Goal: Task Accomplishment & Management: Manage account settings

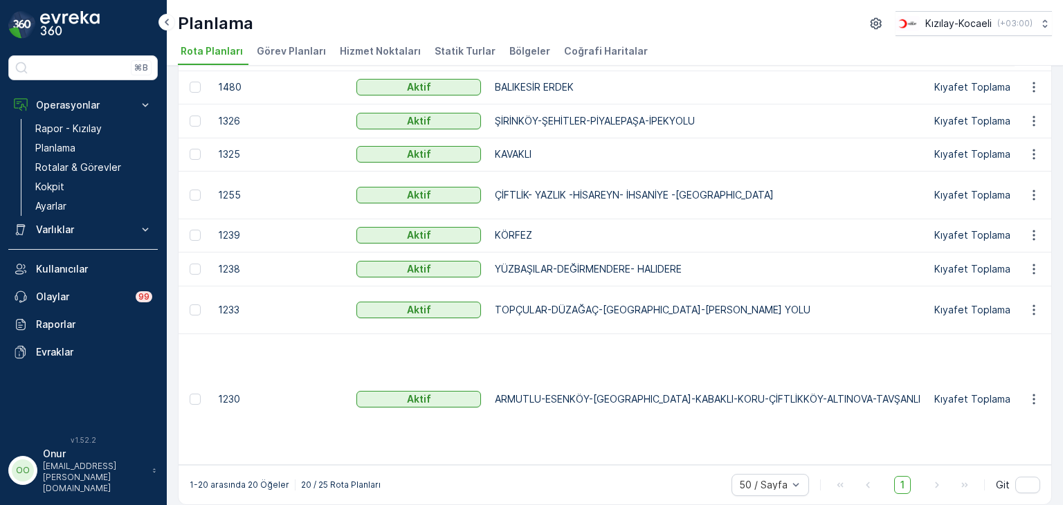
scroll to position [490, 0]
click at [74, 188] on link "Kokpit" at bounding box center [94, 186] width 128 height 19
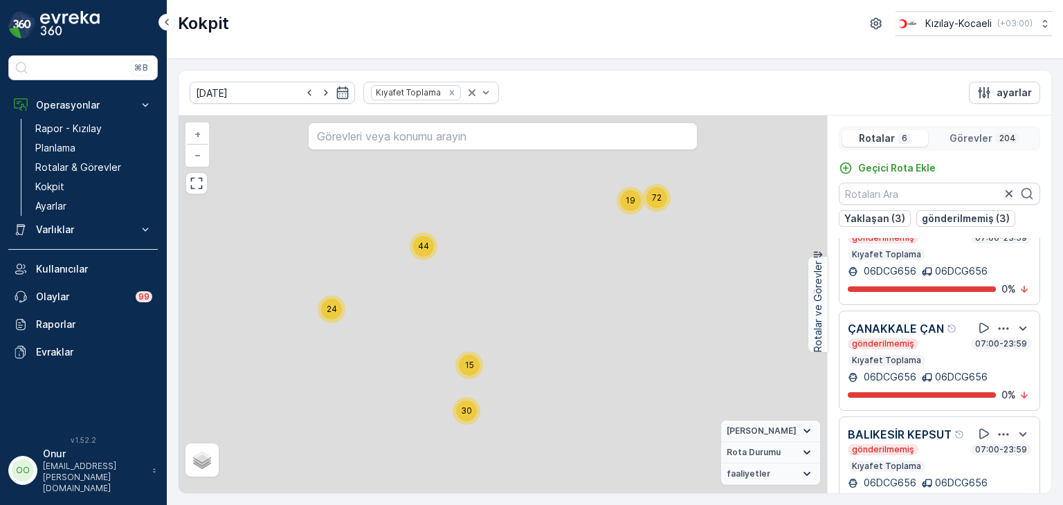
scroll to position [382, 0]
click at [999, 428] on icon "button" at bounding box center [1004, 435] width 14 height 14
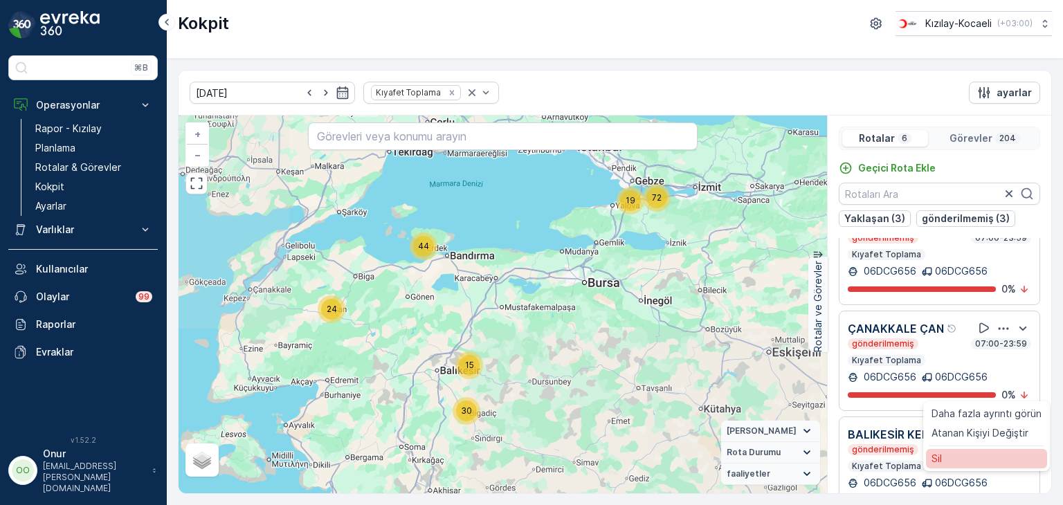
scroll to position [6, 0]
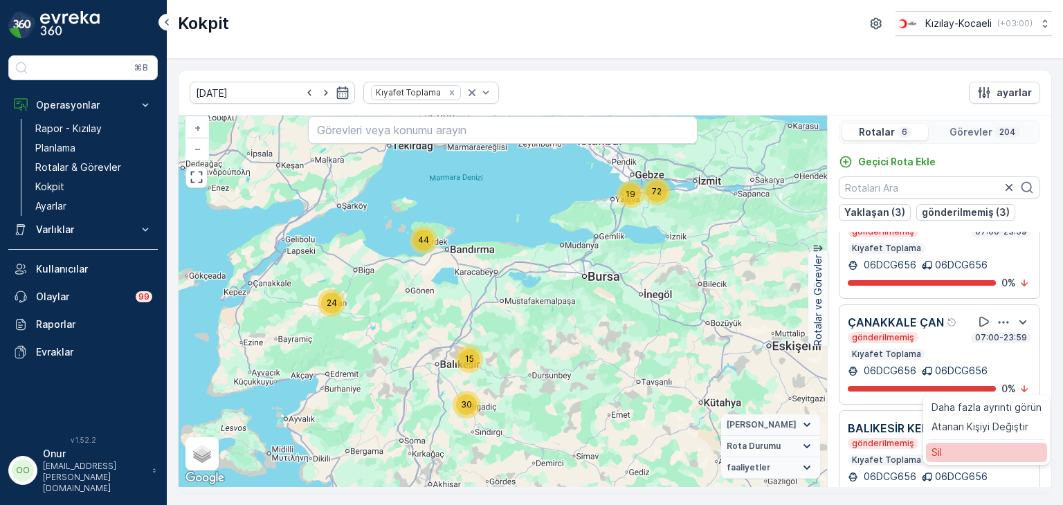
click at [955, 462] on div "Sil" at bounding box center [986, 452] width 121 height 19
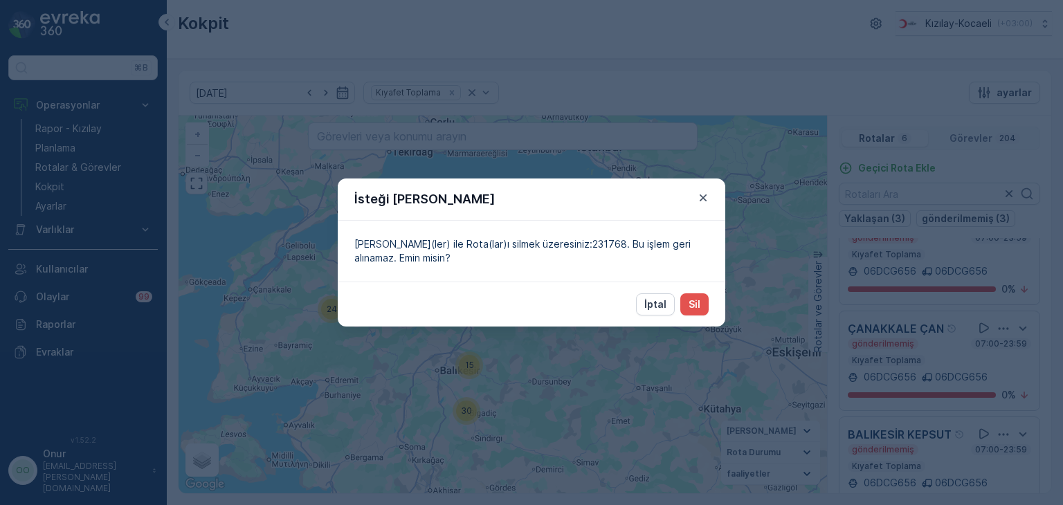
scroll to position [0, 0]
click at [698, 302] on p "Sil" at bounding box center [695, 305] width 12 height 14
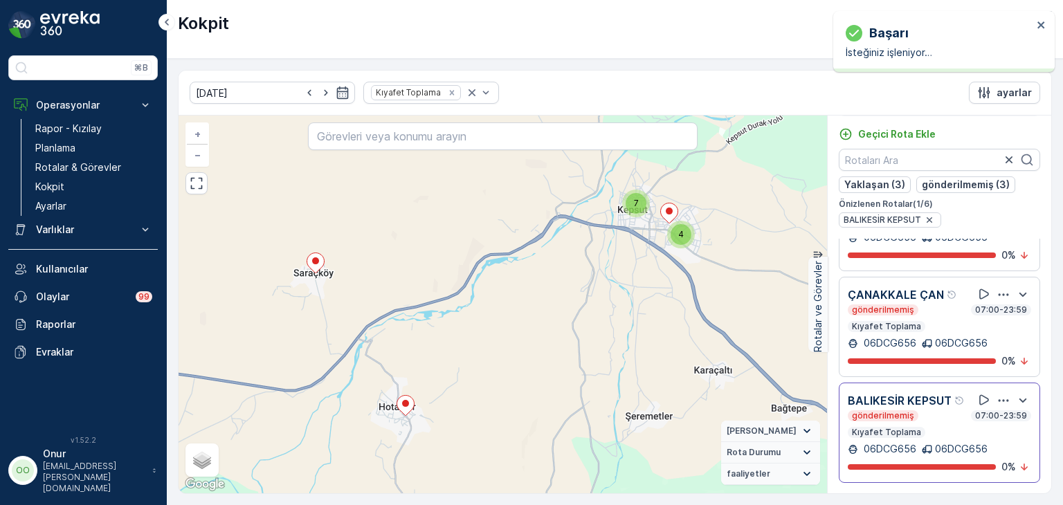
scroll to position [417, 0]
click at [997, 394] on icon "button" at bounding box center [1004, 401] width 14 height 14
click at [947, 435] on div "Sil" at bounding box center [986, 424] width 121 height 19
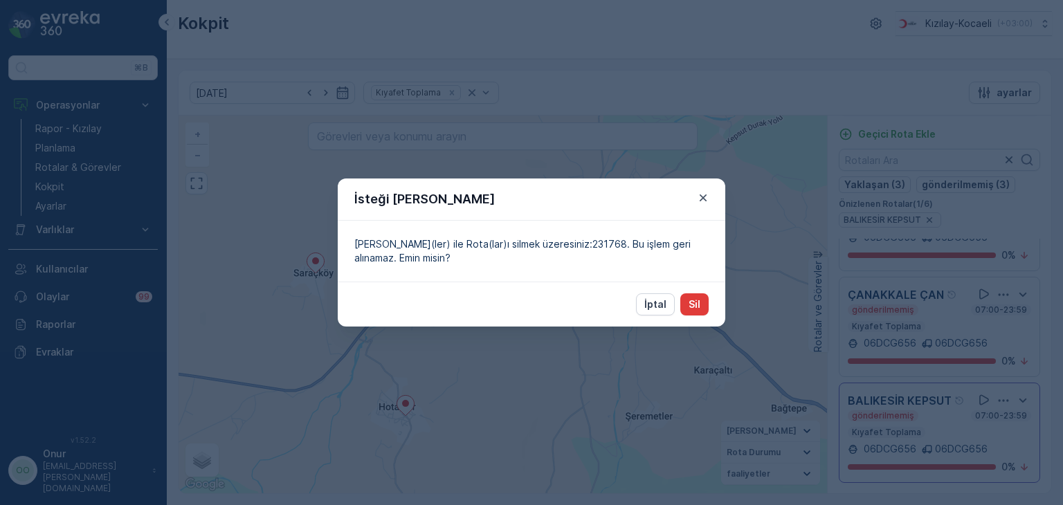
click at [702, 307] on button "Sil" at bounding box center [694, 304] width 28 height 22
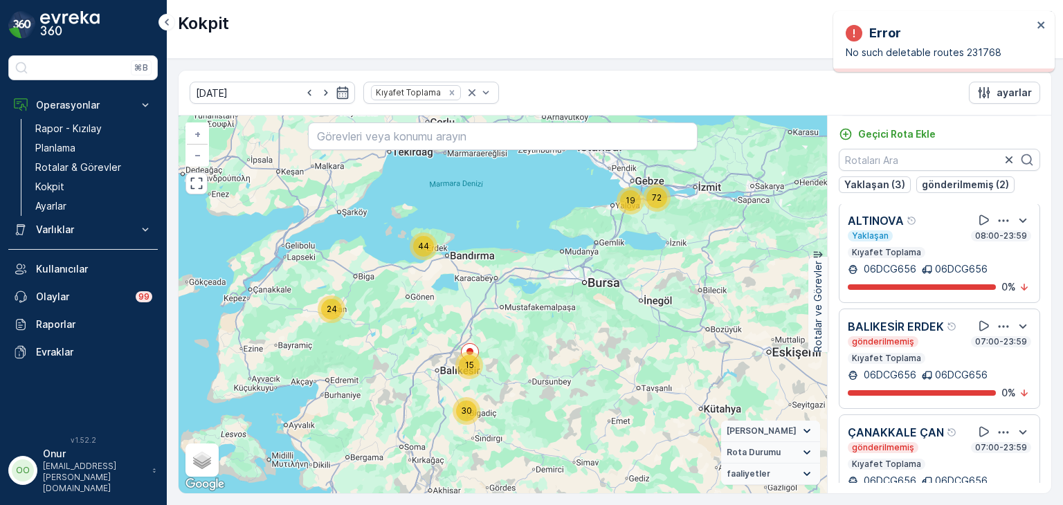
scroll to position [0, 0]
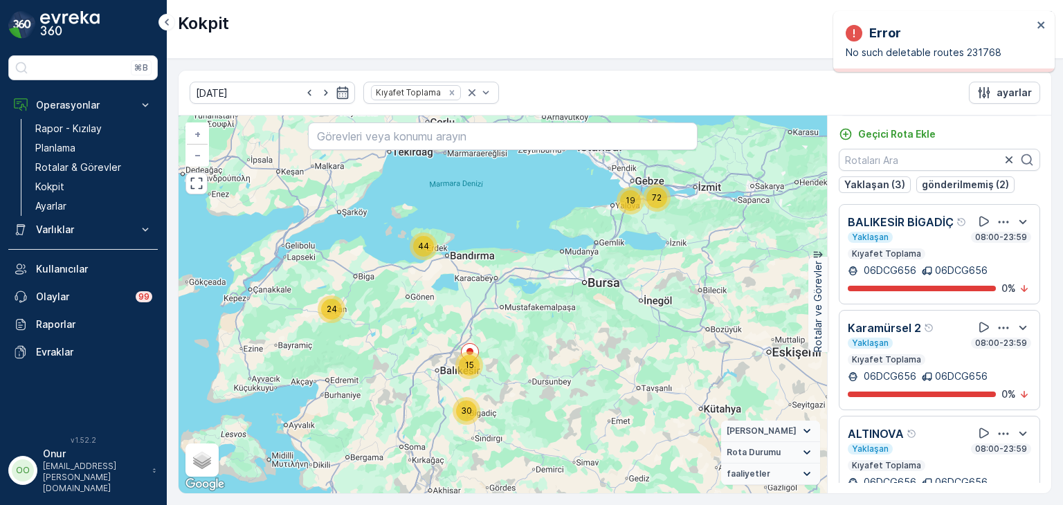
click at [999, 229] on icon "button" at bounding box center [1004, 222] width 14 height 14
click at [962, 288] on div "Sil" at bounding box center [986, 278] width 121 height 19
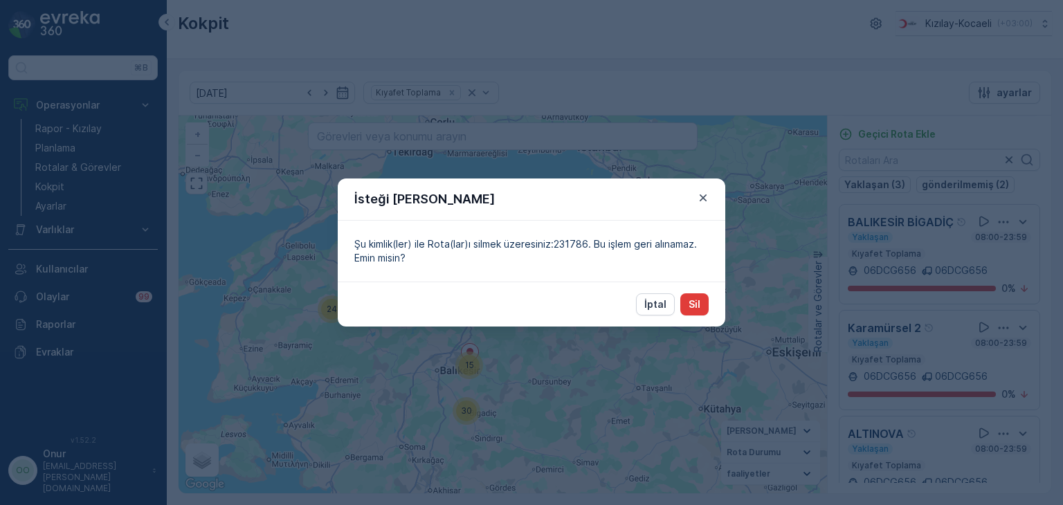
click at [695, 307] on p "Sil" at bounding box center [695, 305] width 12 height 14
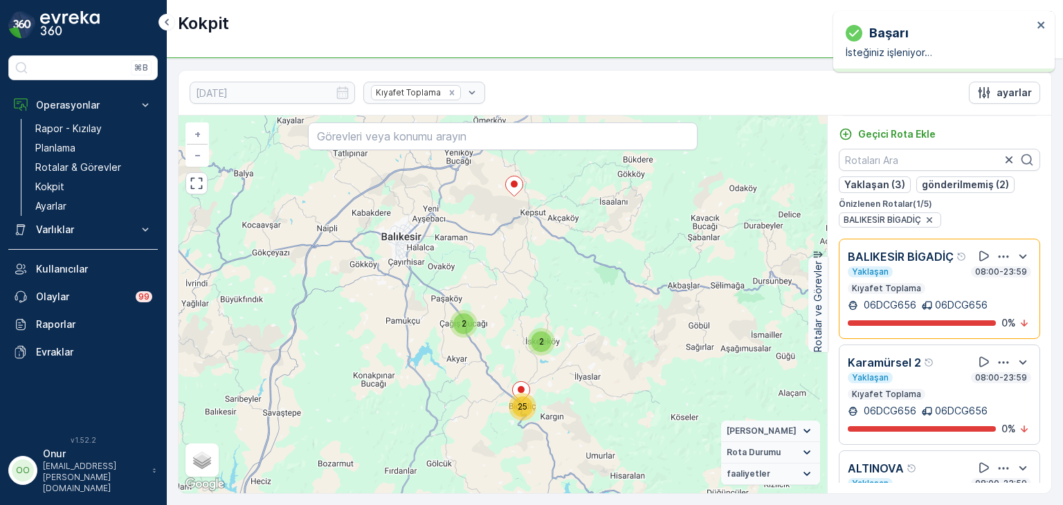
click at [997, 264] on icon "button" at bounding box center [1004, 257] width 14 height 14
click at [955, 322] on div "Sil" at bounding box center [986, 312] width 121 height 19
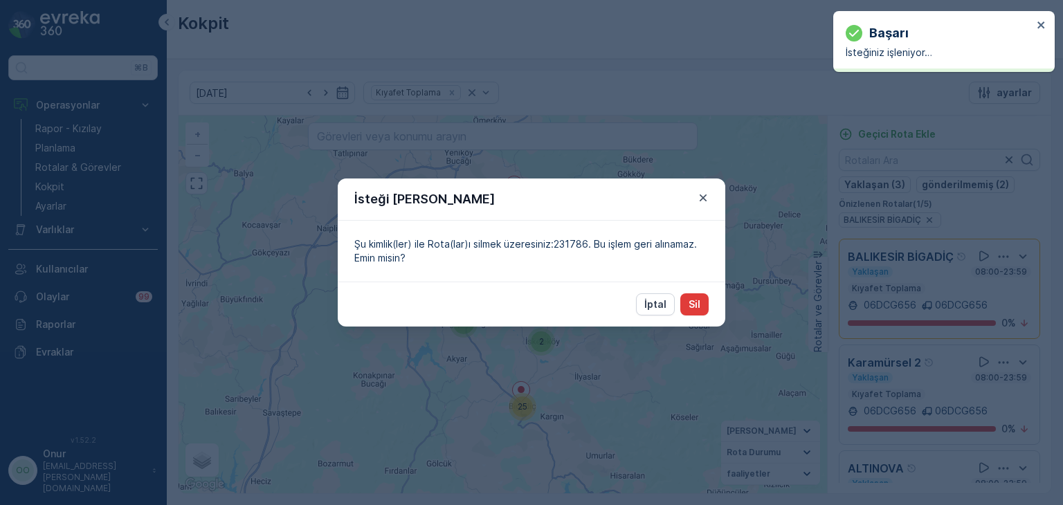
click at [689, 303] on p "Sil" at bounding box center [695, 305] width 12 height 14
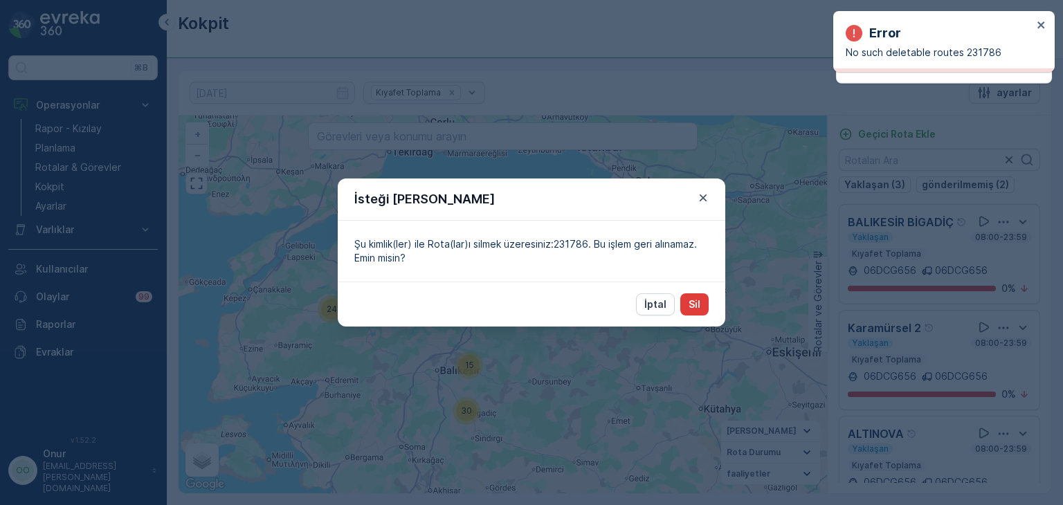
click at [695, 308] on p "Sil" at bounding box center [695, 305] width 12 height 14
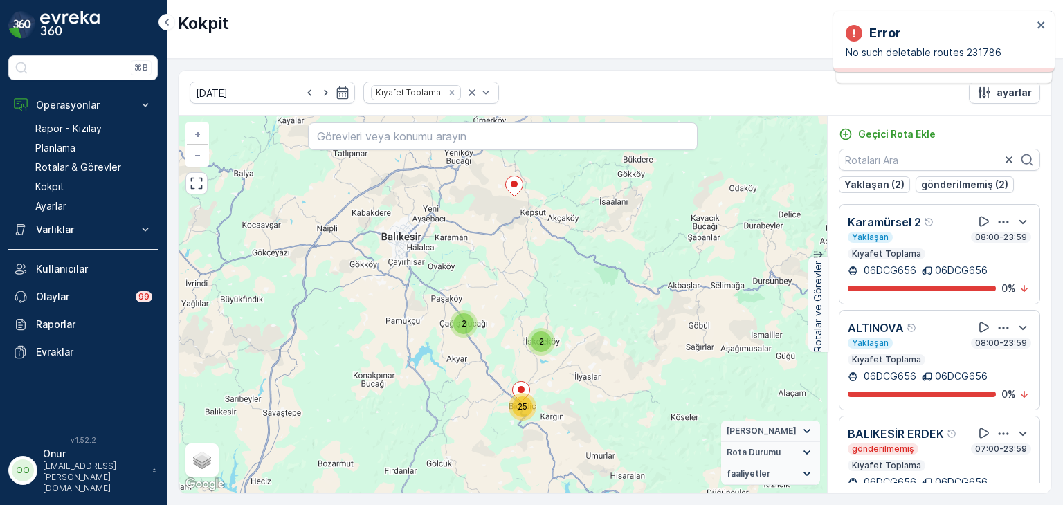
click at [1002, 215] on icon "button" at bounding box center [1004, 222] width 14 height 14
click at [954, 286] on div "Sil" at bounding box center [986, 285] width 121 height 19
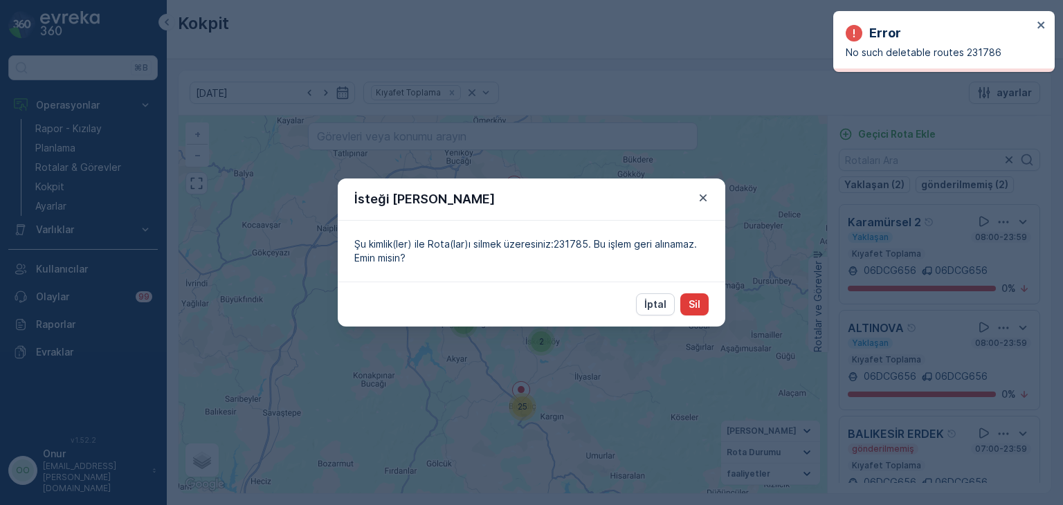
click at [684, 300] on button "Sil" at bounding box center [694, 304] width 28 height 22
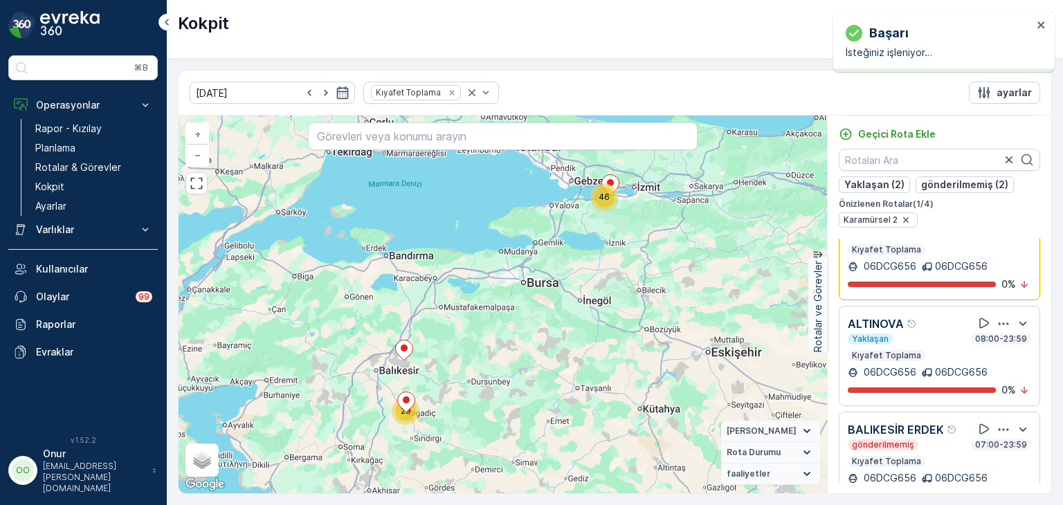
scroll to position [138, 0]
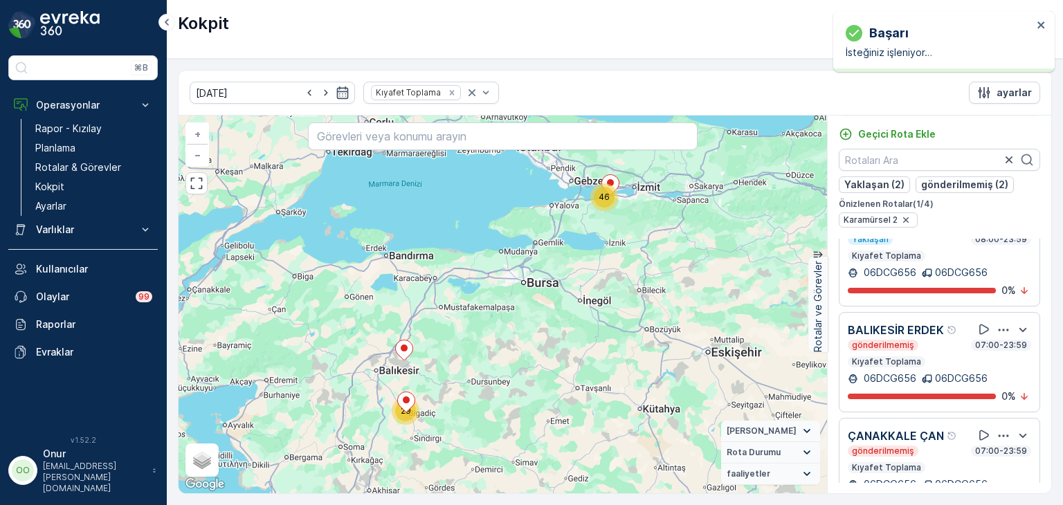
click at [1002, 327] on icon "button" at bounding box center [1004, 330] width 14 height 14
click at [947, 397] on div "Sil" at bounding box center [986, 393] width 121 height 19
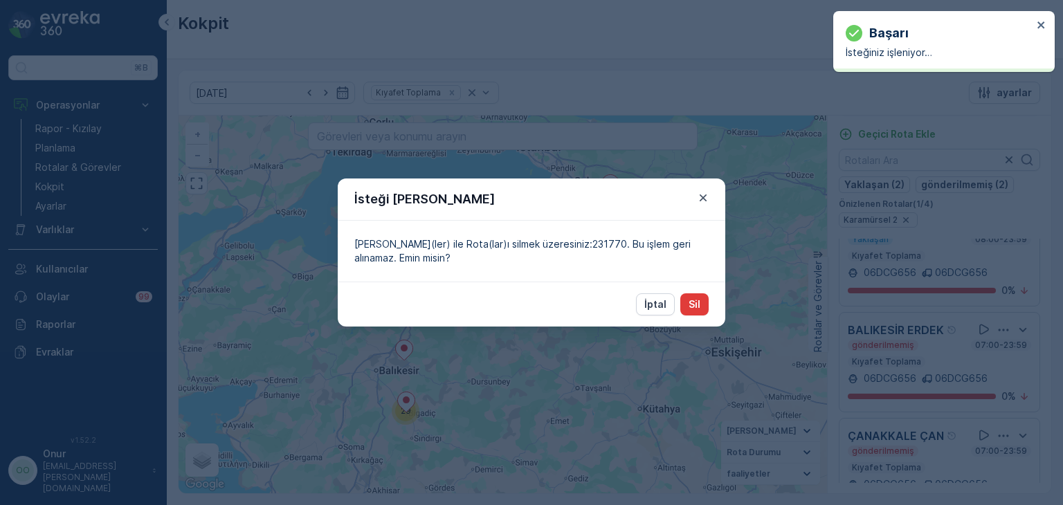
click at [694, 298] on p "Sil" at bounding box center [695, 305] width 12 height 14
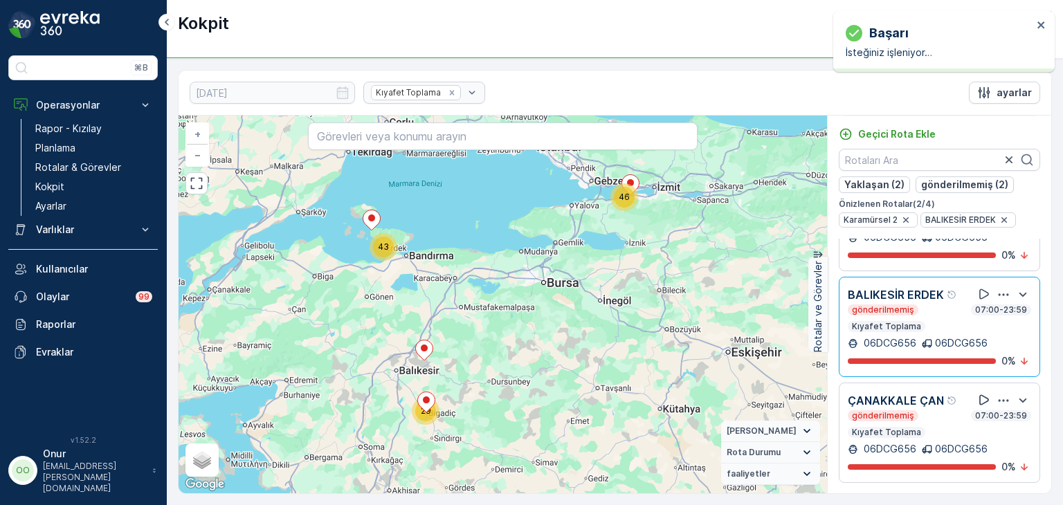
scroll to position [67, 0]
click at [999, 400] on icon "button" at bounding box center [1004, 401] width 10 height 2
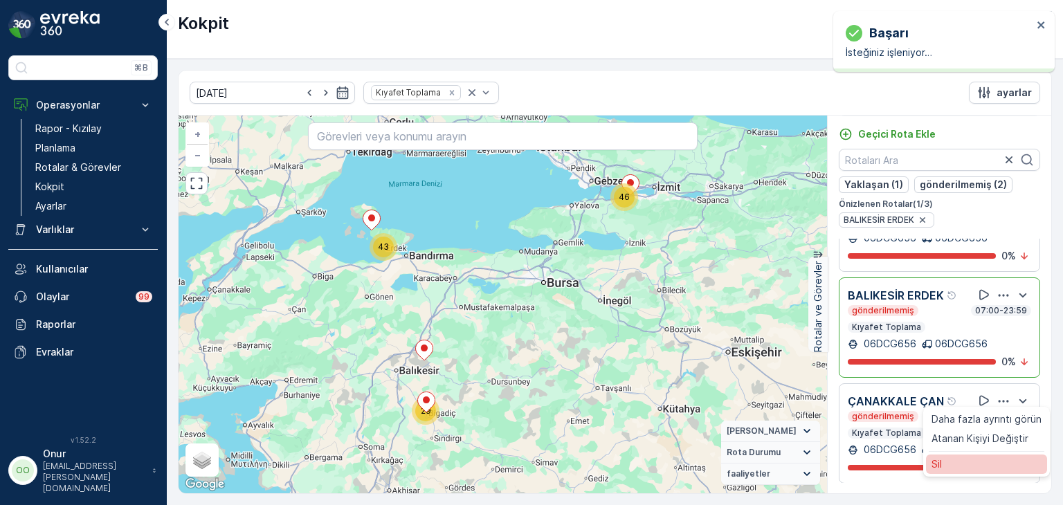
click at [954, 458] on div "Sil" at bounding box center [986, 464] width 121 height 19
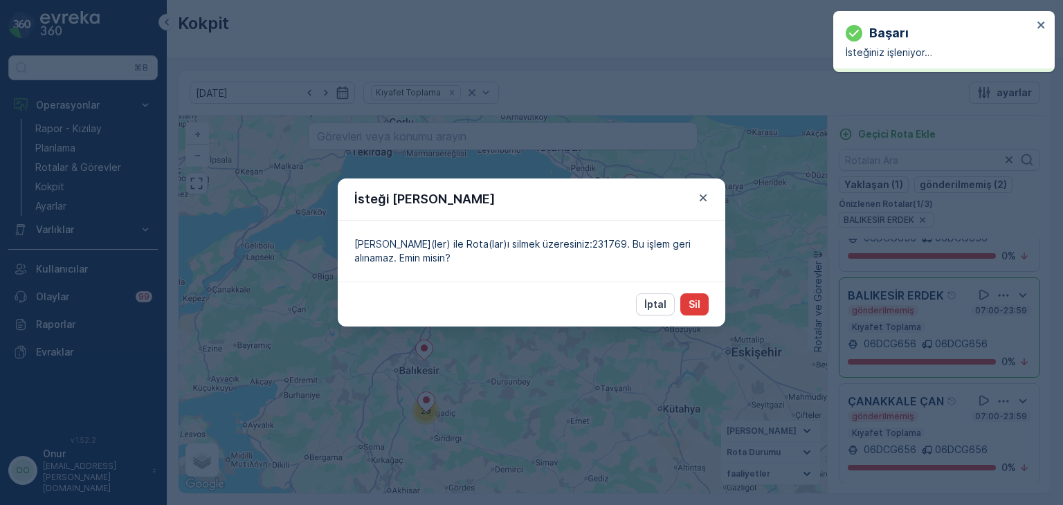
click at [696, 302] on p "Sil" at bounding box center [695, 305] width 12 height 14
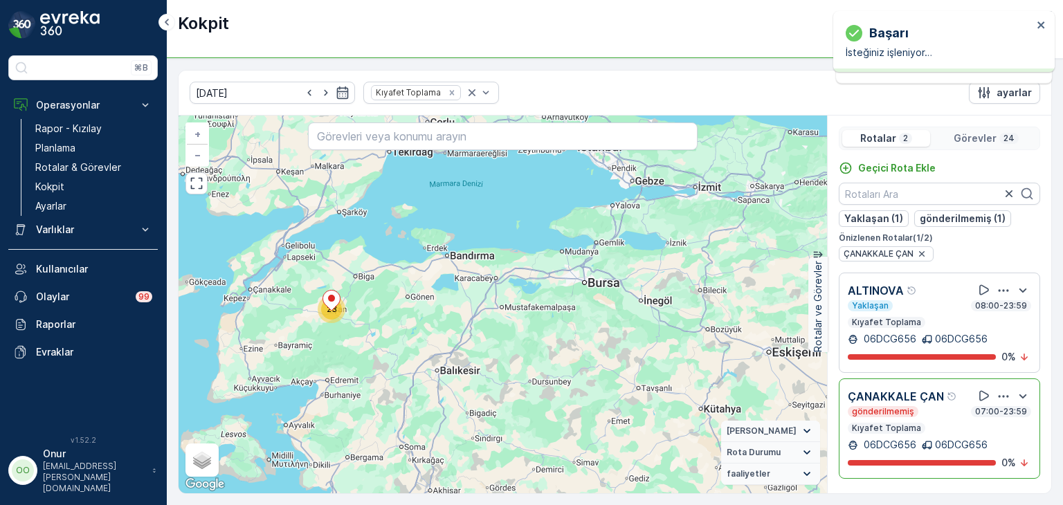
scroll to position [0, 0]
click at [1002, 392] on icon "button" at bounding box center [1004, 397] width 14 height 14
click at [952, 462] on div "Sil" at bounding box center [989, 460] width 121 height 19
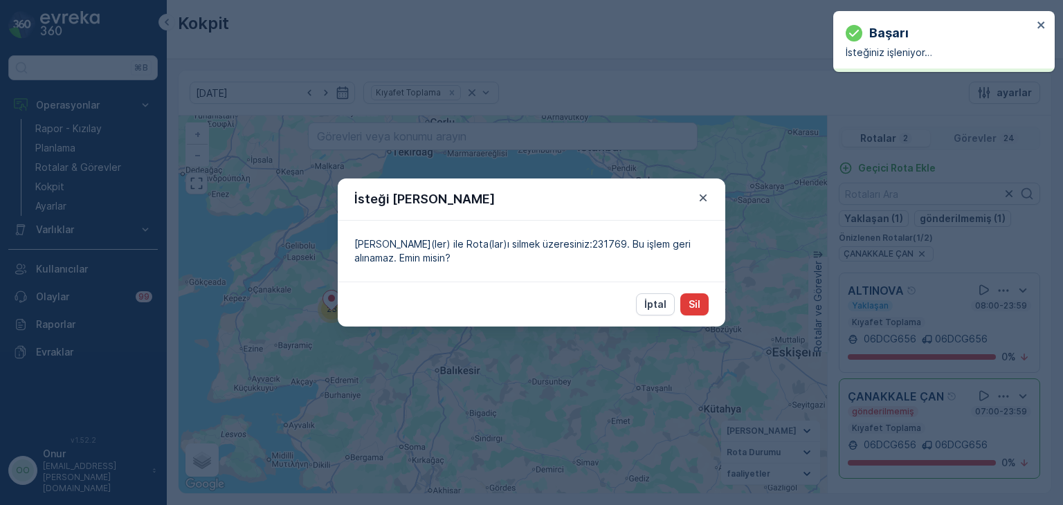
click at [698, 308] on p "Sil" at bounding box center [695, 305] width 12 height 14
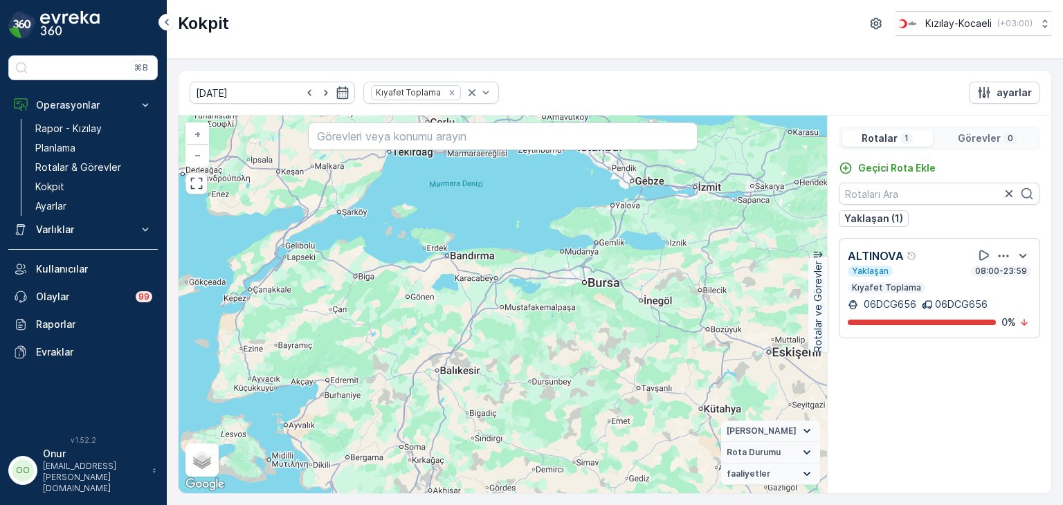
click at [966, 140] on p "Görevler" at bounding box center [979, 138] width 43 height 14
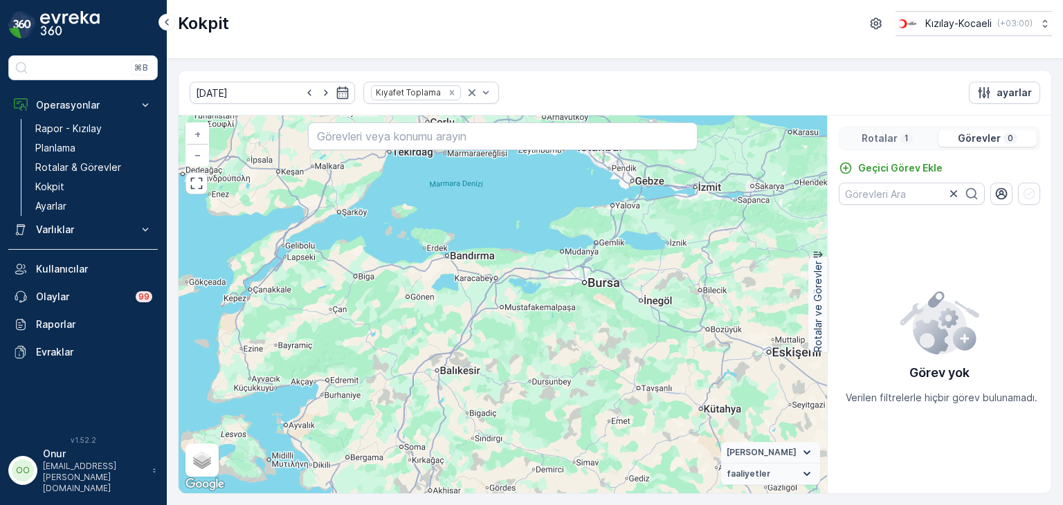
click at [875, 143] on p "Rotalar" at bounding box center [880, 138] width 36 height 14
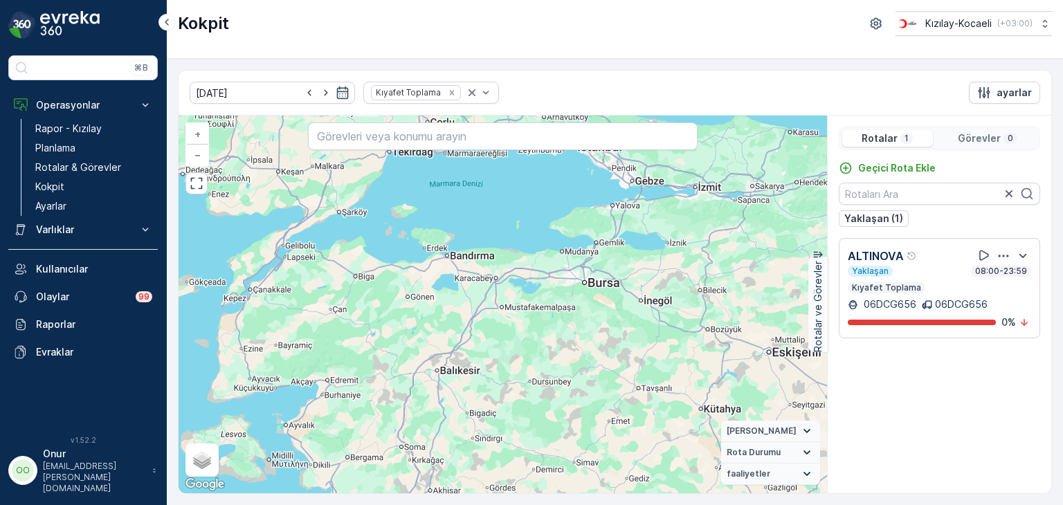
click at [1006, 258] on icon "button" at bounding box center [1004, 256] width 14 height 14
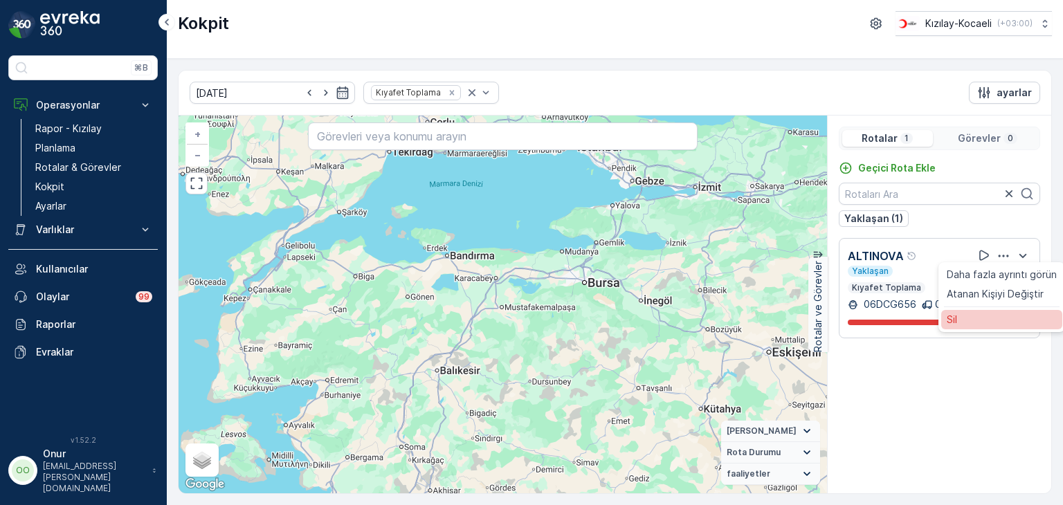
click at [956, 327] on div "Sil" at bounding box center [1001, 319] width 121 height 19
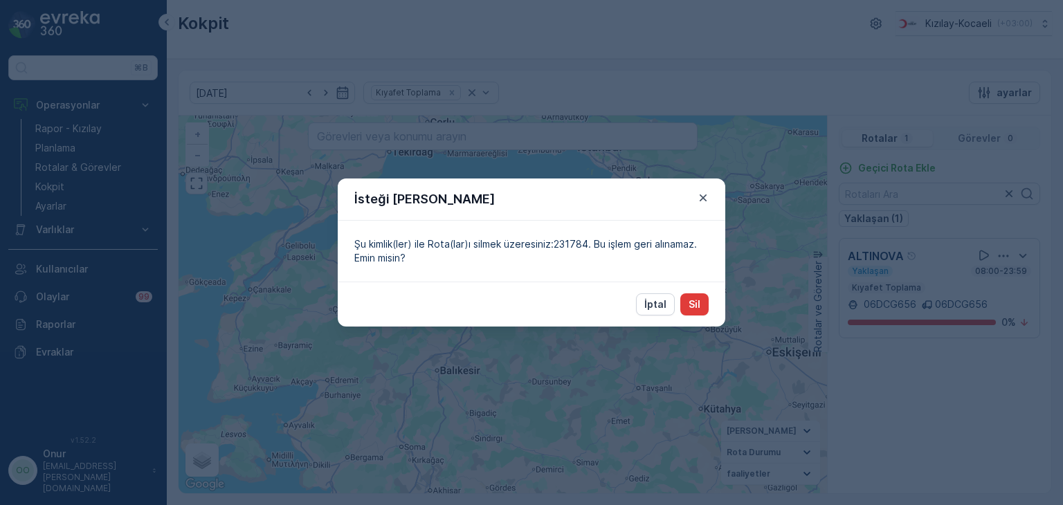
click at [700, 307] on button "Sil" at bounding box center [694, 304] width 28 height 22
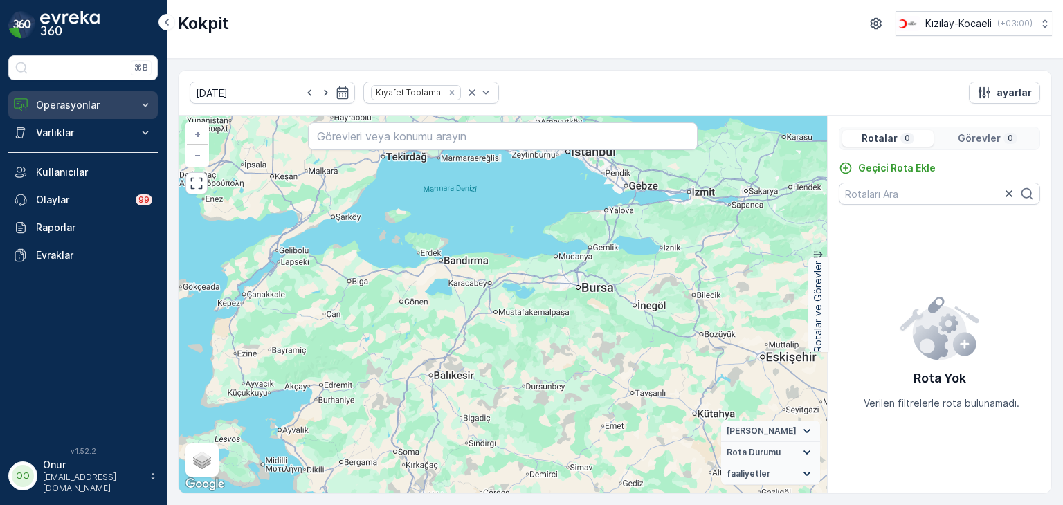
click at [69, 104] on p "Operasyonlar" at bounding box center [83, 105] width 94 height 14
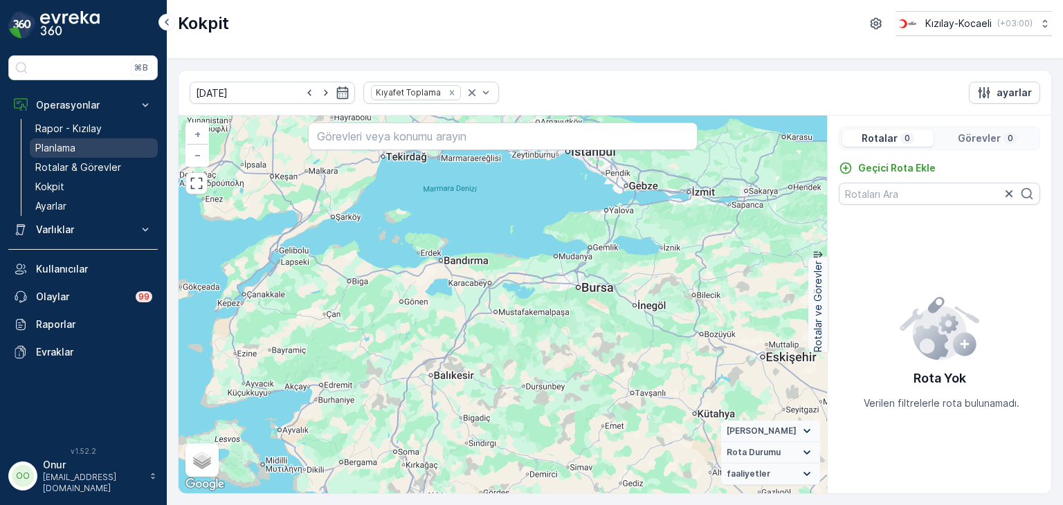
click at [66, 151] on p "Planlama" at bounding box center [55, 148] width 40 height 14
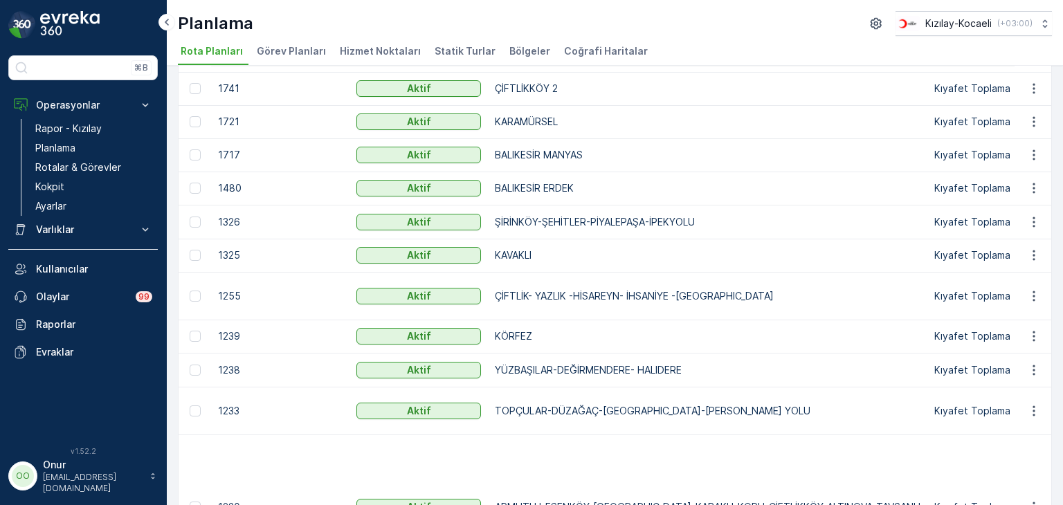
scroll to position [421, 0]
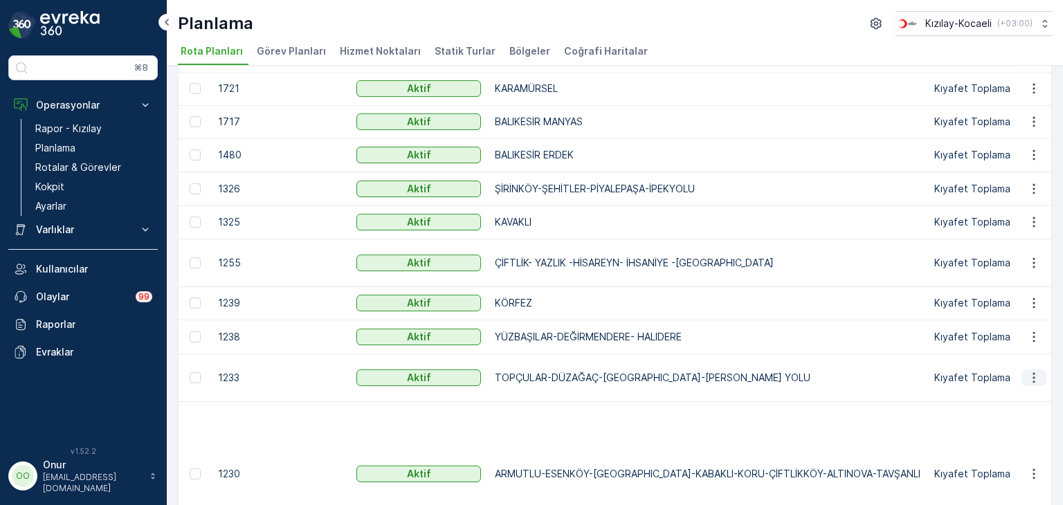
click at [1032, 385] on icon "button" at bounding box center [1034, 378] width 14 height 14
click at [1021, 409] on span "Rota Planını Düzenle" at bounding box center [1008, 410] width 95 height 14
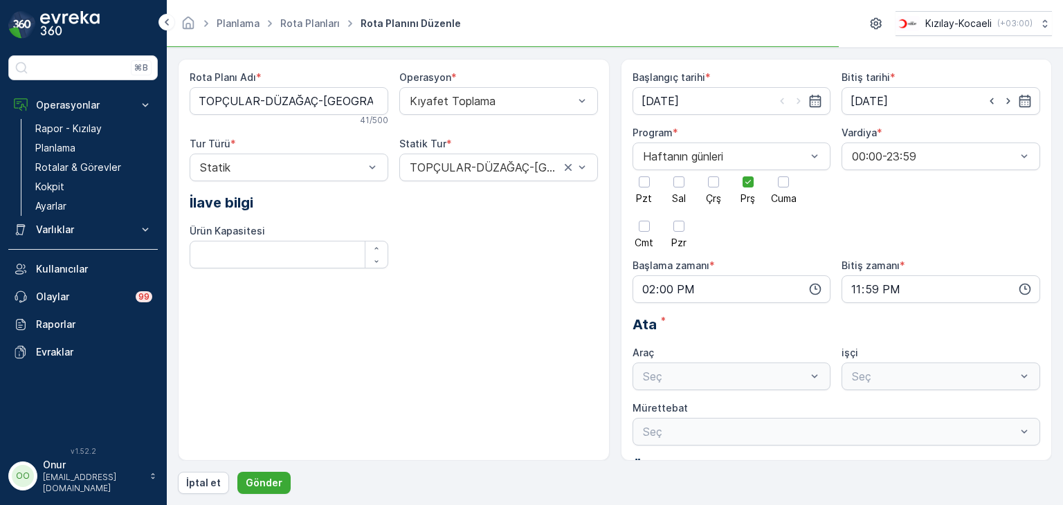
type input "[DATE]"
type input "14:00"
type input "23:59"
click at [743, 183] on icon at bounding box center [748, 182] width 10 height 10
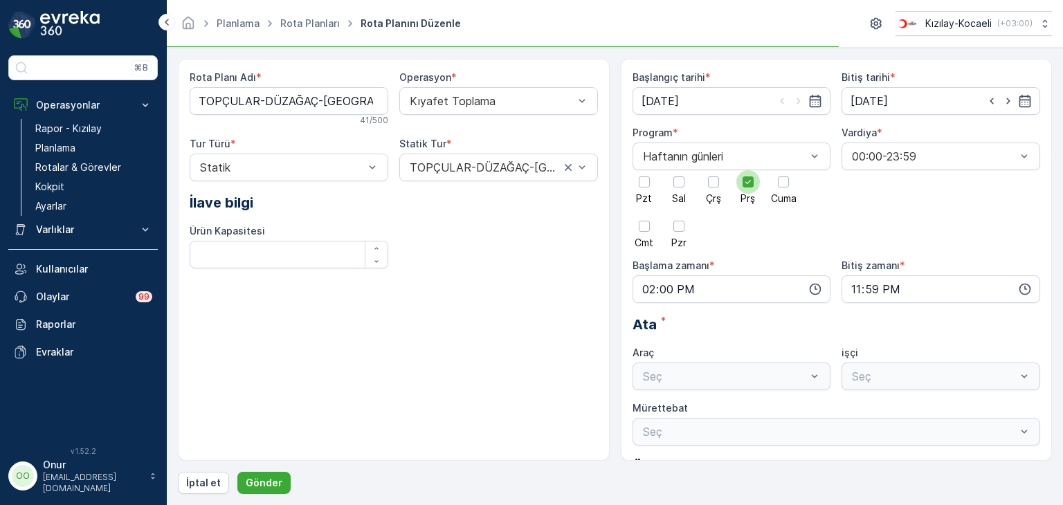
click at [748, 170] on input "Prş" at bounding box center [748, 170] width 0 height 0
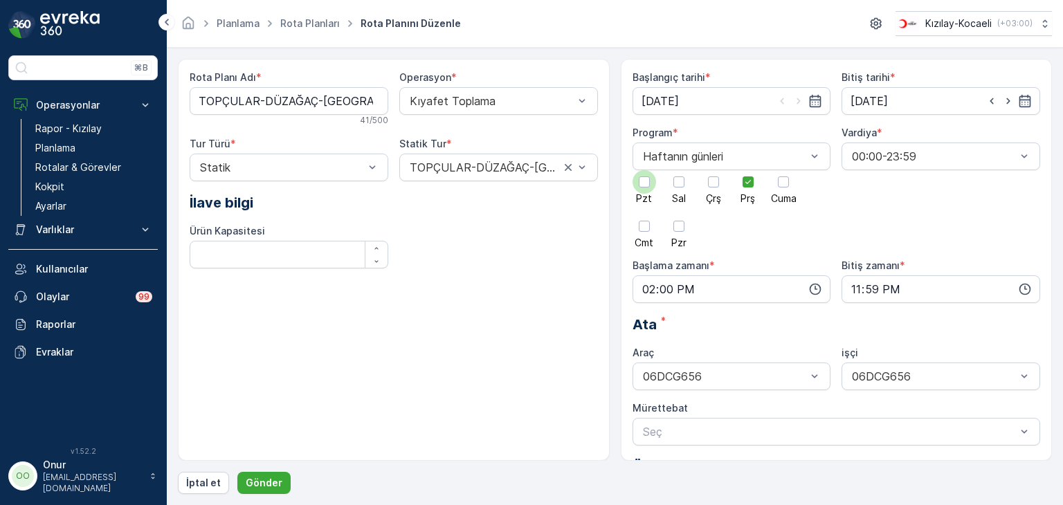
click at [640, 181] on div at bounding box center [644, 181] width 11 height 11
click at [644, 170] on input "Pzt" at bounding box center [644, 170] width 0 height 0
click at [815, 289] on icon "button" at bounding box center [816, 290] width 12 height 12
click at [741, 187] on div at bounding box center [748, 182] width 24 height 24
click at [748, 170] on input "Prş" at bounding box center [748, 170] width 0 height 0
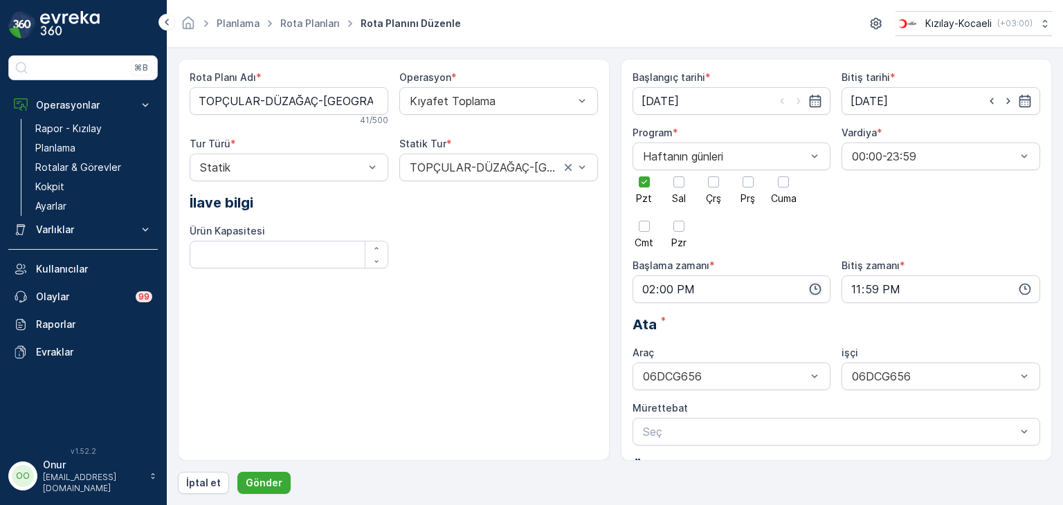
click at [812, 291] on icon "button" at bounding box center [815, 289] width 14 height 14
click at [651, 336] on span "08" at bounding box center [647, 332] width 12 height 14
click at [684, 377] on div "10" at bounding box center [676, 370] width 24 height 19
type input "08:10"
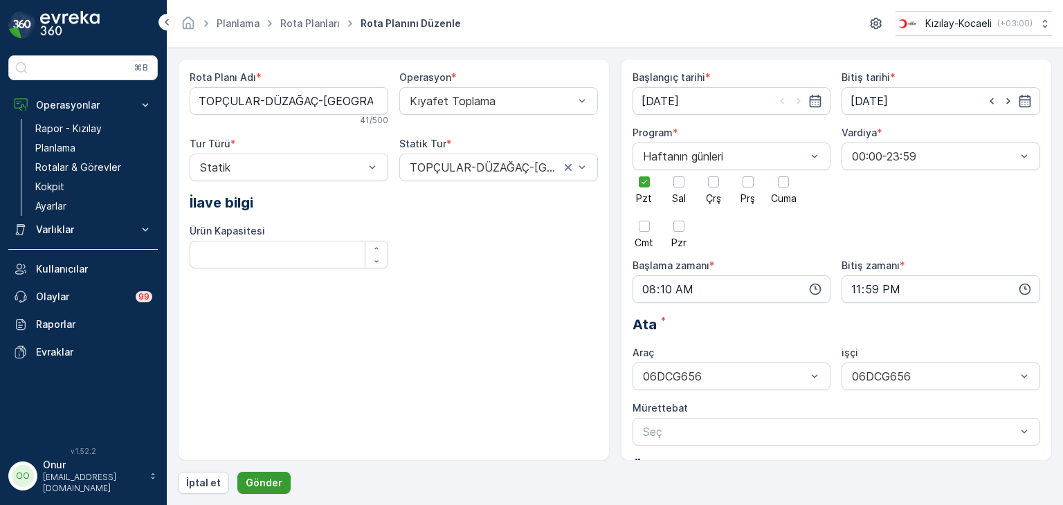
click at [263, 481] on p "Gönder" at bounding box center [264, 483] width 37 height 14
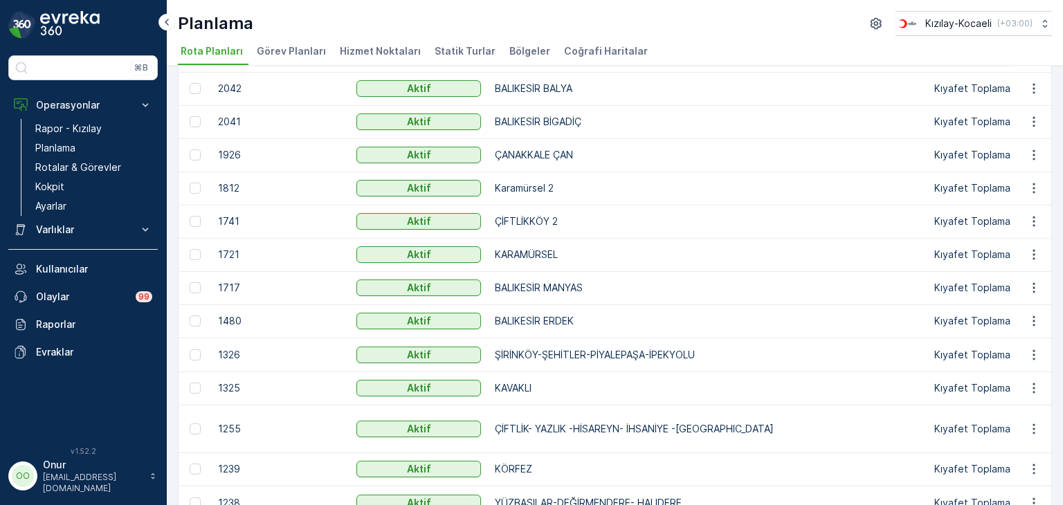
scroll to position [346, 0]
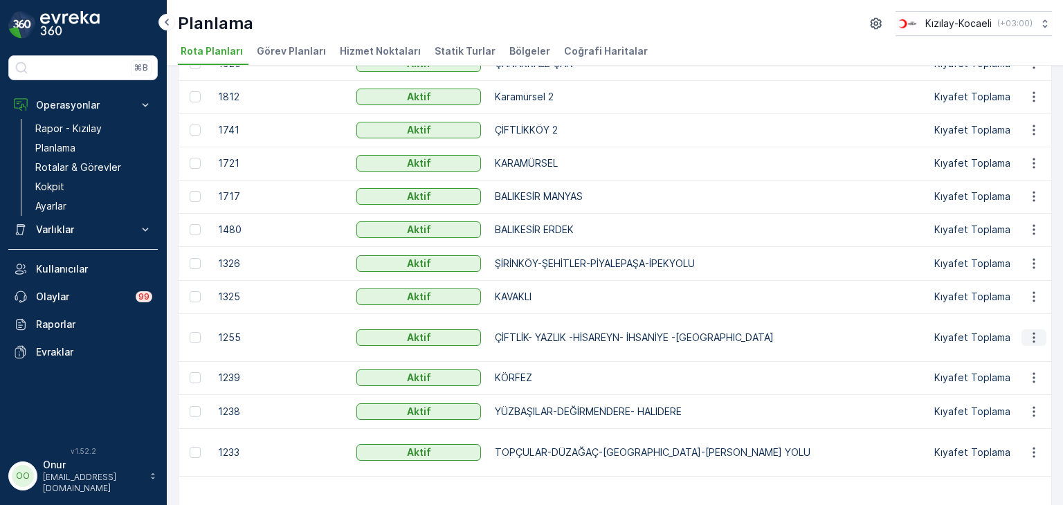
click at [1028, 333] on icon "button" at bounding box center [1034, 338] width 14 height 14
click at [1017, 349] on div "Rota Planını Düzenle" at bounding box center [1009, 356] width 106 height 19
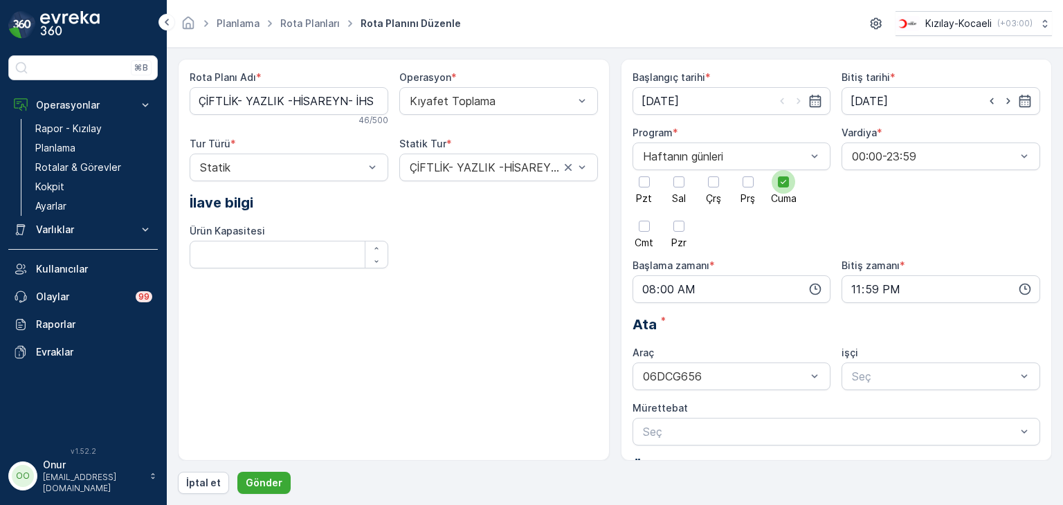
click at [776, 185] on div at bounding box center [784, 182] width 24 height 24
click at [783, 170] on input "Cuma" at bounding box center [783, 170] width 0 height 0
click at [645, 185] on div at bounding box center [644, 181] width 11 height 11
click at [644, 170] on input "Pzt" at bounding box center [644, 170] width 0 height 0
click at [814, 284] on icon "button" at bounding box center [816, 290] width 12 height 12
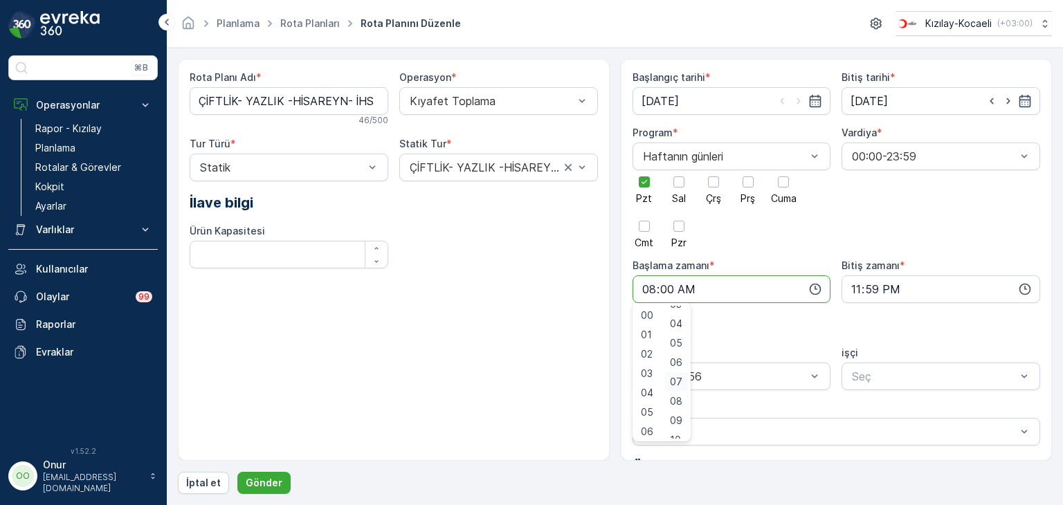
scroll to position [138, 0]
click at [681, 373] on span "10" at bounding box center [675, 371] width 11 height 14
type input "08:10"
click at [269, 482] on p "Gönder" at bounding box center [264, 483] width 37 height 14
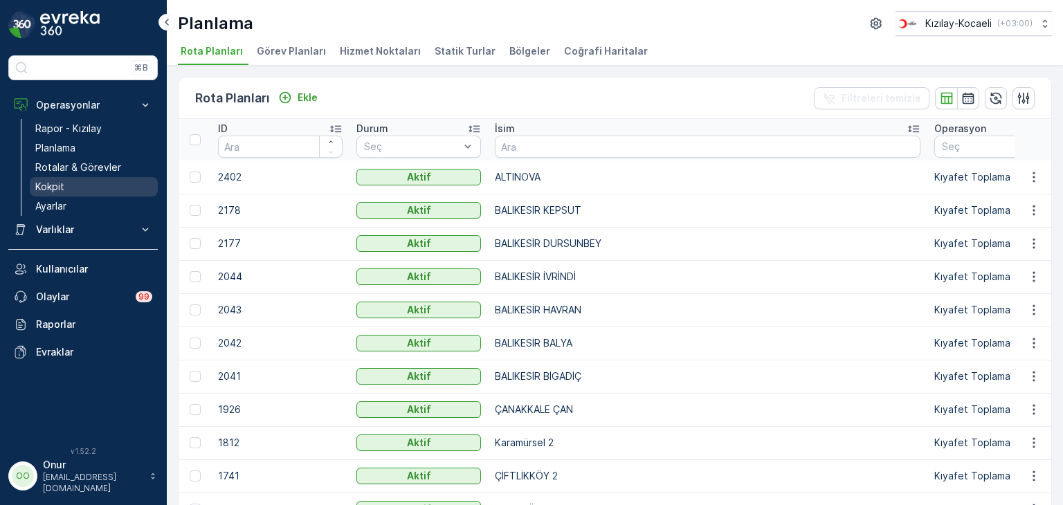
click at [51, 180] on p "Kokpit" at bounding box center [49, 187] width 29 height 14
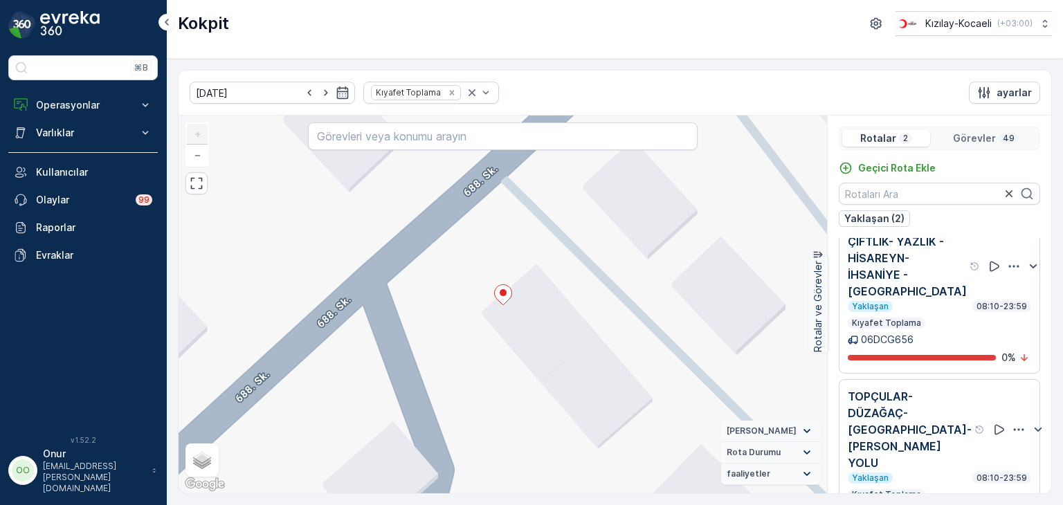
scroll to position [25, 0]
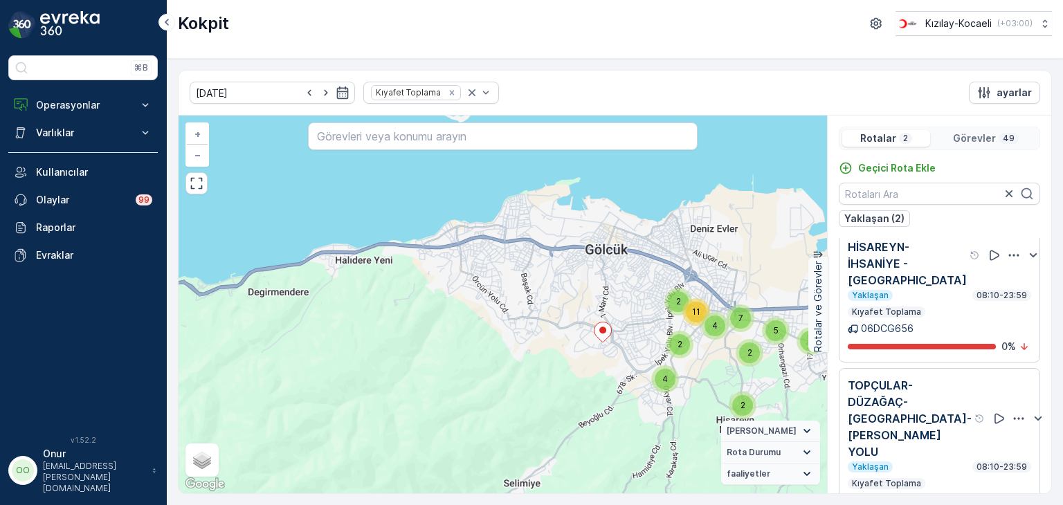
drag, startPoint x: 743, startPoint y: 253, endPoint x: 577, endPoint y: 358, distance: 196.4
click at [577, 358] on div "2 5 4 2 4 2 11 5 7 2 4 + − Uydu Yol haritası Arazi Karışık Leaflet Klavye kısay…" at bounding box center [503, 305] width 648 height 378
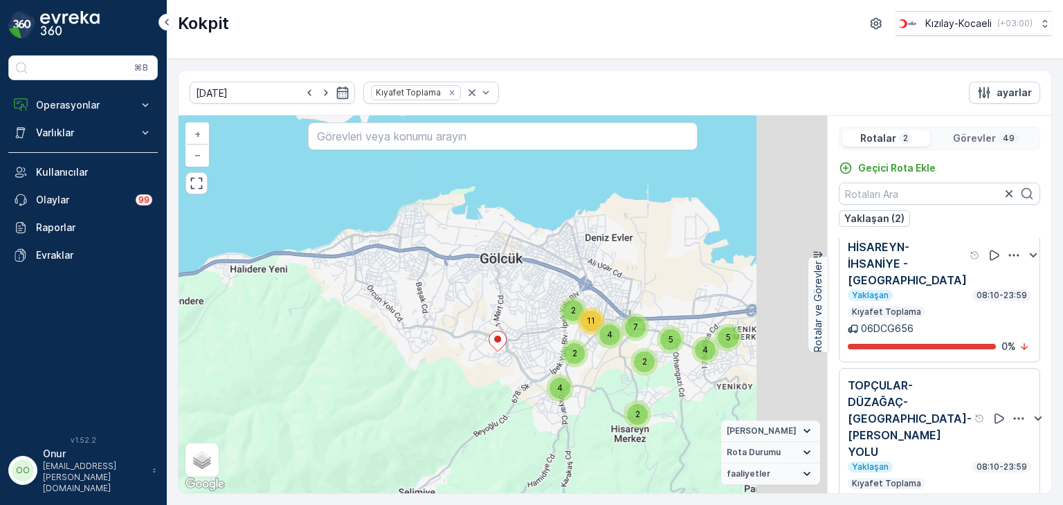
drag, startPoint x: 640, startPoint y: 338, endPoint x: 545, endPoint y: 341, distance: 95.5
click at [545, 341] on div "2 5 4 2 4 2 11 5 7 2 4 + − Uydu Yol haritası Arazi Karışık Leaflet Klavye kısay…" at bounding box center [503, 305] width 648 height 378
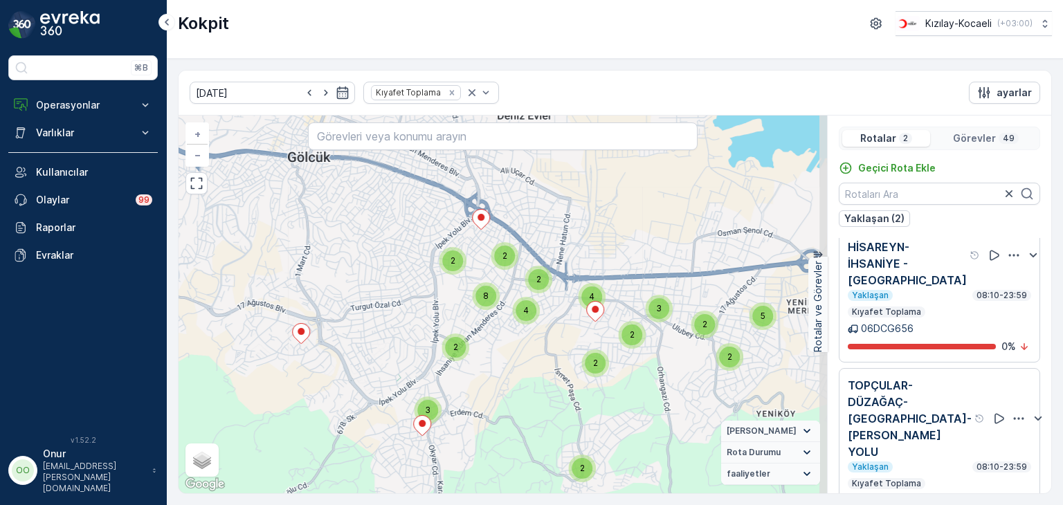
drag, startPoint x: 557, startPoint y: 349, endPoint x: 416, endPoint y: 328, distance: 142.8
click at [416, 328] on div "2 5 2 2 2 4 2 2 8 2 3 2 4 2 3 + − Uydu Yol haritası Arazi Karışık Leaflet Klavy…" at bounding box center [503, 305] width 648 height 378
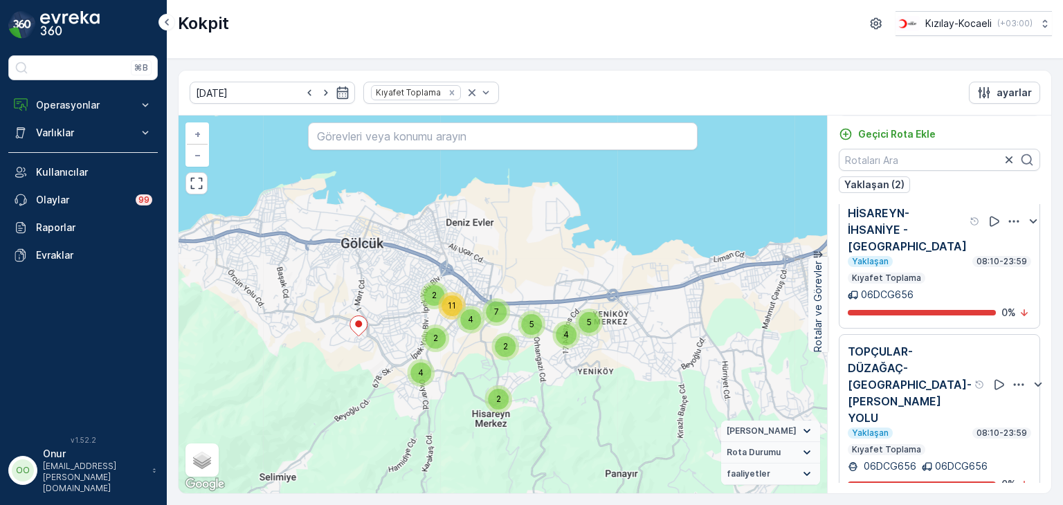
scroll to position [0, 0]
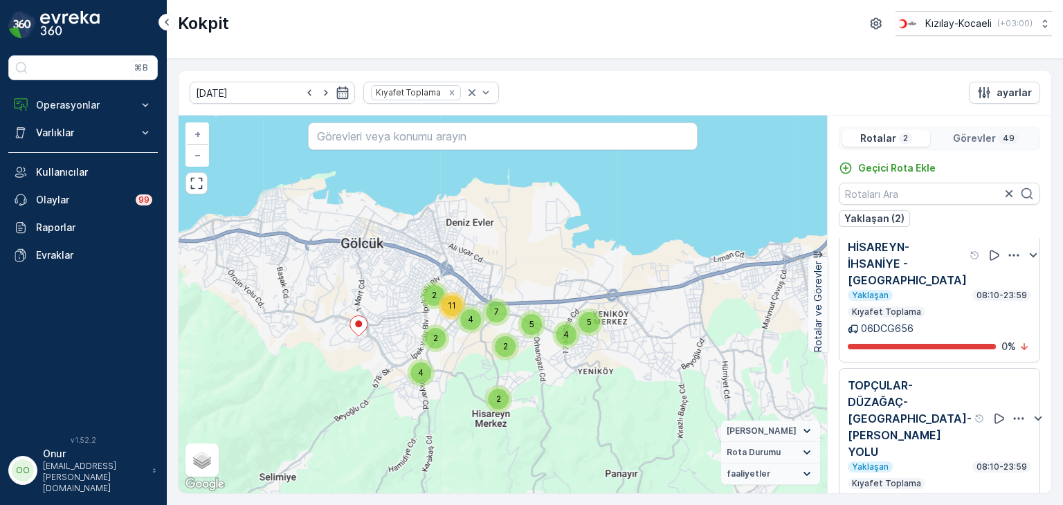
click at [979, 136] on p "Görevler" at bounding box center [974, 138] width 43 height 14
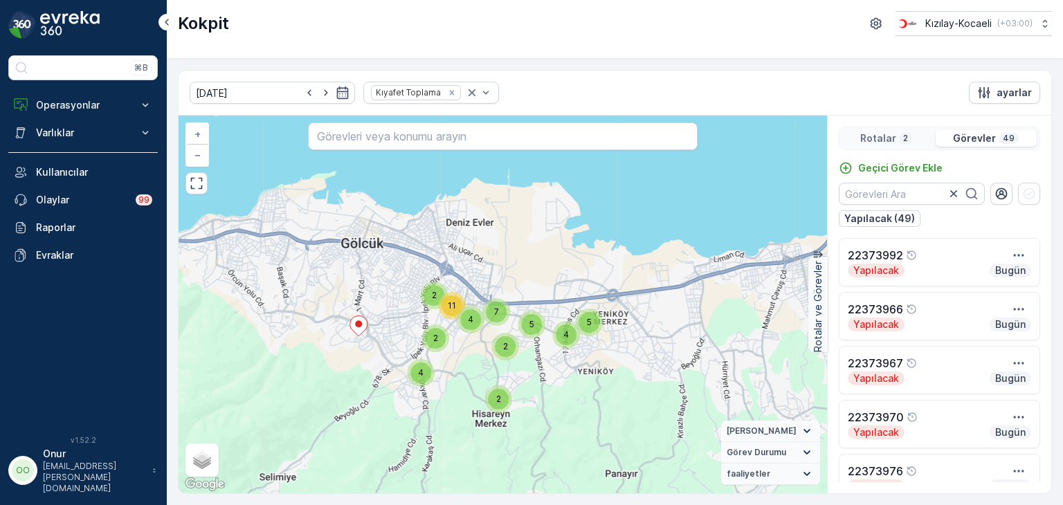
click at [902, 134] on p "2" at bounding box center [906, 138] width 8 height 11
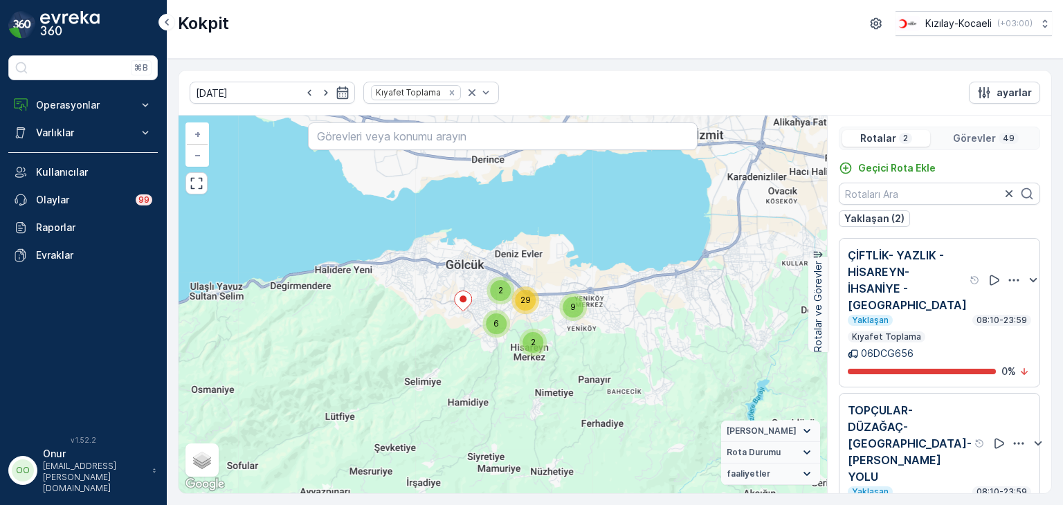
click at [971, 142] on p "Görevler" at bounding box center [974, 138] width 43 height 14
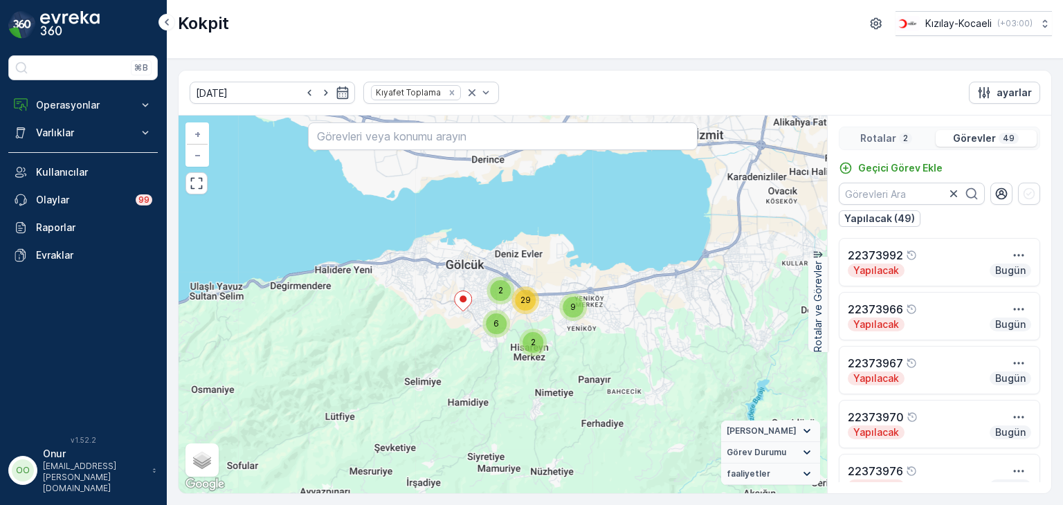
click at [892, 145] on div "Rotalar 2" at bounding box center [886, 138] width 88 height 17
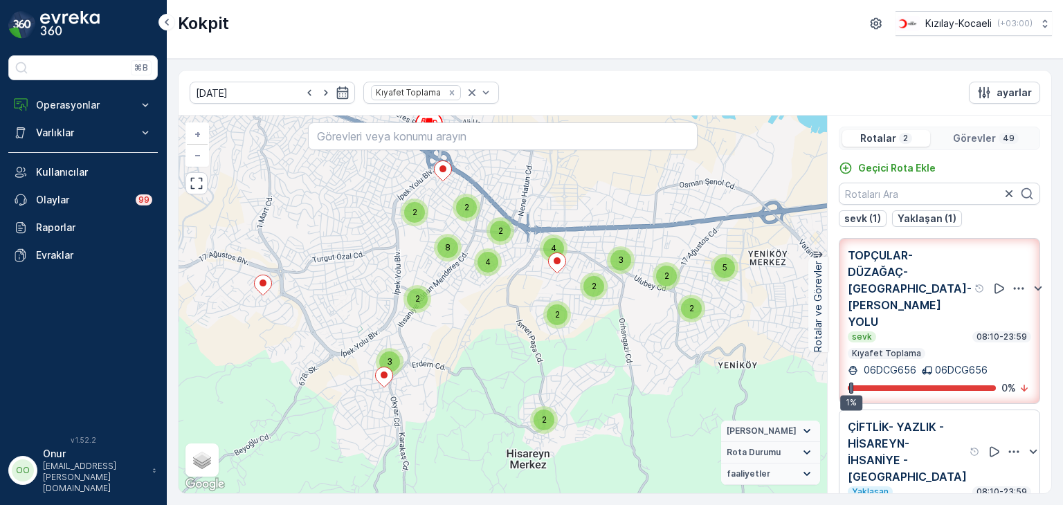
click at [966, 132] on p "Görevler" at bounding box center [974, 138] width 43 height 14
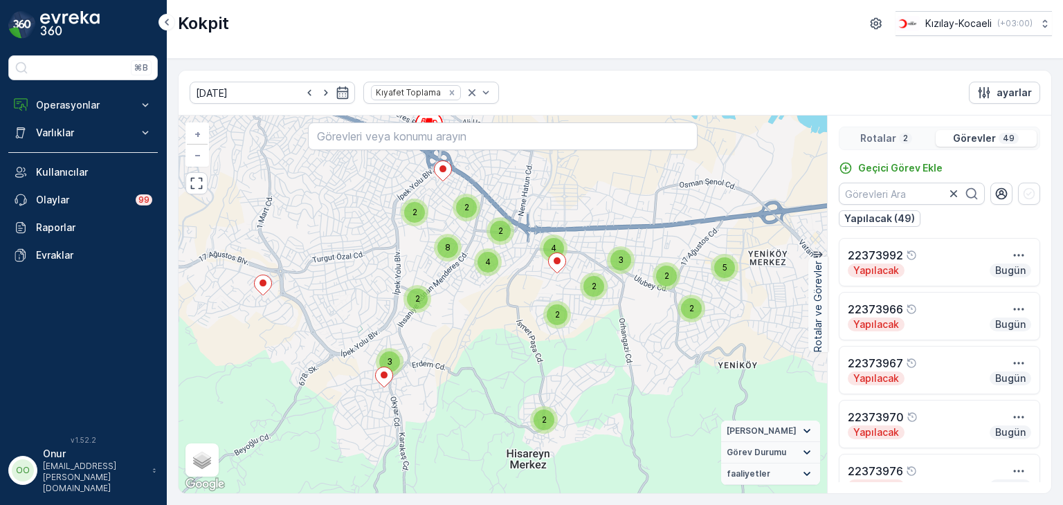
click at [884, 128] on div "Rotalar 2 Görevler 49" at bounding box center [939, 139] width 201 height 24
click at [884, 138] on p "Rotalar" at bounding box center [878, 138] width 36 height 14
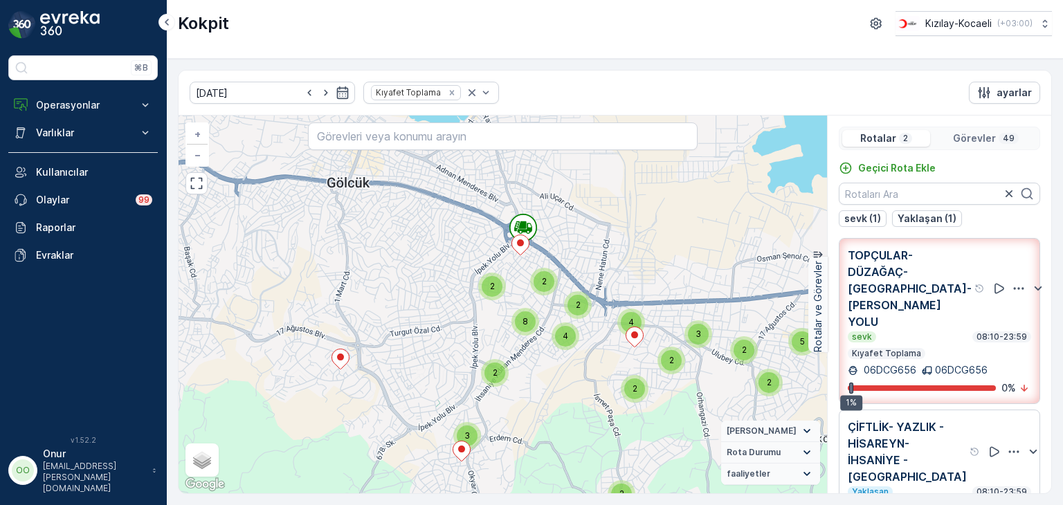
click at [1012, 282] on icon "button" at bounding box center [1019, 289] width 14 height 14
click at [64, 108] on p "Operasyonlar" at bounding box center [83, 105] width 94 height 14
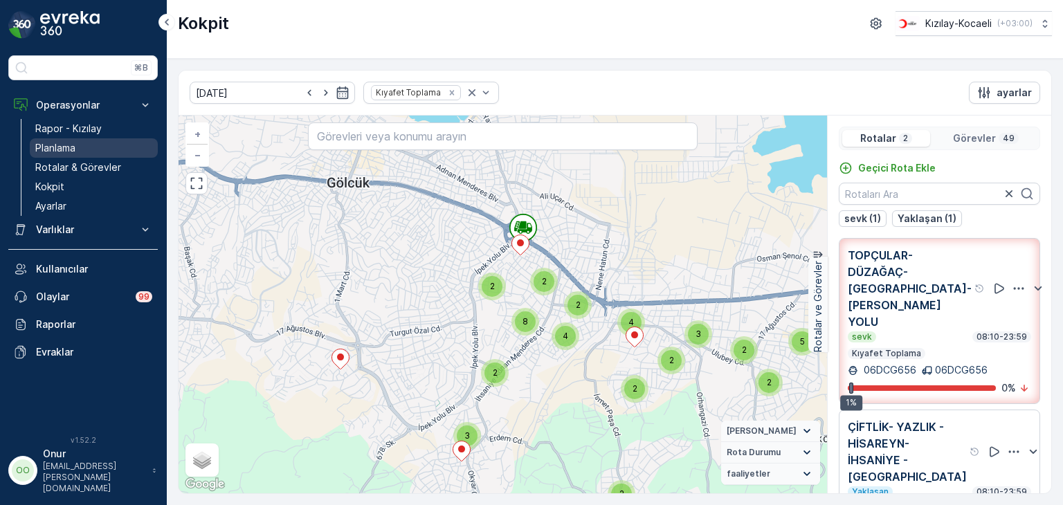
click at [58, 145] on p "Planlama" at bounding box center [55, 148] width 40 height 14
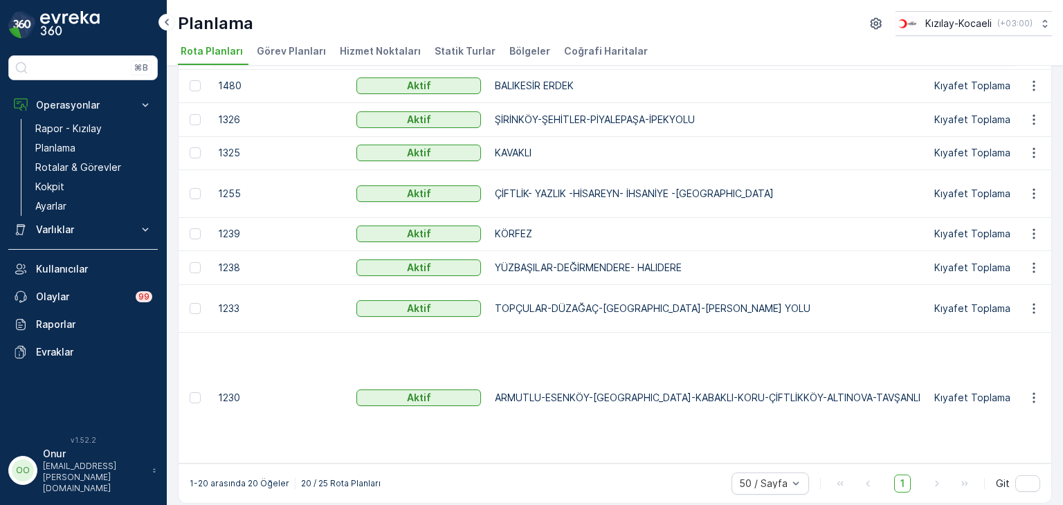
scroll to position [490, 0]
click at [1035, 316] on icon "button" at bounding box center [1034, 309] width 14 height 14
click at [1017, 336] on span "Rota Planını Düzenle" at bounding box center [1008, 341] width 95 height 14
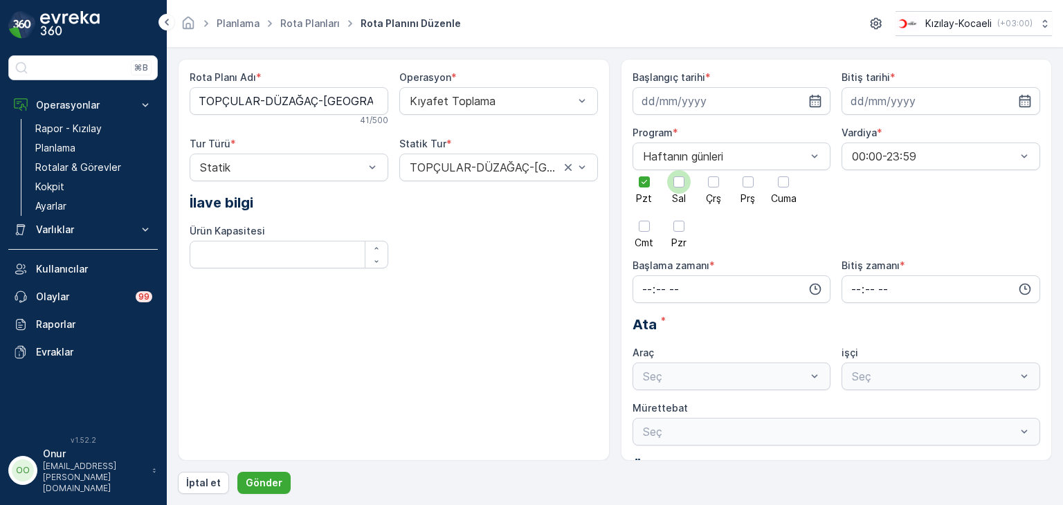
type input "27.07.2023"
type input "31.12.2025"
type input "08:10"
type input "23:59"
click at [814, 289] on icon "button" at bounding box center [815, 289] width 14 height 14
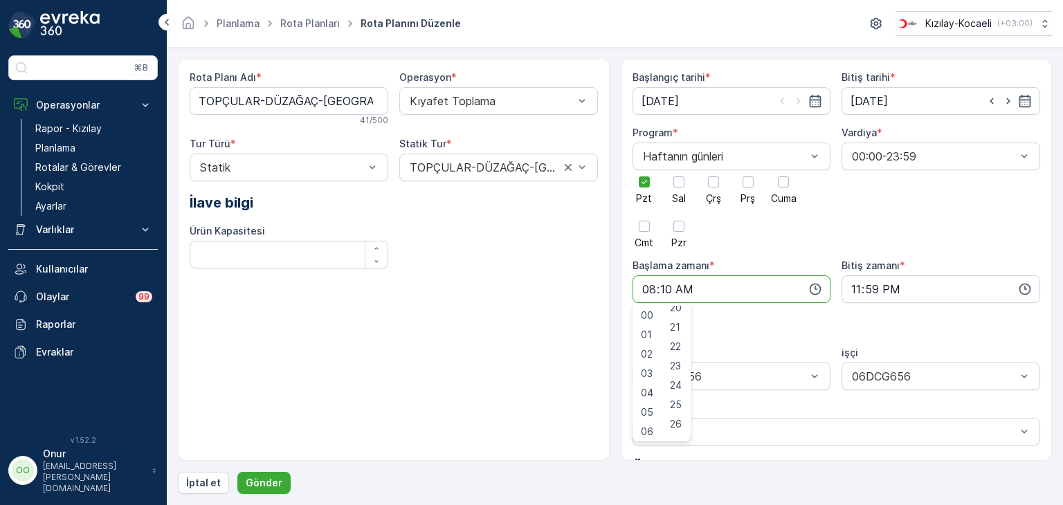
scroll to position [415, 0]
click at [684, 388] on div "25" at bounding box center [676, 384] width 24 height 19
type input "08:25"
click at [258, 486] on p "Gönder" at bounding box center [264, 483] width 37 height 14
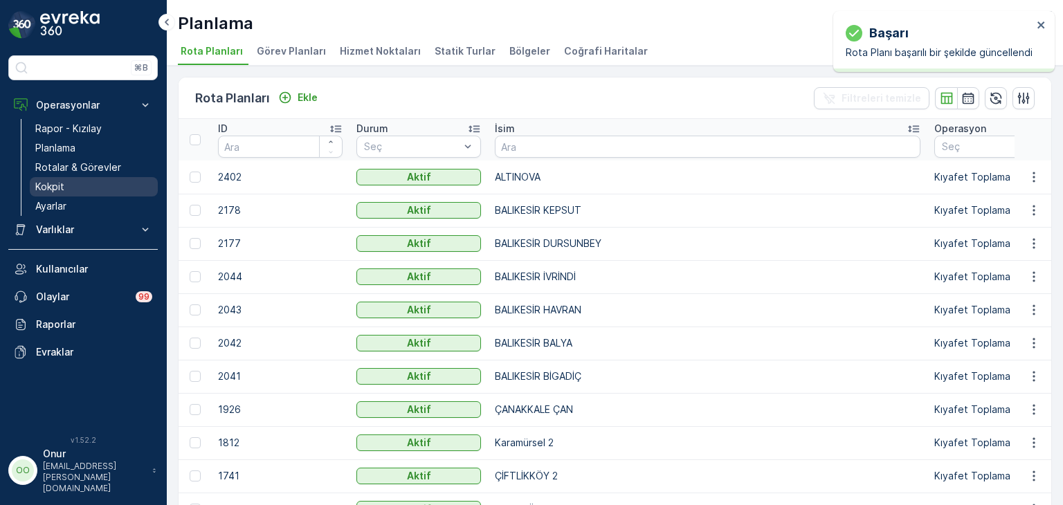
click at [46, 190] on p "Kokpit" at bounding box center [49, 187] width 29 height 14
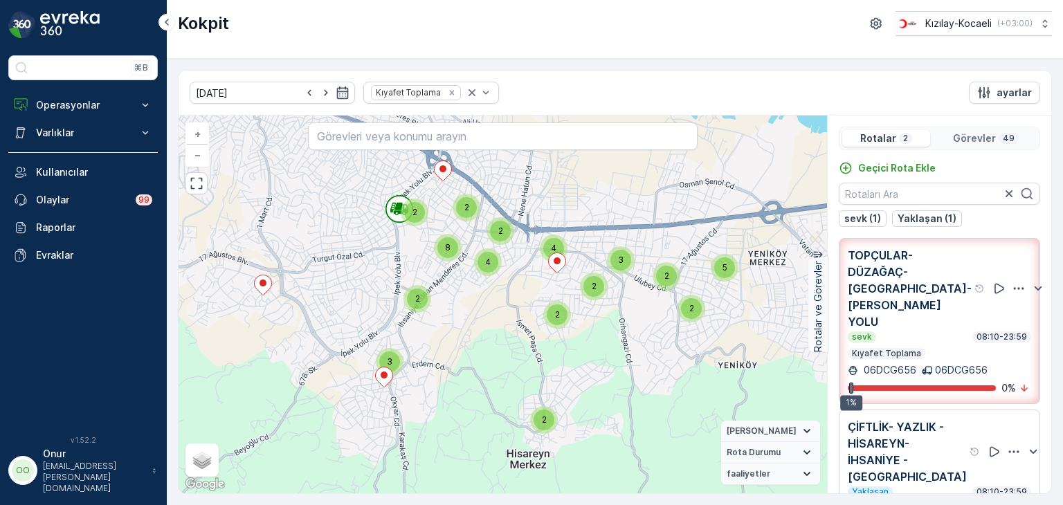
click at [1014, 287] on icon "button" at bounding box center [1019, 288] width 10 height 2
click at [1001, 309] on span "Daha fazla ayrıntı görün" at bounding box center [986, 316] width 110 height 14
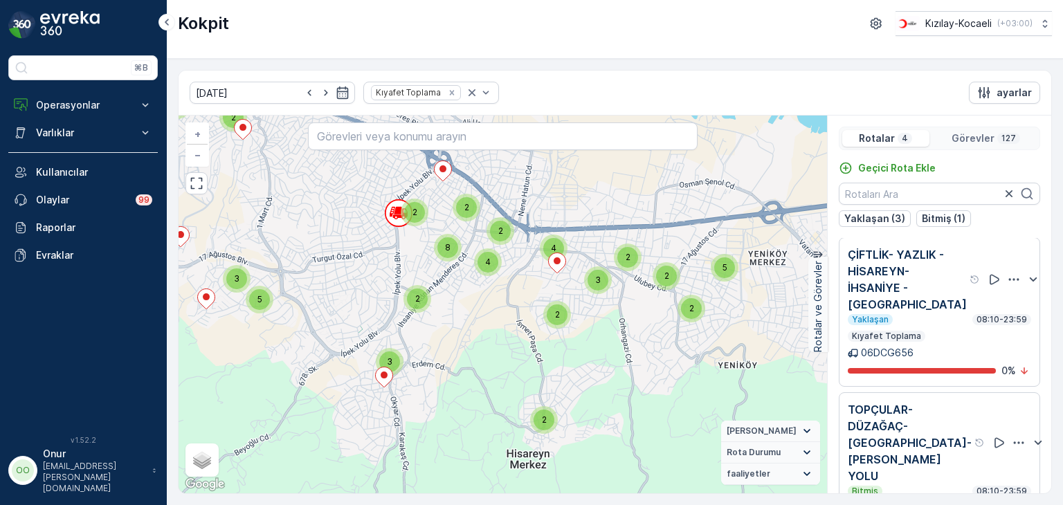
scroll to position [300, 0]
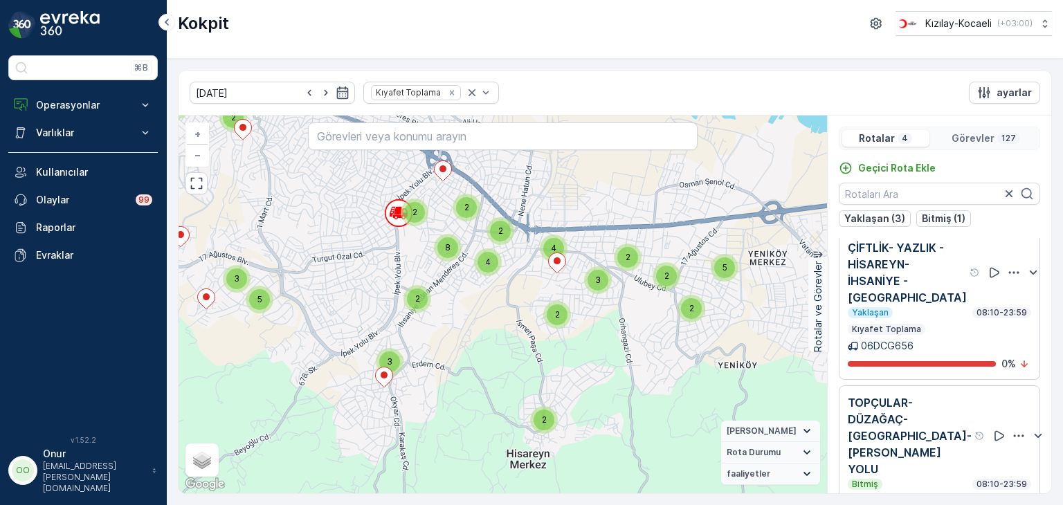
click at [1012, 429] on icon "button" at bounding box center [1019, 436] width 14 height 14
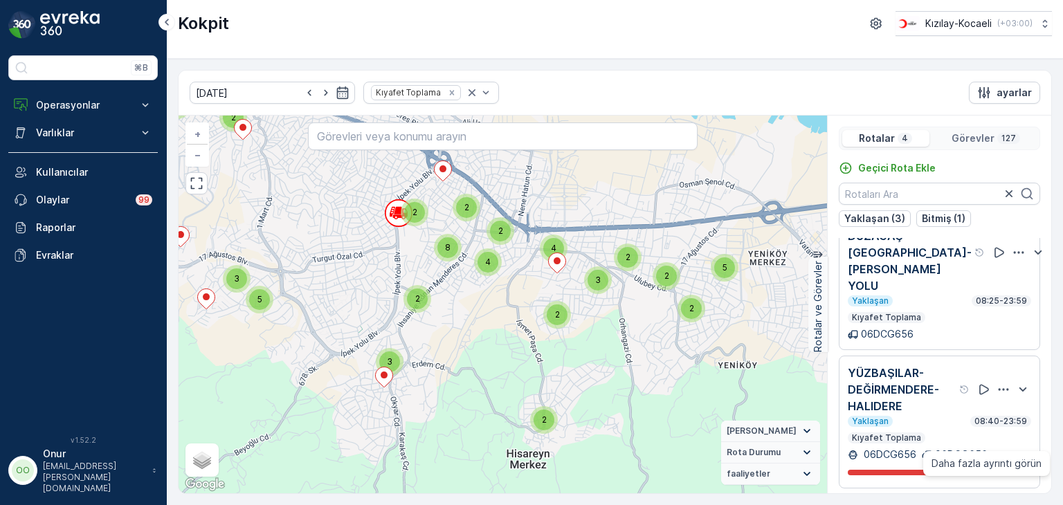
scroll to position [69, 0]
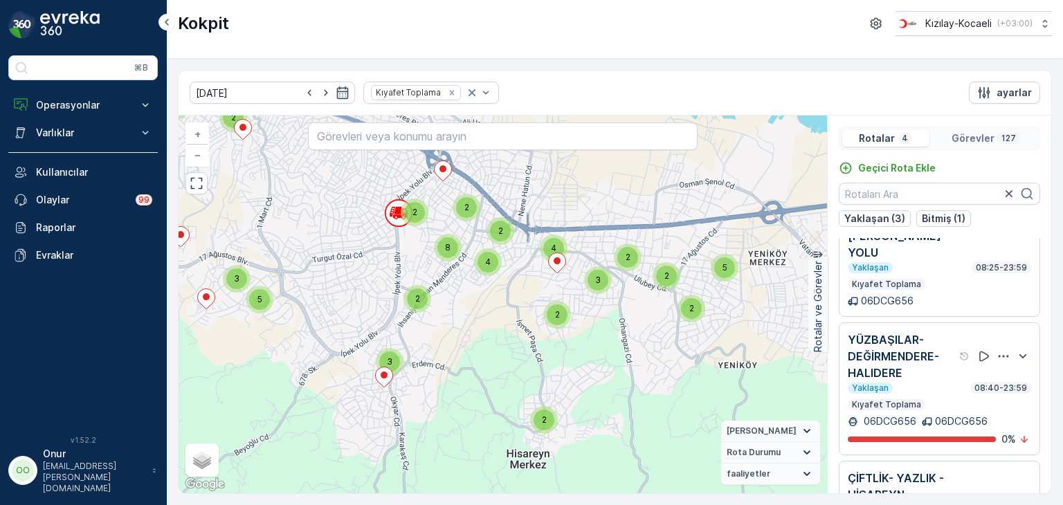
click at [997, 349] on icon "button" at bounding box center [1004, 356] width 14 height 14
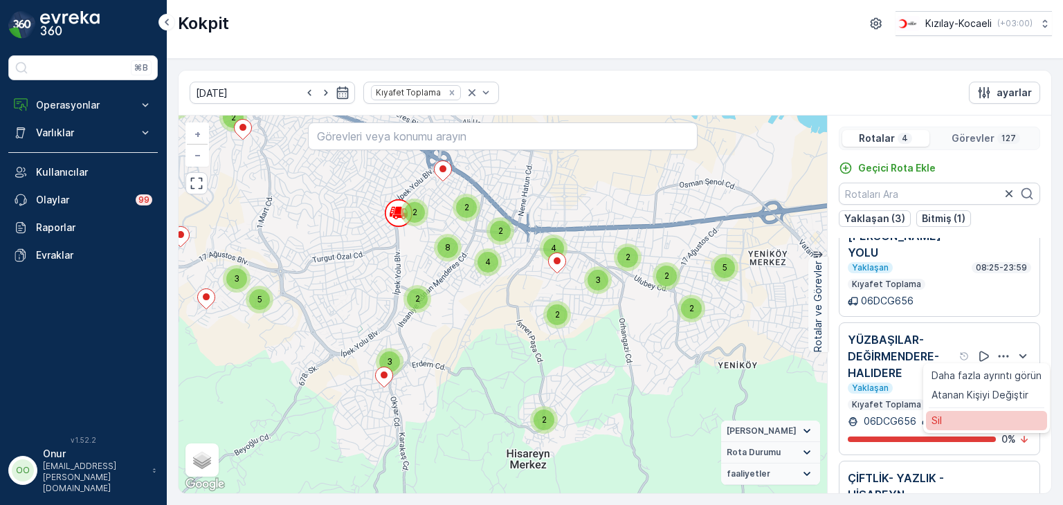
click at [959, 411] on div "Sil" at bounding box center [986, 420] width 121 height 19
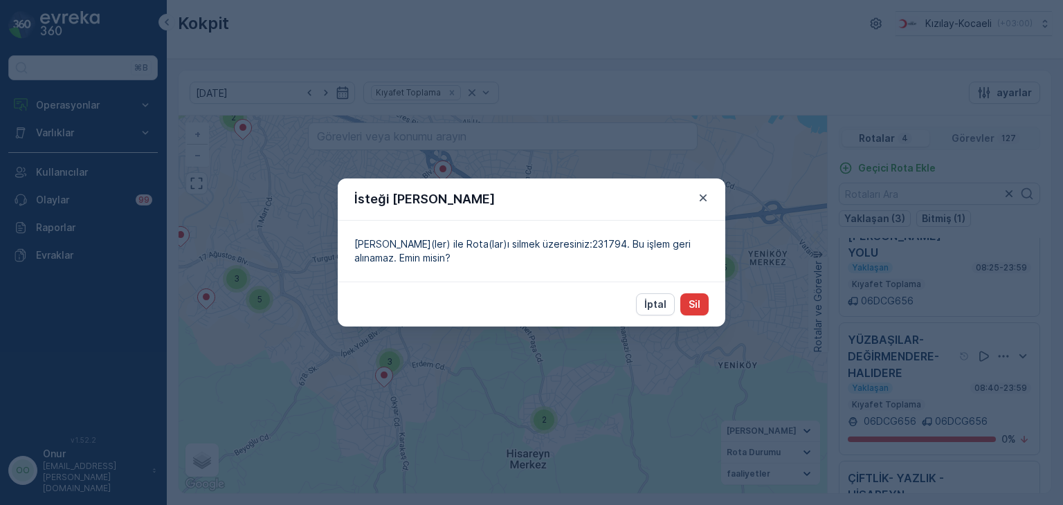
click at [693, 300] on p "Sil" at bounding box center [695, 305] width 12 height 14
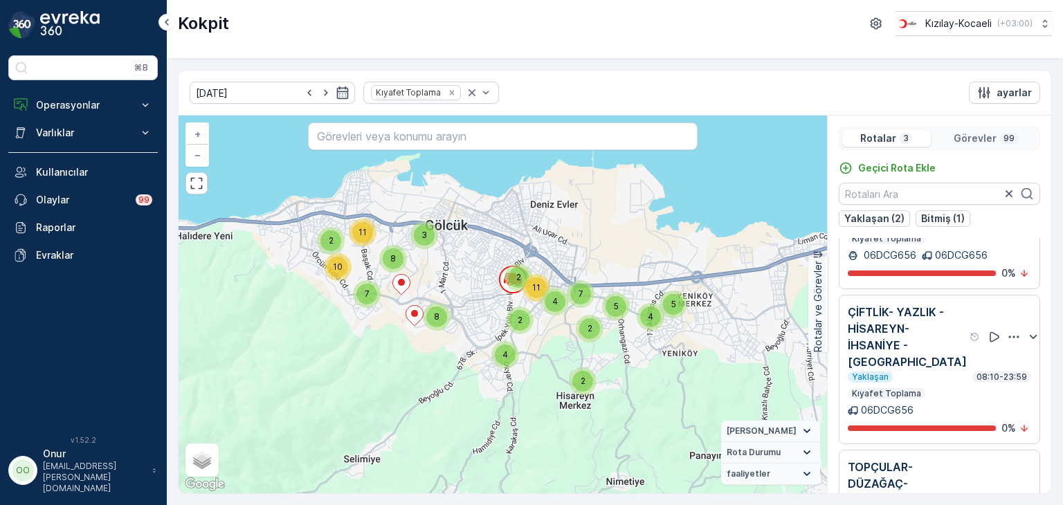
scroll to position [138, 0]
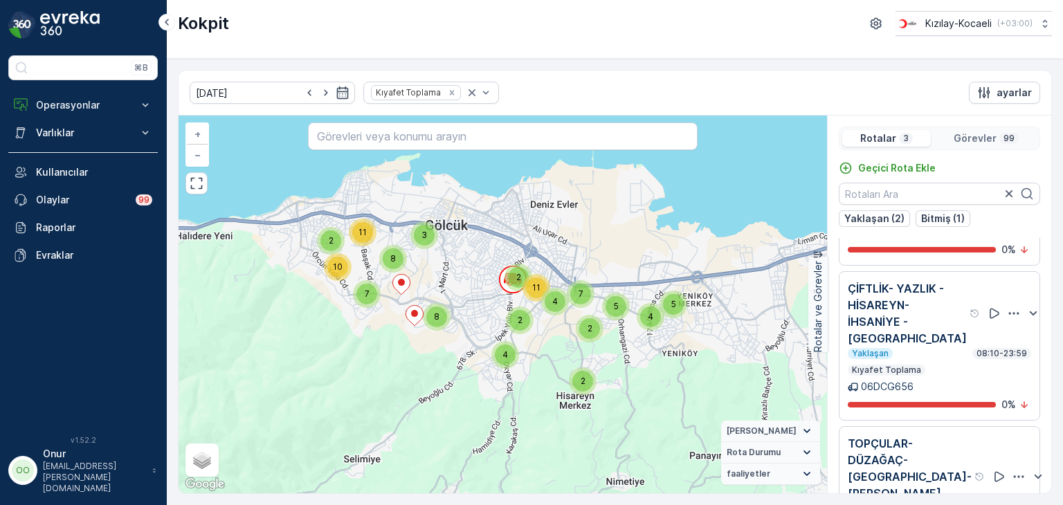
click at [974, 140] on p "Görevler" at bounding box center [975, 138] width 43 height 14
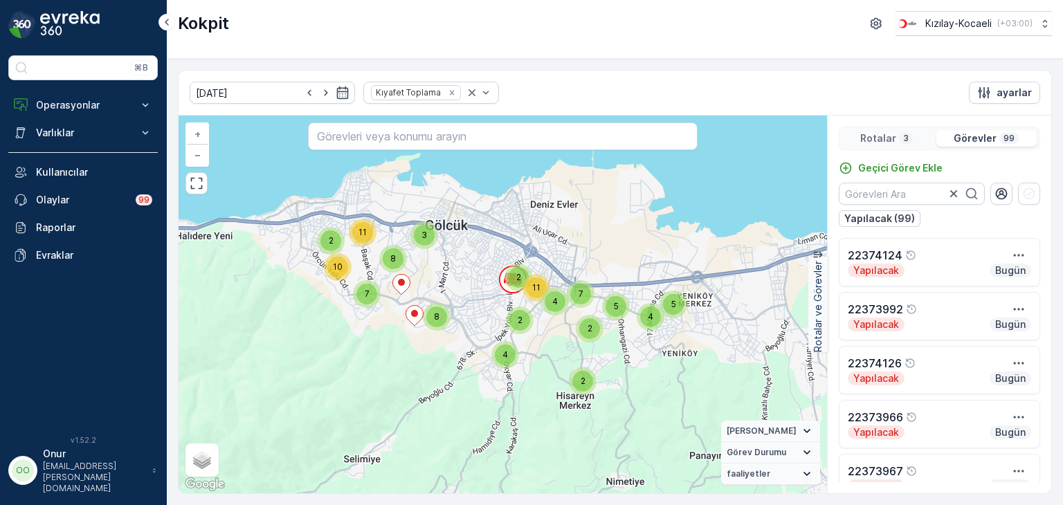
click at [880, 134] on p "Rotalar" at bounding box center [878, 138] width 36 height 14
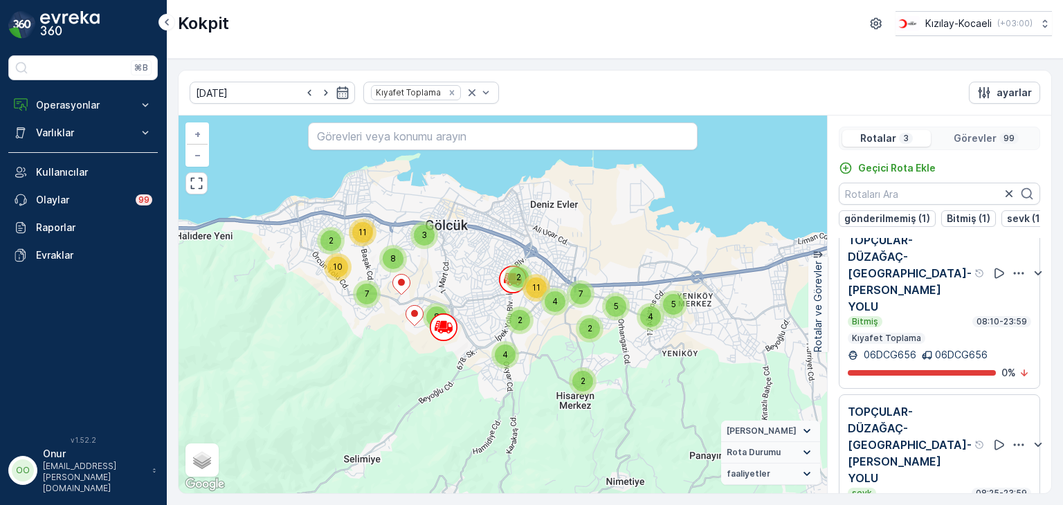
scroll to position [187, 0]
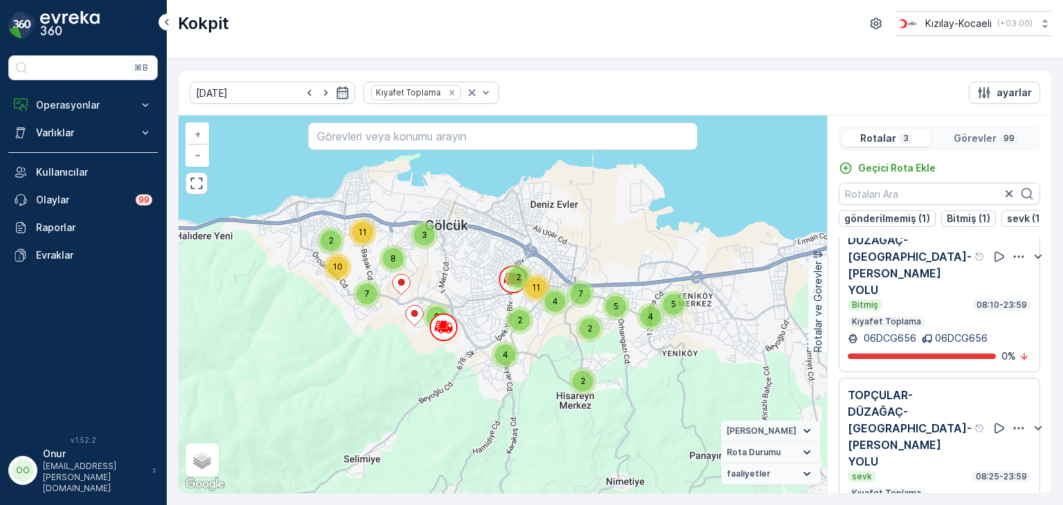
click at [1014, 427] on icon "button" at bounding box center [1019, 428] width 10 height 2
click at [1030, 420] on icon "button" at bounding box center [1038, 428] width 17 height 17
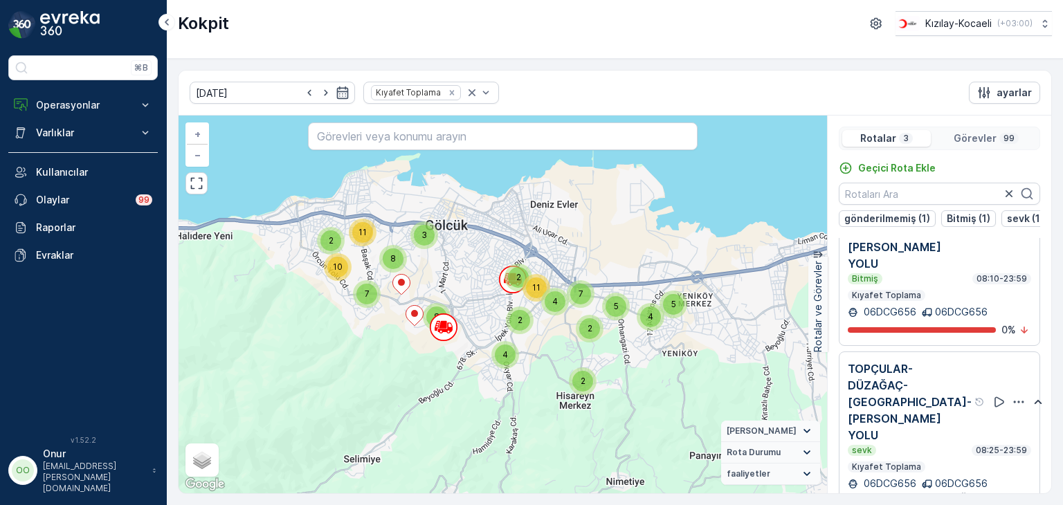
scroll to position [34, 0]
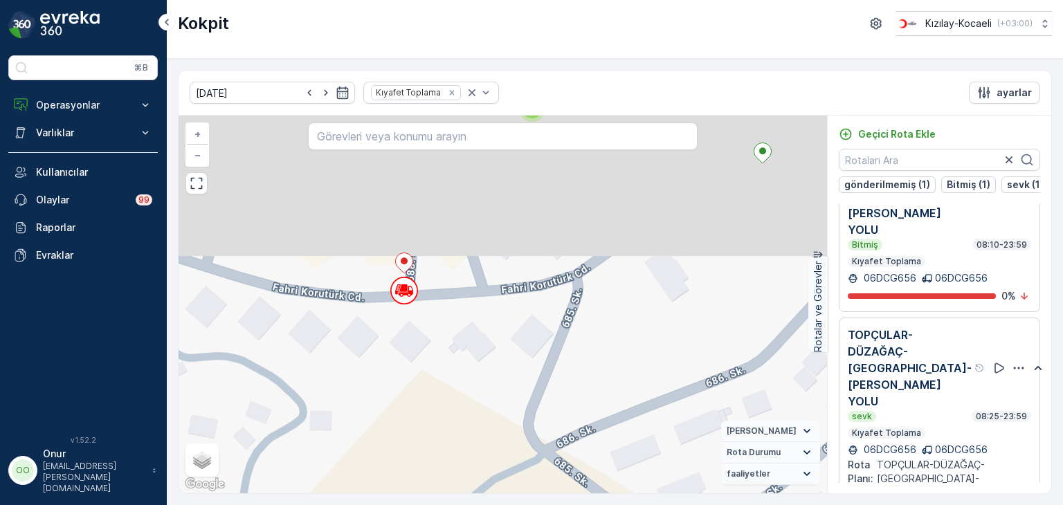
drag, startPoint x: 428, startPoint y: 242, endPoint x: 435, endPoint y: 437, distance: 195.3
click at [435, 437] on div "2 + − Uydu Yol haritası Arazi Karışık Leaflet Klavye kısayolları Harita Veriler…" at bounding box center [503, 305] width 648 height 378
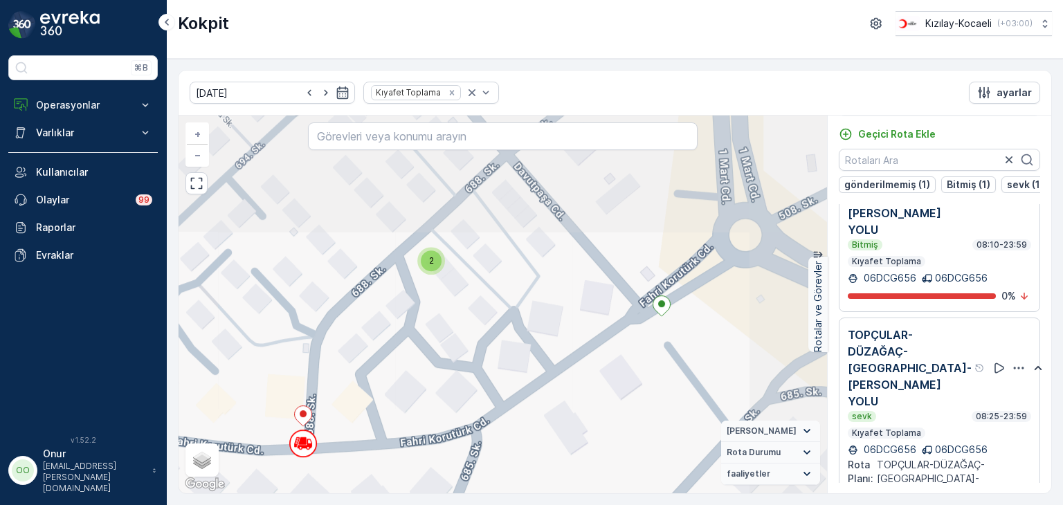
drag, startPoint x: 531, startPoint y: 280, endPoint x: 430, endPoint y: 430, distance: 180.0
click at [430, 430] on div "2 + − Uydu Yol haritası Arazi Karışık Leaflet Klavye kısayolları Harita Veriler…" at bounding box center [503, 305] width 648 height 378
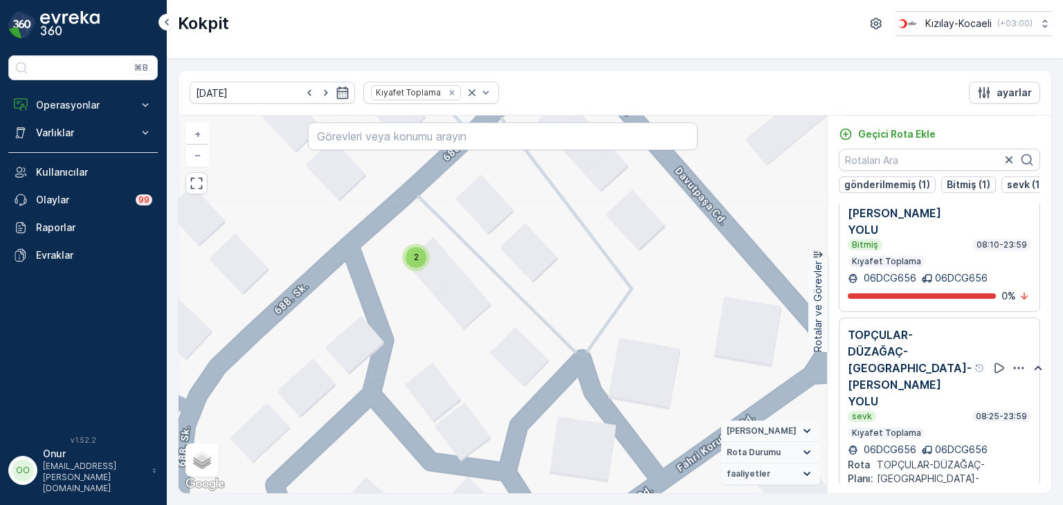
click at [411, 255] on div "2" at bounding box center [416, 257] width 21 height 21
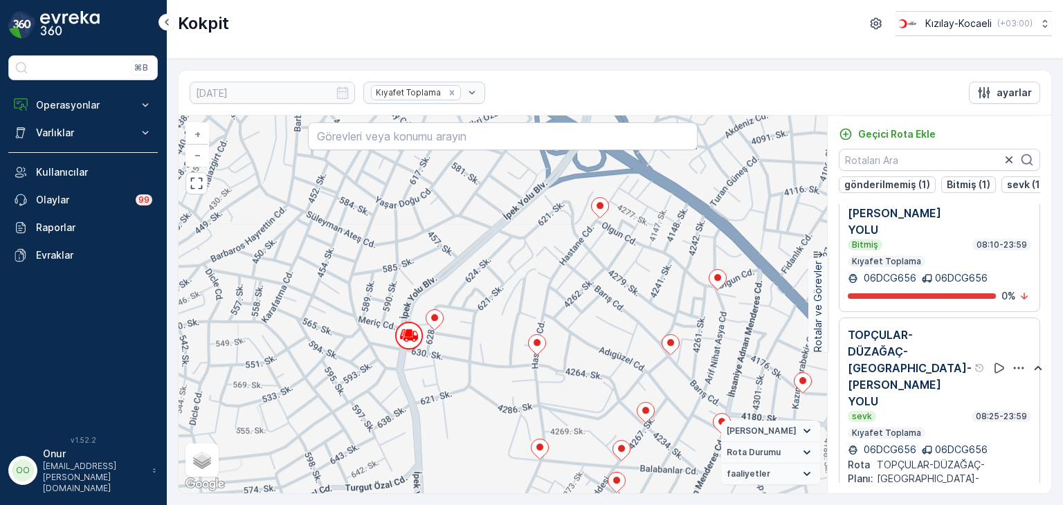
scroll to position [206, 0]
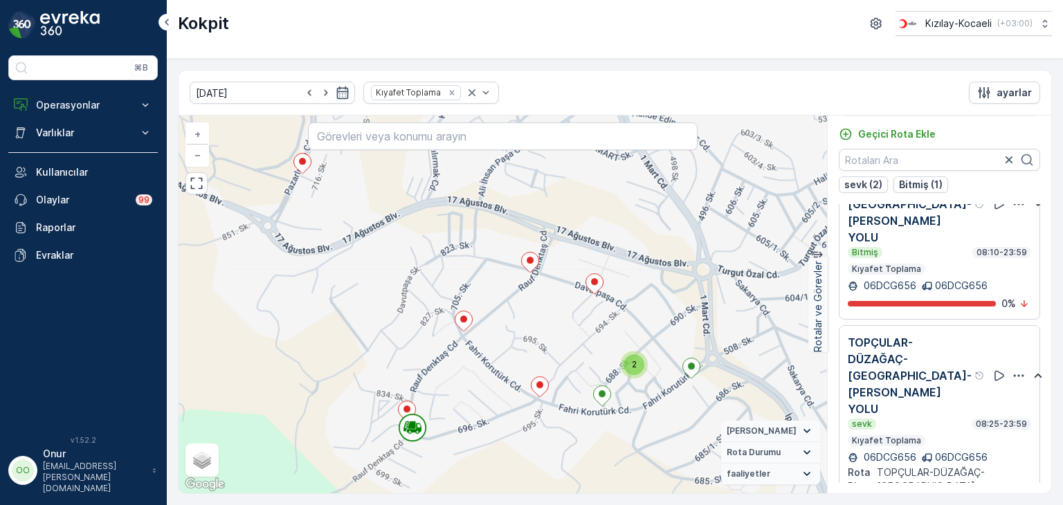
click at [632, 366] on span "2" at bounding box center [634, 364] width 5 height 10
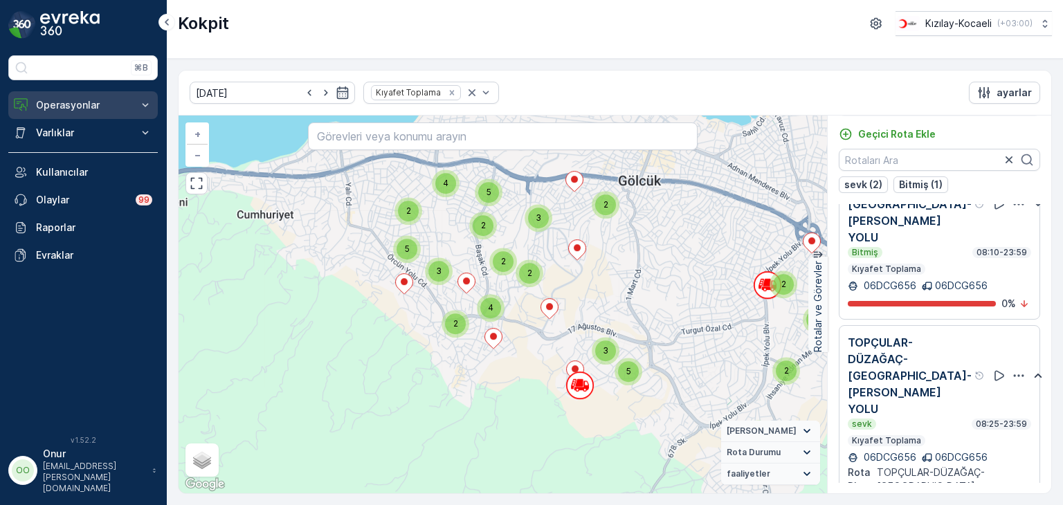
click at [100, 111] on p "Operasyonlar" at bounding box center [83, 105] width 94 height 14
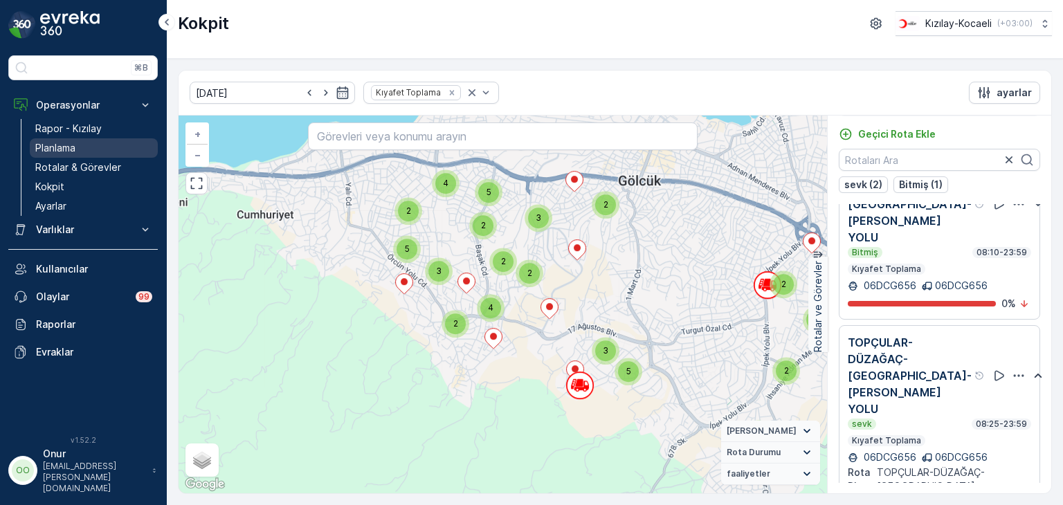
click at [75, 150] on p "Planlama" at bounding box center [55, 148] width 40 height 14
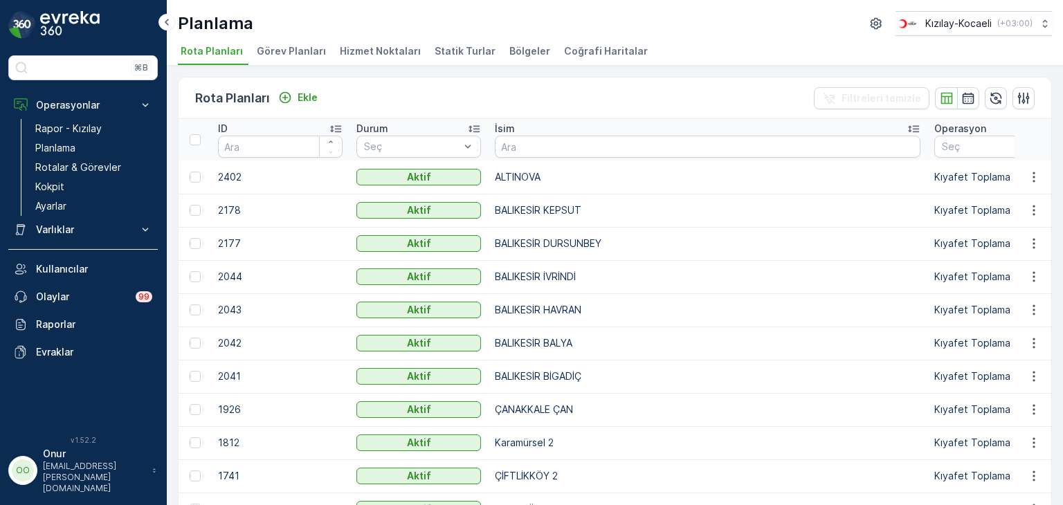
click at [384, 55] on span "Hizmet Noktaları" at bounding box center [380, 51] width 81 height 14
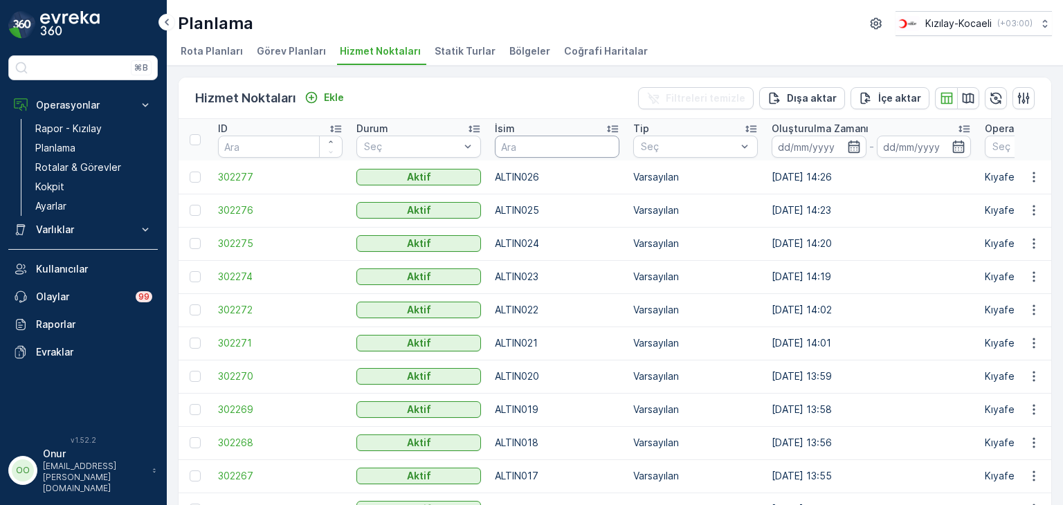
click at [525, 148] on input "text" at bounding box center [557, 147] width 125 height 22
type input "004"
click at [1021, 376] on button "button" at bounding box center [1033, 376] width 25 height 17
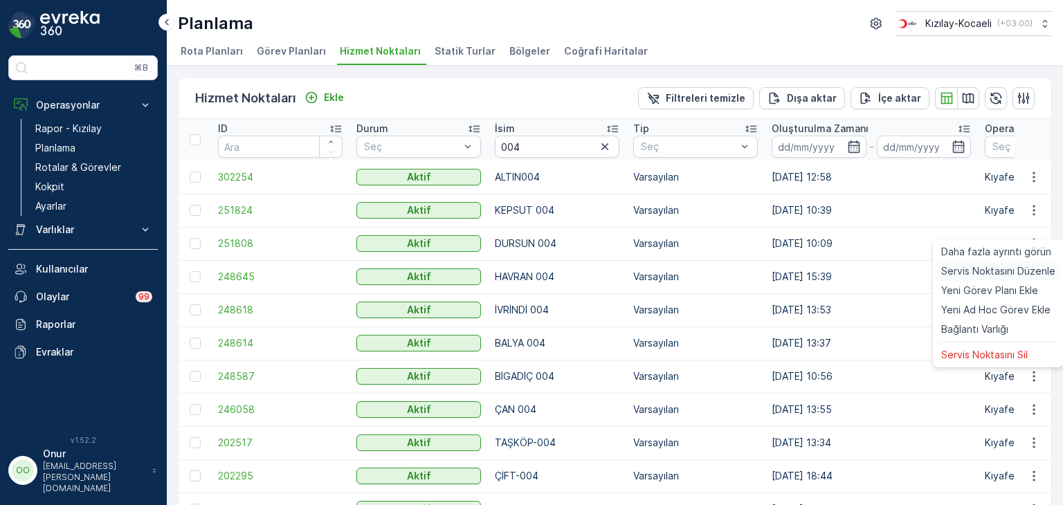
click at [1025, 271] on span "Servis Noktasını Düzenle" at bounding box center [998, 271] width 114 height 14
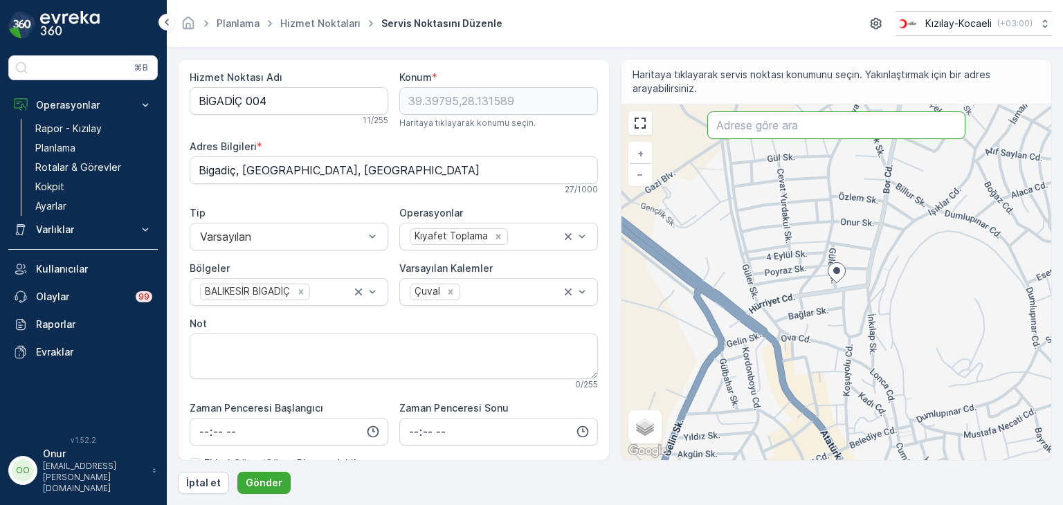
paste input "Çavuş, Güler Sk. No:2, 10440 Bigadiç"
type input "Çavuş, Güler Sk. No:2, 10440 Bigadiç"
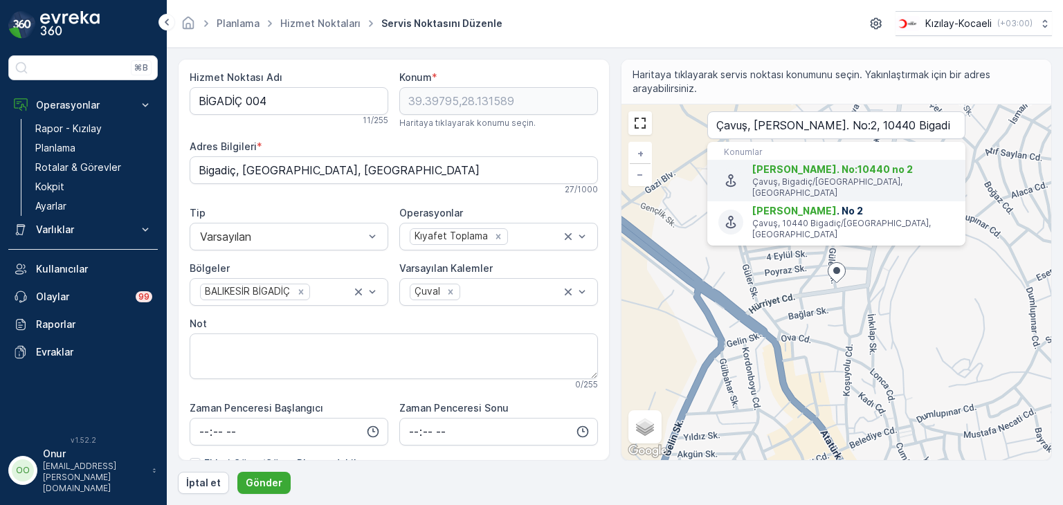
click at [861, 178] on p "Çavuş, Bigadiç/Balıkesir, Türkiye" at bounding box center [853, 187] width 202 height 22
type input "39.398039,28.1325738"
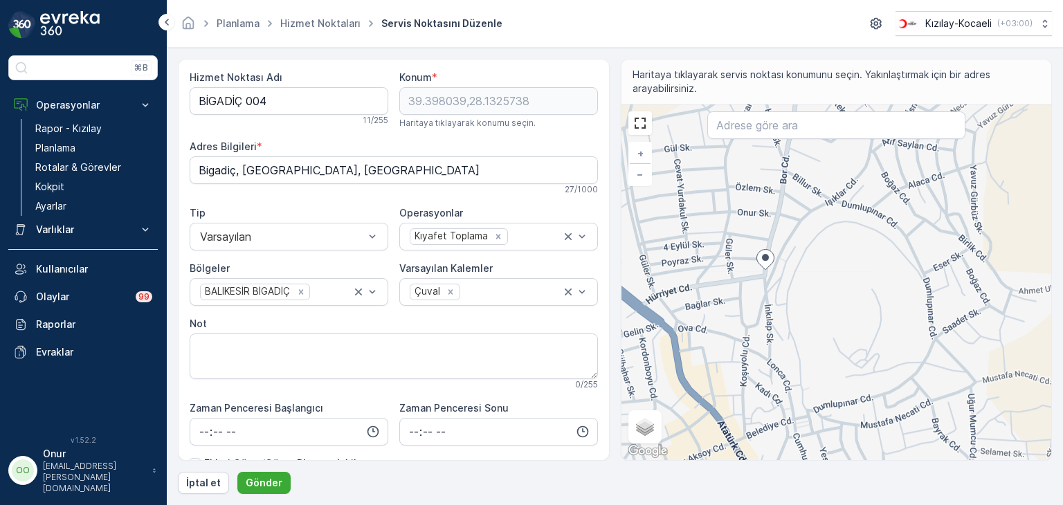
drag, startPoint x: 789, startPoint y: 244, endPoint x: 705, endPoint y: 397, distance: 173.8
click at [706, 397] on div "+ − Uydu Yol haritası Arazi Karışık Leaflet Klavye kısayolları Harita Verileri …" at bounding box center [836, 282] width 430 height 356
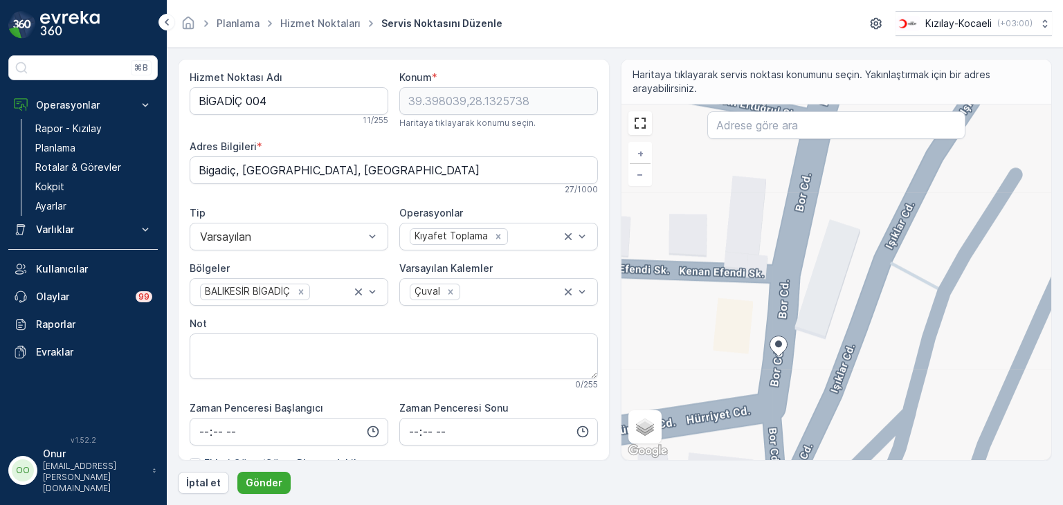
drag, startPoint x: 742, startPoint y: 211, endPoint x: 736, endPoint y: 427, distance: 216.0
click at [736, 427] on div "+ − Uydu Yol haritası Arazi Karışık Leaflet Klavye kısayolları Harita Verileri …" at bounding box center [836, 282] width 430 height 356
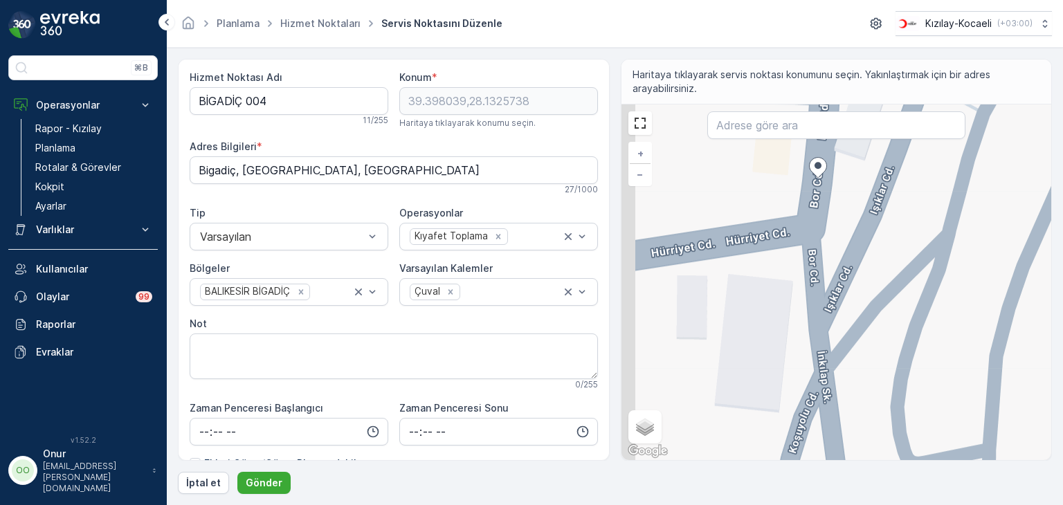
drag, startPoint x: 739, startPoint y: 428, endPoint x: 785, endPoint y: 253, distance: 181.1
click at [785, 253] on div "+ − Uydu Yol haritası Arazi Karışık Leaflet Klavye kısayolları Harita Verileri …" at bounding box center [836, 282] width 430 height 356
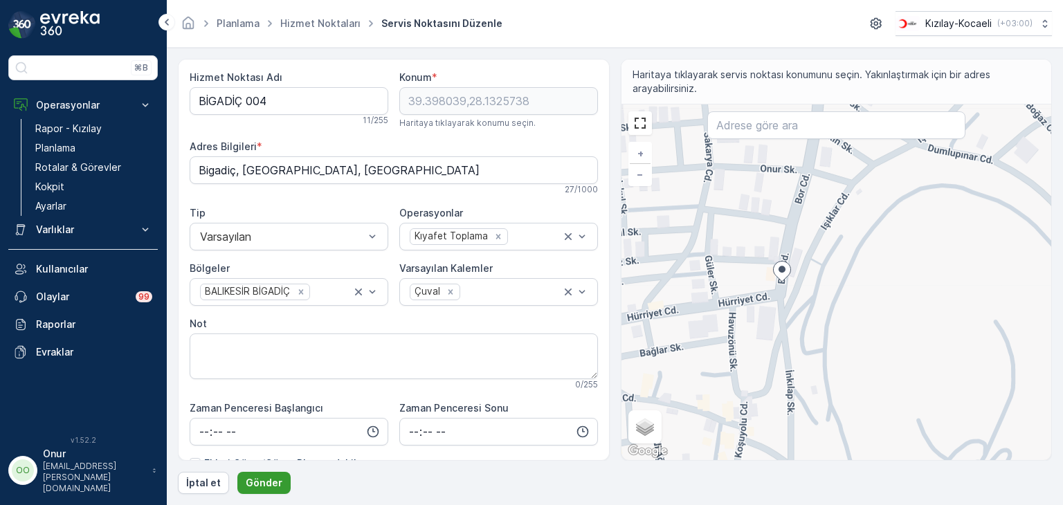
click at [269, 485] on p "Gönder" at bounding box center [264, 483] width 37 height 14
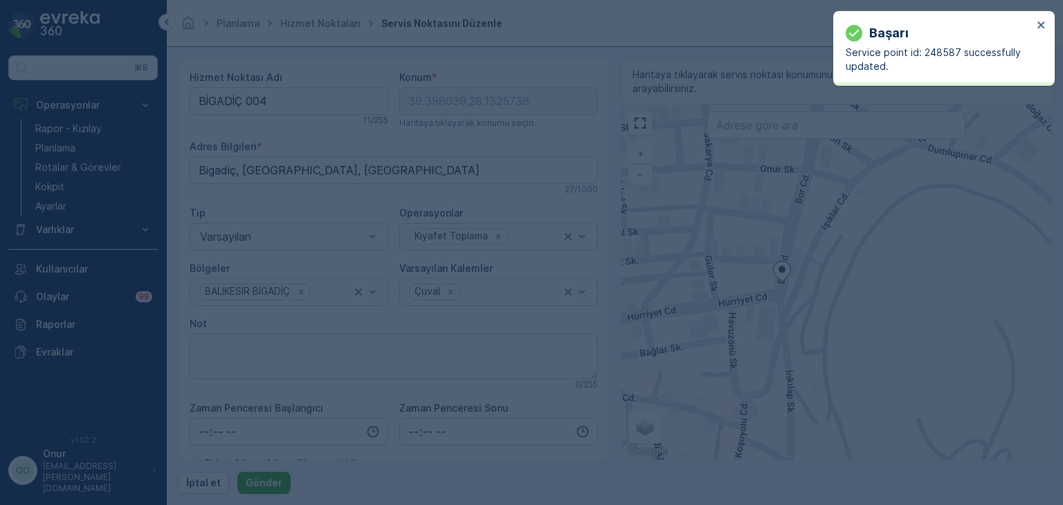
type input "39.398039,28.132574"
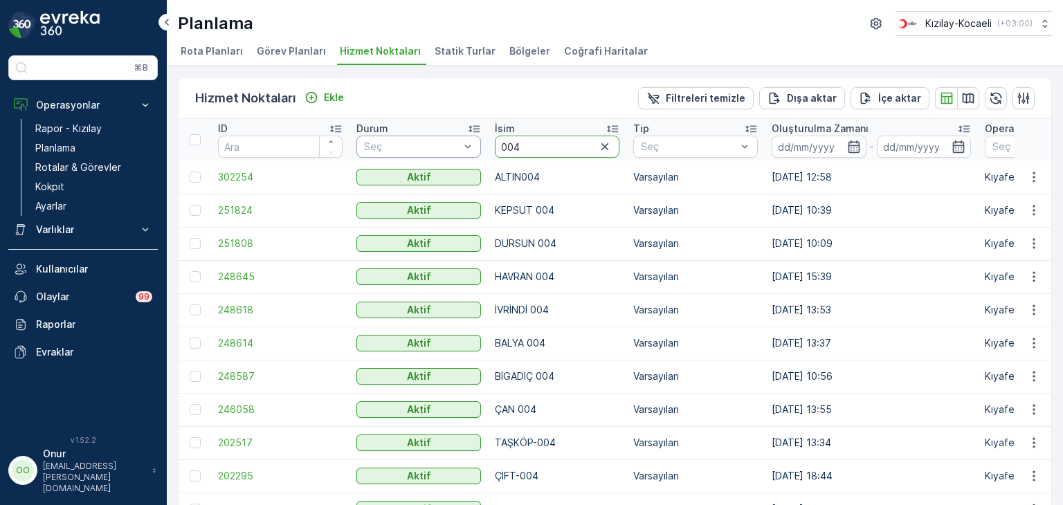
drag, startPoint x: 529, startPoint y: 147, endPoint x: 473, endPoint y: 145, distance: 55.4
type input "023"
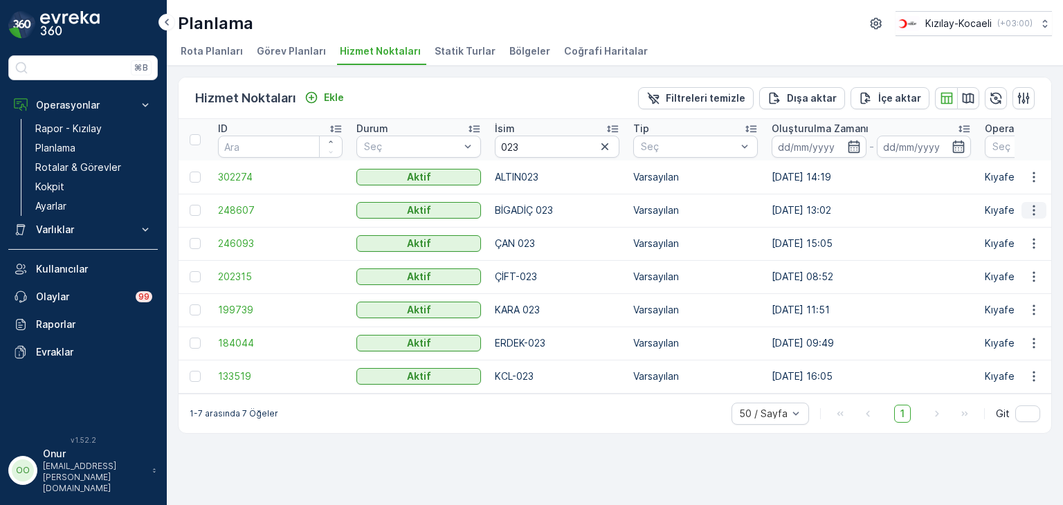
click at [1033, 206] on icon "button" at bounding box center [1034, 211] width 2 height 10
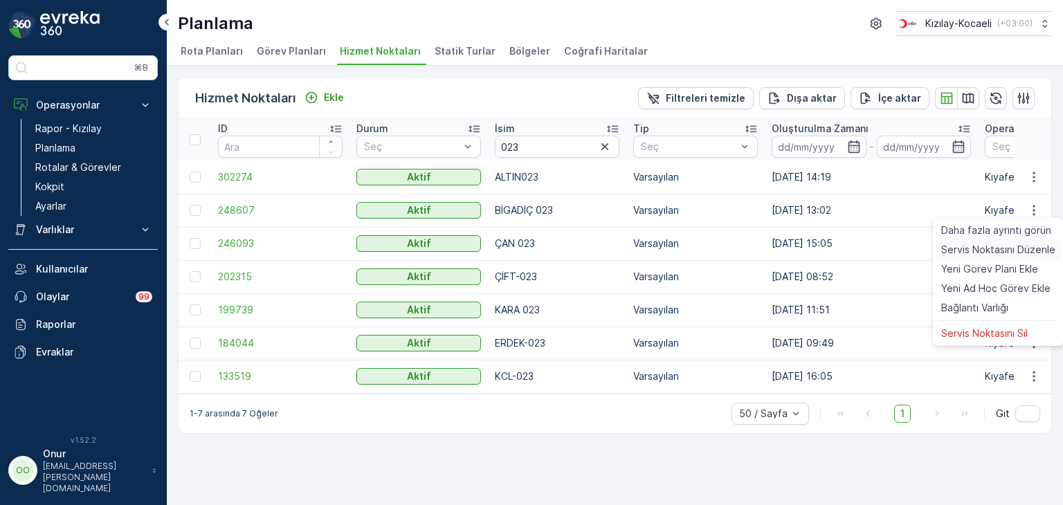
click at [1022, 248] on span "Servis Noktasını Düzenle" at bounding box center [998, 250] width 114 height 14
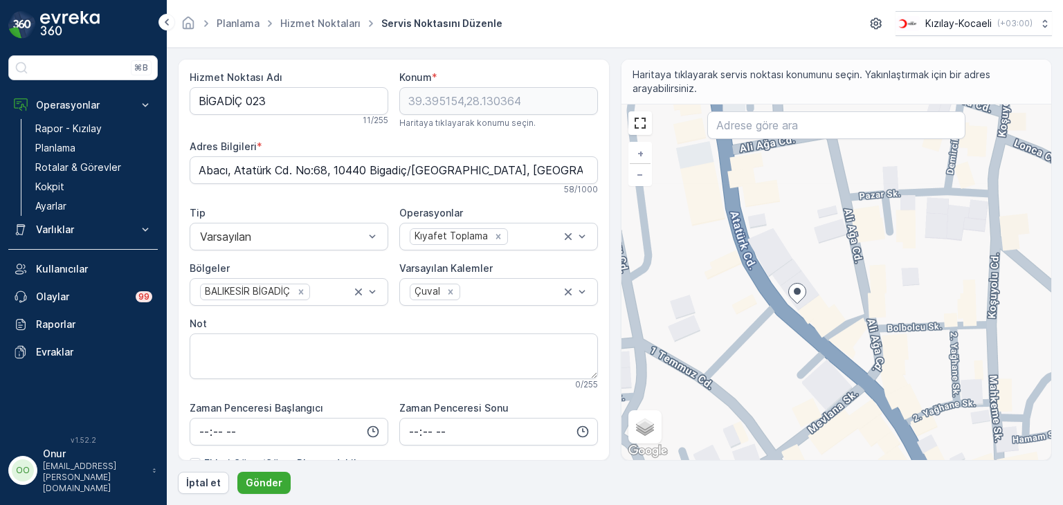
drag, startPoint x: 793, startPoint y: 272, endPoint x: 781, endPoint y: 344, distance: 72.9
click at [781, 344] on div "+ − Uydu Yol haritası Arazi Karışık Leaflet Klavye kısayolları Harita Verileri …" at bounding box center [836, 282] width 430 height 356
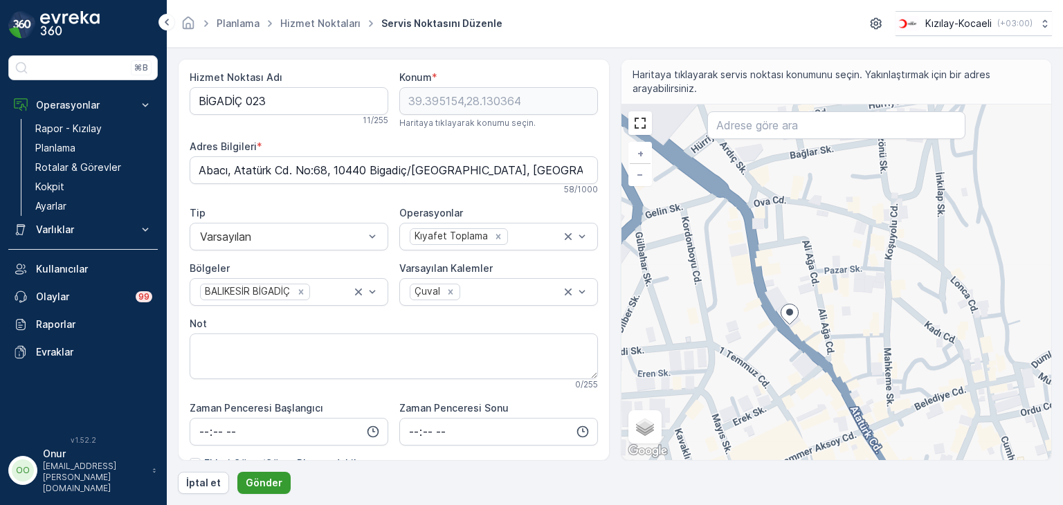
click at [260, 483] on p "Gönder" at bounding box center [264, 483] width 37 height 14
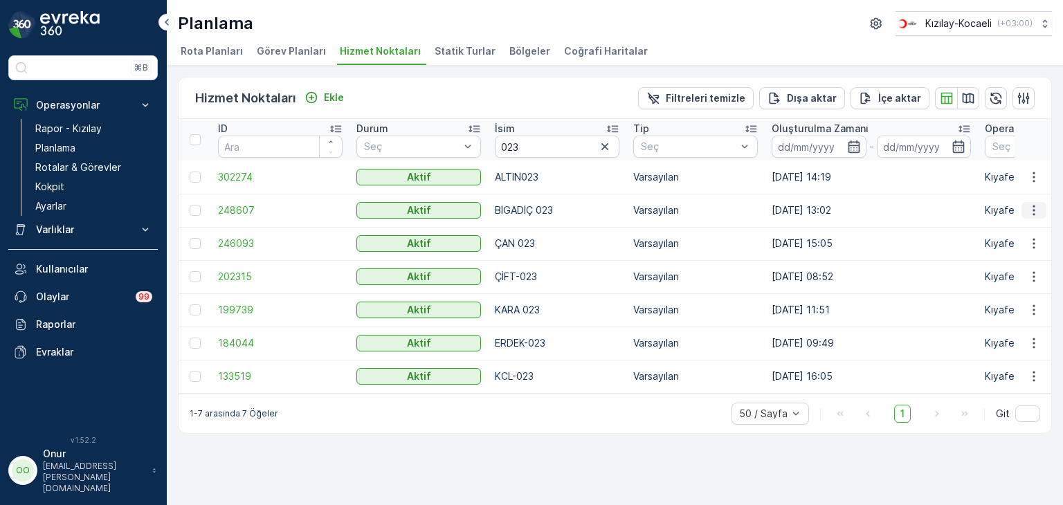
click at [1033, 206] on icon "button" at bounding box center [1034, 211] width 2 height 10
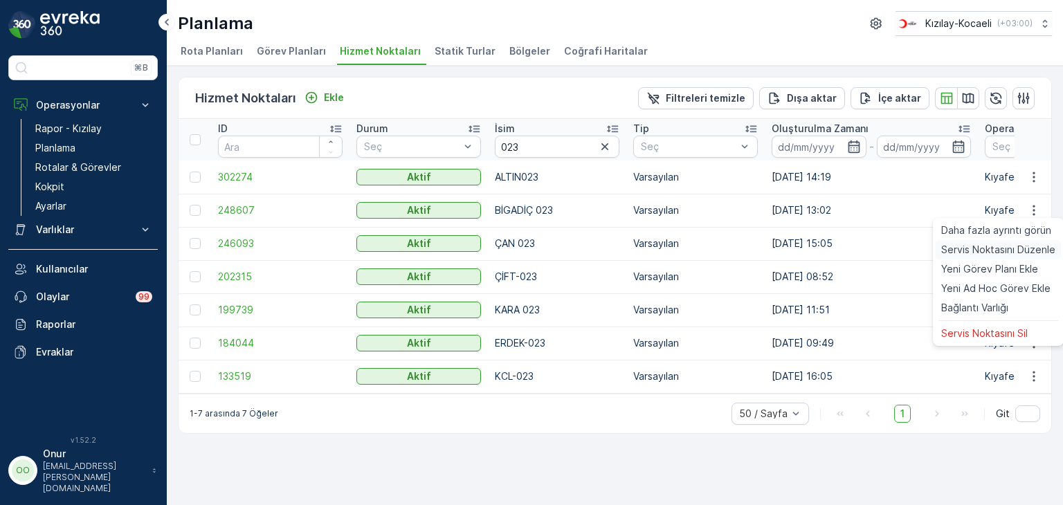
click at [1016, 254] on span "Servis Noktasını Düzenle" at bounding box center [998, 250] width 114 height 14
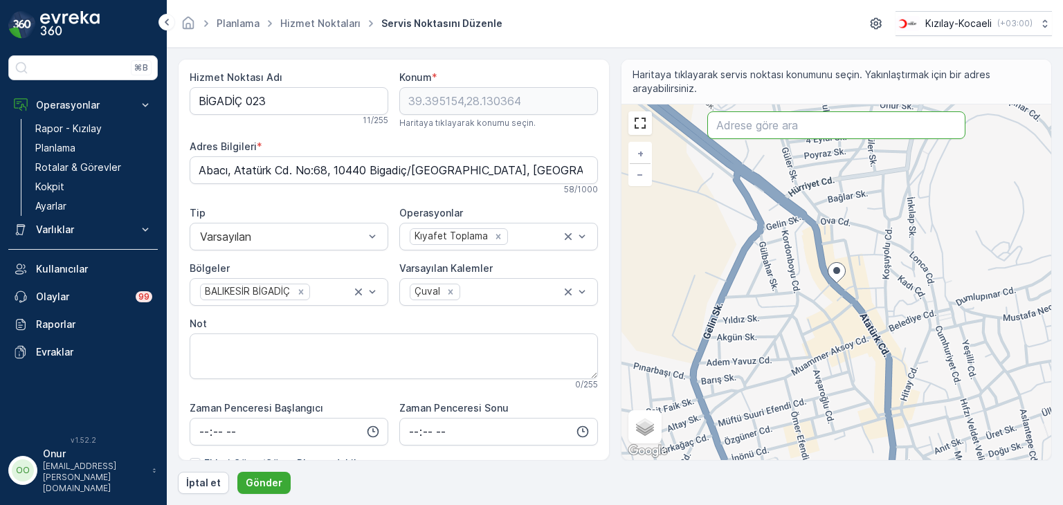
paste input "Abacı, Atatürk Cd. No:68"
type input "Abacı, Atatürk Cd. No:68"
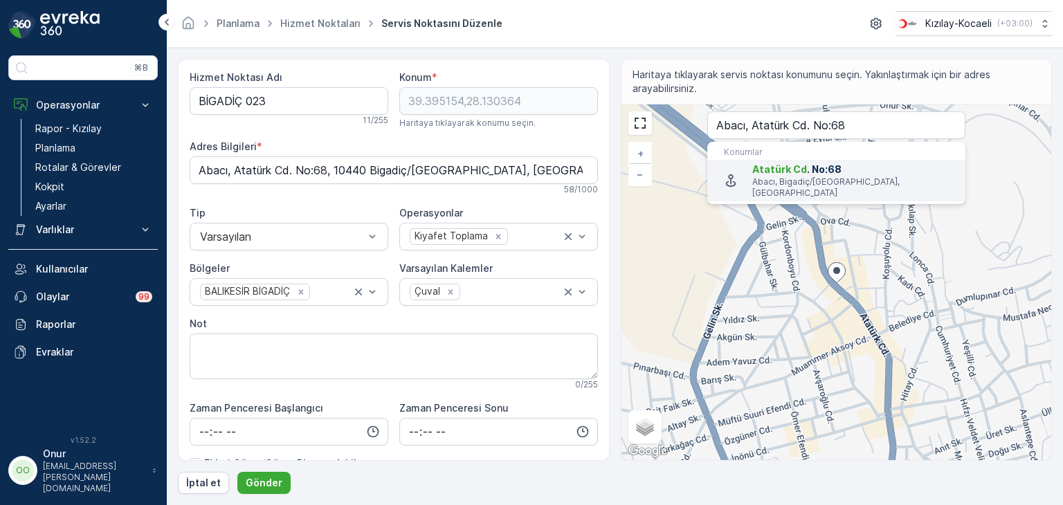
click at [794, 181] on p "Abacı, Bigadiç/Balıkesir, Türkiye" at bounding box center [853, 187] width 202 height 22
type input "39.3951539,28.1303637"
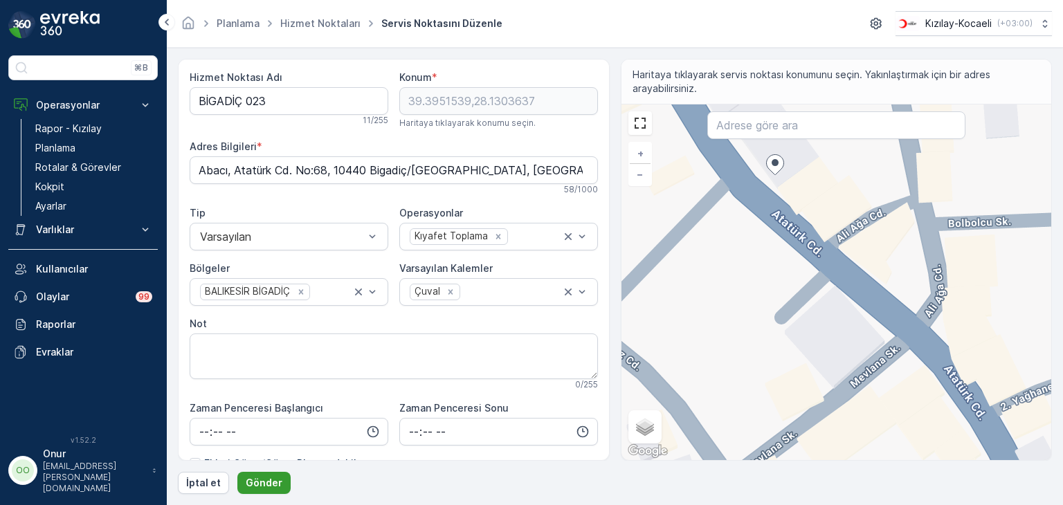
click at [265, 480] on p "Gönder" at bounding box center [264, 483] width 37 height 14
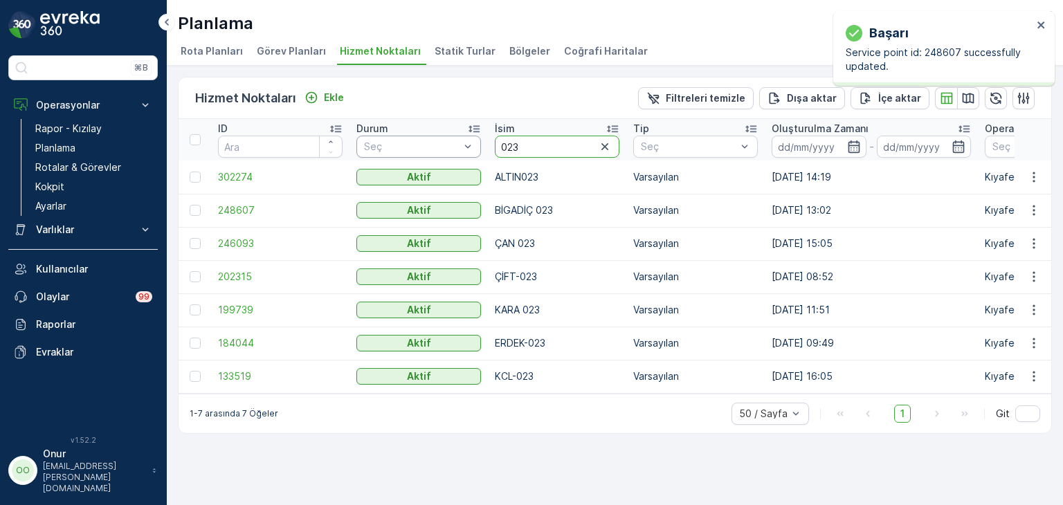
drag, startPoint x: 526, startPoint y: 151, endPoint x: 434, endPoint y: 150, distance: 92.0
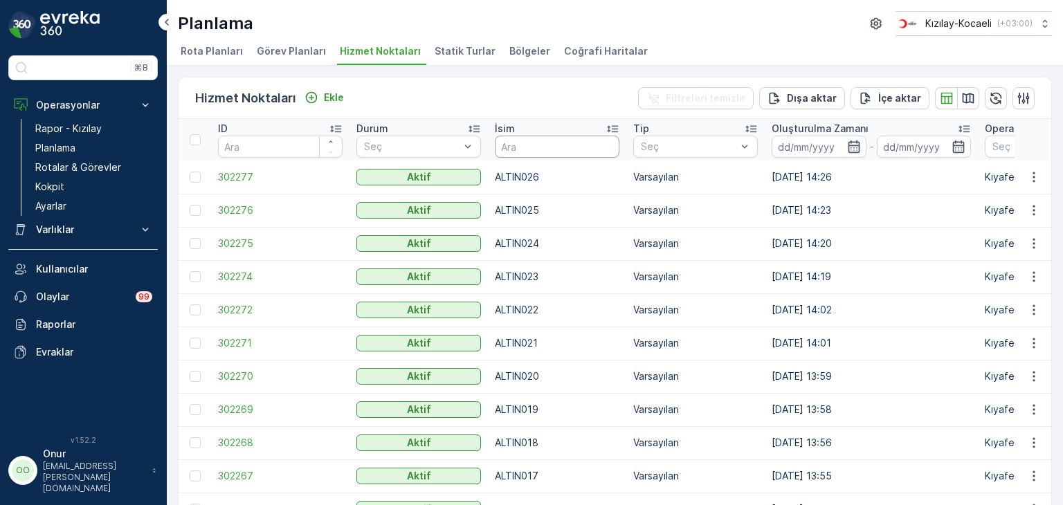
click at [528, 149] on input "text" at bounding box center [557, 147] width 125 height 22
type input "008"
click at [1037, 206] on icon "button" at bounding box center [1034, 210] width 14 height 14
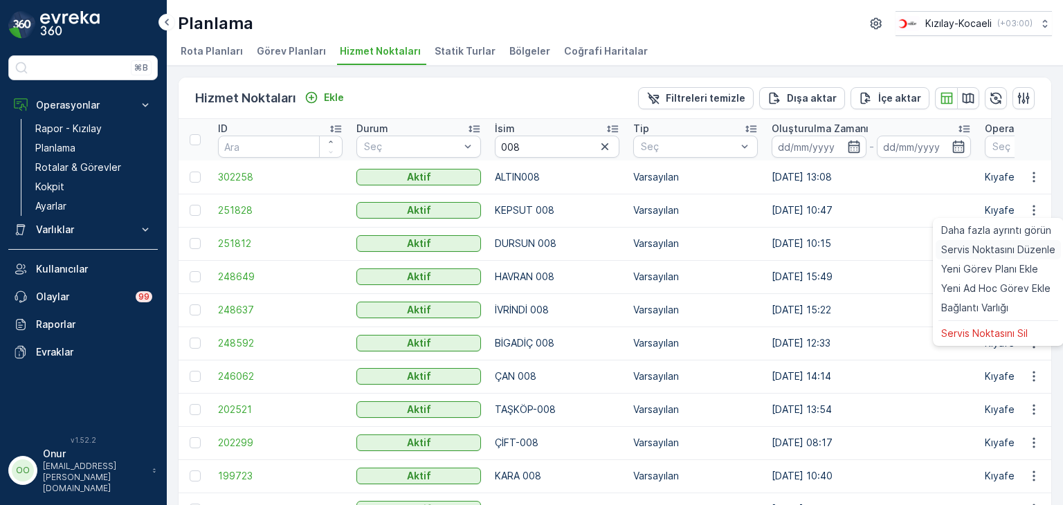
click at [984, 246] on span "Servis Noktasını Düzenle" at bounding box center [998, 250] width 114 height 14
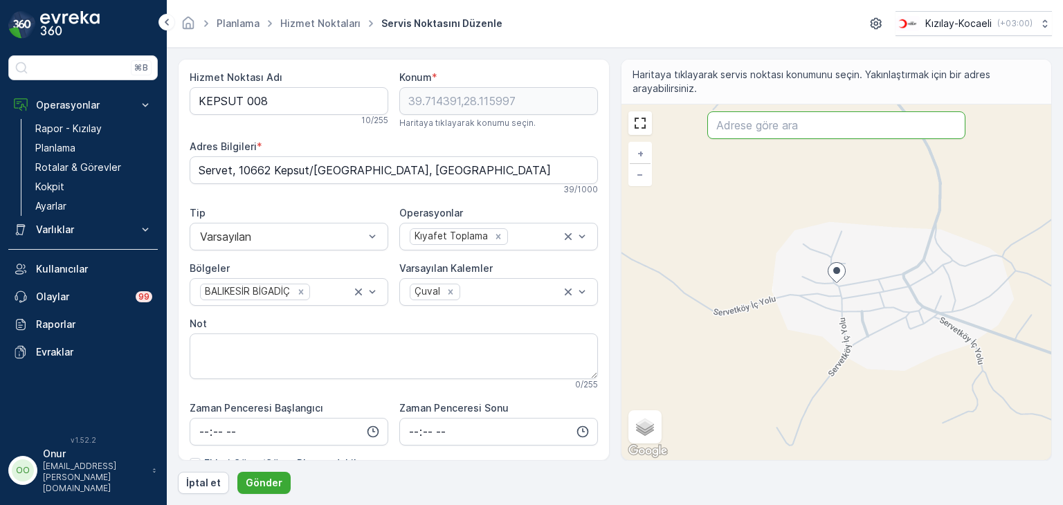
paste input "Servet, Balıkesir Kütahya Yolu, 10660 Kepsut/Balıkesir"
type input "Servet, Balıkesir Kütahya Yolu, 10660 Kepsut/Balıkesir"
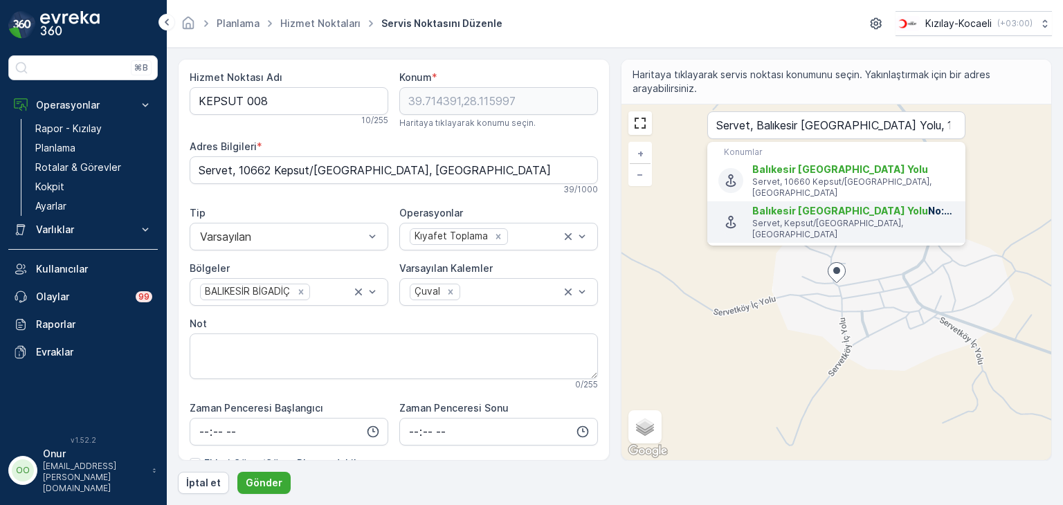
click at [789, 218] on li "Balıkesir Kütahya Yolu No:10660 Servet, Kepsut/Balıkesir, Türkiye" at bounding box center [836, 222] width 258 height 42
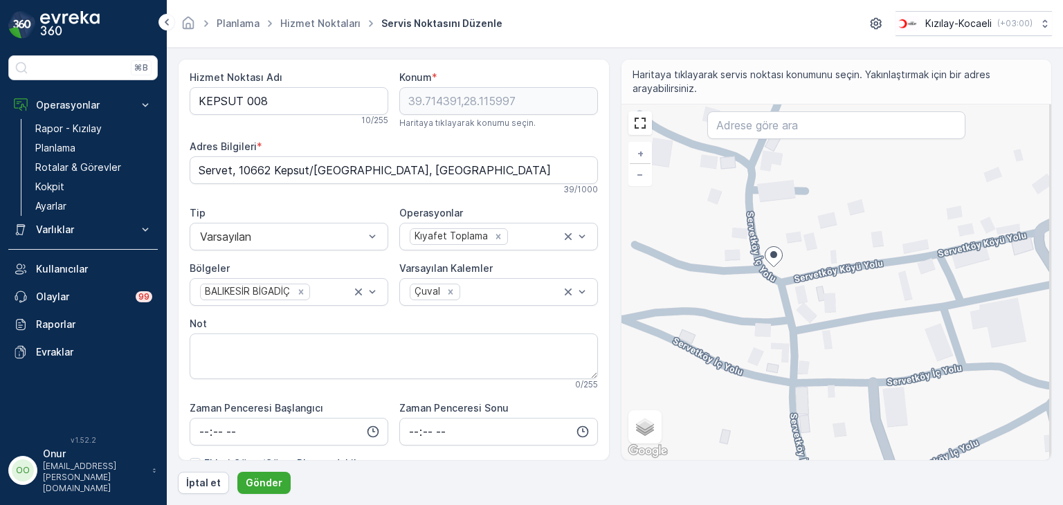
drag, startPoint x: 829, startPoint y: 283, endPoint x: 743, endPoint y: 307, distance: 89.6
click at [743, 307] on div "+ − Uydu Yol haritası Arazi Karışık Leaflet Klavye kısayolları Harita Verileri …" at bounding box center [836, 282] width 430 height 356
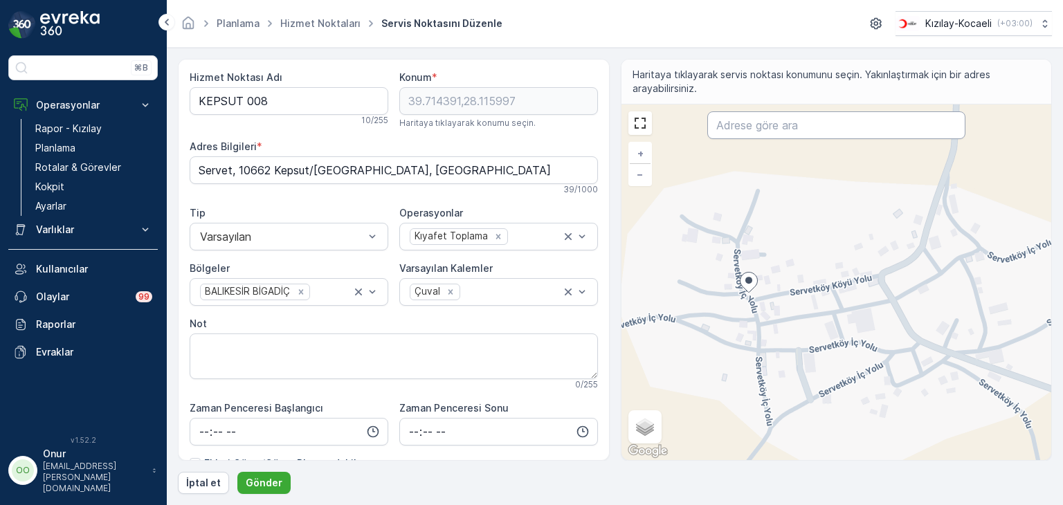
click at [755, 129] on input "text" at bounding box center [836, 125] width 258 height 28
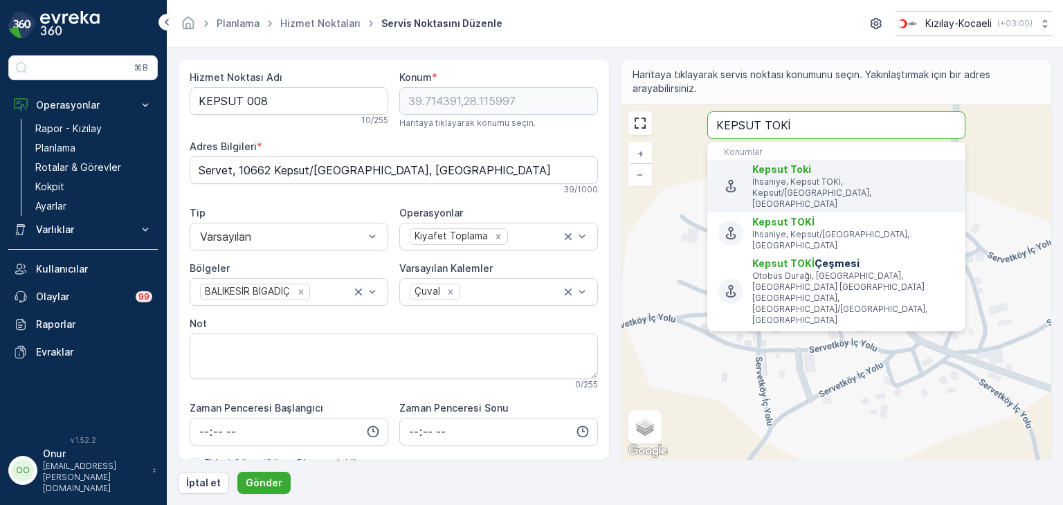
type input "KEPSUT TOKİ"
click at [817, 185] on p "İhsaniye, Kepsut TOKİ, Kepsut/Balıkesir, Türkiye" at bounding box center [853, 192] width 202 height 33
type input "39.6865433,28.1286762"
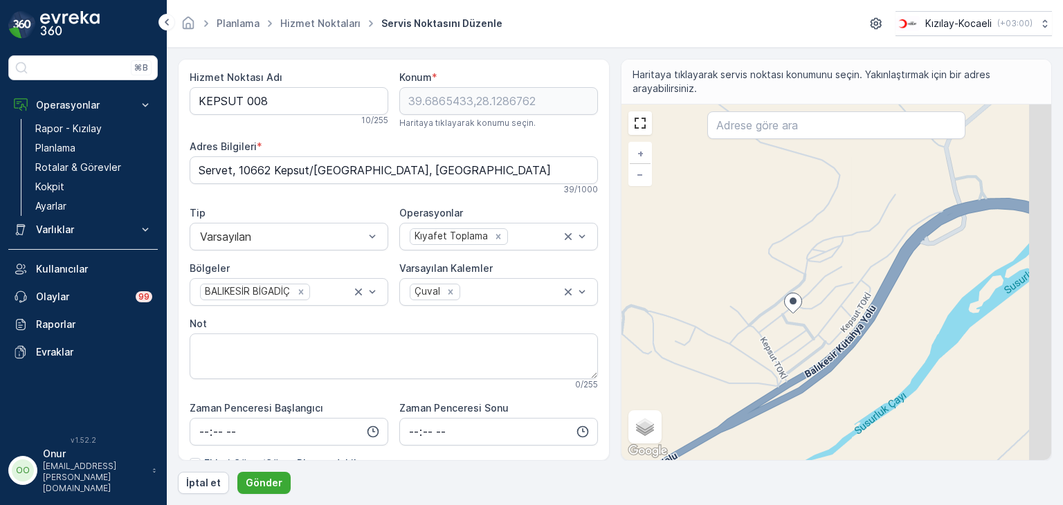
drag, startPoint x: 857, startPoint y: 345, endPoint x: 800, endPoint y: 354, distance: 58.0
click at [800, 354] on div "+ − Uydu Yol haritası Arazi Karışık Leaflet Klavye kısayolları Harita Verileri …" at bounding box center [836, 282] width 430 height 356
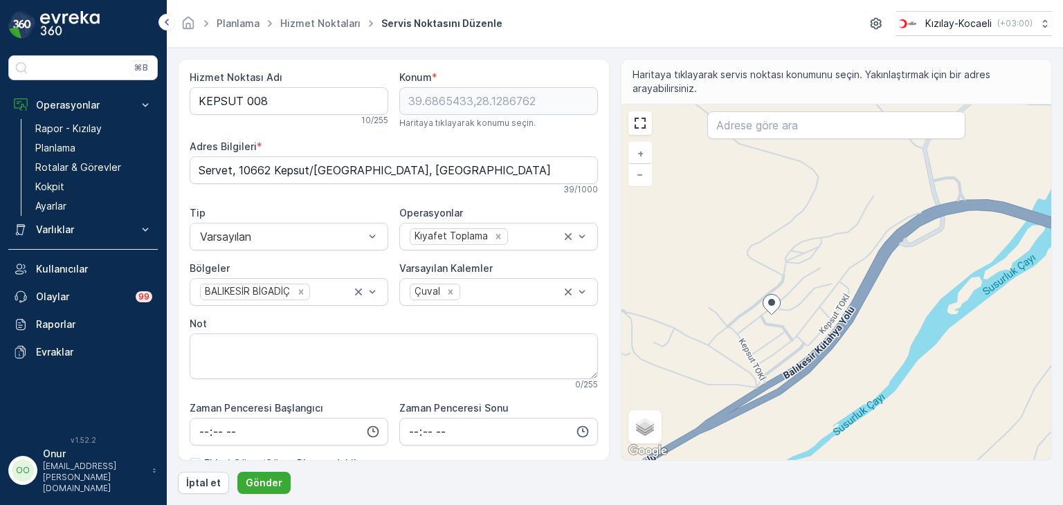
drag, startPoint x: 760, startPoint y: 385, endPoint x: 734, endPoint y: 377, distance: 26.9
click at [734, 377] on div "+ − Uydu Yol haritası Arazi Karışık Leaflet Klavye kısayolları Harita Verileri …" at bounding box center [836, 282] width 430 height 356
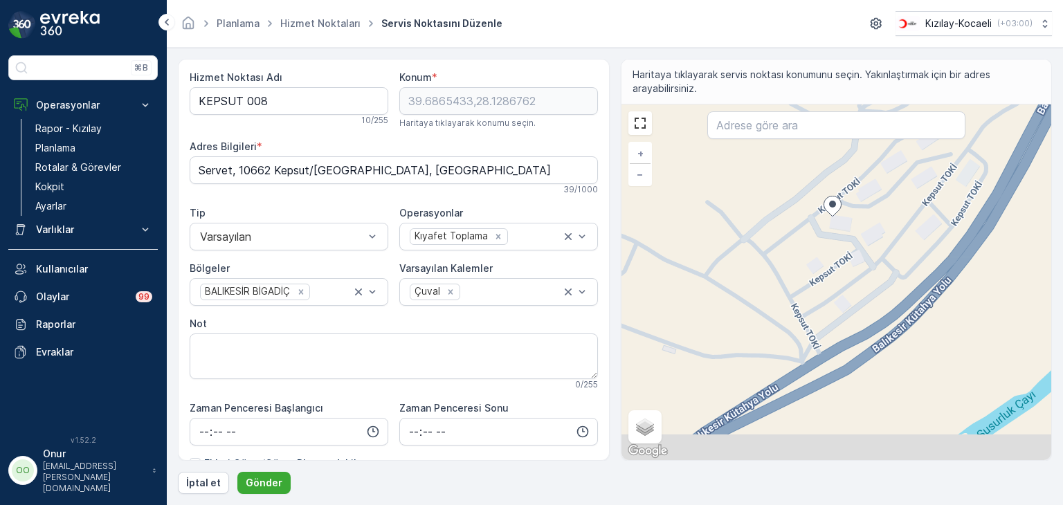
drag, startPoint x: 785, startPoint y: 370, endPoint x: 817, endPoint y: 304, distance: 74.0
click at [817, 304] on div "+ − Uydu Yol haritası Arazi Karışık Leaflet Klavye kısayolları Harita Verileri …" at bounding box center [836, 282] width 430 height 356
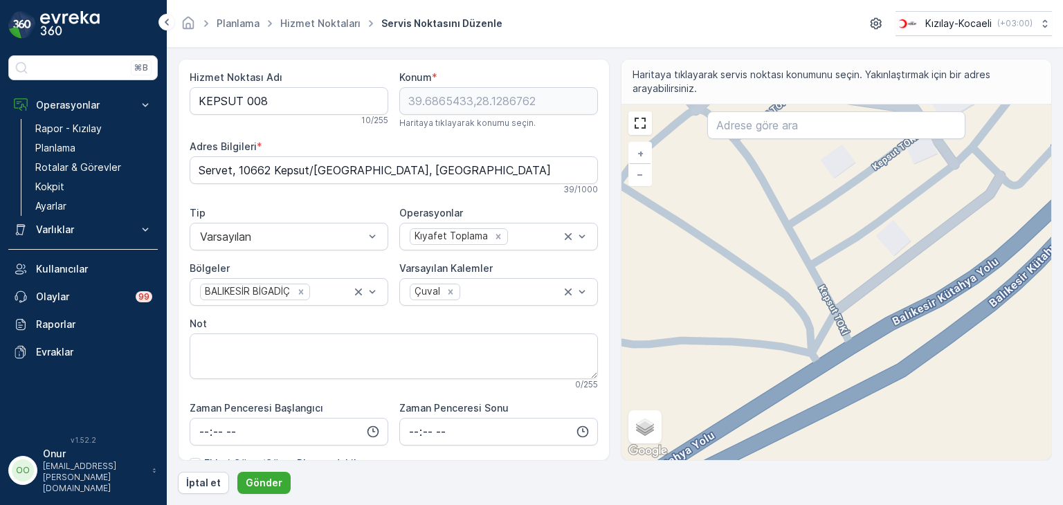
click at [800, 341] on div "+ − Uydu Yol haritası Arazi Karışık Leaflet Klavye kısayolları Harita Verileri …" at bounding box center [836, 282] width 430 height 356
type input "39.684880305171866,28.12811540366505"
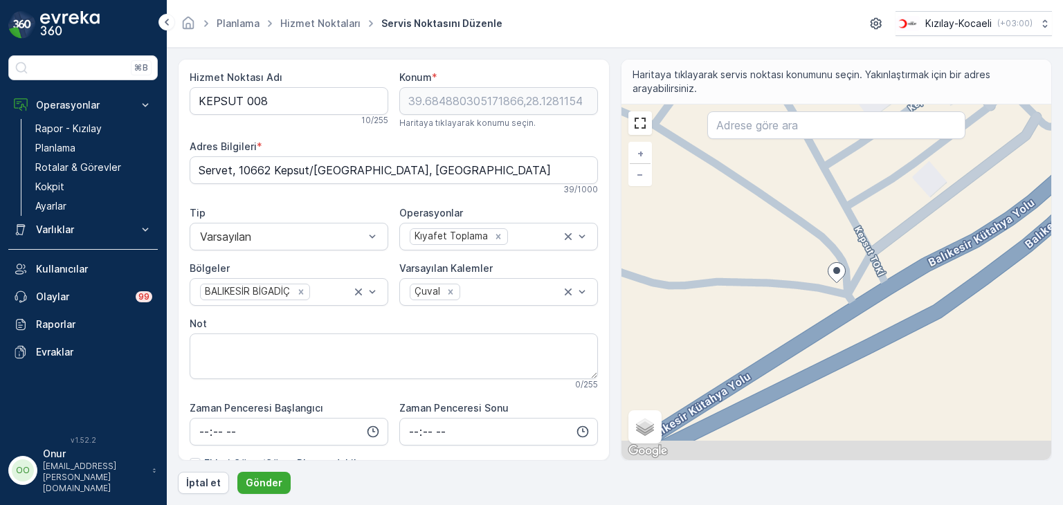
type Bilgileri "Otobüs Durağı, Servet, Balıkesir Kütahya Yolu, 10660 Kepsut/Balıkesir, Türkiye"
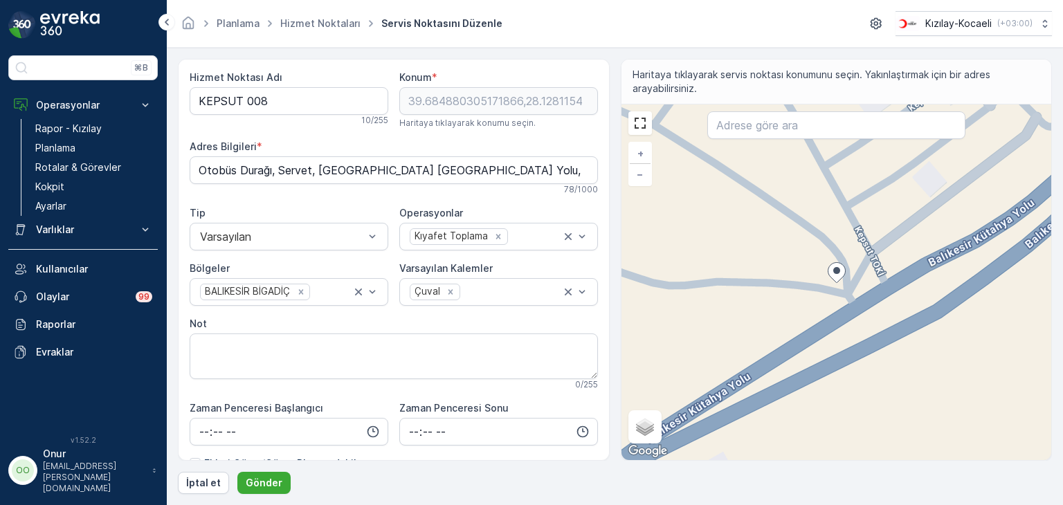
click at [835, 307] on div "+ − Uydu Yol haritası Arazi Karışık Leaflet Klavye kısayolları Harita Verileri …" at bounding box center [836, 282] width 430 height 356
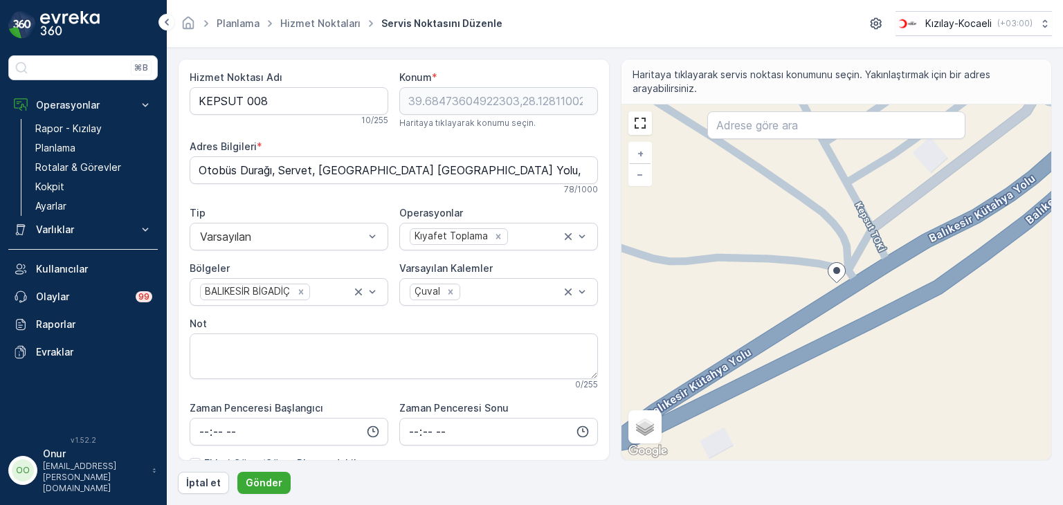
click at [829, 289] on div "+ − Uydu Yol haritası Arazi Karışık Leaflet Klavye kısayolları Harita Verileri …" at bounding box center [836, 282] width 430 height 356
type input "39.68469893627339,28.128056368333144"
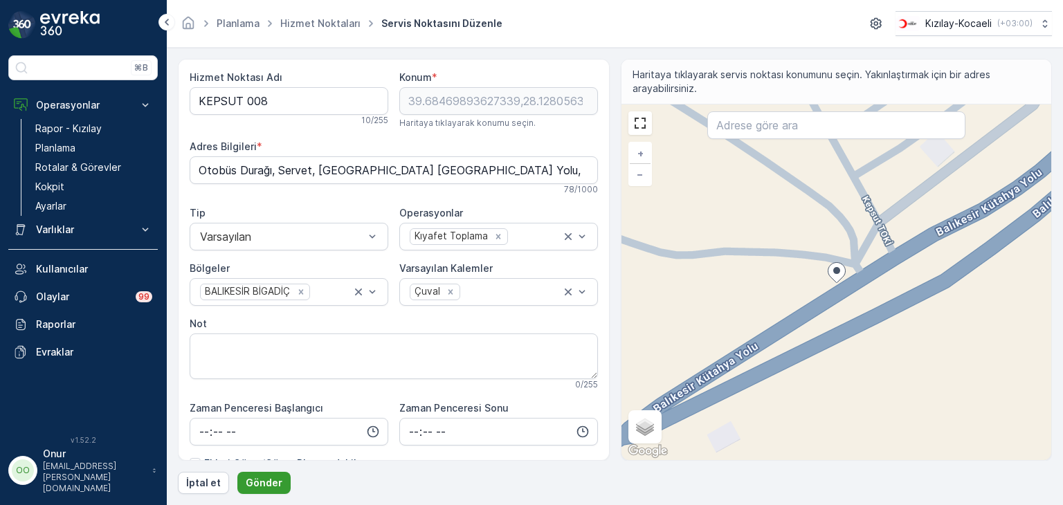
click at [266, 483] on p "Gönder" at bounding box center [264, 483] width 37 height 14
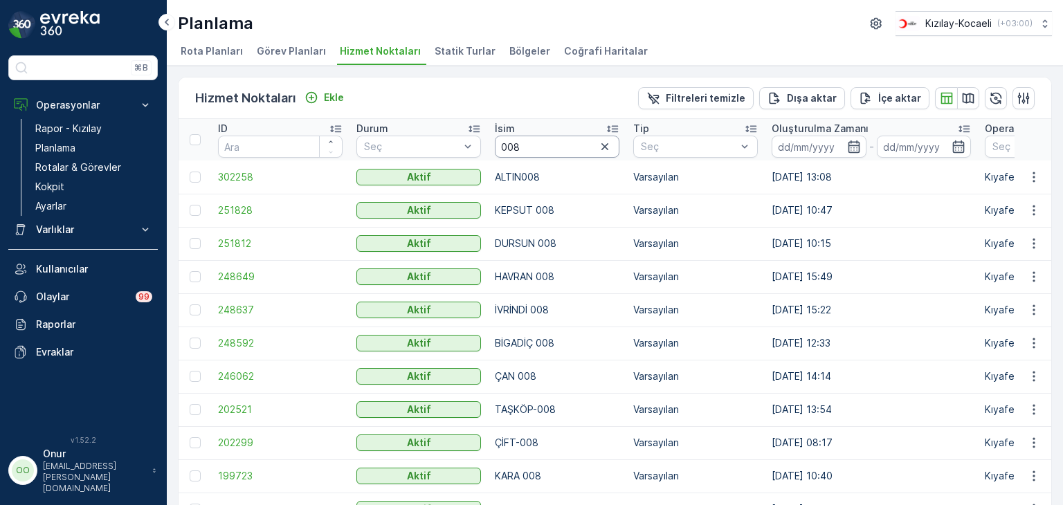
click at [529, 141] on input "008" at bounding box center [557, 147] width 125 height 22
type input "007"
click at [1033, 211] on icon "button" at bounding box center [1034, 210] width 14 height 14
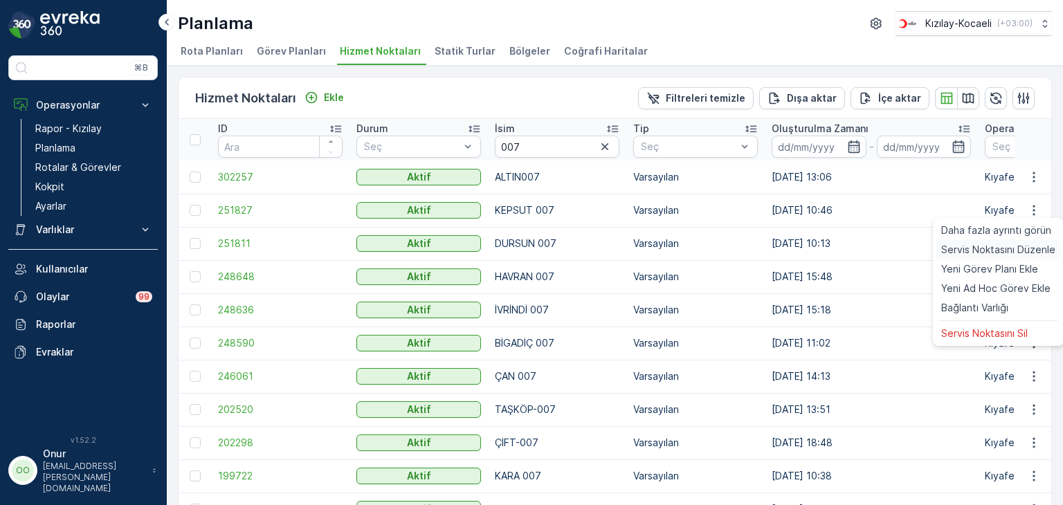
click at [1019, 243] on span "Servis Noktasını Düzenle" at bounding box center [998, 250] width 114 height 14
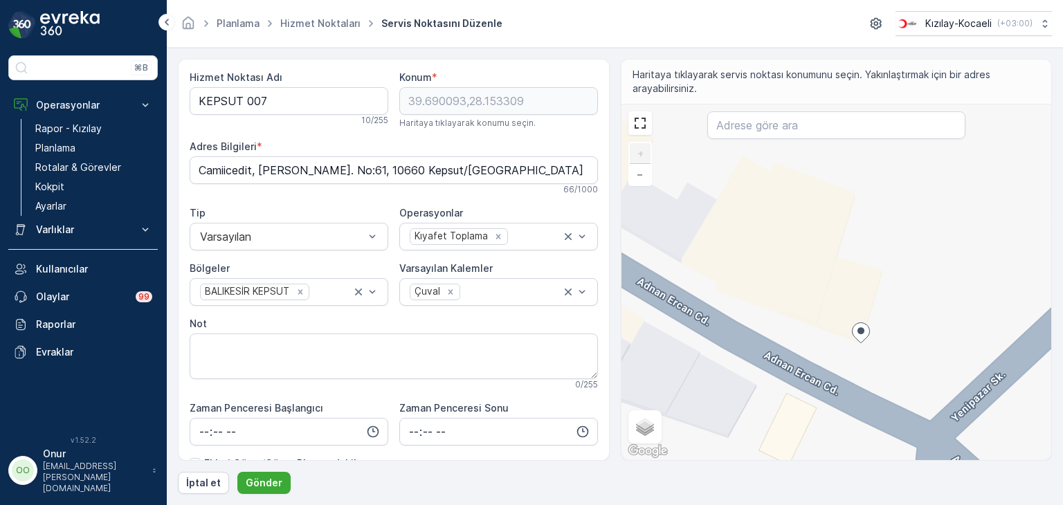
drag, startPoint x: 842, startPoint y: 283, endPoint x: 799, endPoint y: 363, distance: 91.0
click at [799, 363] on div "+ − Uydu Yol haritası Arazi Karışık Leaflet Klavye kısayolları Harita Verileri …" at bounding box center [836, 282] width 430 height 356
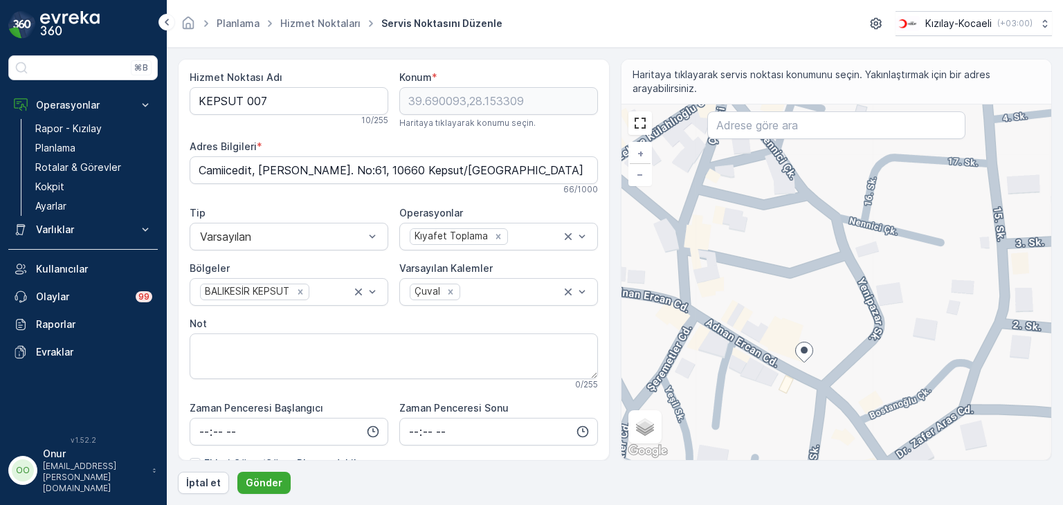
drag, startPoint x: 722, startPoint y: 386, endPoint x: 782, endPoint y: 383, distance: 59.6
click at [782, 383] on div "+ − Uydu Yol haritası Arazi Karışık Leaflet Klavye kısayolları Harita Verileri …" at bounding box center [836, 282] width 430 height 356
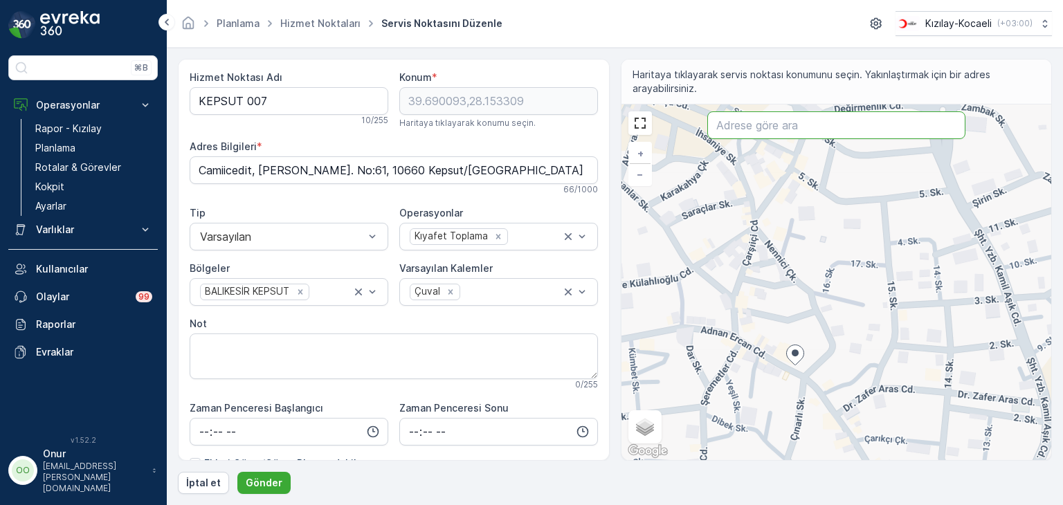
click at [772, 122] on input "text" at bounding box center [836, 125] width 258 height 28
paste input "Adnan Ercan Cd. No:61"
type input "Adnan Ercan Cd. No:61"
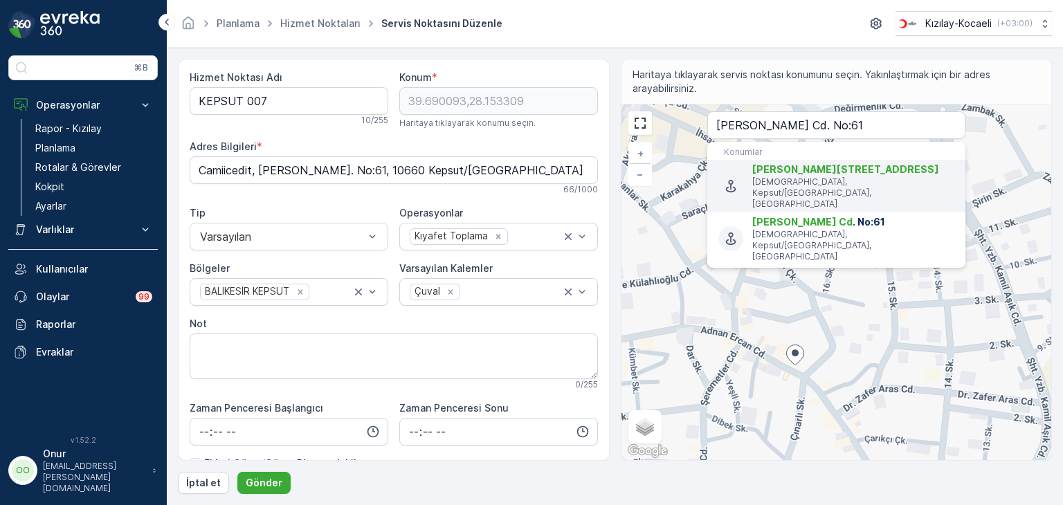
click at [819, 181] on p "Camiiatik, Kepsut/Balıkesir, Türkiye" at bounding box center [853, 192] width 202 height 33
type input "39.6900927,28.1533095"
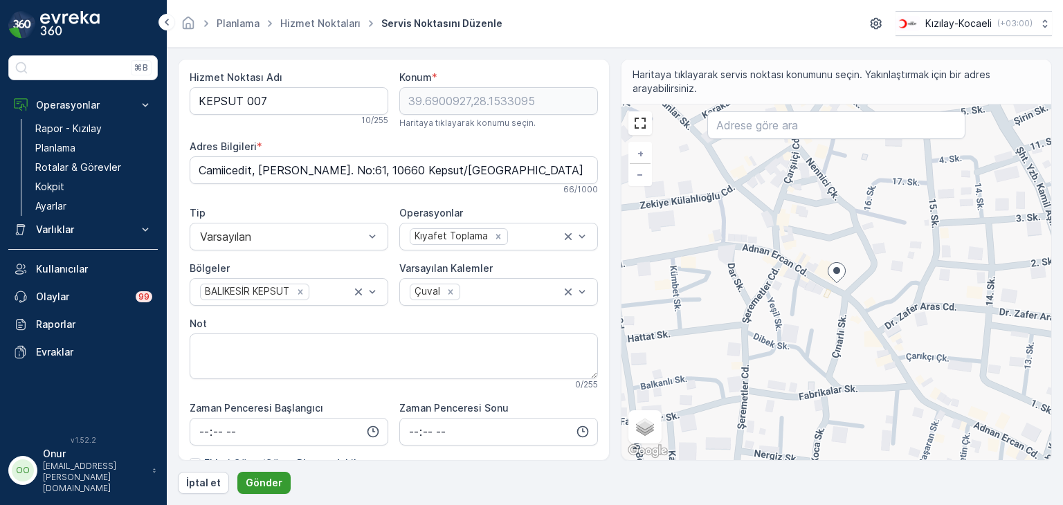
click at [276, 478] on p "Gönder" at bounding box center [264, 483] width 37 height 14
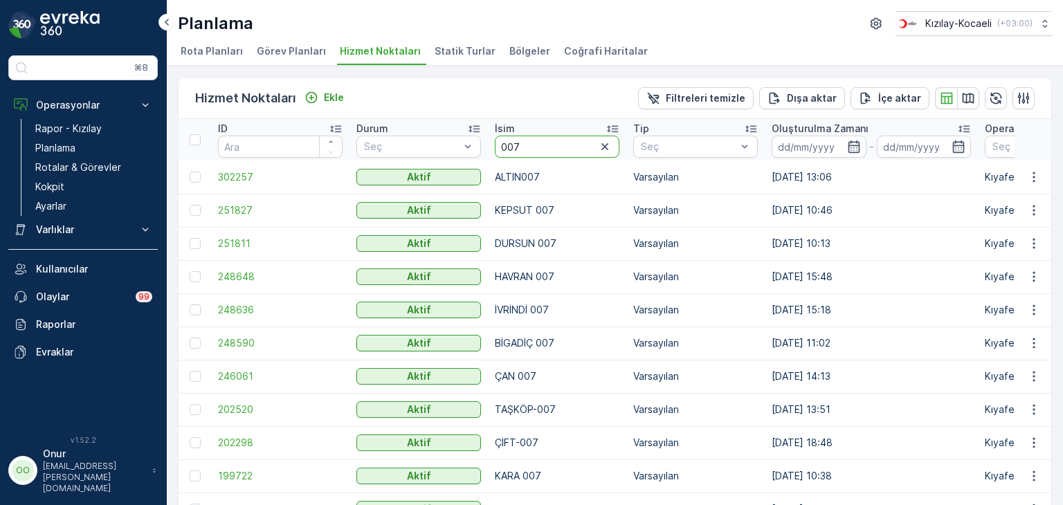
click at [524, 149] on input "007" at bounding box center [557, 147] width 125 height 22
type input "00"
click at [518, 145] on input "00" at bounding box center [557, 147] width 125 height 22
type input "006"
click at [1028, 208] on icon "button" at bounding box center [1034, 210] width 14 height 14
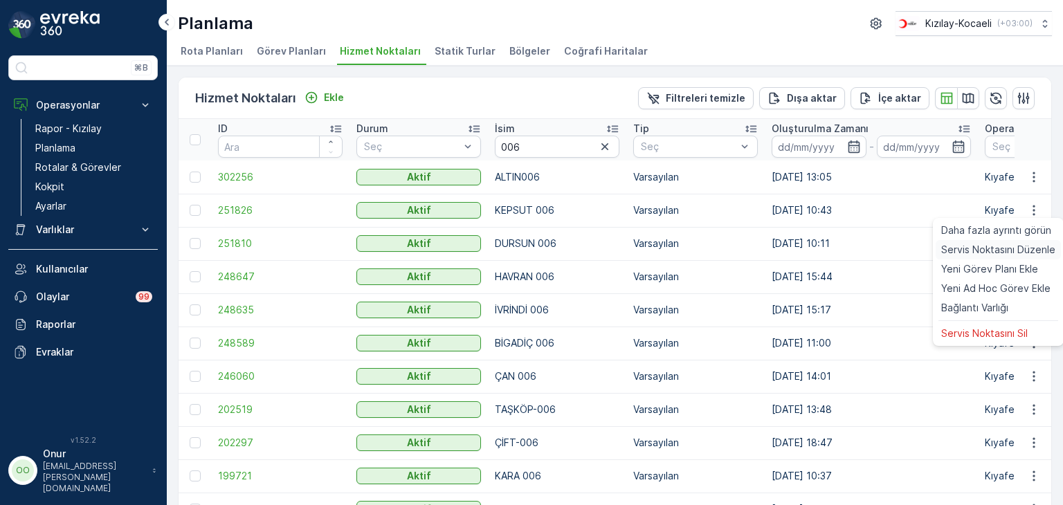
click at [987, 245] on span "Servis Noktasını Düzenle" at bounding box center [998, 250] width 114 height 14
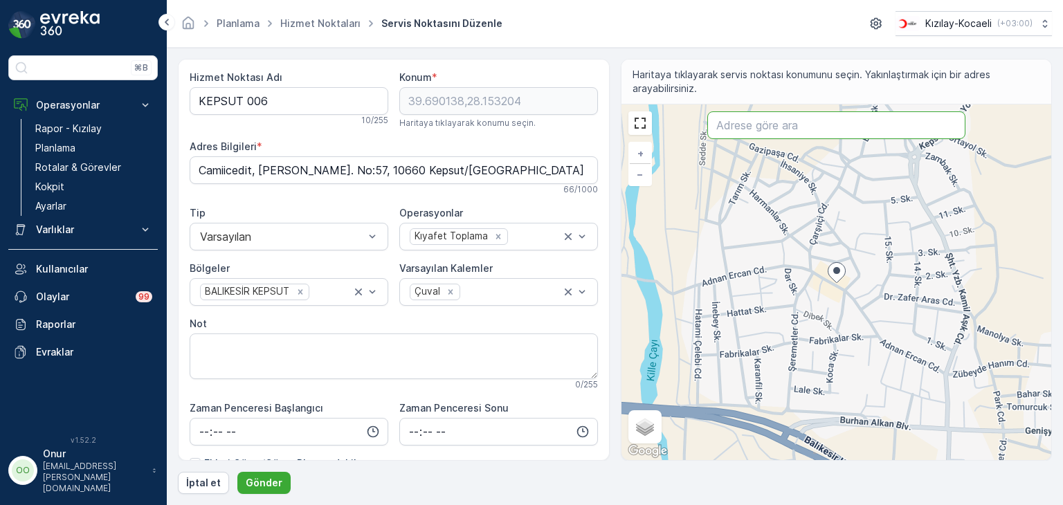
paste input "Adnan Ercan Cd. No:57"
type input "Adnan Ercan Cd. No:57"
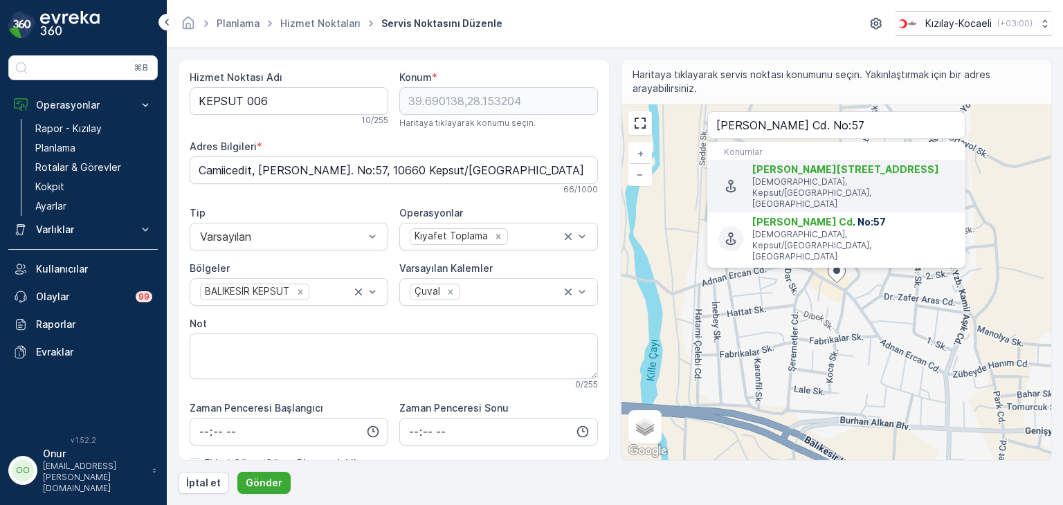
click at [815, 178] on p "Camiiatik, Kepsut/Balıkesir, Türkiye" at bounding box center [853, 192] width 202 height 33
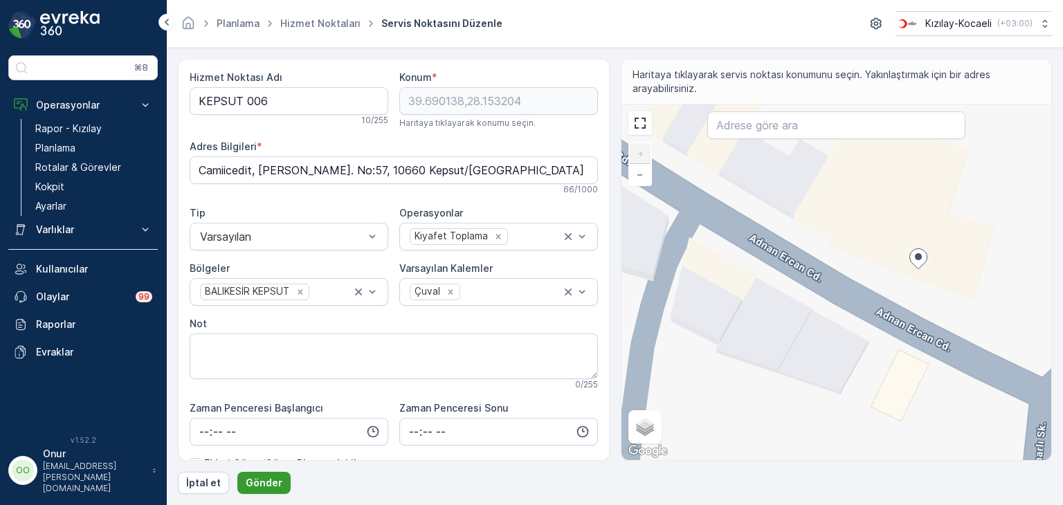
click at [266, 480] on p "Gönder" at bounding box center [264, 483] width 37 height 14
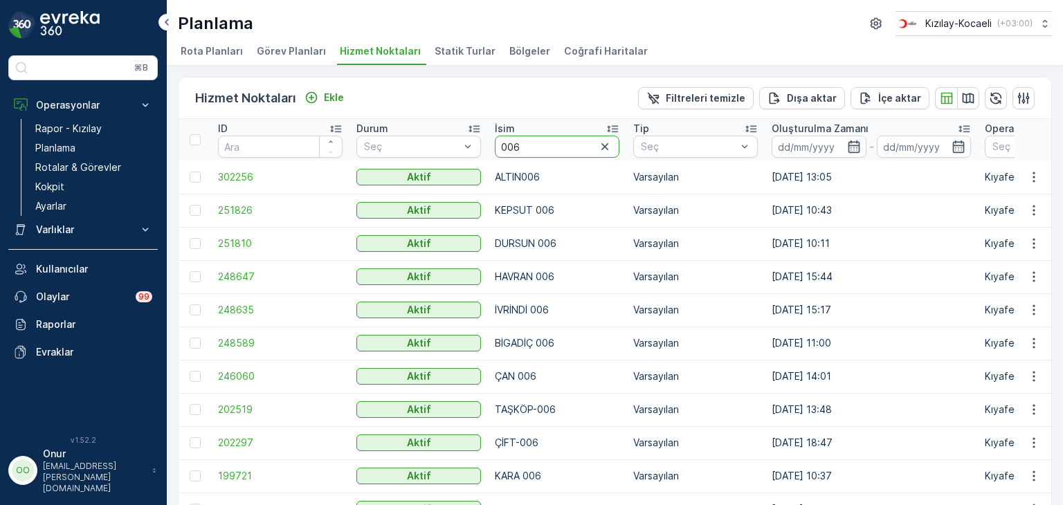
click at [528, 143] on input "006" at bounding box center [557, 147] width 125 height 22
type input "005"
click at [1033, 215] on icon "button" at bounding box center [1034, 210] width 14 height 14
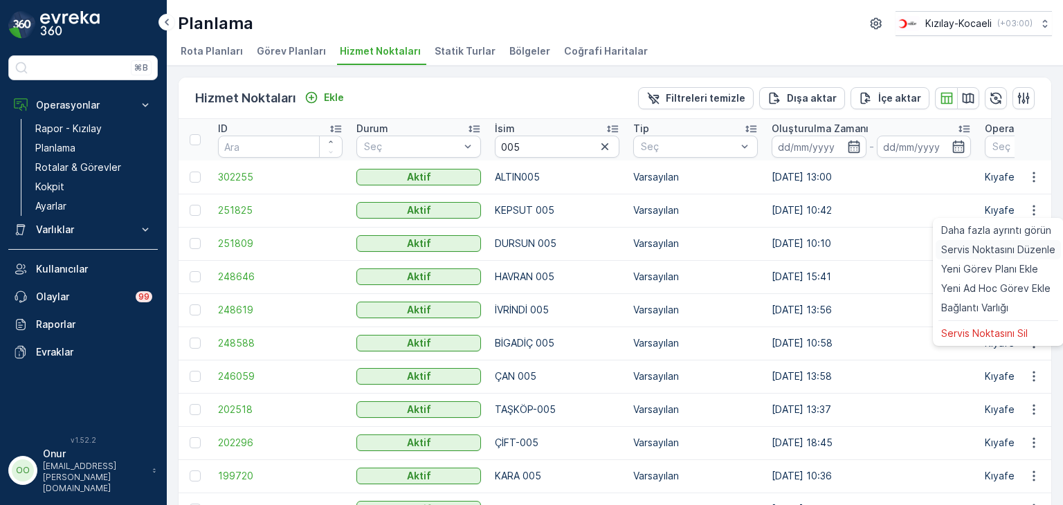
click at [1010, 249] on span "Servis Noktasını Düzenle" at bounding box center [998, 250] width 114 height 14
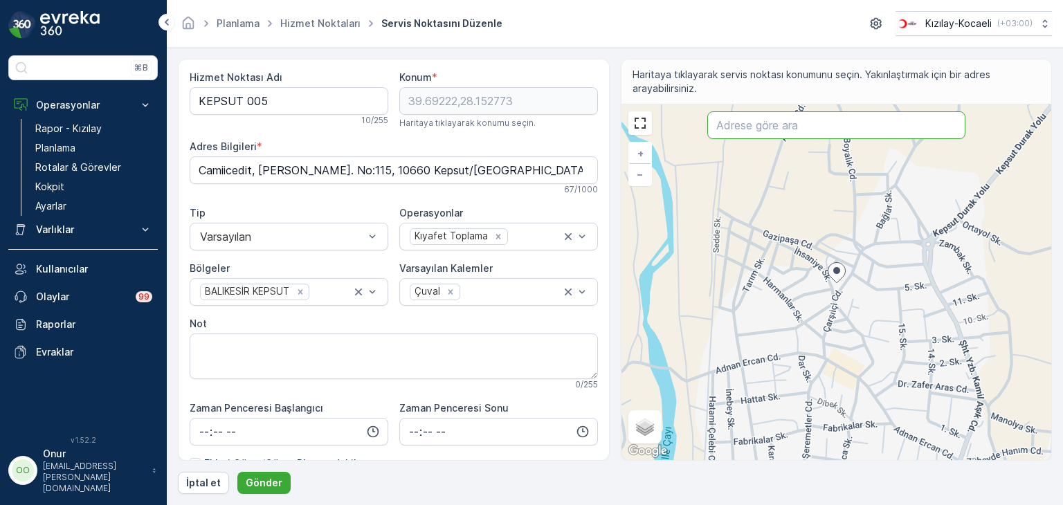
paste input "Adnan Ercan Cd. No:7"
type input "Adnan Ercan Cd. No:7"
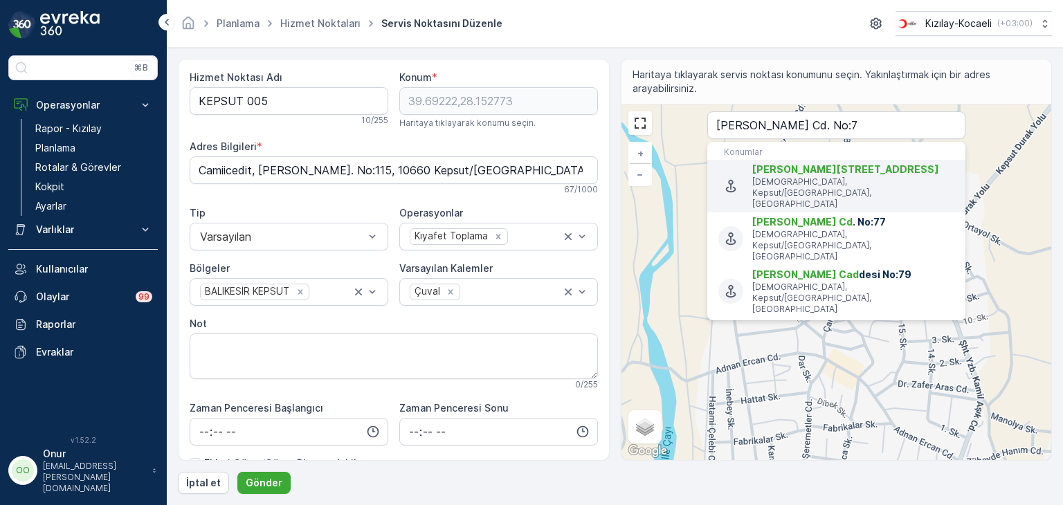
click at [798, 186] on p "Camiiatik, Kepsut/Balıkesir, Türkiye" at bounding box center [853, 192] width 202 height 33
type input "39.690368,28.149807"
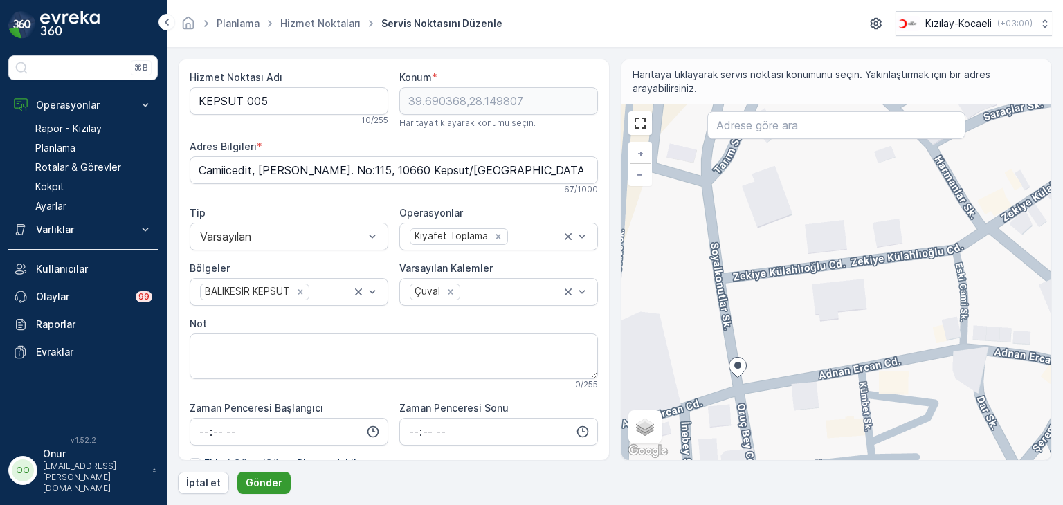
click at [266, 481] on p "Gönder" at bounding box center [264, 483] width 37 height 14
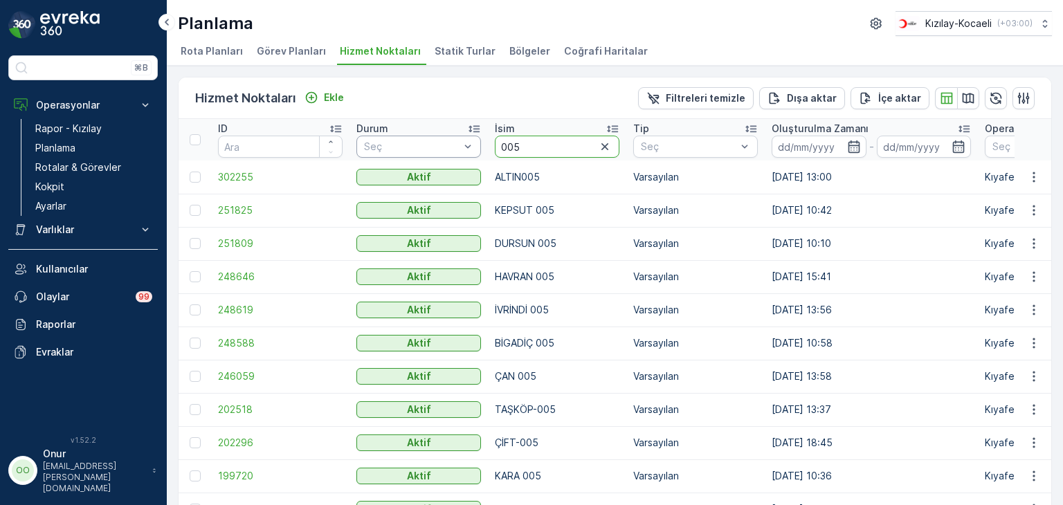
drag, startPoint x: 538, startPoint y: 146, endPoint x: 455, endPoint y: 139, distance: 84.0
type input "026"
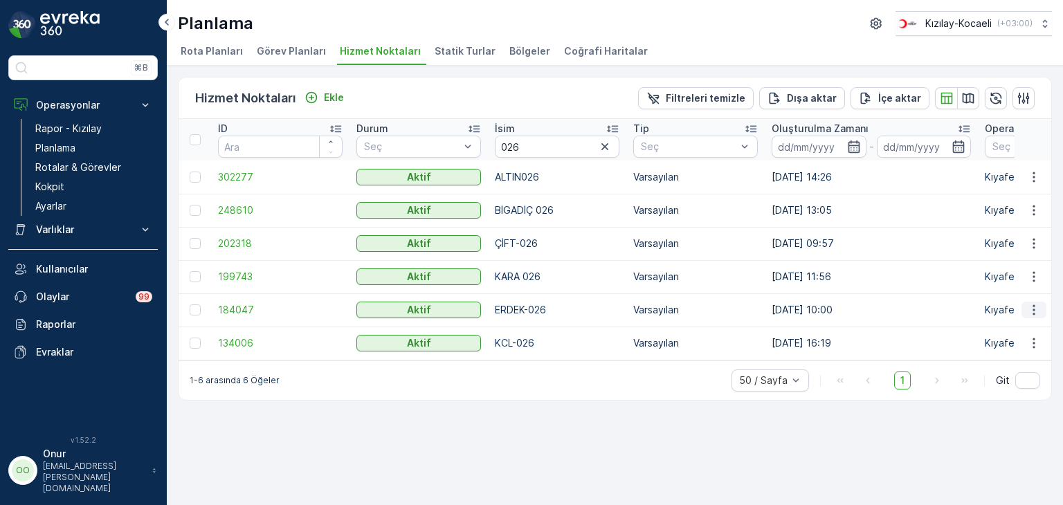
click at [1037, 308] on icon "button" at bounding box center [1034, 310] width 14 height 14
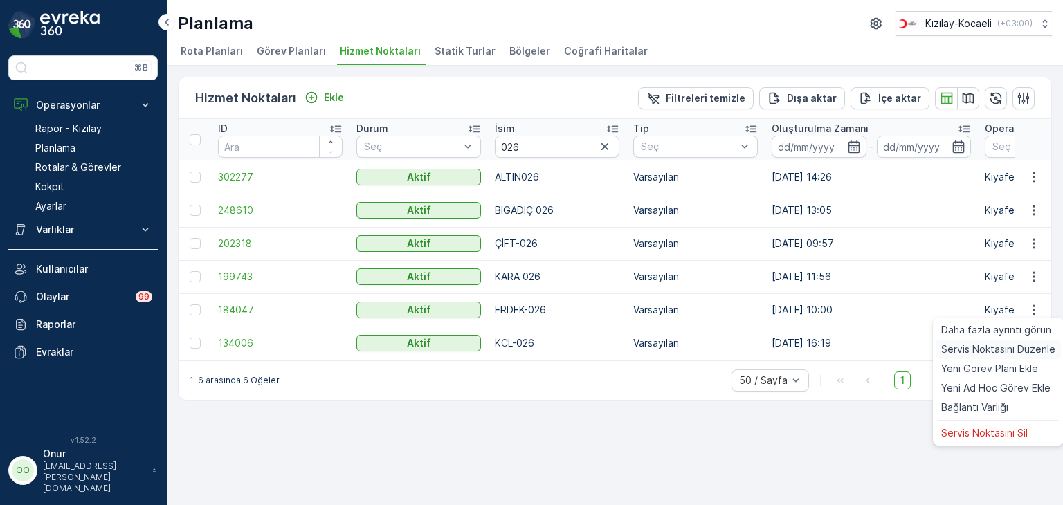
click at [1012, 347] on span "Servis Noktasını Düzenle" at bounding box center [998, 350] width 114 height 14
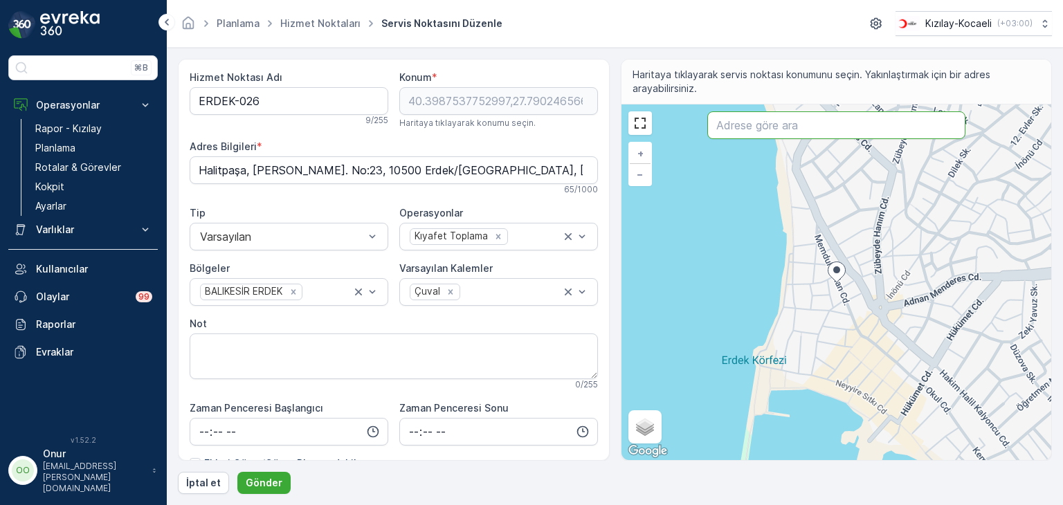
paste input "YALI MAH.EGEMENLIK CD. NO:4/A İKRAM UNLU MAMULLERİ, Erdek/Balıkesir"
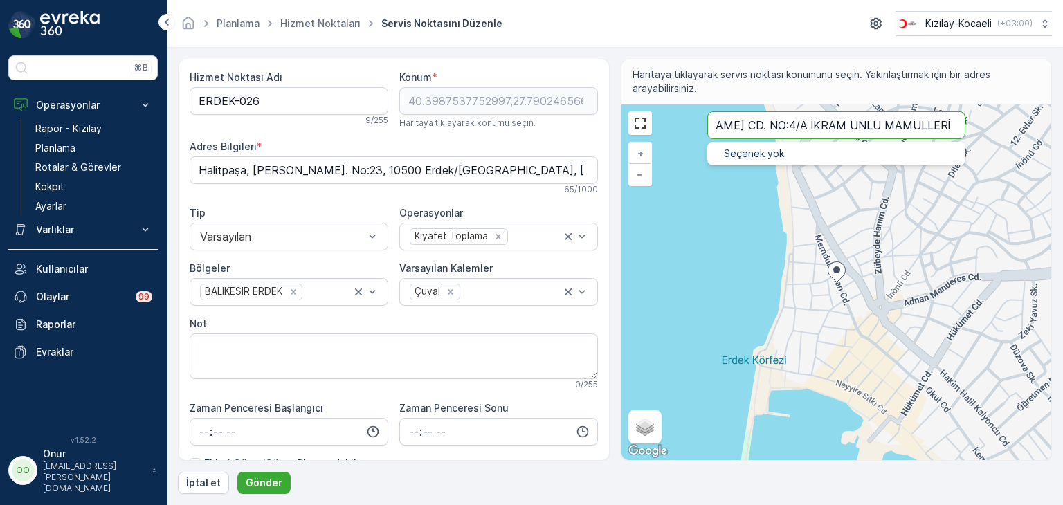
scroll to position [0, 86]
type input "YALI MAH.EGEMENLIK CD. NO:4/A İKRAM UNLU MAMULLERİ"
click at [754, 123] on input "YALI MAH.EGEMENLIK CD. NO:4/A İKRAM UNLU MAMULLERİ" at bounding box center [836, 125] width 258 height 28
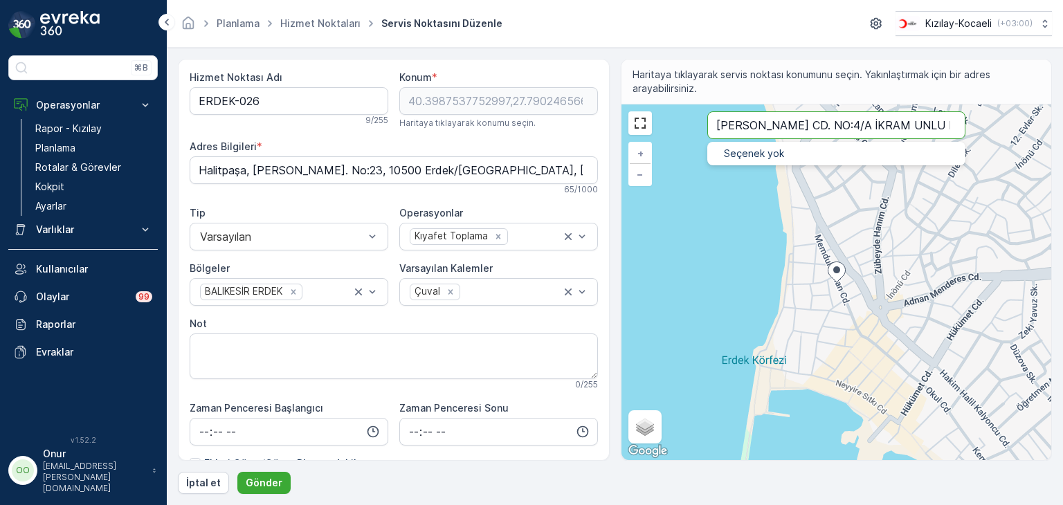
click at [754, 123] on input "YALI MAH.EGEMENLIK CD. NO:4/A İKRAM UNLU MAMULLERİ" at bounding box center [836, 125] width 258 height 28
paste input "İKRAM UNLU MAMULLERİ Kahvaltı salonu"
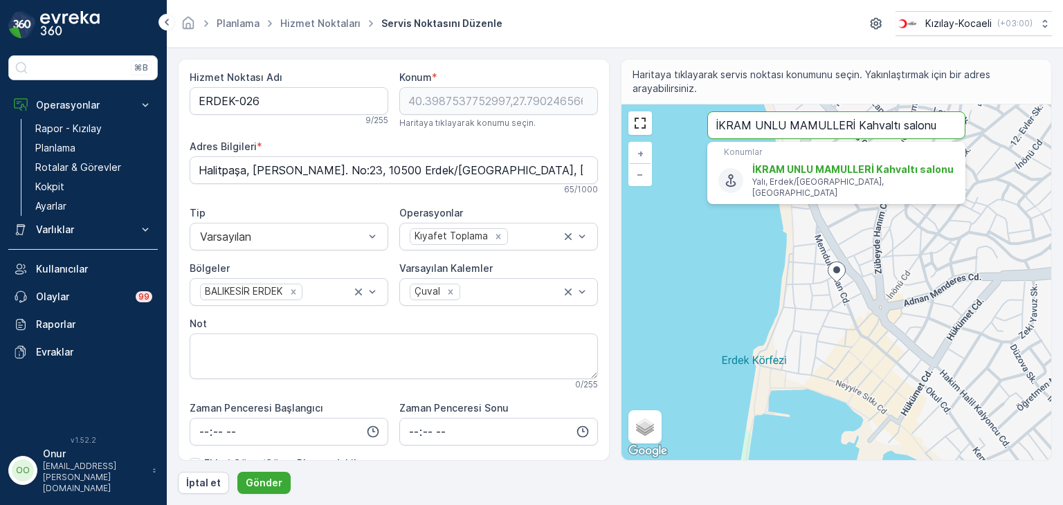
type input "İKRAM UNLU MAMULLERİ Kahvaltı salonu"
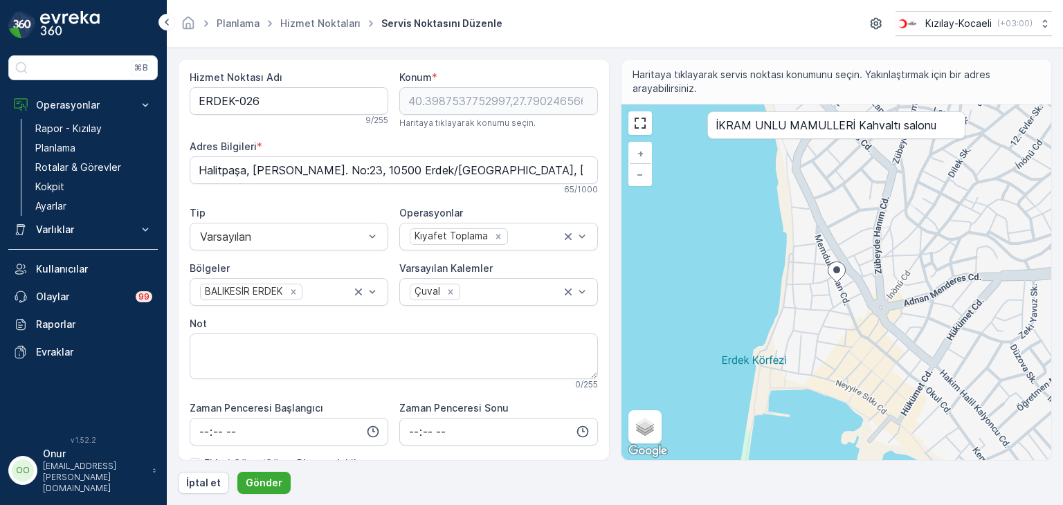
click at [797, 193] on div "+ − Uydu Yol haritası Arazi Karışık Leaflet Klavye kısayolları Harita Verileri …" at bounding box center [836, 282] width 430 height 356
type input "40.4008487688063,27.789031669178282"
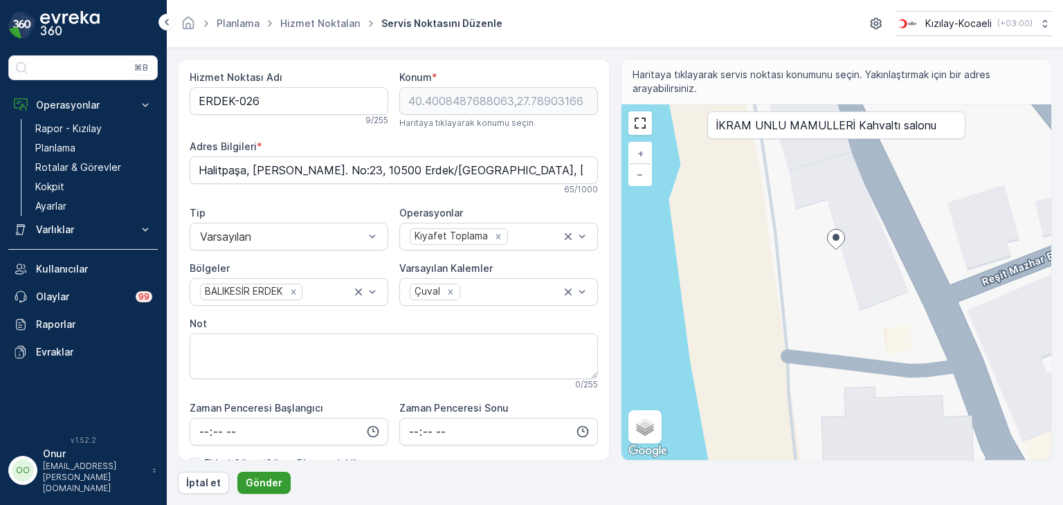
click at [273, 488] on p "Gönder" at bounding box center [264, 483] width 37 height 14
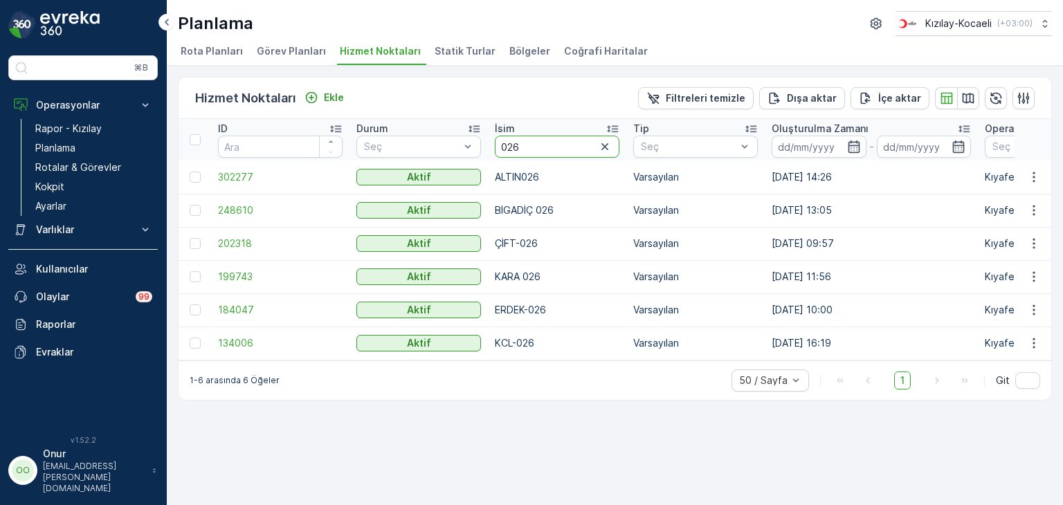
drag, startPoint x: 545, startPoint y: 147, endPoint x: 489, endPoint y: 146, distance: 56.1
click at [489, 146] on th "İsim 026" at bounding box center [557, 140] width 138 height 42
type input "017"
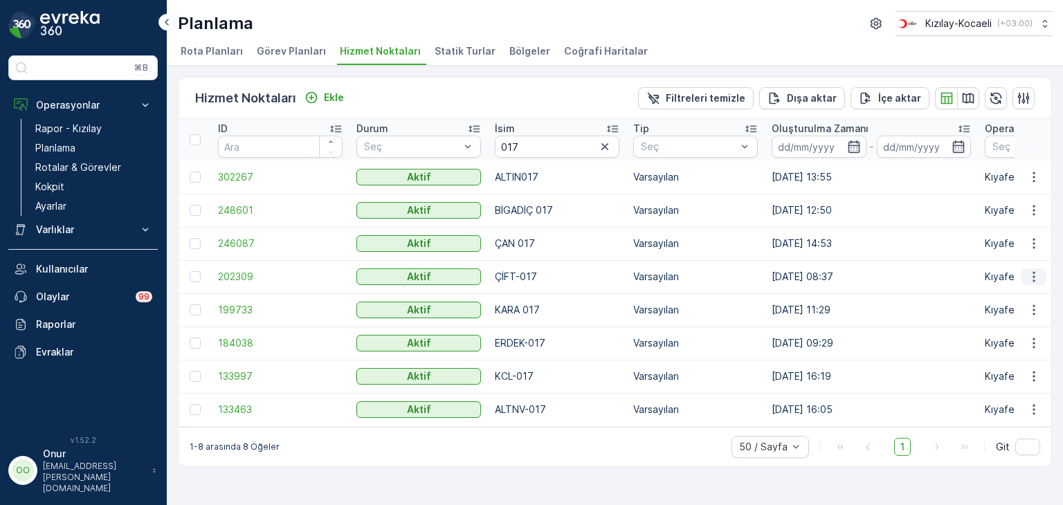
click at [1039, 275] on icon "button" at bounding box center [1034, 277] width 14 height 14
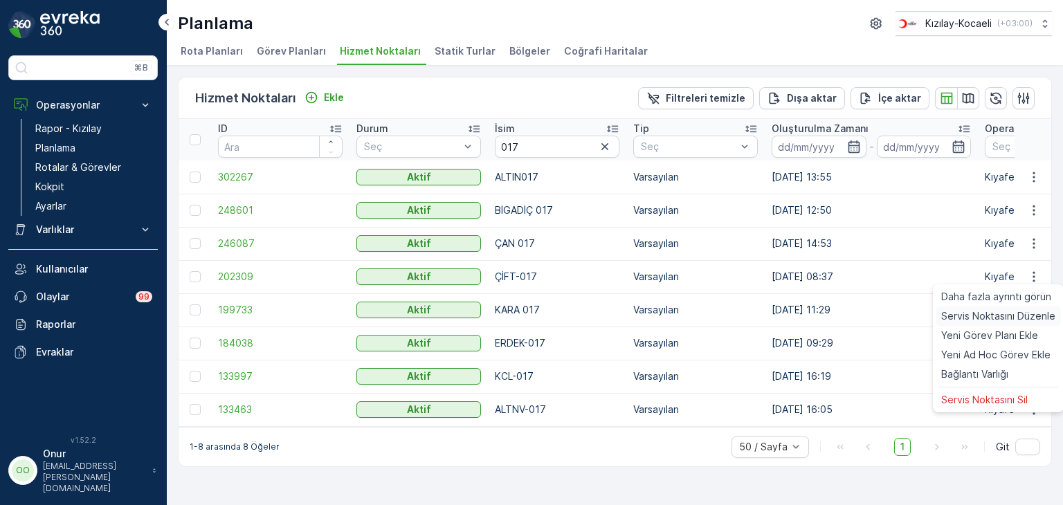
click at [1014, 316] on span "Servis Noktasını Düzenle" at bounding box center [998, 316] width 114 height 14
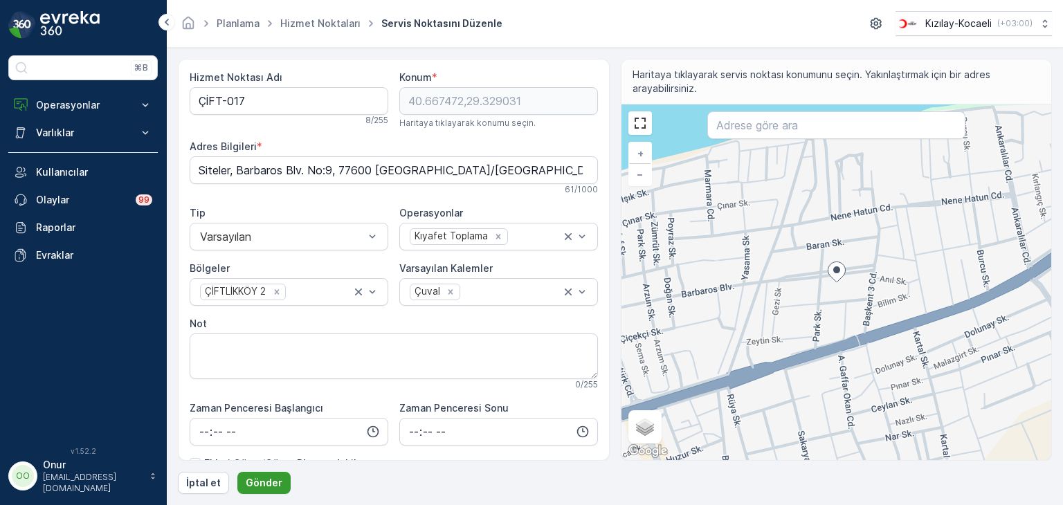
click at [272, 476] on p "Gönder" at bounding box center [264, 483] width 37 height 14
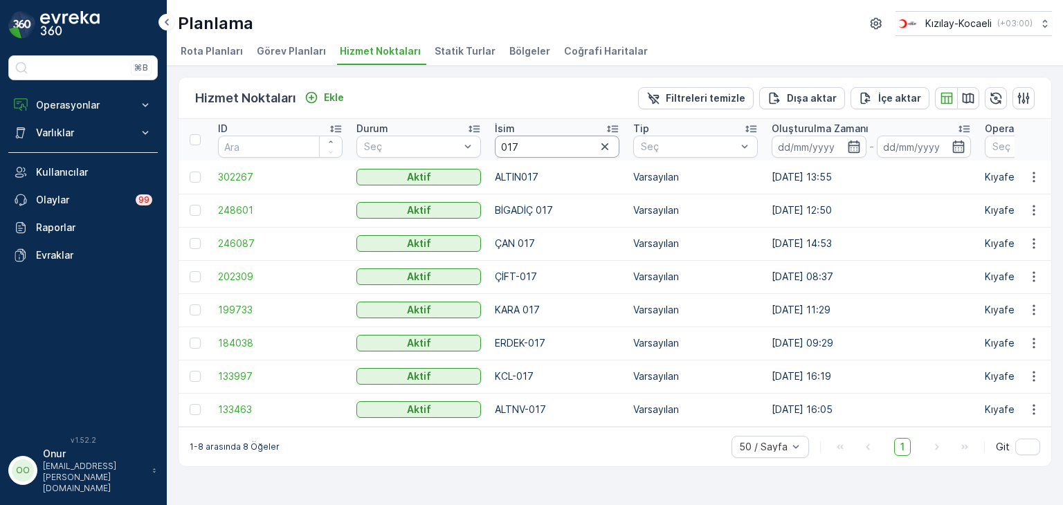
click at [539, 147] on input "017" at bounding box center [557, 147] width 125 height 22
type input "018"
click at [1037, 280] on icon "button" at bounding box center [1034, 277] width 14 height 14
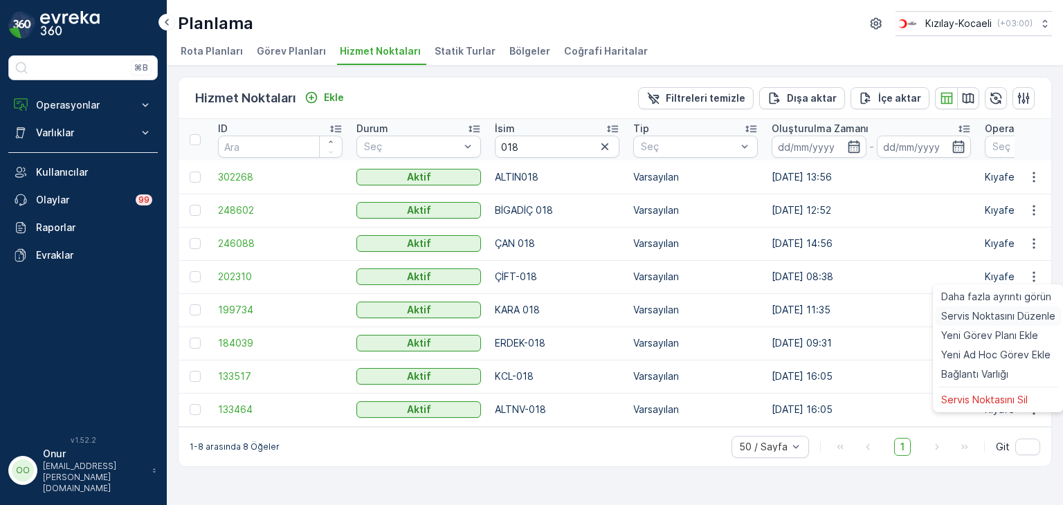
click at [1009, 314] on span "Servis Noktasını Düzenle" at bounding box center [998, 316] width 114 height 14
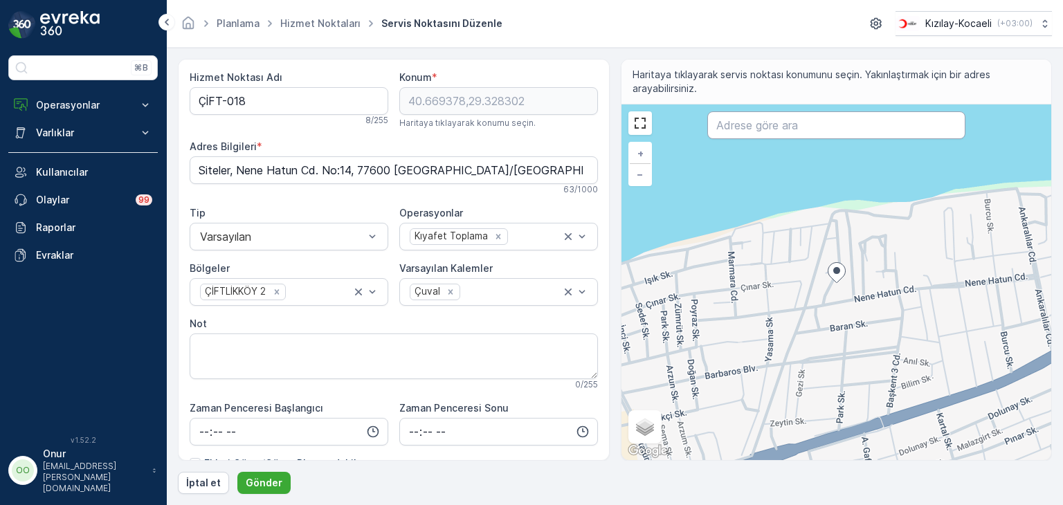
click at [814, 131] on input "text" at bounding box center [836, 125] width 258 height 28
paste input "Siteler, Nene Hatun Cd. No:35"
type input "Siteler, Nene Hatun Cd. No:35"
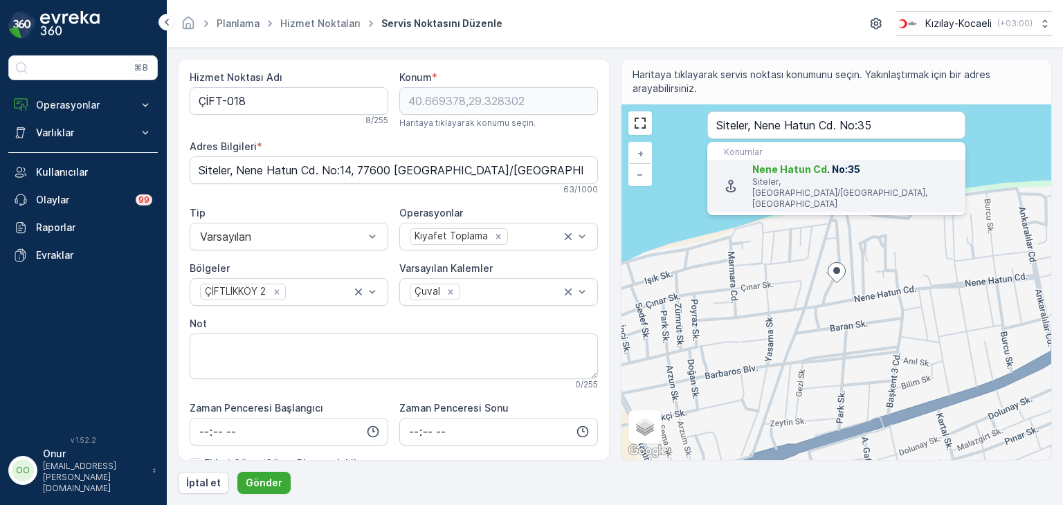
click at [832, 172] on span "Nene Hatun Cd . No:35" at bounding box center [853, 170] width 202 height 14
type input "40.6694774,29.3325893"
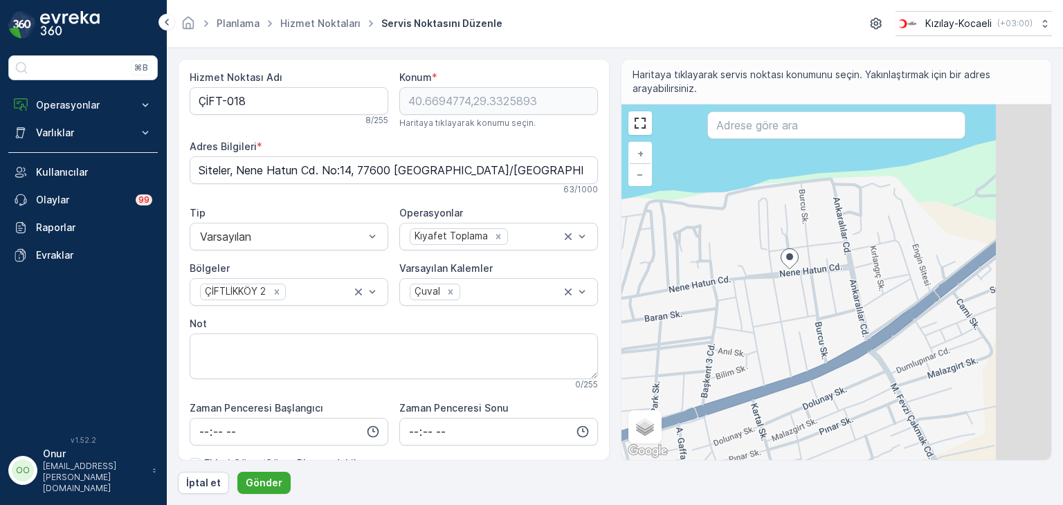
drag, startPoint x: 836, startPoint y: 254, endPoint x: 756, endPoint y: 279, distance: 83.4
click at [748, 275] on div "+ − Uydu Yol haritası Arazi Karışık Leaflet Klavye kısayolları Harita Verileri …" at bounding box center [836, 282] width 430 height 356
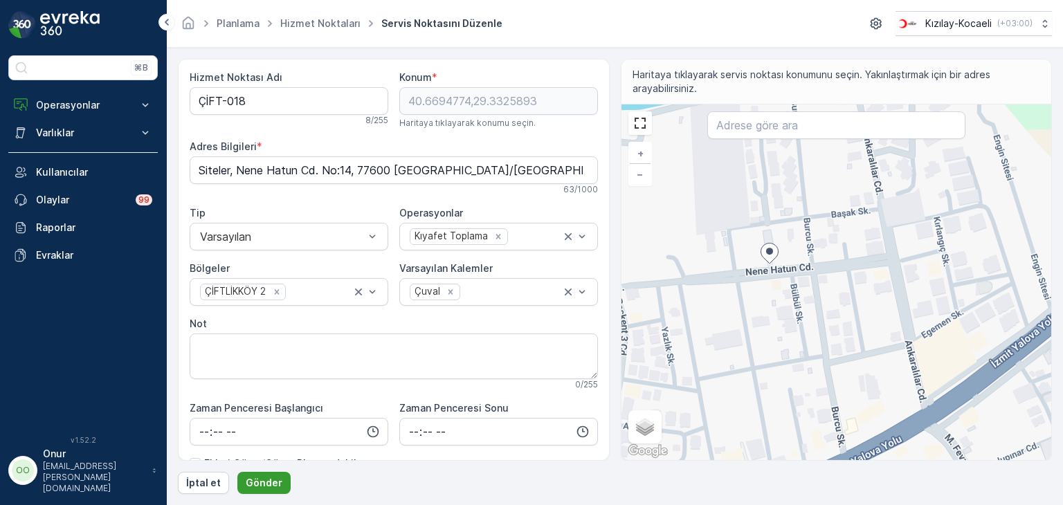
click at [282, 480] on button "Gönder" at bounding box center [263, 483] width 53 height 22
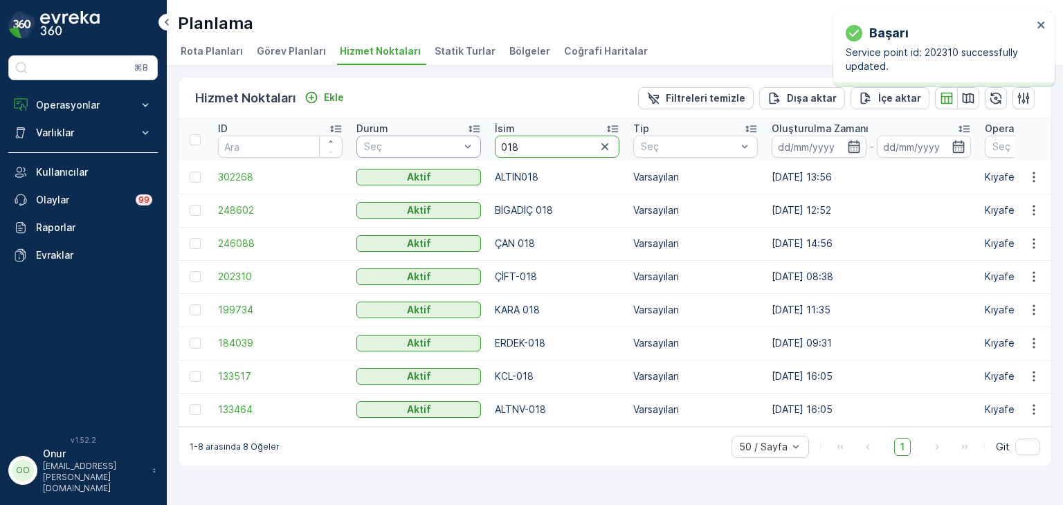
drag, startPoint x: 540, startPoint y: 148, endPoint x: 467, endPoint y: 143, distance: 73.5
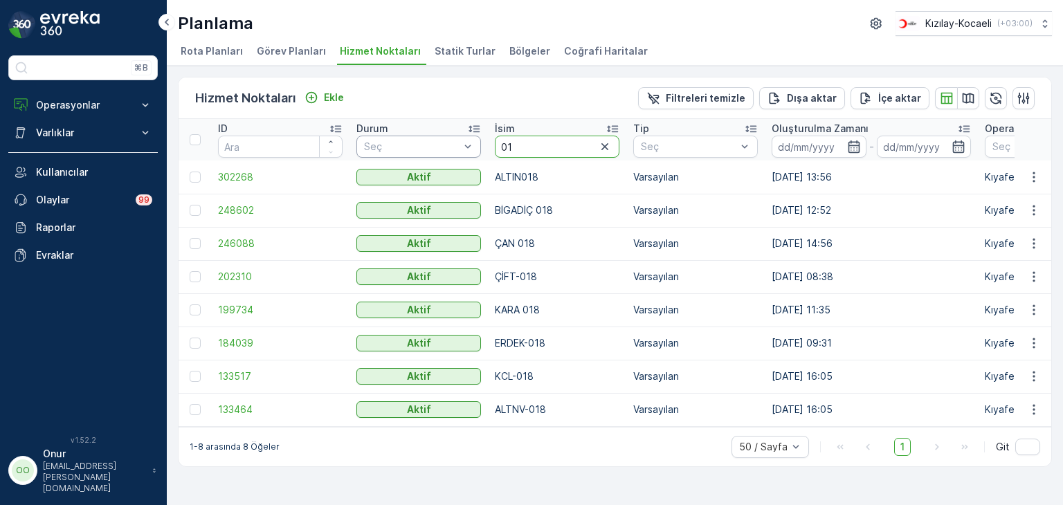
type input "015"
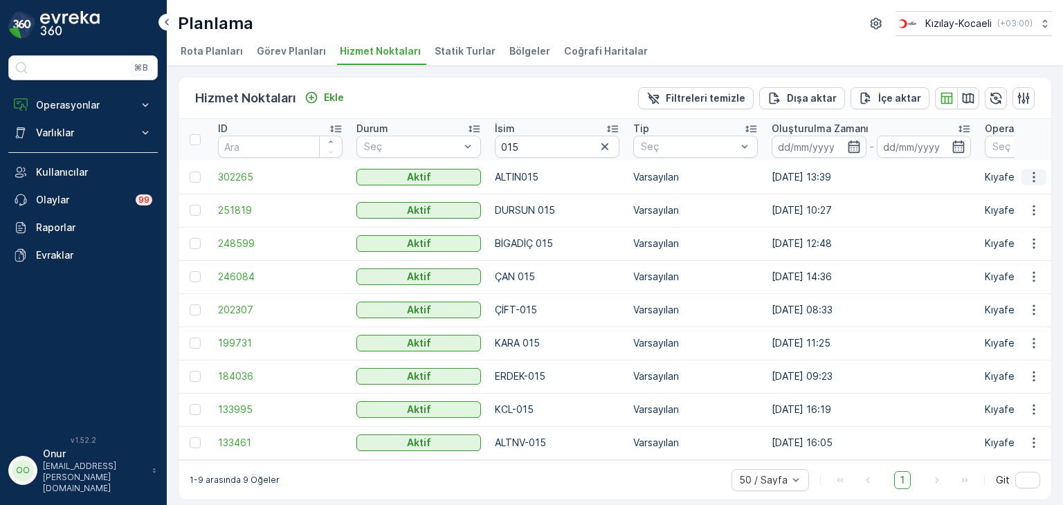
click at [1027, 181] on icon "button" at bounding box center [1034, 177] width 14 height 14
click at [1033, 442] on icon "button" at bounding box center [1034, 443] width 2 height 10
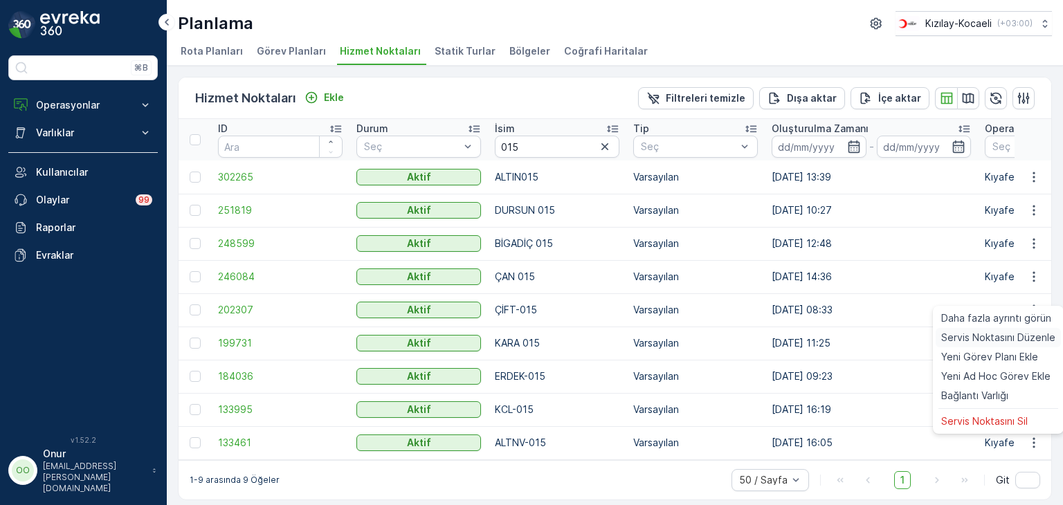
click at [1009, 342] on span "Servis Noktasını Düzenle" at bounding box center [998, 338] width 114 height 14
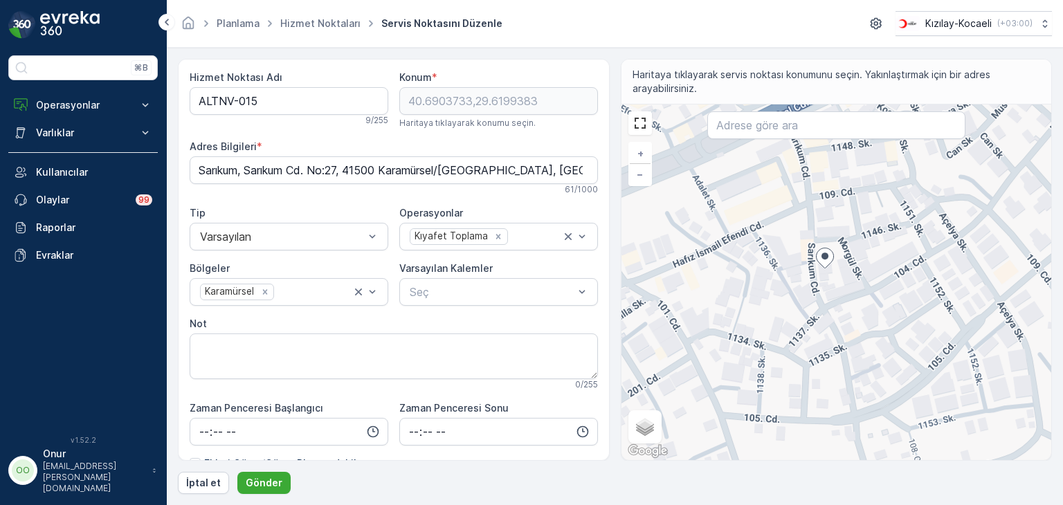
drag, startPoint x: 817, startPoint y: 266, endPoint x: 930, endPoint y: 291, distance: 116.0
click at [930, 291] on div "+ − Uydu Yol haritası Arazi Karışık Leaflet Klavye kısayolları Harita Verileri …" at bounding box center [836, 282] width 430 height 356
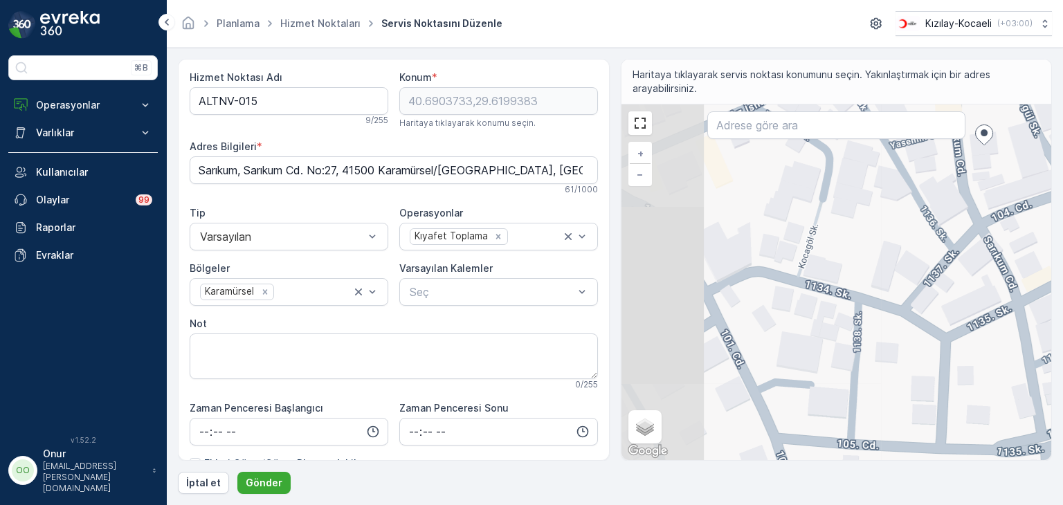
drag, startPoint x: 855, startPoint y: 340, endPoint x: 1021, endPoint y: 225, distance: 201.9
click at [1021, 225] on div "+ − Uydu Yol haritası Arazi Karışık Leaflet Klavye kısayolları Harita Verileri …" at bounding box center [836, 282] width 430 height 356
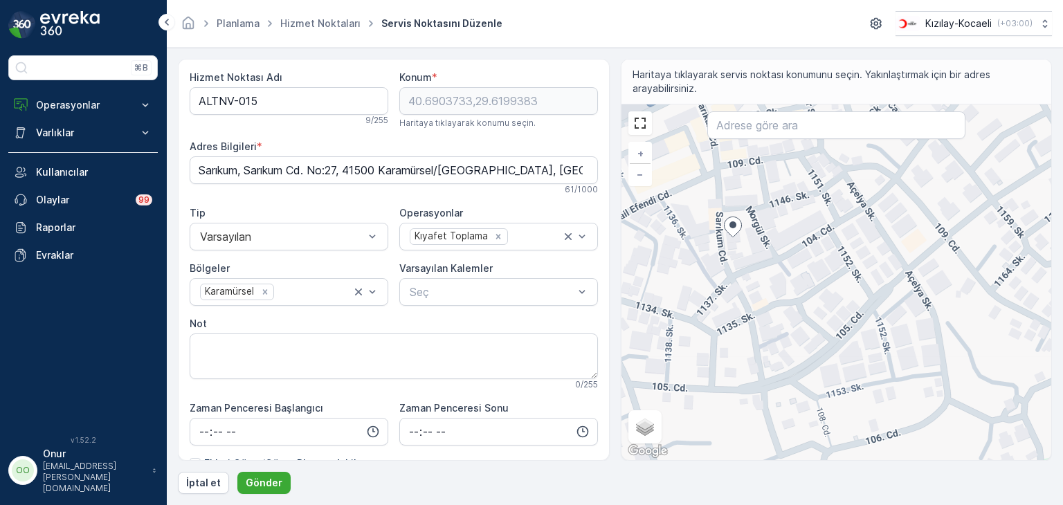
drag, startPoint x: 885, startPoint y: 377, endPoint x: 678, endPoint y: 399, distance: 208.1
click at [678, 399] on div "+ − Uydu Yol haritası Arazi Karışık Leaflet Klavye kısayolları Harita Verileri …" at bounding box center [836, 282] width 430 height 356
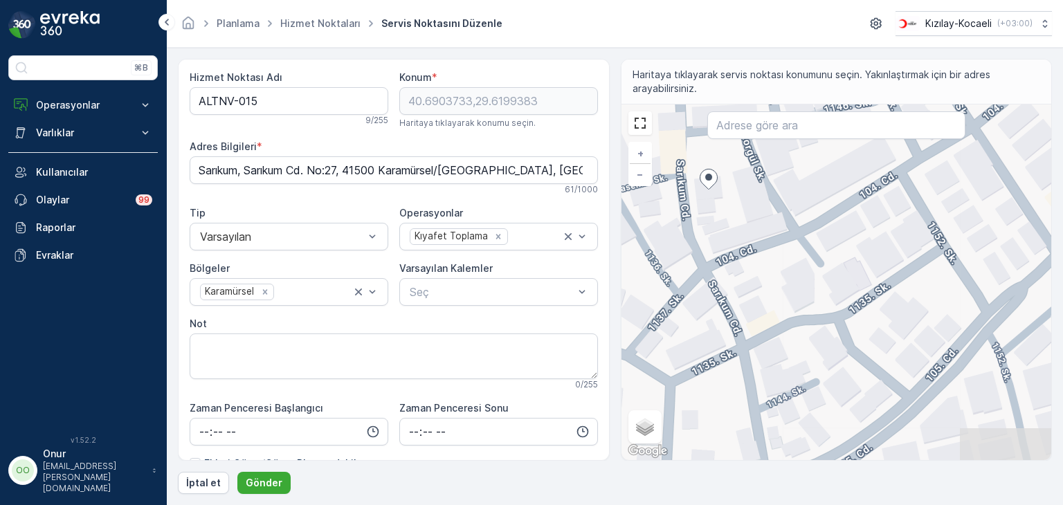
drag, startPoint x: 767, startPoint y: 244, endPoint x: 763, endPoint y: 199, distance: 45.2
click at [763, 199] on div "+ − Uydu Yol haritası Arazi Karışık Leaflet Klavye kısayolları Harita Verileri …" at bounding box center [836, 282] width 430 height 356
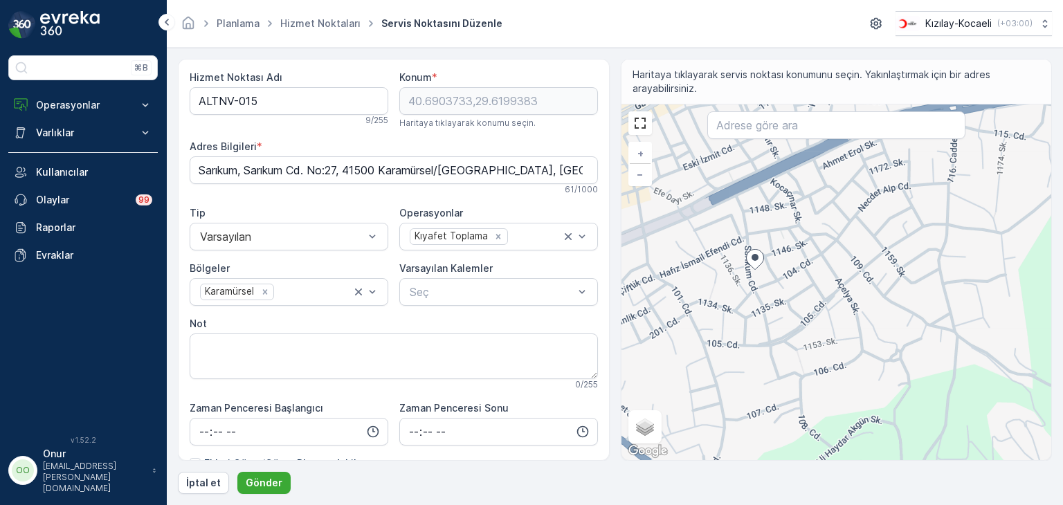
drag, startPoint x: 703, startPoint y: 331, endPoint x: 756, endPoint y: 306, distance: 58.2
click at [756, 306] on div "+ − Uydu Yol haritası Arazi Karışık Leaflet Klavye kısayolları Harita Verileri …" at bounding box center [836, 282] width 430 height 356
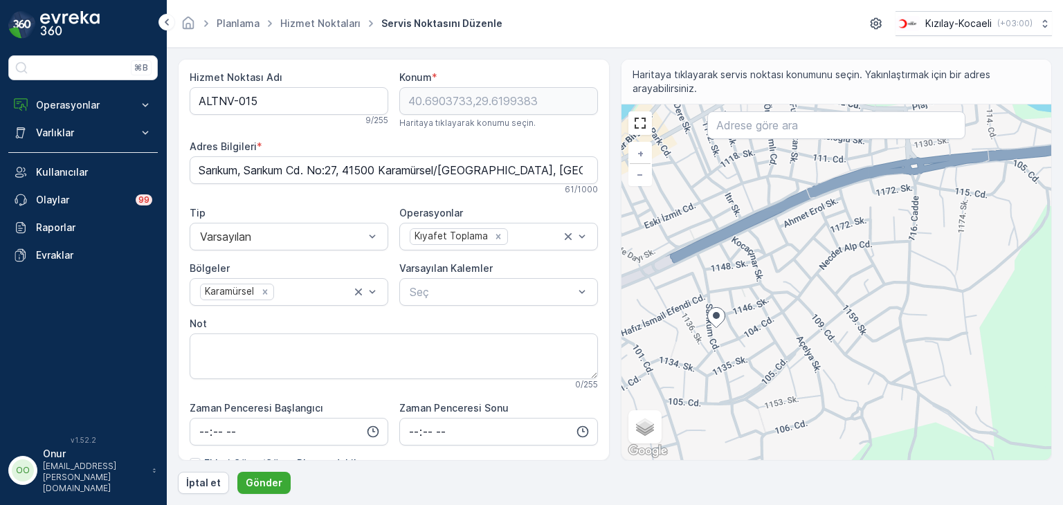
drag, startPoint x: 831, startPoint y: 325, endPoint x: 801, endPoint y: 368, distance: 52.2
click at [801, 368] on div "+ − Uydu Yol haritası Arazi Karışık Leaflet Klavye kısayolları Harita Verileri …" at bounding box center [836, 282] width 430 height 356
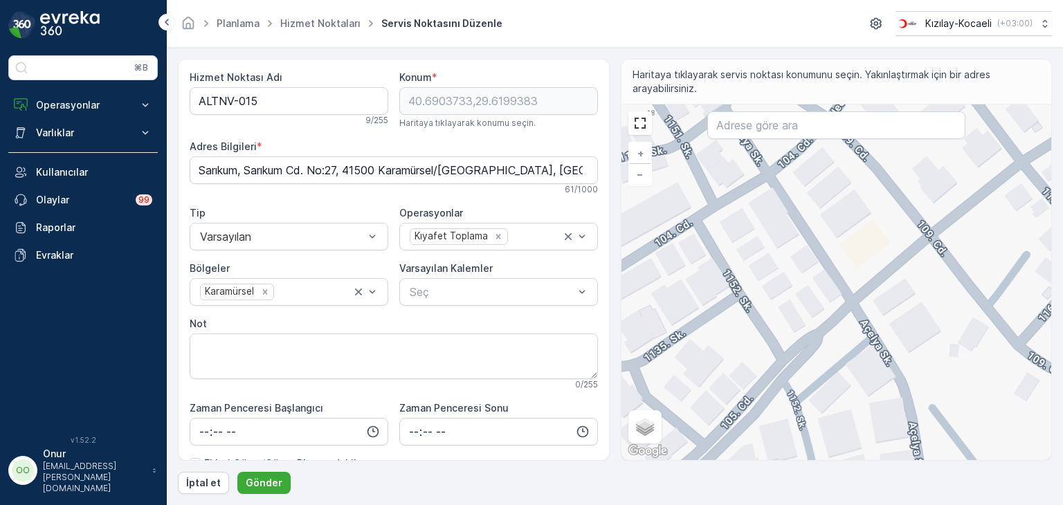
drag, startPoint x: 848, startPoint y: 321, endPoint x: 849, endPoint y: 345, distance: 24.2
click at [849, 345] on div "+ − Uydu Yol haritası Arazi Karışık Leaflet Klavye kısayolları Harita Verileri …" at bounding box center [836, 282] width 430 height 356
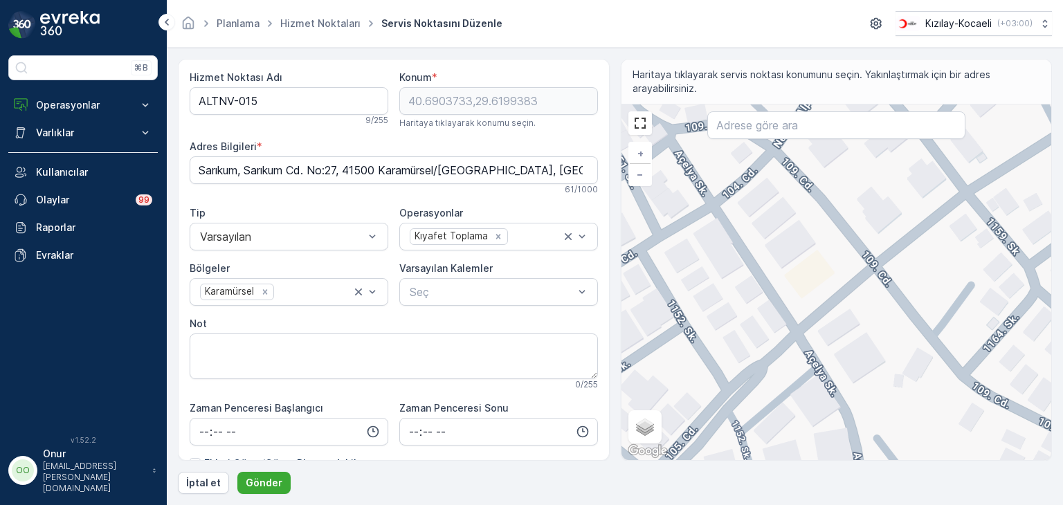
drag, startPoint x: 811, startPoint y: 369, endPoint x: 756, endPoint y: 399, distance: 63.2
click at [756, 399] on div "+ − Uydu Yol haritası Arazi Karışık Leaflet Klavye kısayolları Harita Verileri …" at bounding box center [836, 282] width 430 height 356
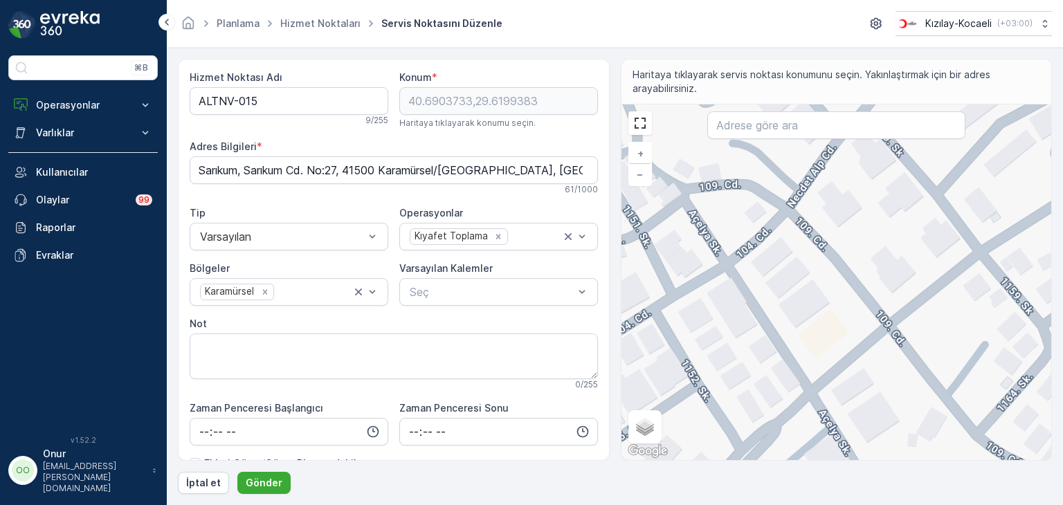
drag, startPoint x: 869, startPoint y: 283, endPoint x: 884, endPoint y: 347, distance: 65.5
click at [884, 347] on div "+ − Uydu Yol haritası Arazi Karışık Leaflet Klavye kısayolları Harita Verileri …" at bounding box center [836, 282] width 430 height 356
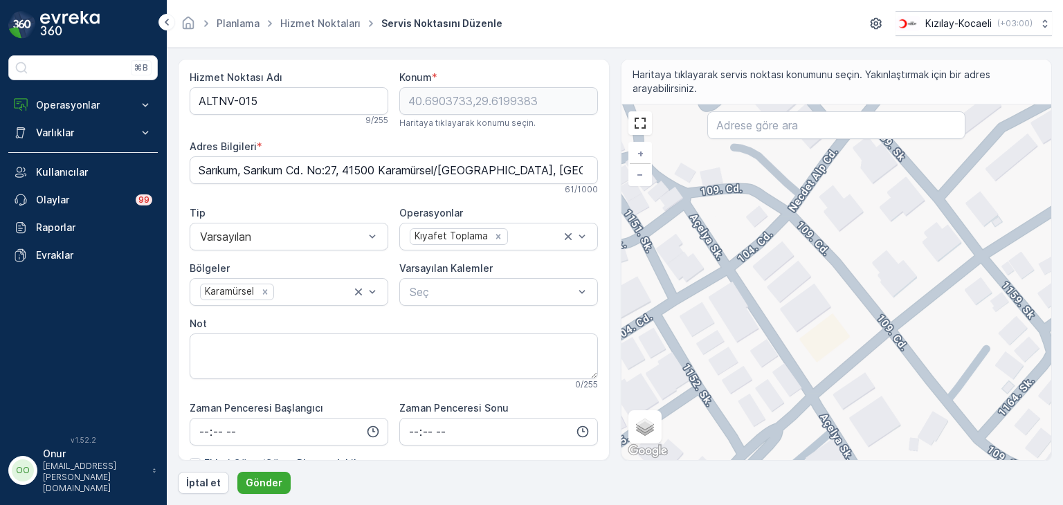
click at [794, 235] on div "+ − Uydu Yol haritası Arazi Karışık Leaflet Klavye kısayolları Harita Verileri …" at bounding box center [836, 282] width 430 height 356
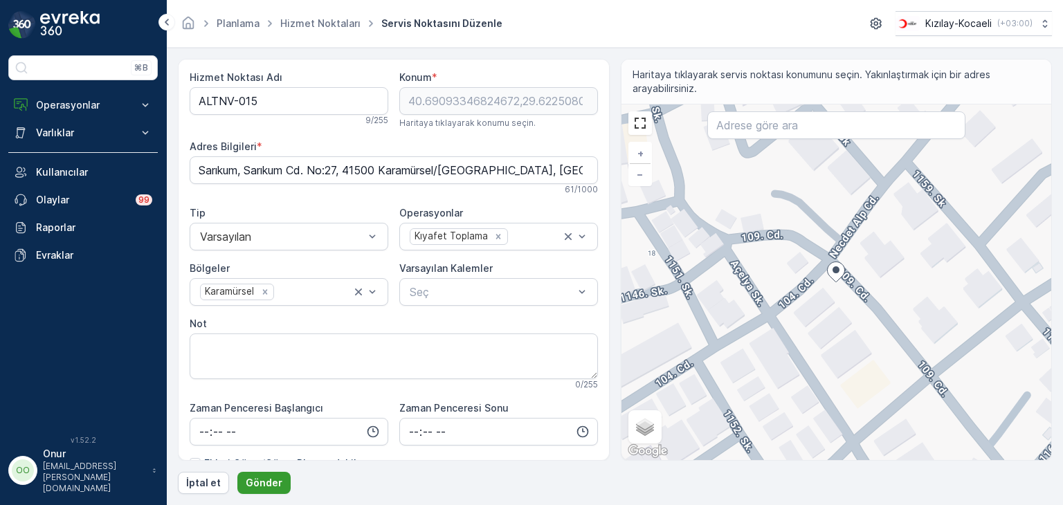
click at [260, 484] on p "Gönder" at bounding box center [264, 483] width 37 height 14
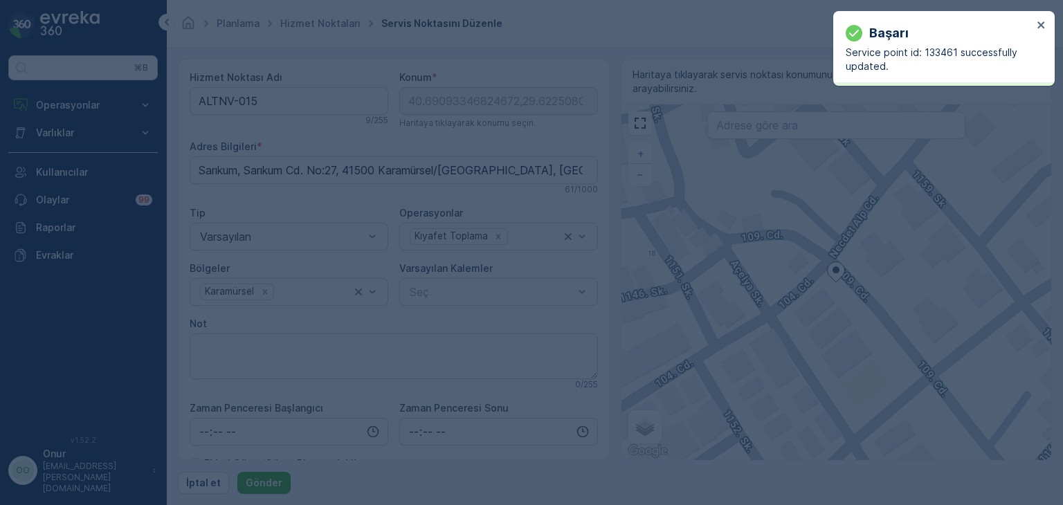
type input "40.690933,29.622508"
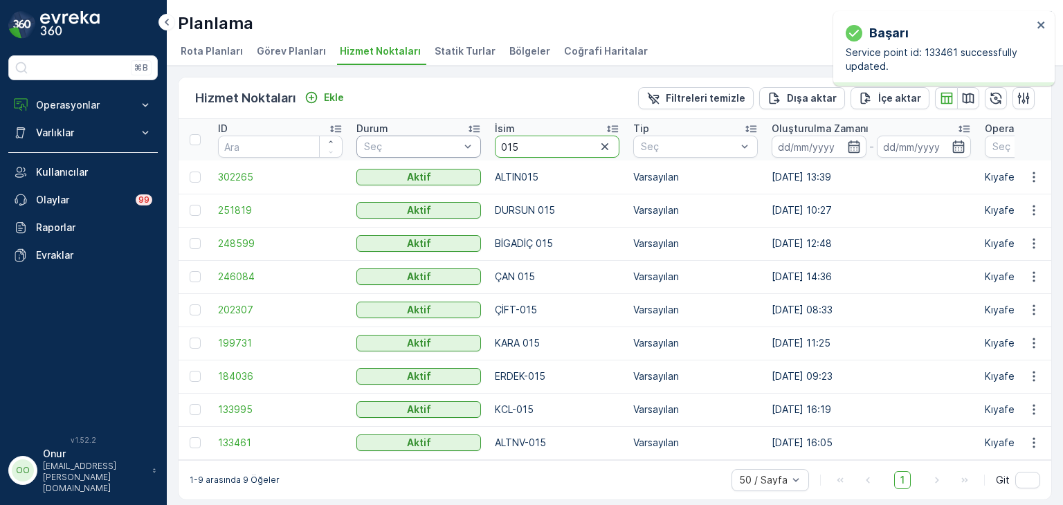
drag, startPoint x: 522, startPoint y: 139, endPoint x: 473, endPoint y: 139, distance: 49.1
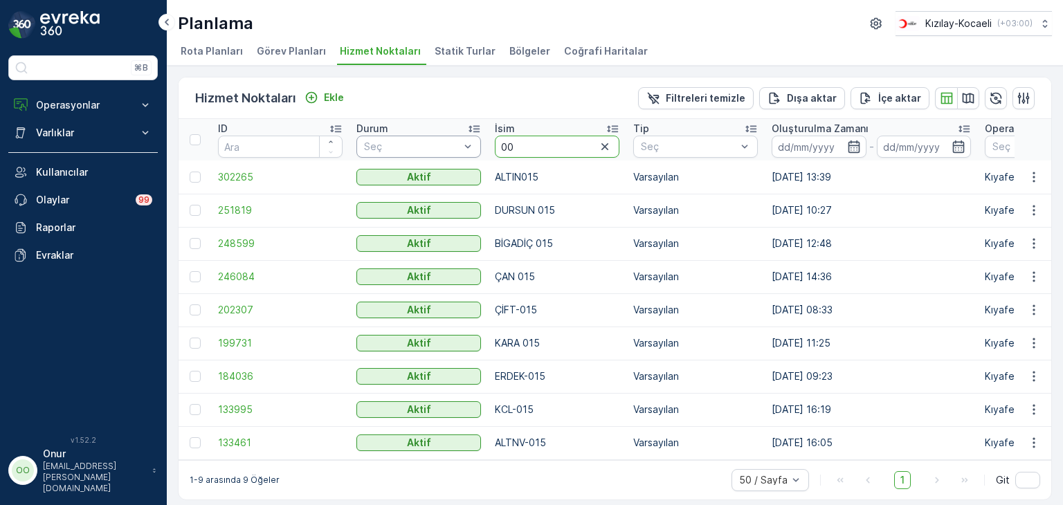
type input "002"
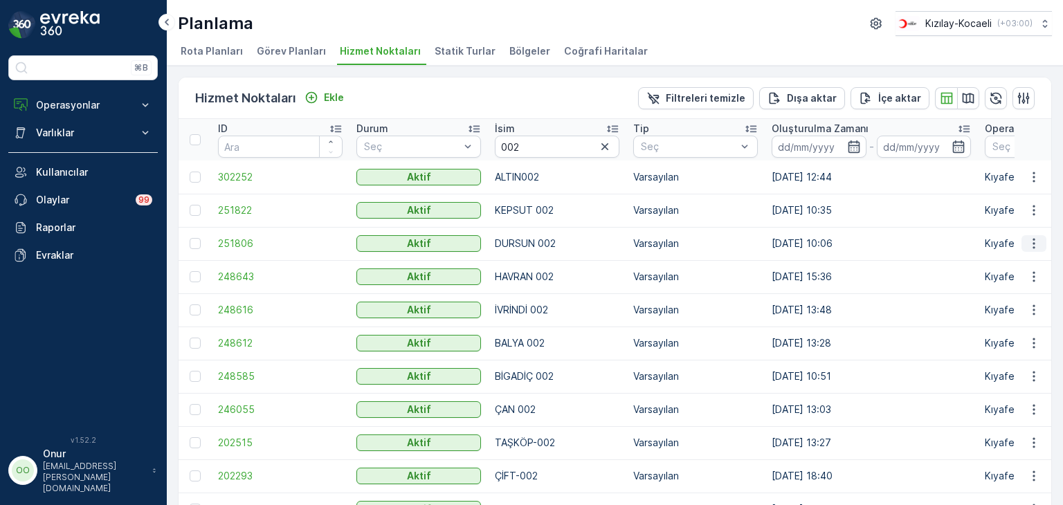
click at [1035, 246] on icon "button" at bounding box center [1034, 244] width 14 height 14
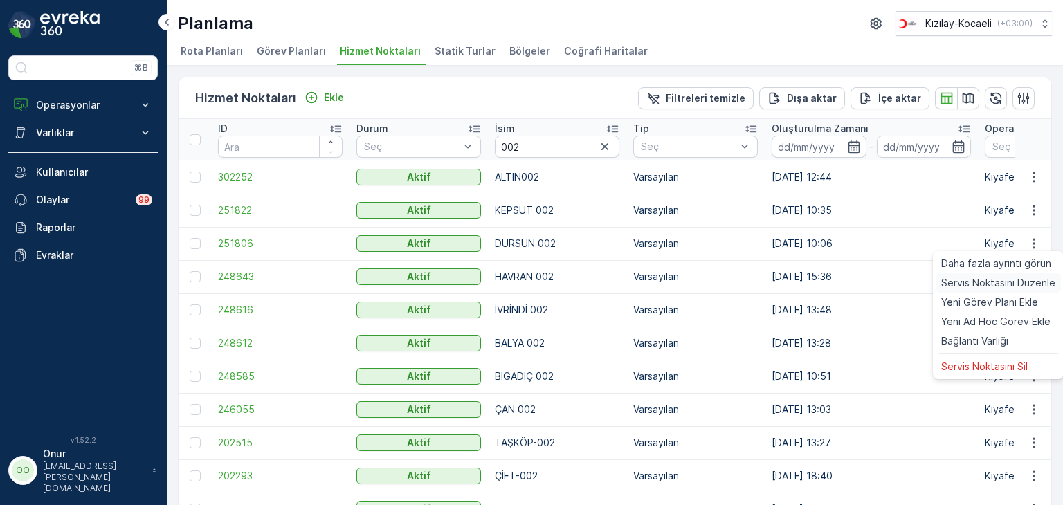
click at [1005, 278] on span "Servis Noktasını Düzenle" at bounding box center [998, 283] width 114 height 14
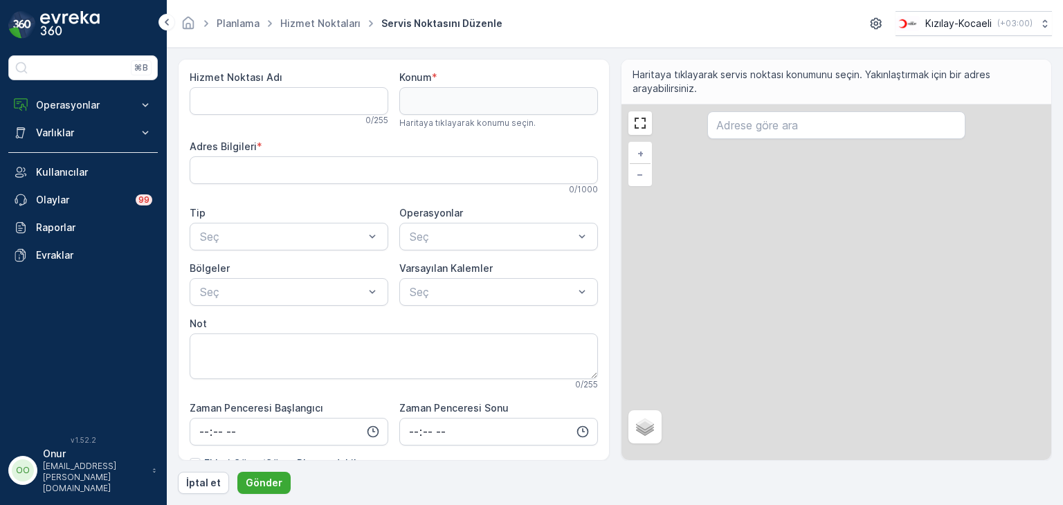
type Adı "DURSUN 002"
type input "39.588889,28.627377"
type Bilgileri "Ferah, F. Rüştü Zorlu Cd. No:59, 10800 Dursunbey/Balıkesir, Türkiye"
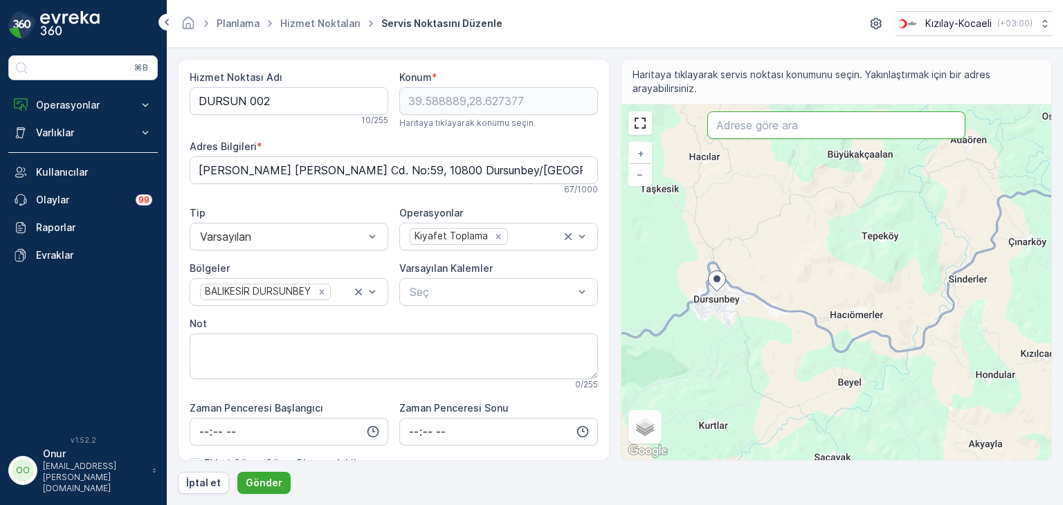
paste input "Merkez, Ata Sk. No:30, 77302 Çalıca/Çınarcık/Yalo"
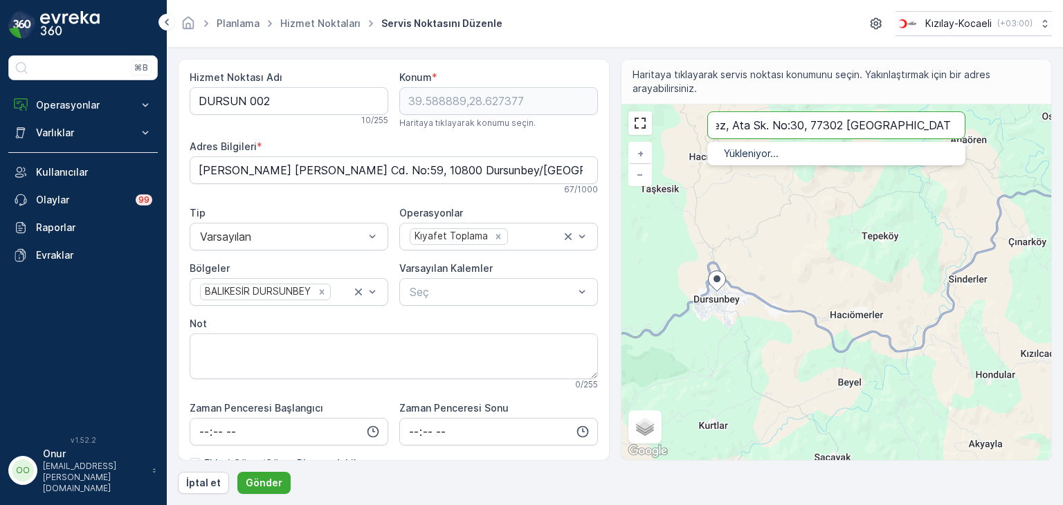
type input "Merkez, Ata Sk. No:30, 77302 Çalıca/Çınarcık/Yalo"
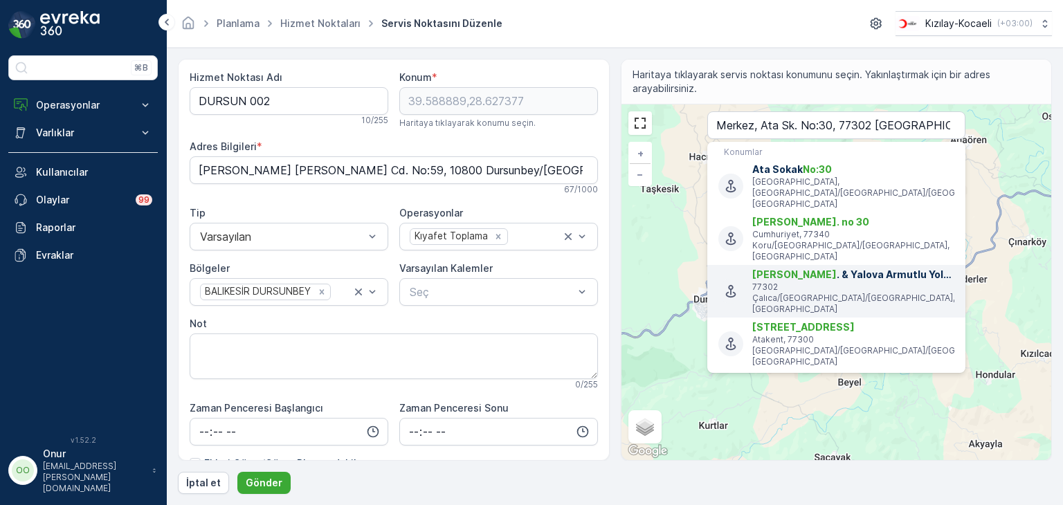
click at [826, 282] on p "77302 Çalıca/Çınarcık/Yalova, Türkiye" at bounding box center [853, 298] width 202 height 33
type input "48.1398946,17.1076315"
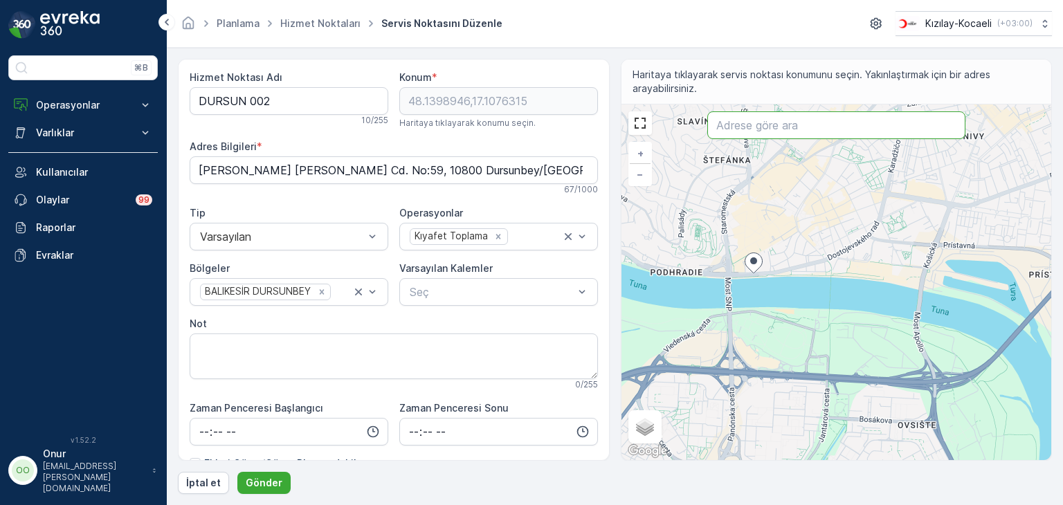
paste input "Ata Sk. No:30"
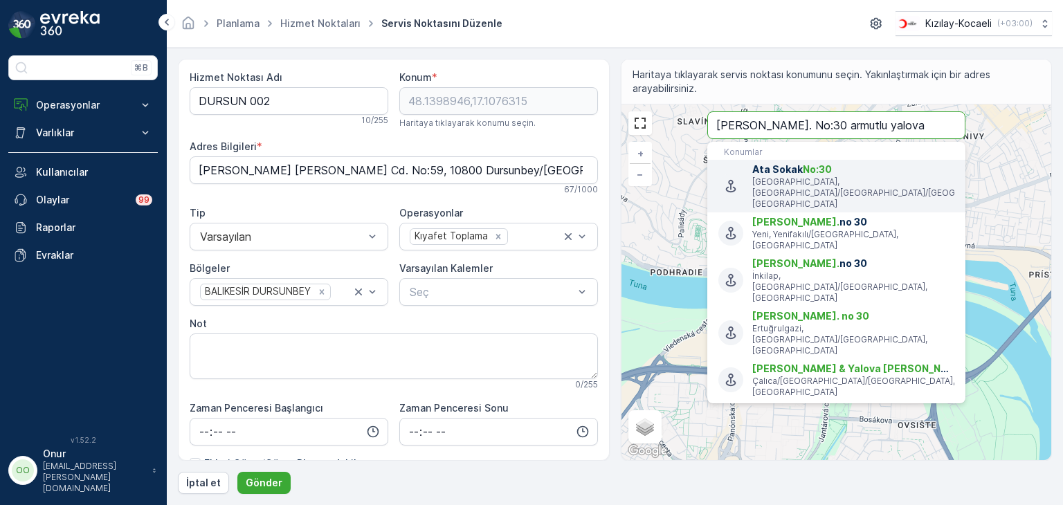
type input "Ata Sk. No:30 armutlu yalova"
click at [849, 172] on span "Ata Sokak No:30" at bounding box center [853, 170] width 202 height 14
type input "40.64349,29.1347028"
type Bilgileri "Taşliman, Ahmet Sungur Cad No:17/H No: 29, 77300 Çınarcık/Yalova, Türkiye"
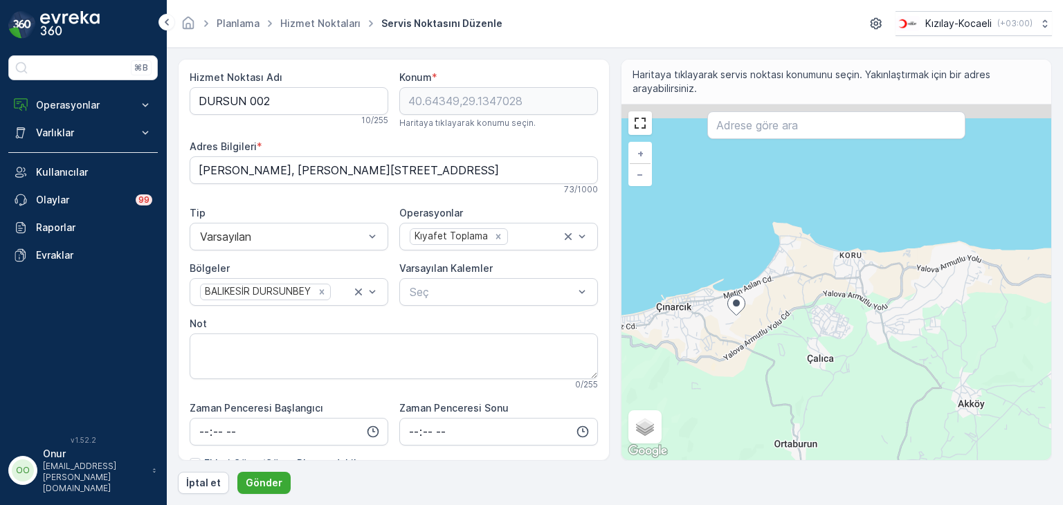
drag, startPoint x: 850, startPoint y: 329, endPoint x: 739, endPoint y: 349, distance: 112.5
click at [739, 349] on div "+ − Uydu Yol haritası Arazi Karışık Leaflet Klavye kısayolları Harita Verileri …" at bounding box center [836, 282] width 430 height 356
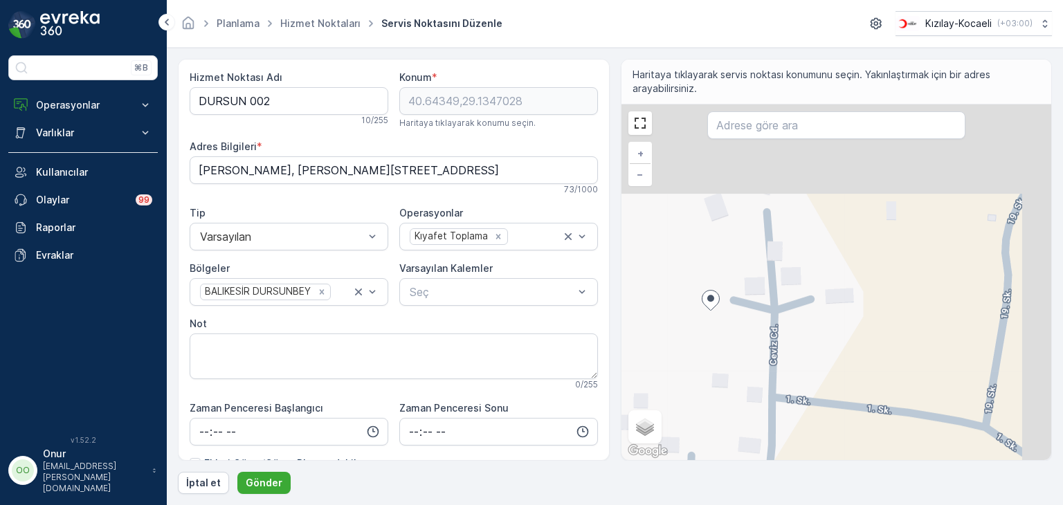
drag, startPoint x: 750, startPoint y: 277, endPoint x: 671, endPoint y: 385, distance: 134.3
click at [671, 385] on div "+ − Uydu Yol haritası Arazi Karışık Leaflet Klavye kısayolları Harita Verileri …" at bounding box center [836, 282] width 430 height 356
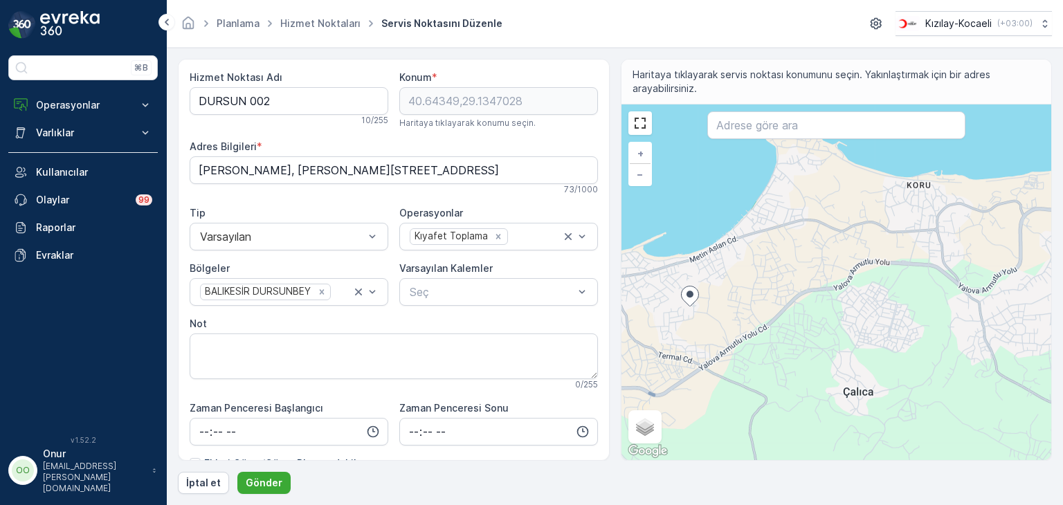
drag, startPoint x: 833, startPoint y: 255, endPoint x: 797, endPoint y: 273, distance: 39.6
click at [797, 273] on div "+ − Uydu Yol haritası Arazi Karışık Leaflet Klavye kısayolları Harita Verileri …" at bounding box center [836, 282] width 430 height 356
click at [794, 120] on input "text" at bounding box center [836, 125] width 258 height 28
paste input "Merkez, Ata Sk. No:30"
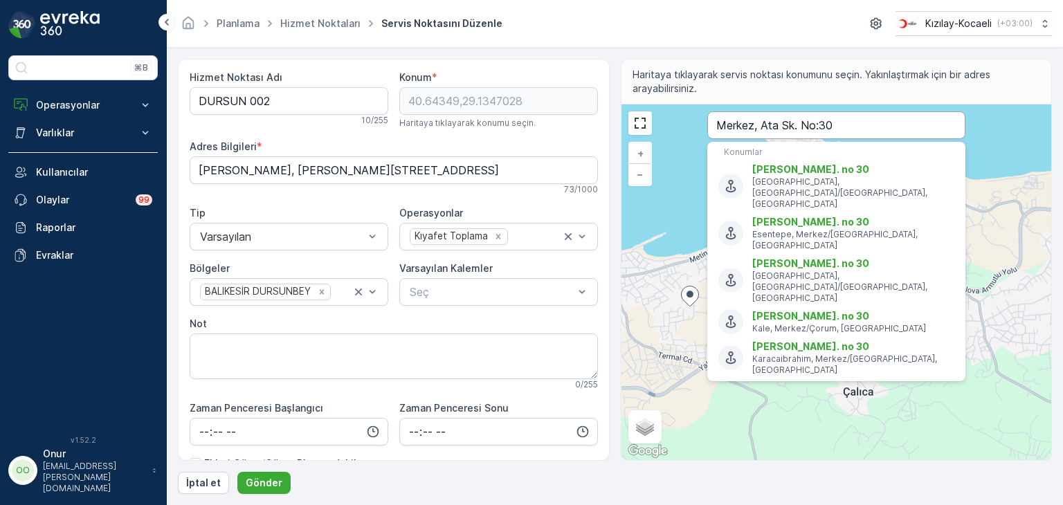
click at [849, 122] on input "Merkez, Ata Sk. No:30" at bounding box center [836, 125] width 258 height 28
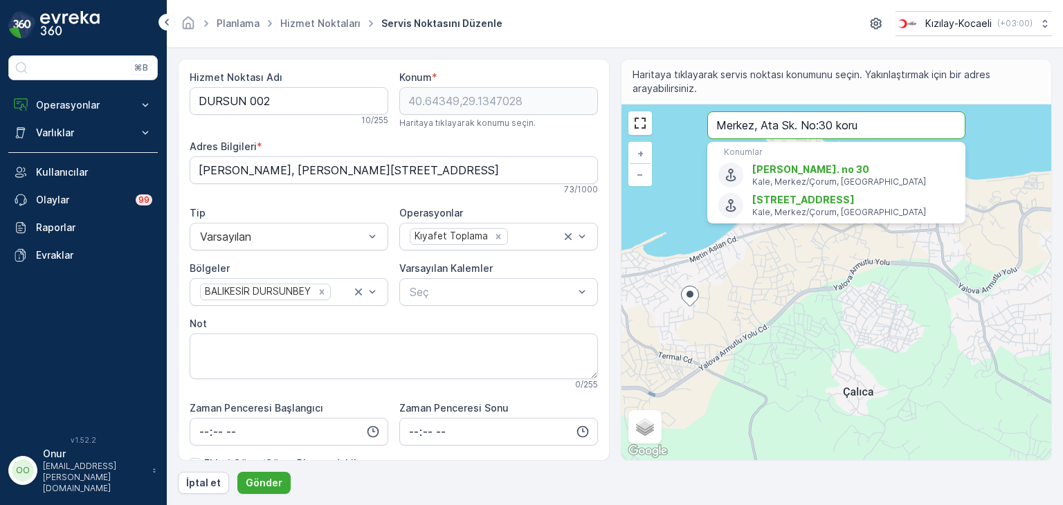
click at [872, 120] on input "Merkez, Ata Sk. No:30 koru" at bounding box center [836, 125] width 258 height 28
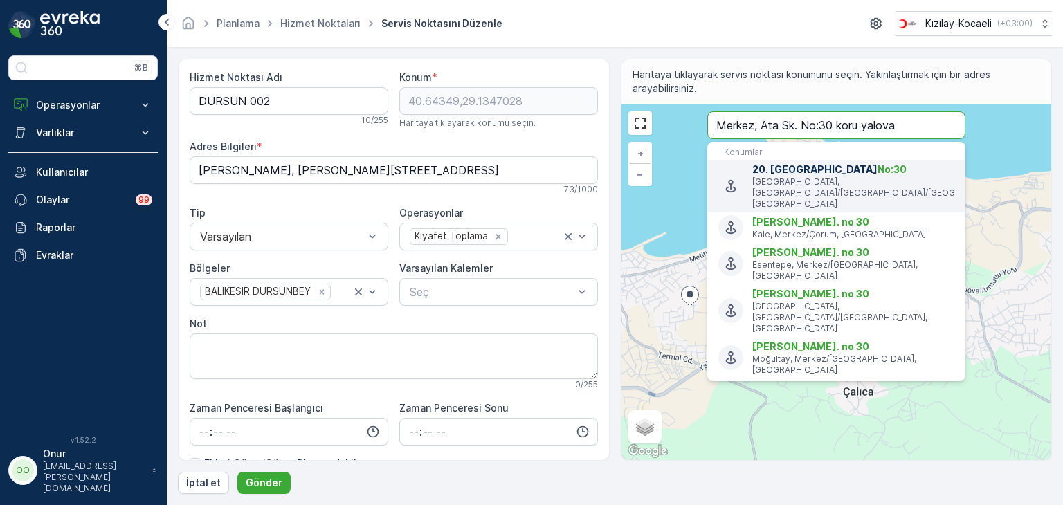
type input "Merkez, Ata Sk. No:30 koru yalova"
click at [907, 179] on p "Atakent, Koru/Çınarcık/Yalova, Türkiye" at bounding box center [853, 192] width 202 height 33
type input "40.641988,29.162561"
type Bilgileri "Atakent, 20. Sk. No:30, 77300 Koru/Çınarcık/Yalova, Türkiye"
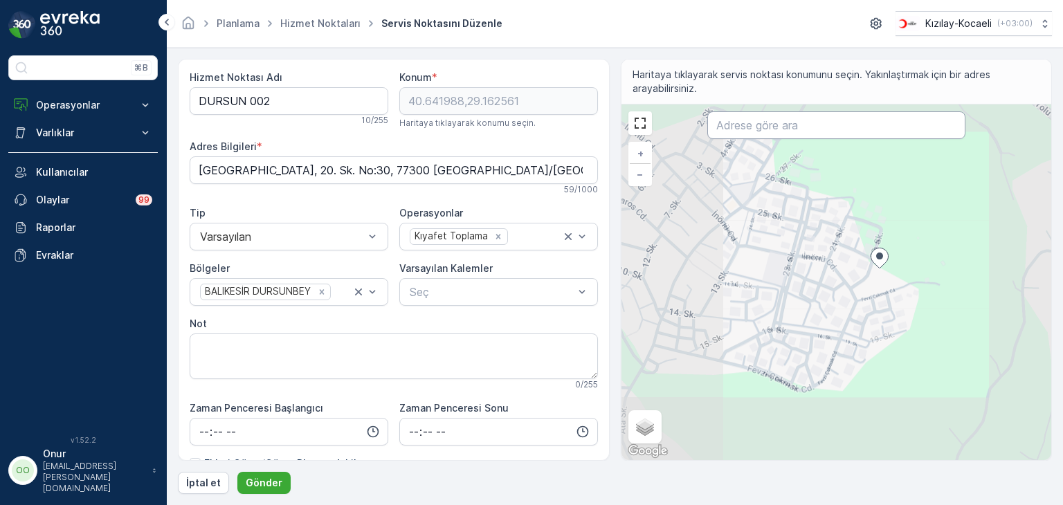
click at [772, 136] on input "text" at bounding box center [836, 125] width 258 height 28
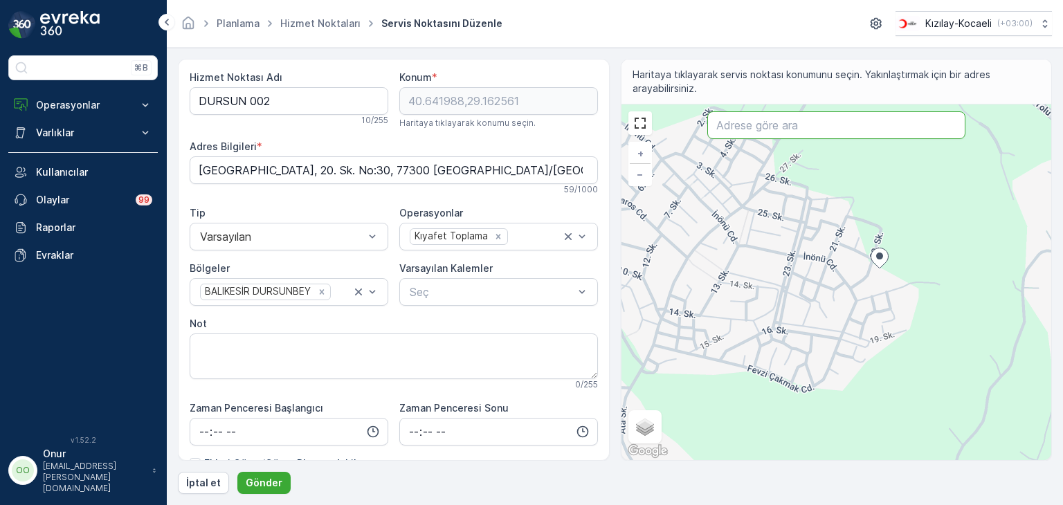
paste input "Merkez, Ata Sk. No:30"
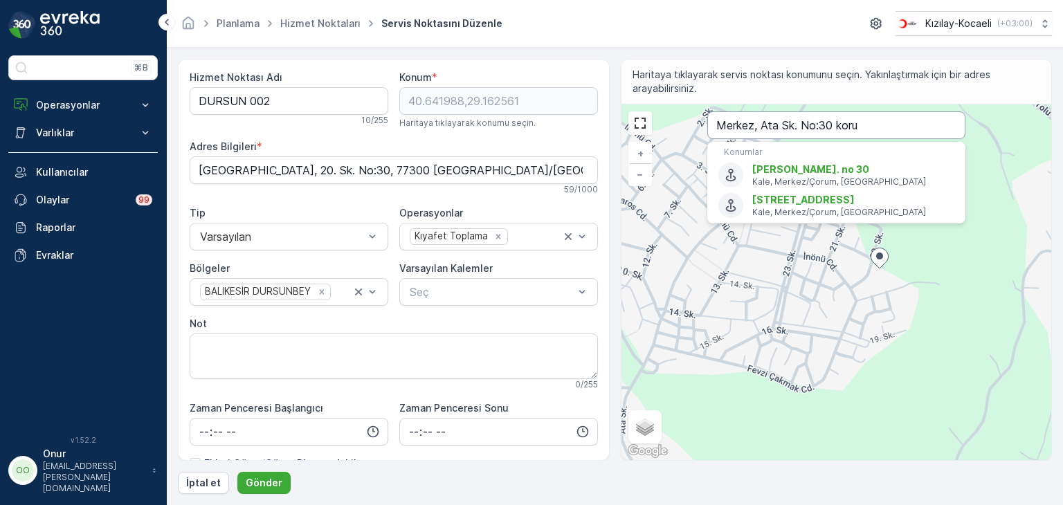
click at [874, 122] on input "Merkez, Ata Sk. No:30 koru" at bounding box center [836, 125] width 258 height 28
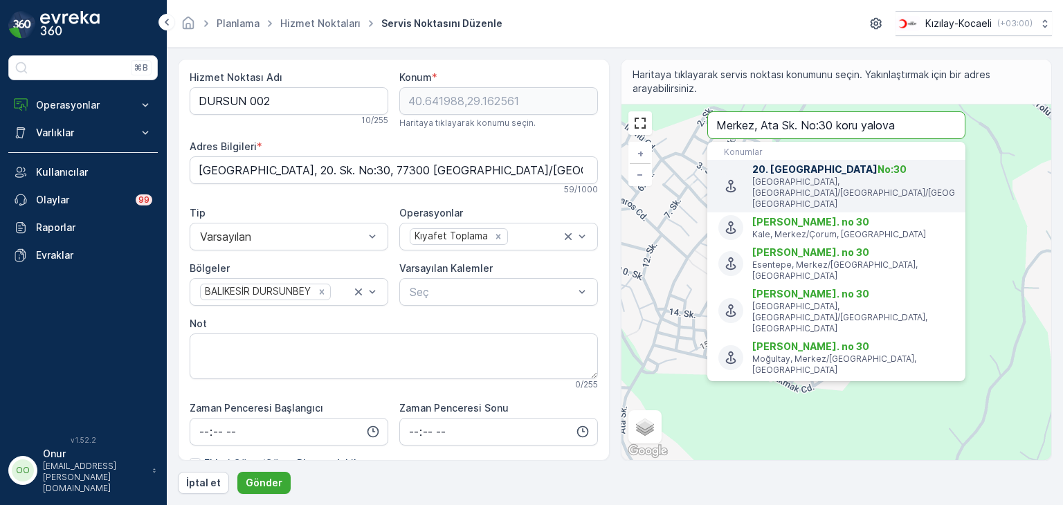
type input "Merkez, Ata Sk. No:30 koru yalova"
click at [904, 183] on p "Atakent, Koru/Çınarcık/Yalova, Türkiye" at bounding box center [853, 192] width 202 height 33
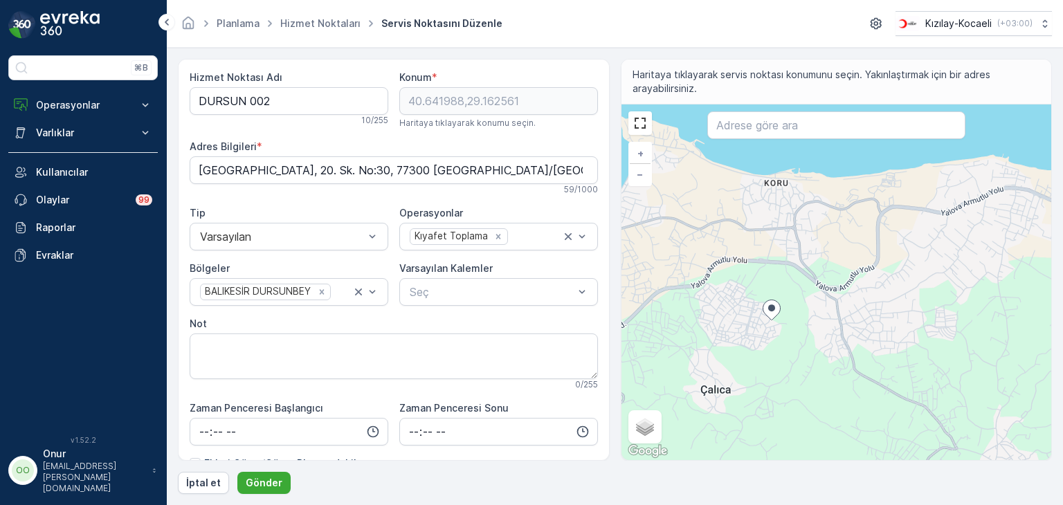
drag, startPoint x: 855, startPoint y: 272, endPoint x: 785, endPoint y: 363, distance: 114.1
click at [785, 363] on div "+ − Uydu Yol haritası Arazi Karışık Leaflet Klavye kısayolları Harita Verileri …" at bounding box center [836, 282] width 430 height 356
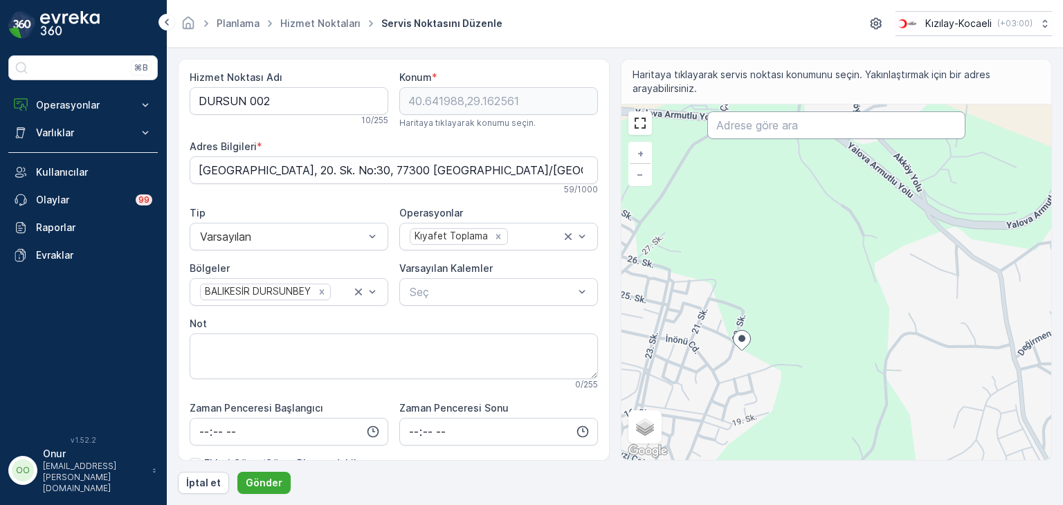
click at [822, 122] on input "text" at bounding box center [836, 125] width 258 height 28
type input "mai"
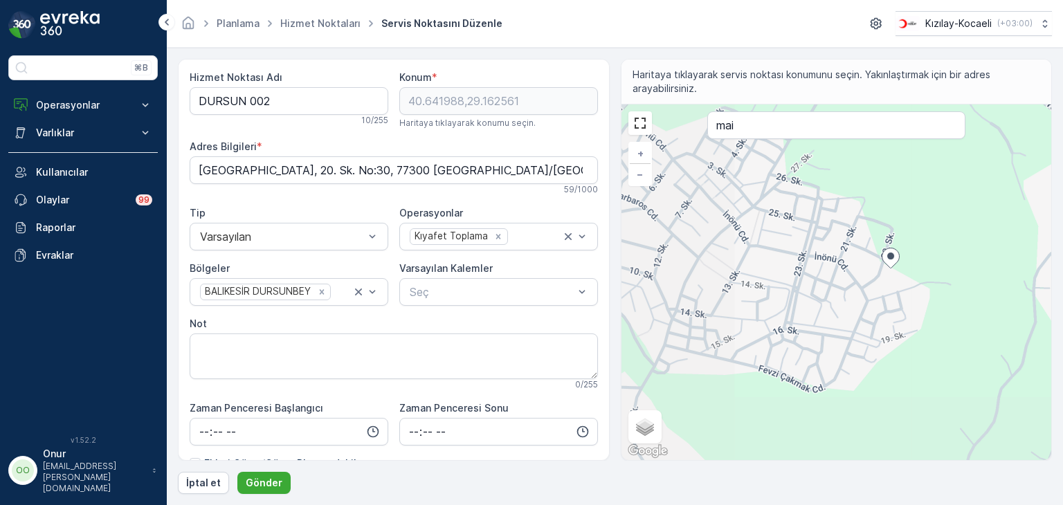
drag, startPoint x: 733, startPoint y: 350, endPoint x: 882, endPoint y: 267, distance: 170.4
click at [882, 267] on div at bounding box center [891, 260] width 18 height 24
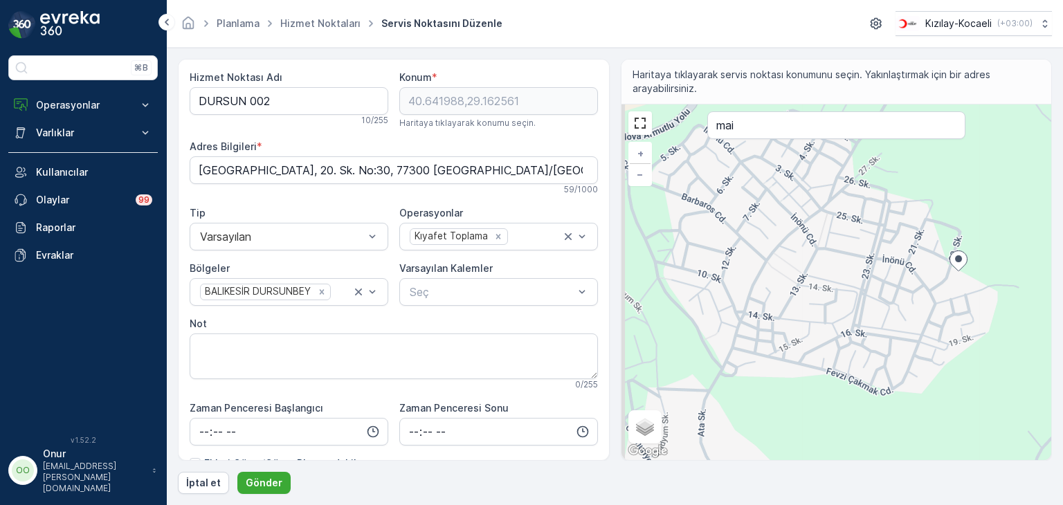
drag, startPoint x: 803, startPoint y: 336, endPoint x: 855, endPoint y: 336, distance: 51.2
click at [855, 336] on div "+ − Uydu Yol haritası Arazi Karışık Leaflet Klavye kısayolları Harita Verileri …" at bounding box center [836, 282] width 430 height 356
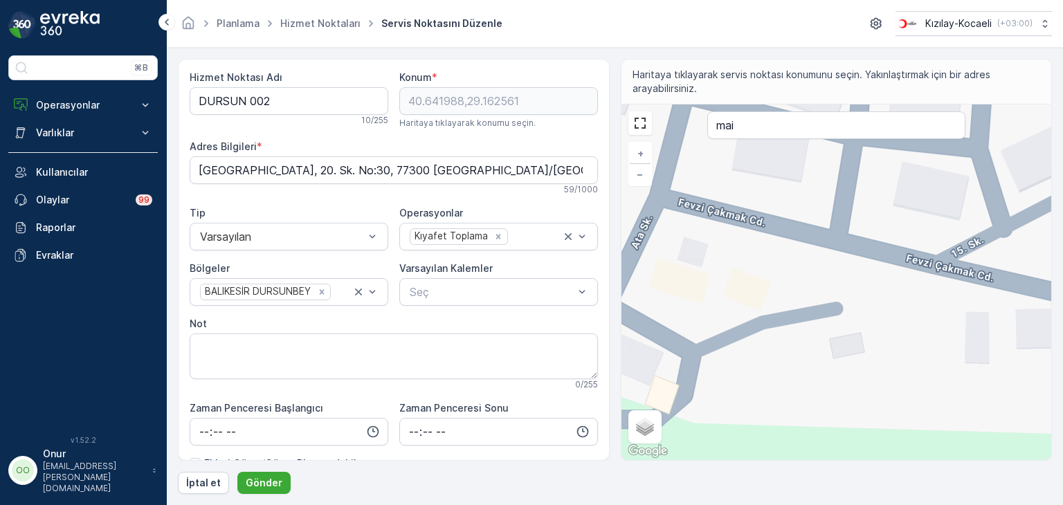
click at [725, 298] on div "+ − Uydu Yol haritası Arazi Karışık Leaflet Klavye kısayolları Harita Verileri …" at bounding box center [836, 282] width 430 height 356
type input "40.63989320684654,29.155815009136894"
type Bilgileri "Merkez, Ata Sk. No:30, 77302 Çalıca/Çınarcık/Yalova, Türkiye"
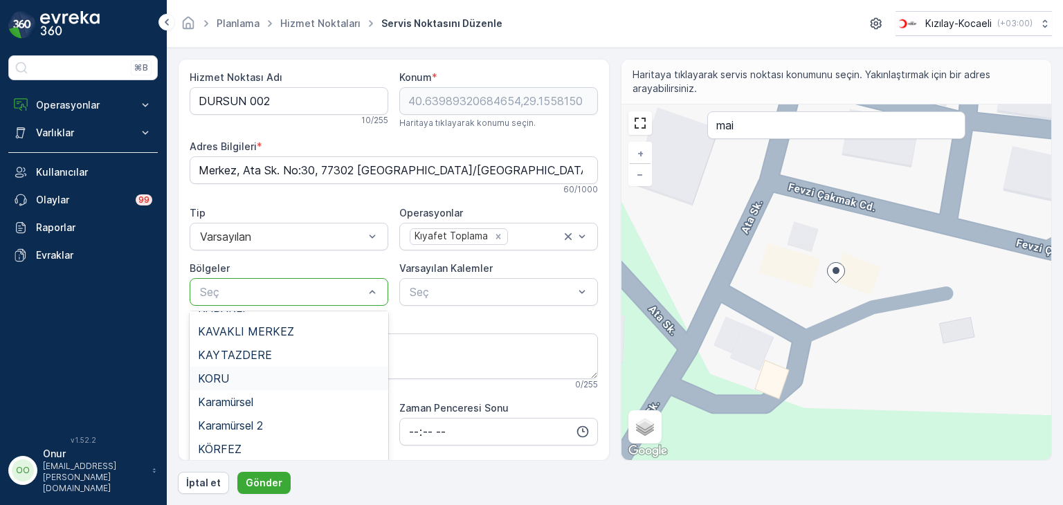
scroll to position [346, 0]
click at [236, 361] on div "KORU" at bounding box center [289, 356] width 182 height 12
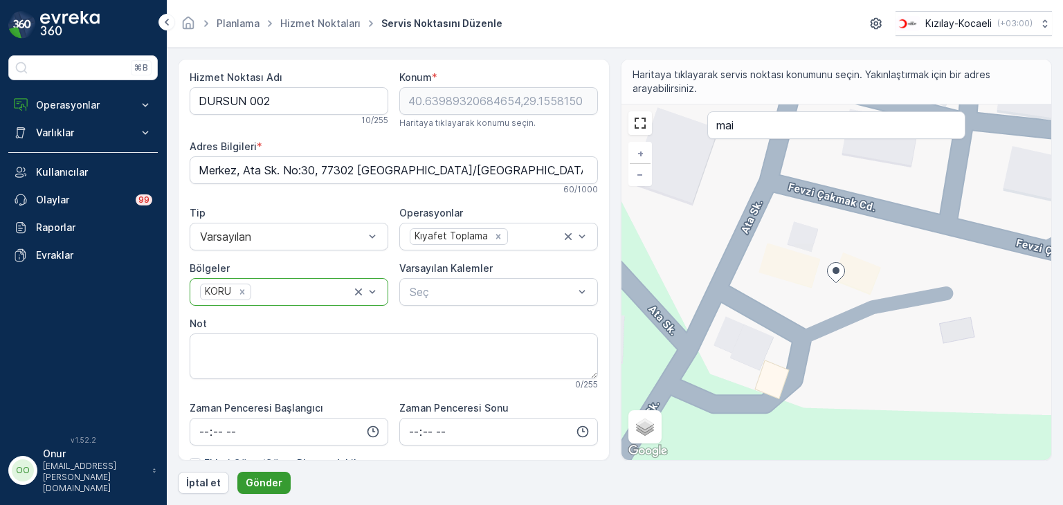
click at [263, 486] on p "Gönder" at bounding box center [264, 483] width 37 height 14
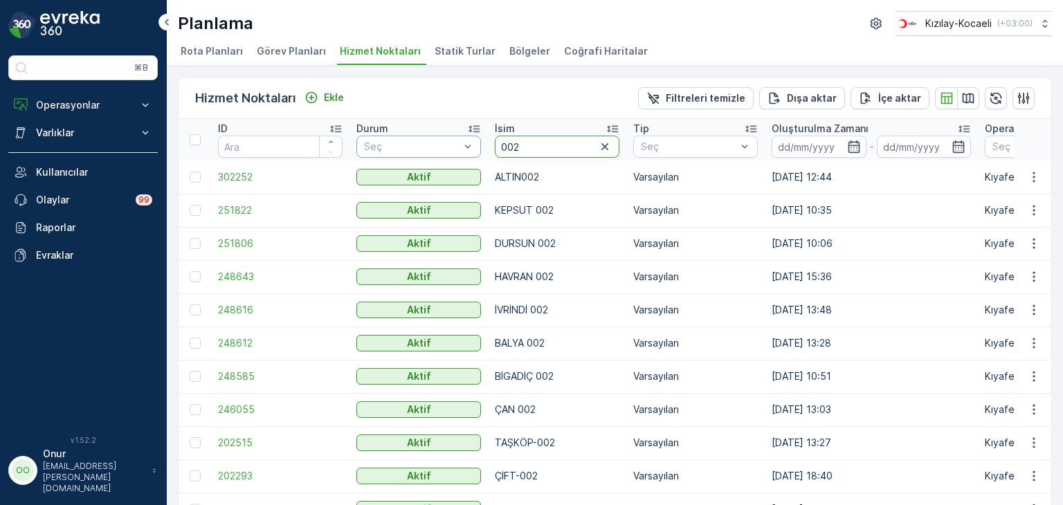
drag, startPoint x: 534, startPoint y: 145, endPoint x: 463, endPoint y: 145, distance: 70.6
type input "011"
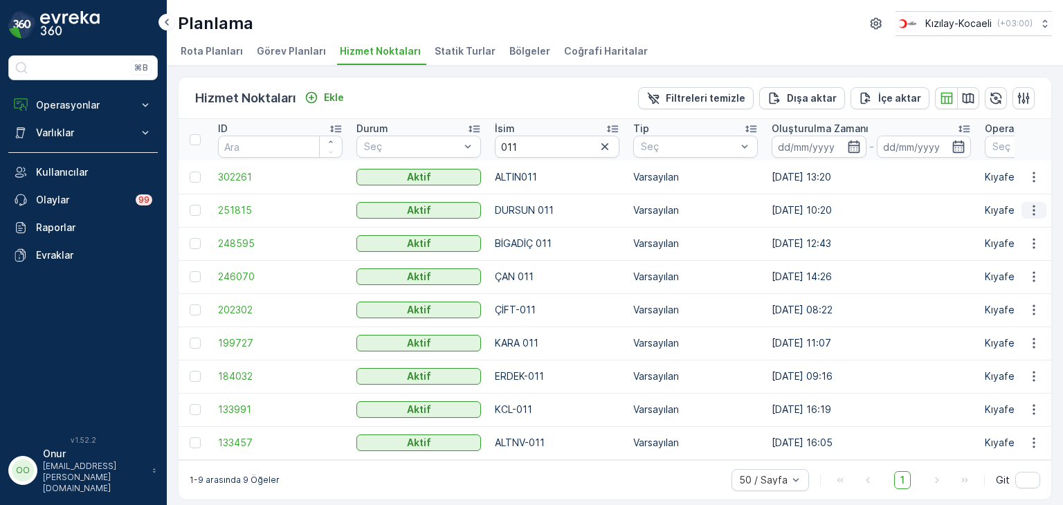
click at [1033, 214] on icon "button" at bounding box center [1034, 211] width 2 height 10
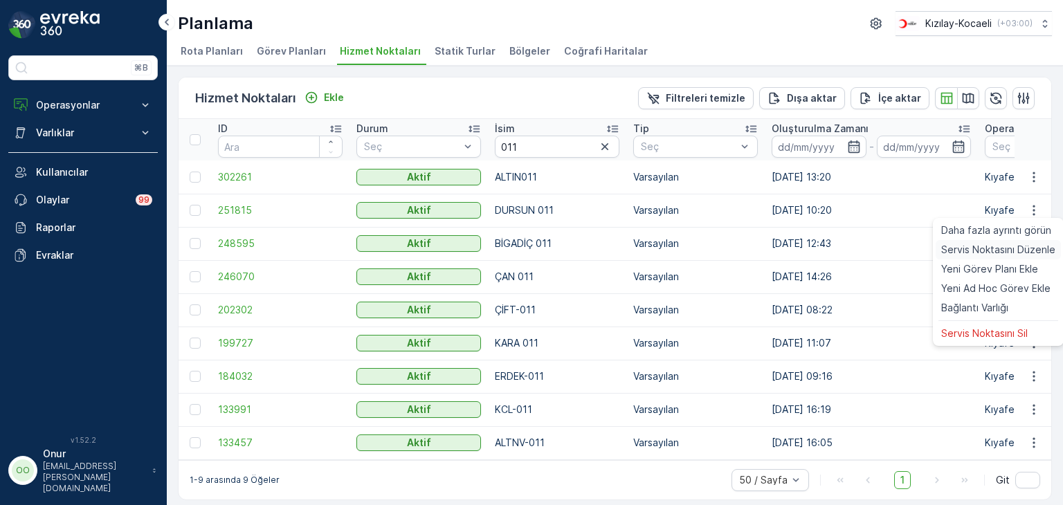
click at [1016, 242] on div "Servis Noktasını Düzenle" at bounding box center [998, 249] width 125 height 19
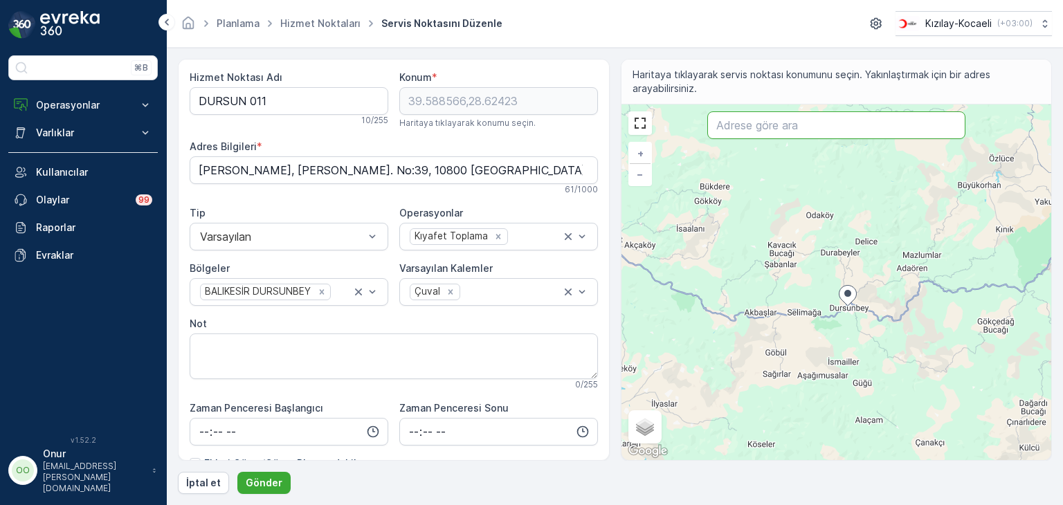
click at [753, 130] on input "text" at bounding box center [836, 125] width 258 height 28
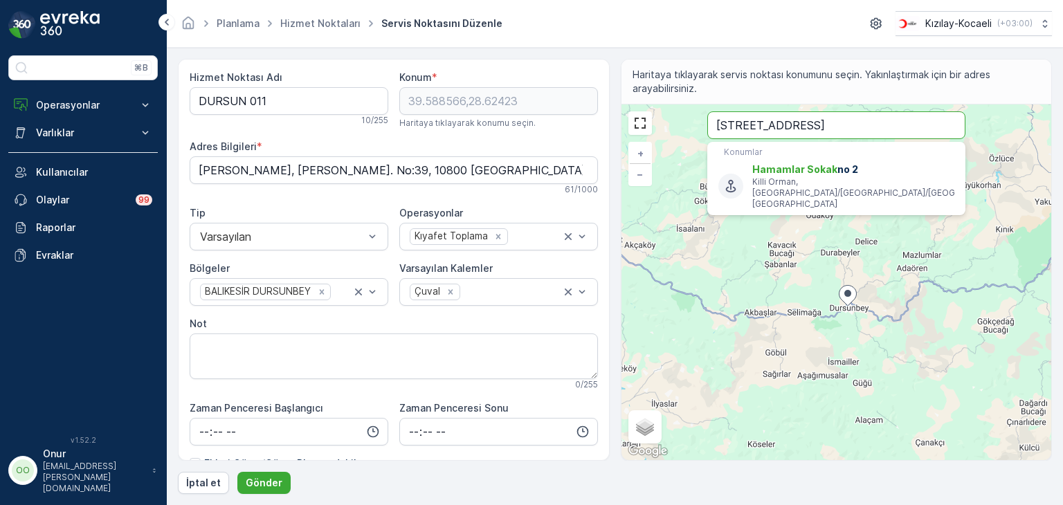
click at [847, 120] on input "hamamlar sokak no 2" at bounding box center [836, 125] width 258 height 28
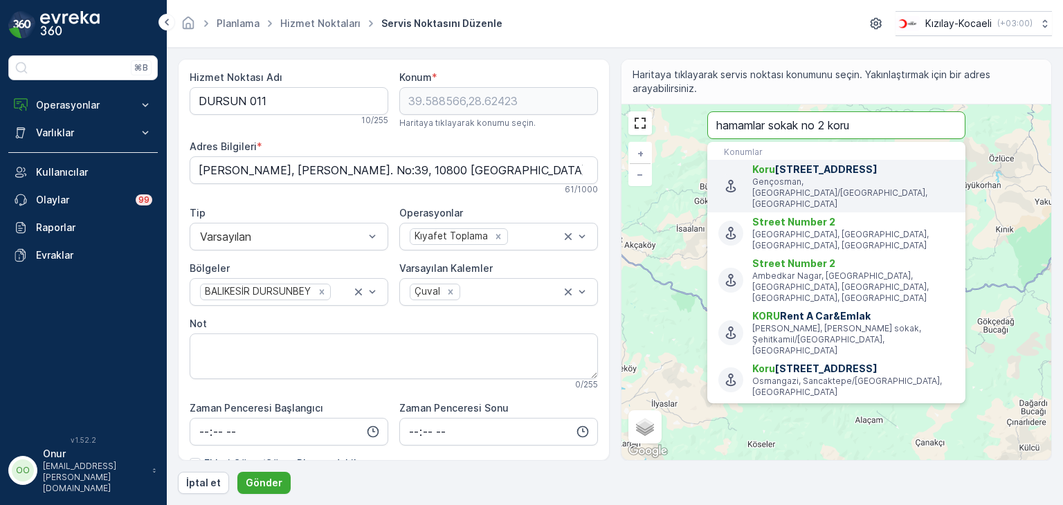
type input "hamamlar sokak no 2 koru"
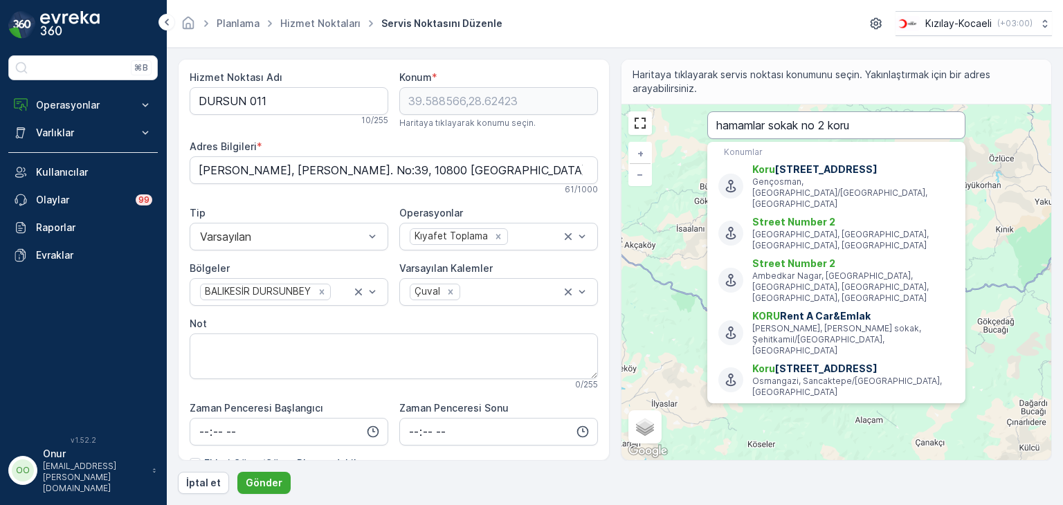
click at [877, 128] on input "hamamlar sokak no 2 koru" at bounding box center [836, 125] width 258 height 28
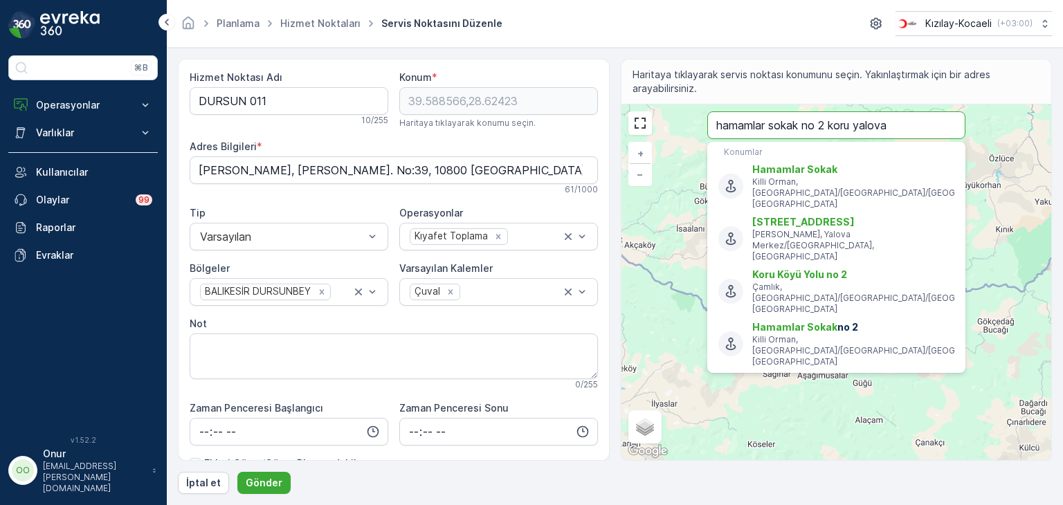
type input "hamamlar sokak no 2 koru yalova"
click at [237, 472] on button "Gönder" at bounding box center [263, 483] width 53 height 22
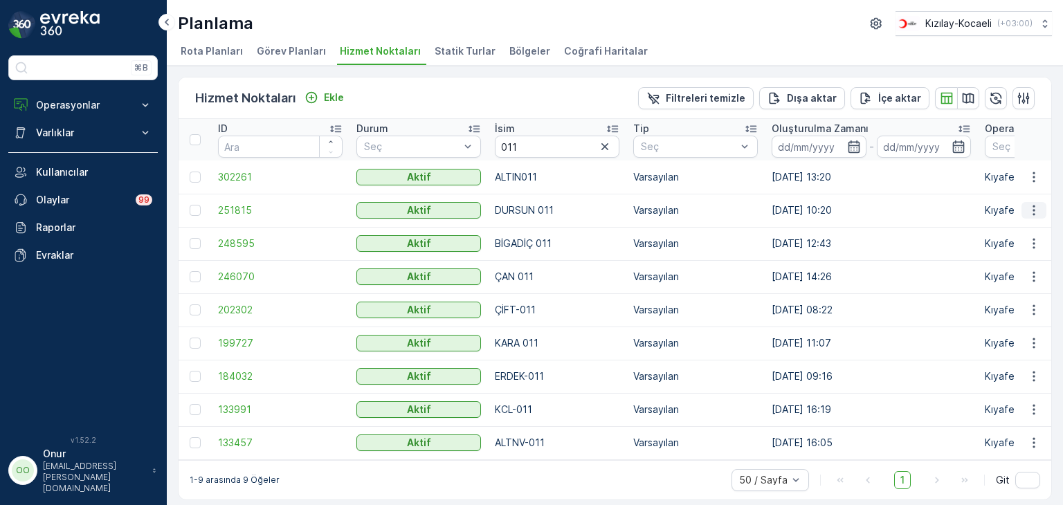
click at [1033, 212] on icon "button" at bounding box center [1034, 210] width 14 height 14
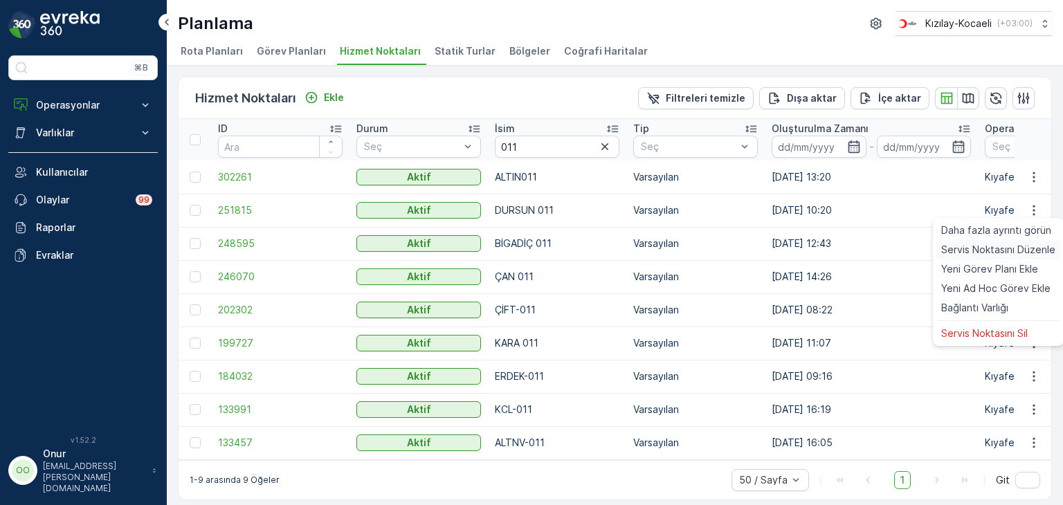
click at [992, 245] on span "Servis Noktasını Düzenle" at bounding box center [998, 250] width 114 height 14
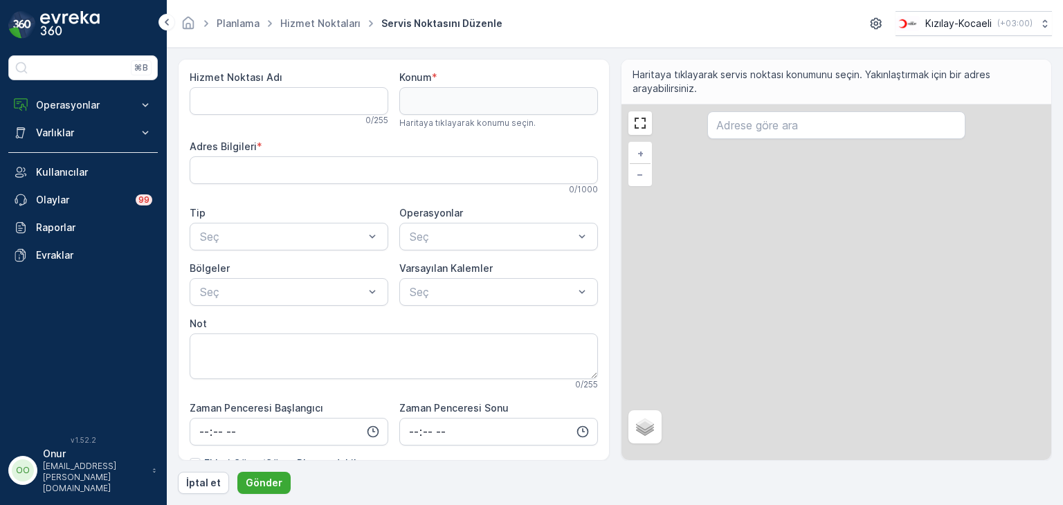
type Adı "DURSUN 011"
type input "39.588566,28.62423"
type Bilgileri "Ferah, Kalender Sk. No:39, 10800 Dursunbey/Balıkesir, Türkiye"
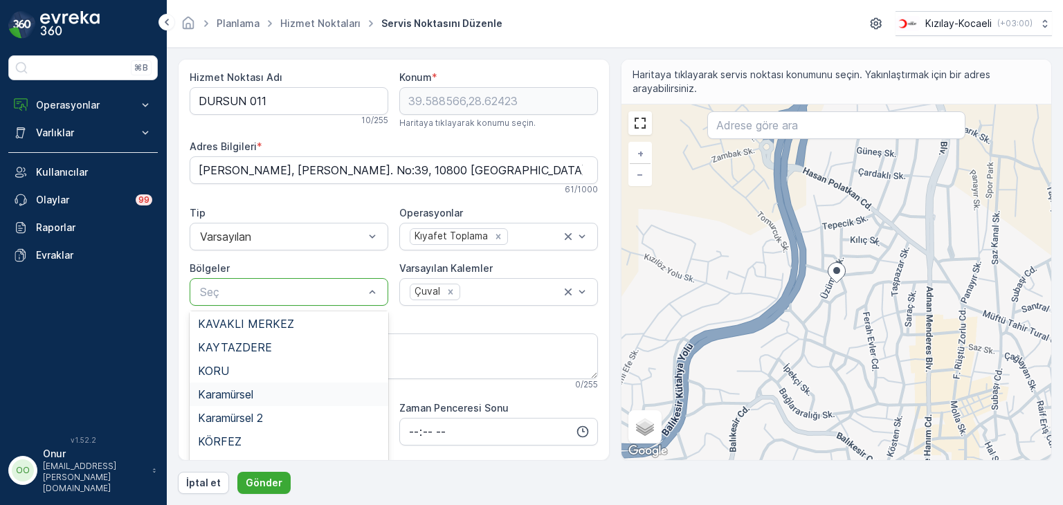
scroll to position [262, 0]
click at [244, 437] on div "KORU" at bounding box center [289, 440] width 182 height 12
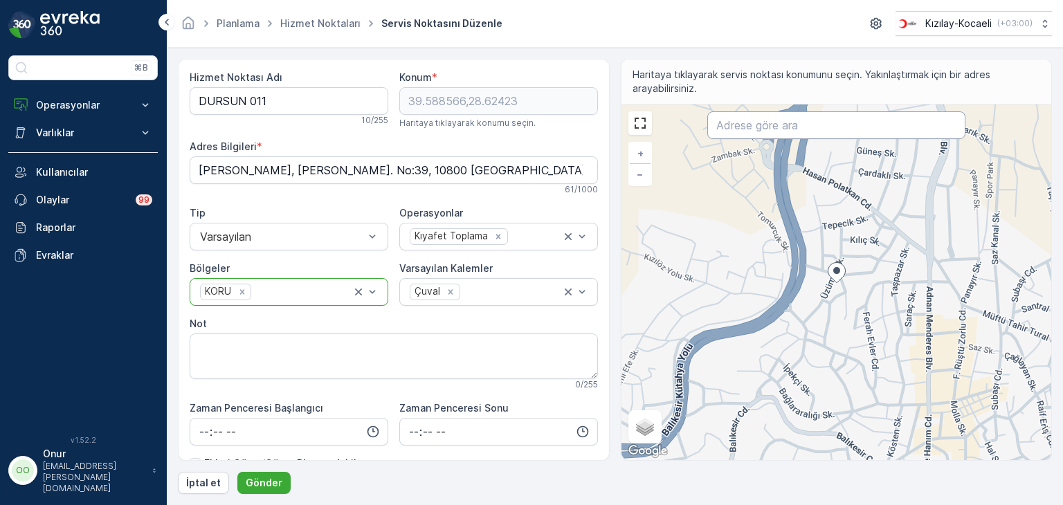
click at [773, 129] on input "text" at bounding box center [836, 125] width 258 height 28
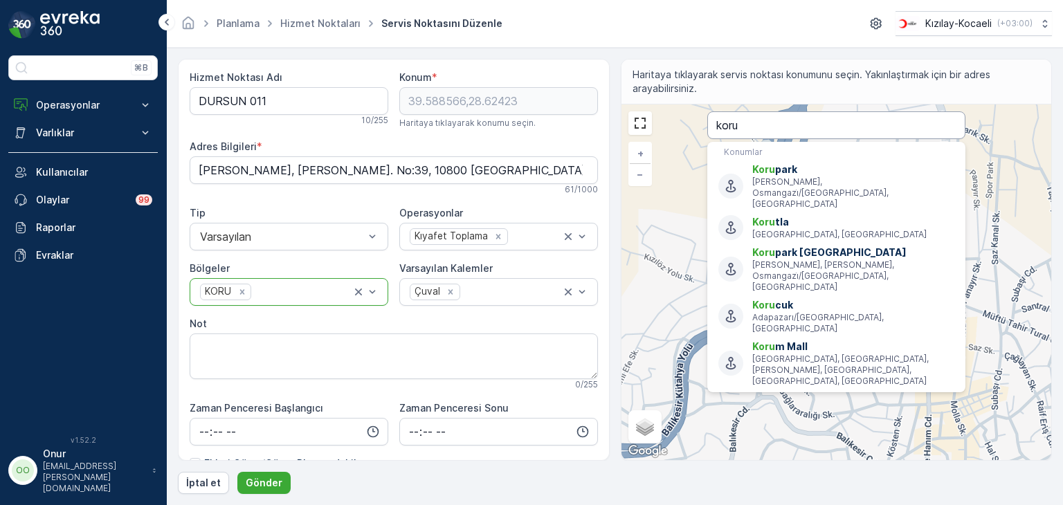
click at [775, 123] on input "koru" at bounding box center [836, 125] width 258 height 28
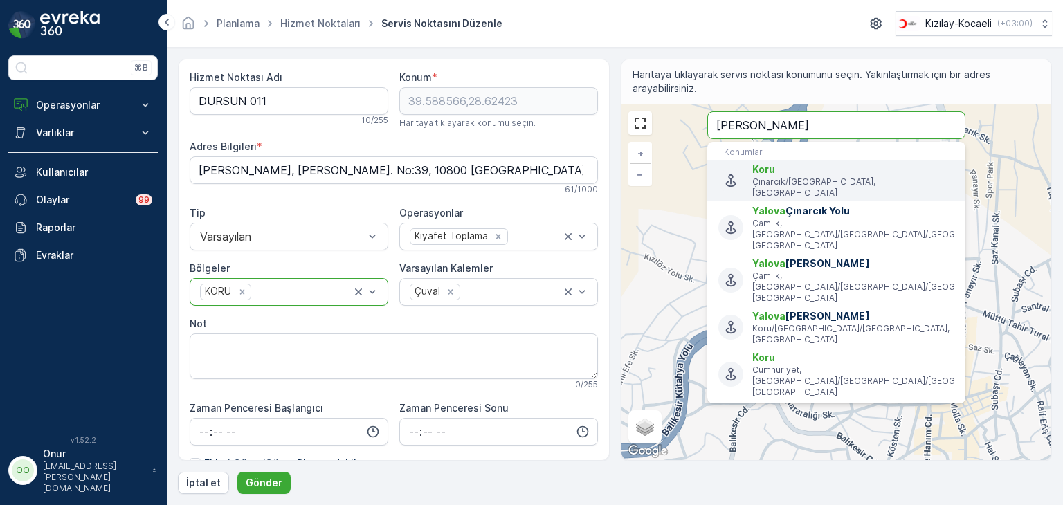
type input "koru yalova"
click at [823, 168] on span "Koru" at bounding box center [853, 170] width 202 height 14
type input "40.6525445,29.1652303"
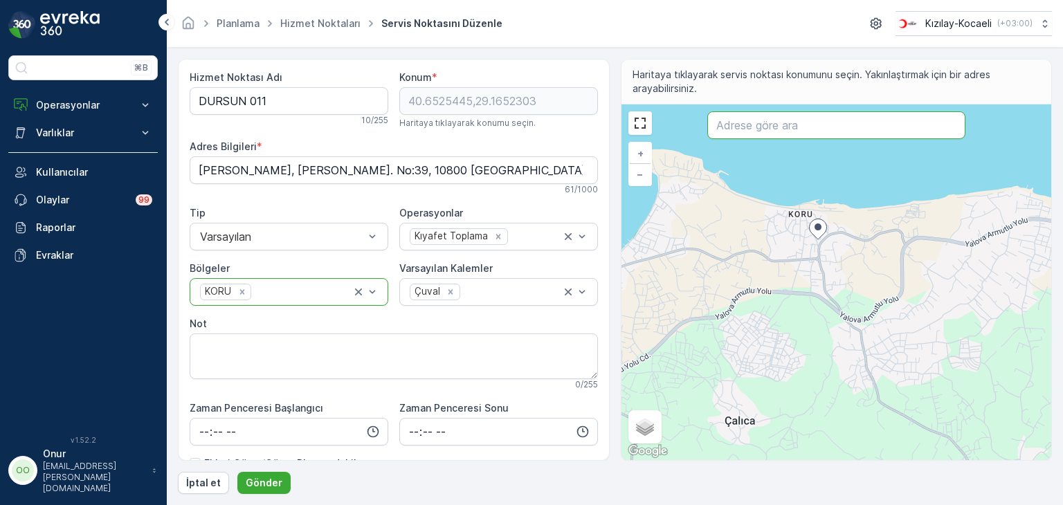
paste input "Koru Bld, Cumhuriyet, Harmanlar Sk No:2"
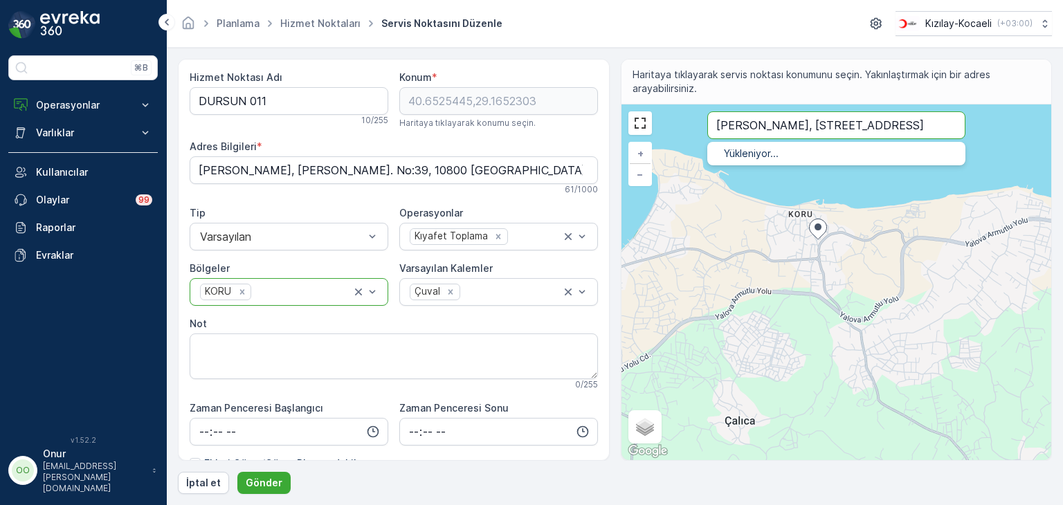
type input "Koru Bld, Cumhuriyet, Harmanlar Sk No:2"
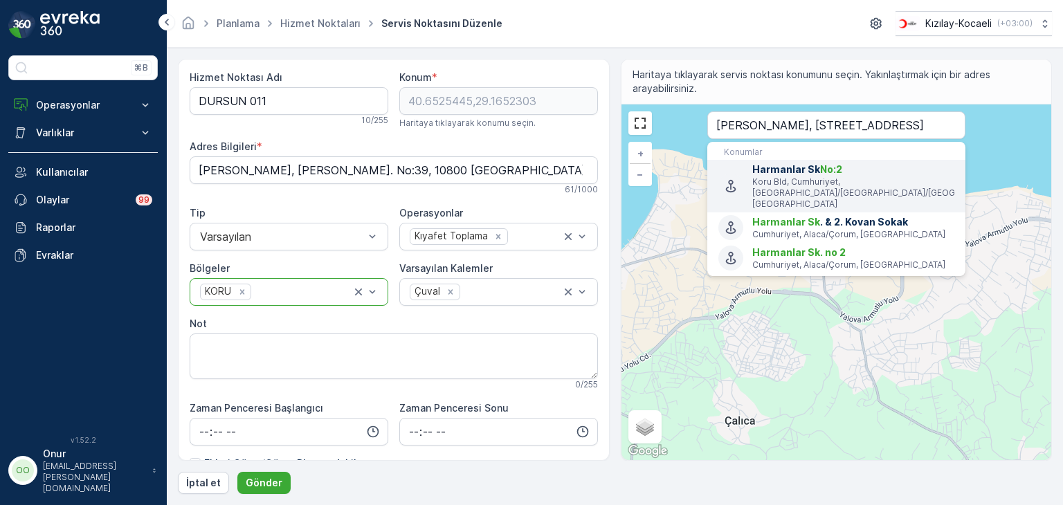
click at [819, 183] on p "Koru Bld, Cumhuriyet, Koru/Çınarcık/Yalova, Türkiye" at bounding box center [853, 192] width 202 height 33
type input "40.6478565,29.1607288"
type Bilgileri "Koru Beldesi, Cumhuriyet, Devrim 3 Sokak No:2/1, 77340 Koru/Çınarcık/Yalova, Tü…"
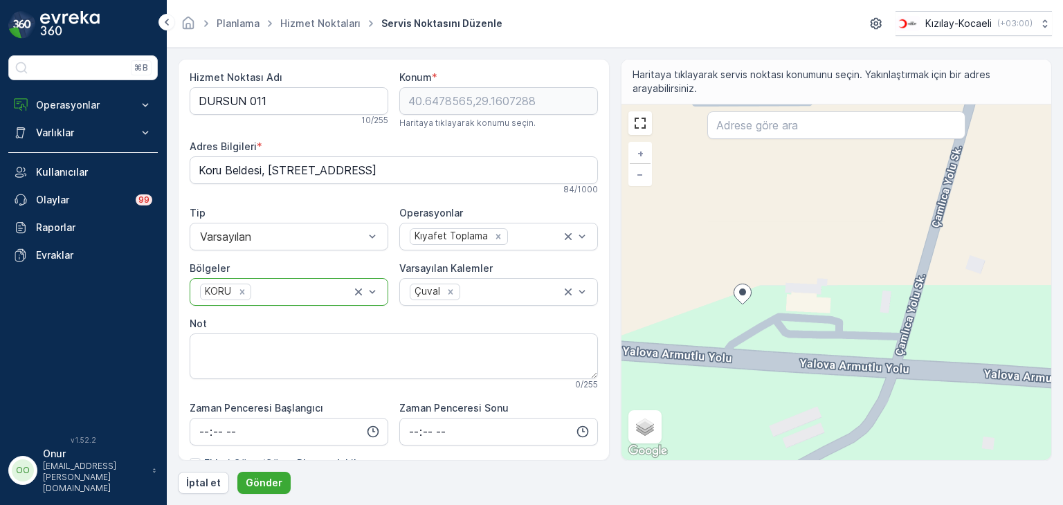
drag, startPoint x: 747, startPoint y: 280, endPoint x: 734, endPoint y: 358, distance: 79.3
click at [734, 358] on div "+ − Uydu Yol haritası Arazi Karışık Leaflet Klavye kısayolları Harita Verileri …" at bounding box center [836, 282] width 430 height 356
click at [278, 484] on button "Gönder" at bounding box center [263, 483] width 53 height 22
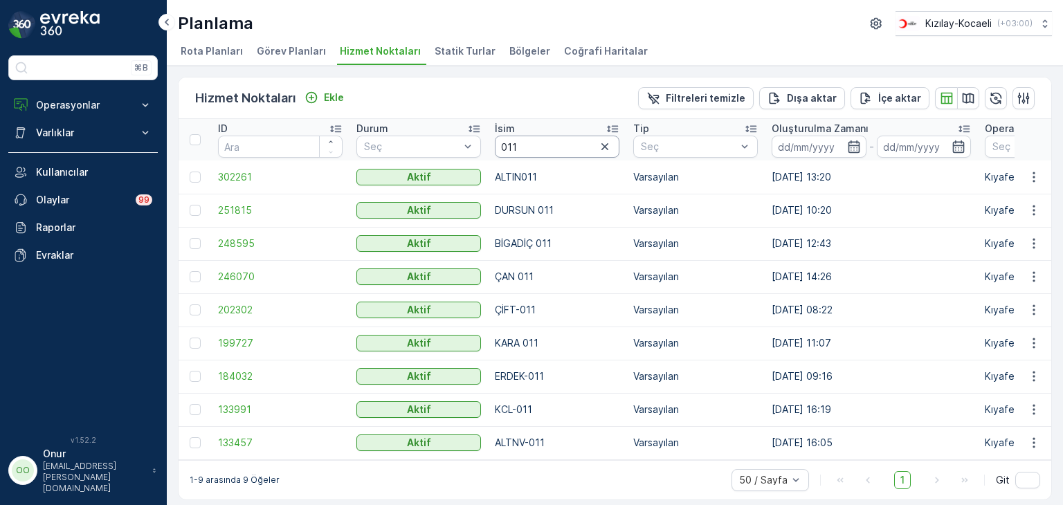
click at [534, 146] on input "011" at bounding box center [557, 147] width 125 height 22
type input "010"
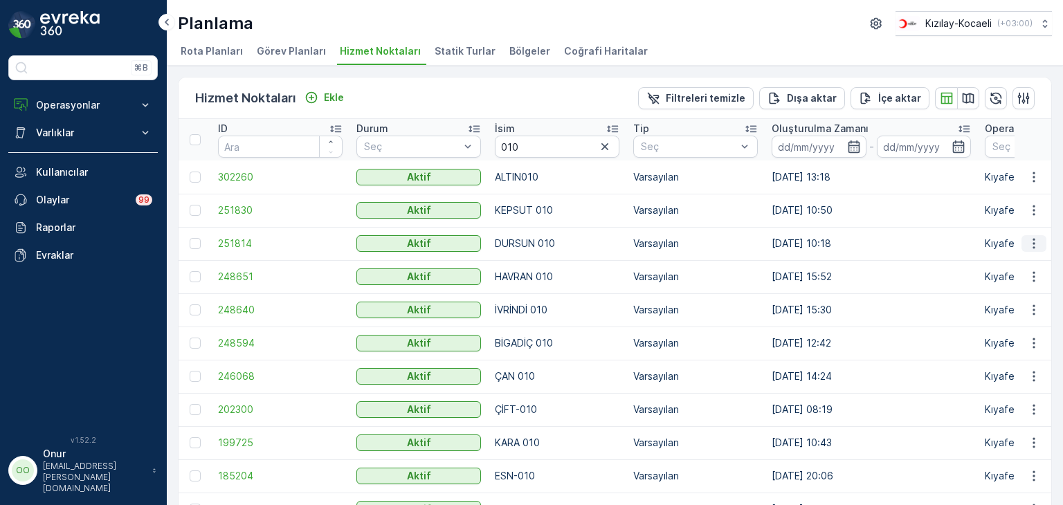
click at [1028, 244] on icon "button" at bounding box center [1034, 244] width 14 height 14
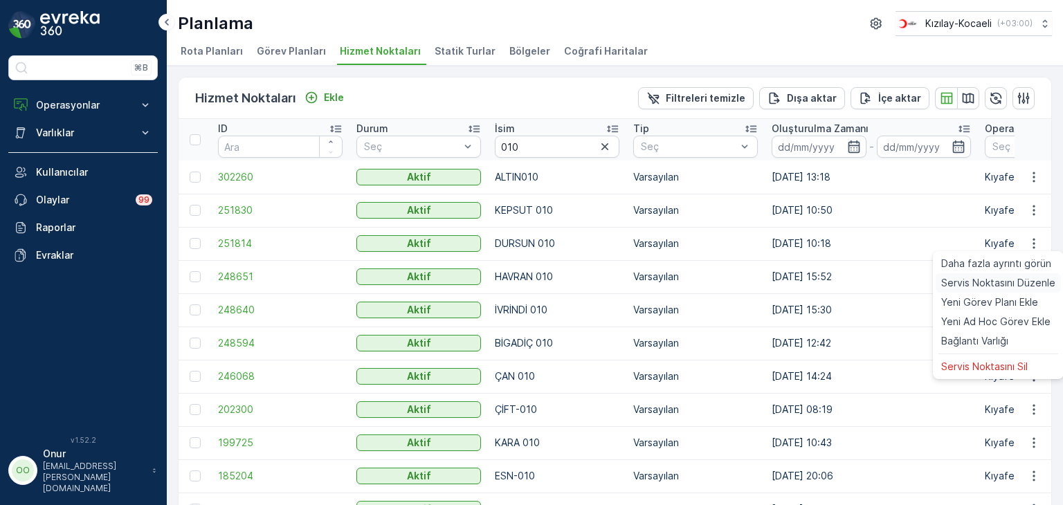
click at [1008, 280] on span "Servis Noktasını Düzenle" at bounding box center [998, 283] width 114 height 14
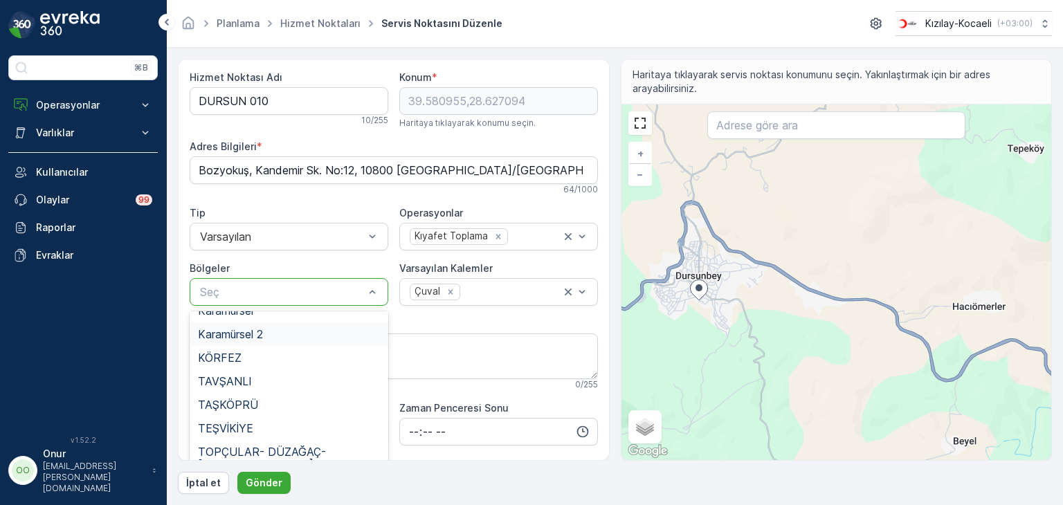
scroll to position [346, 0]
click at [242, 360] on div "KORU" at bounding box center [289, 356] width 182 height 12
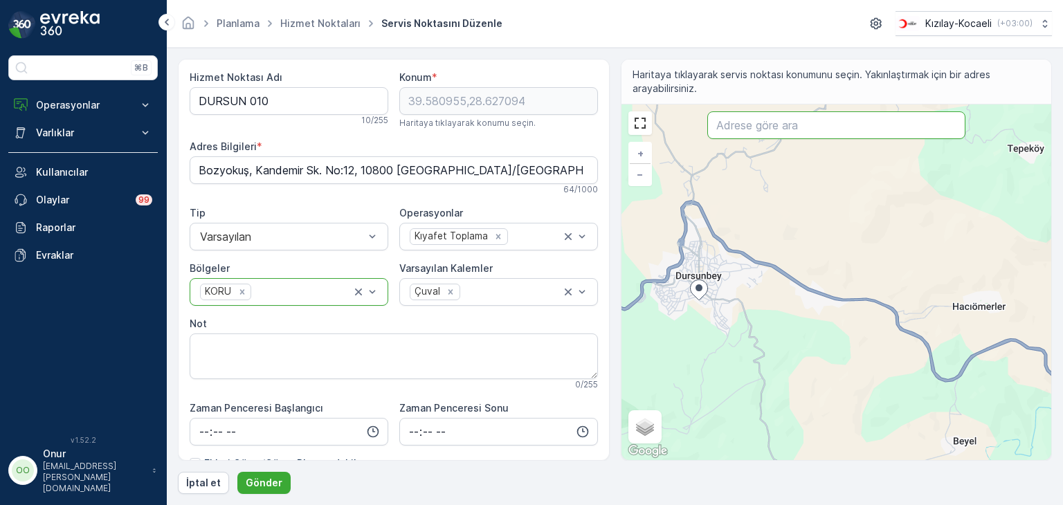
paste input "Koru Bld, Cumhuriyet, Çiçek 1. Sk. No:2"
type input "Koru Bld, Cumhuriyet, Çiçek 1. Sk. No:2"
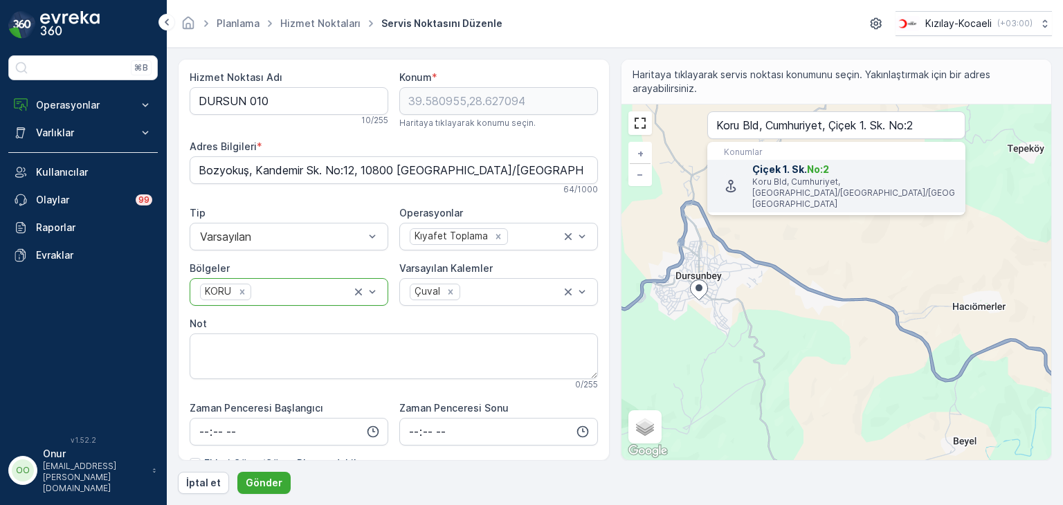
click at [815, 187] on li "Çiçek 1. Sk. No:2 Koru Bld, Cumhuriyet, Koru/Çınarcık/Yalova, Türkiye" at bounding box center [836, 186] width 258 height 53
type input "40.6507928,29.1648286"
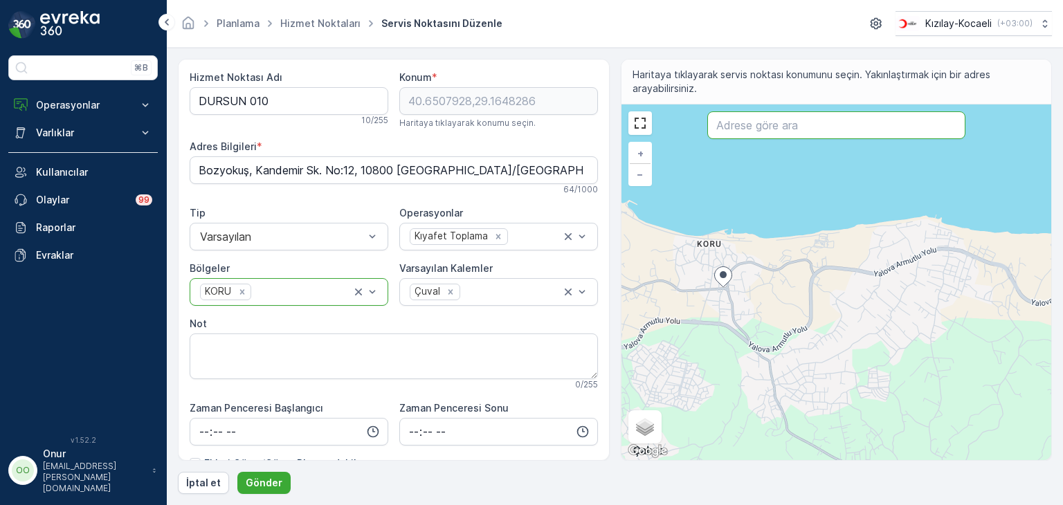
paste input "Koru Bld, Cumhuriyet, Çiçek 1. Sk. No:2"
type input "Koru Bld, Cumhuriyet, Çiçek 1. Sk. No:2"
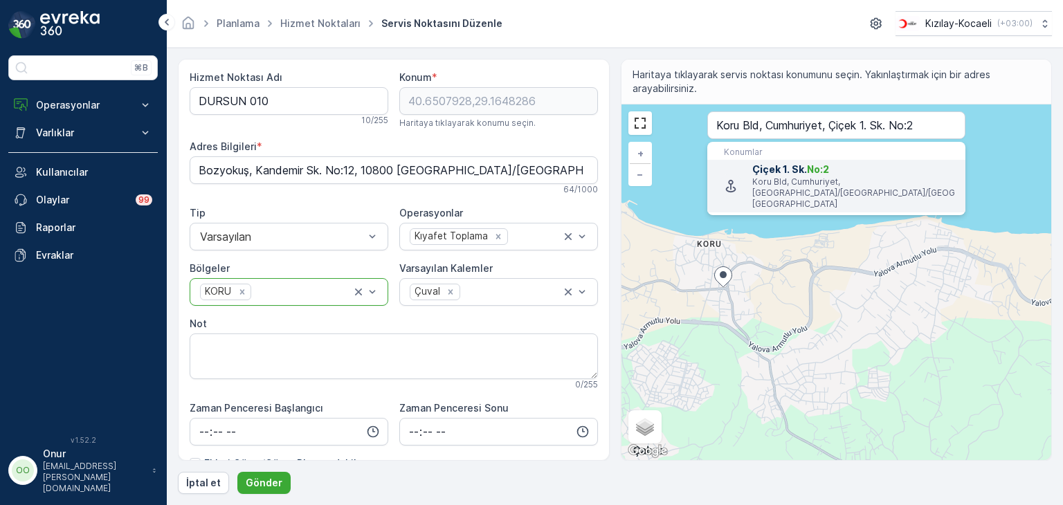
click at [812, 184] on p "Koru Bld, Cumhuriyet, Koru/Çınarcık/Yalova, Türkiye" at bounding box center [853, 192] width 202 height 33
type Bilgileri "Yalova Çınarcık Yolu no:2 Koru, 77200 Yalova, Türkiye"
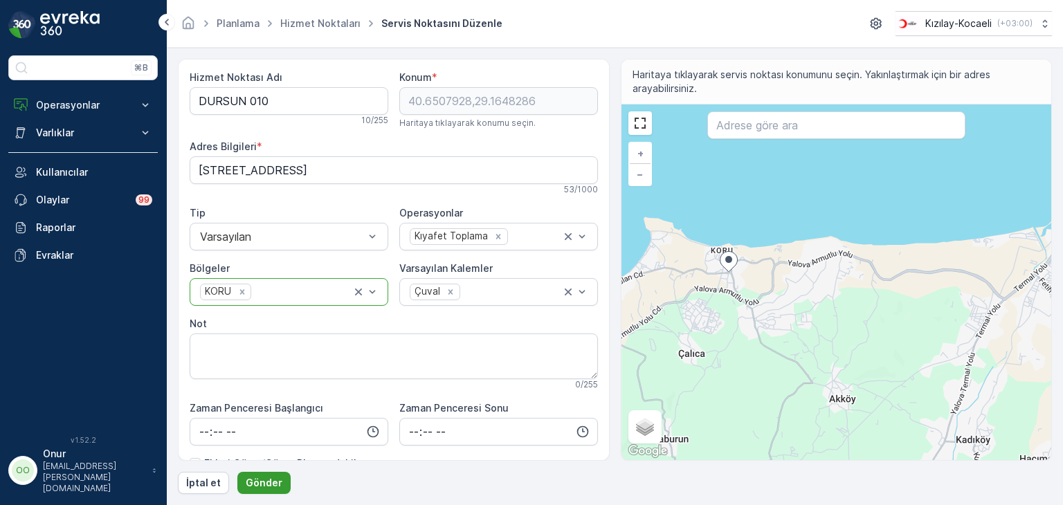
click at [269, 480] on p "Gönder" at bounding box center [264, 483] width 37 height 14
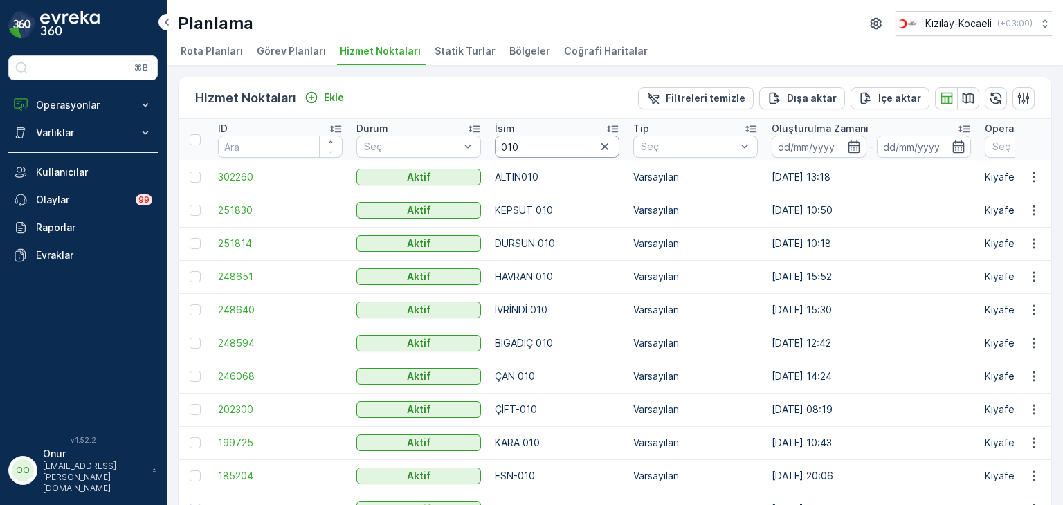
click at [535, 148] on input "010" at bounding box center [557, 147] width 125 height 22
type input "016"
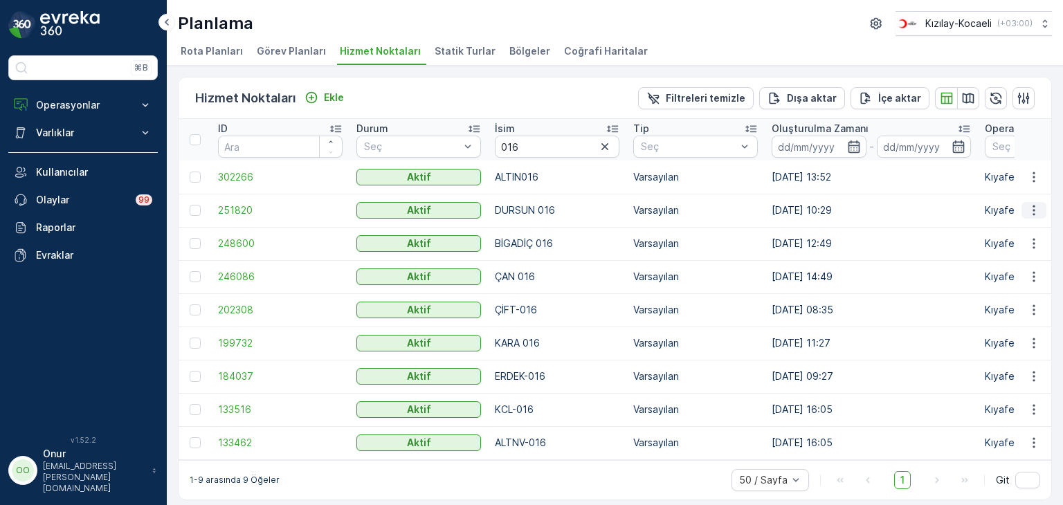
click at [1037, 208] on icon "button" at bounding box center [1034, 210] width 14 height 14
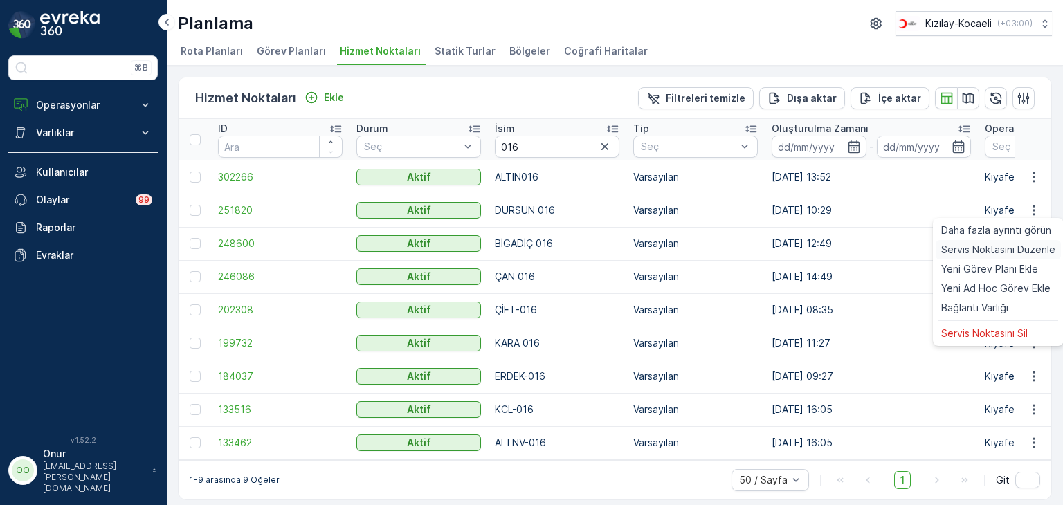
click at [1005, 253] on span "Servis Noktasını Düzenle" at bounding box center [998, 250] width 114 height 14
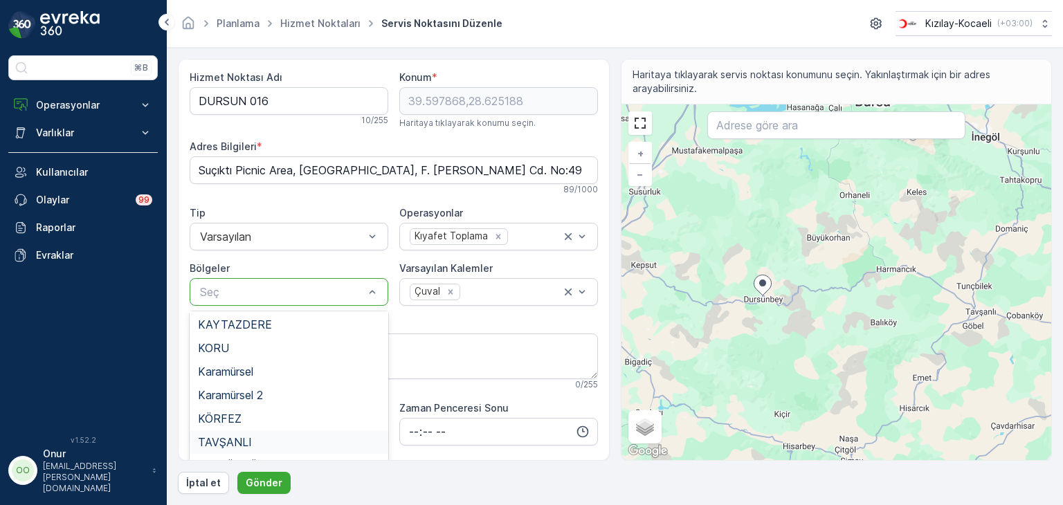
scroll to position [332, 0]
click at [268, 379] on div "KORU" at bounding box center [289, 370] width 199 height 24
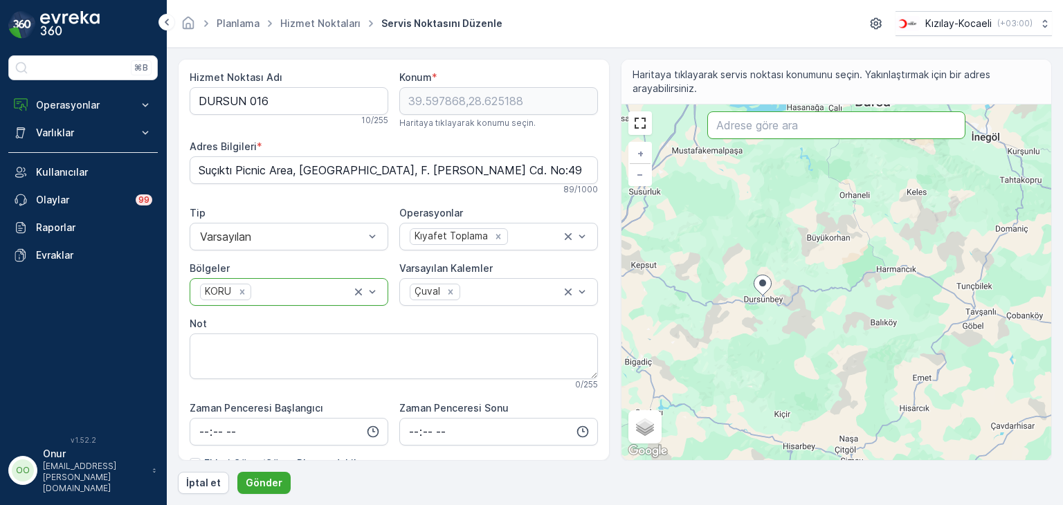
paste input "Otobüs Durağı, Atakent, 10. Sk"
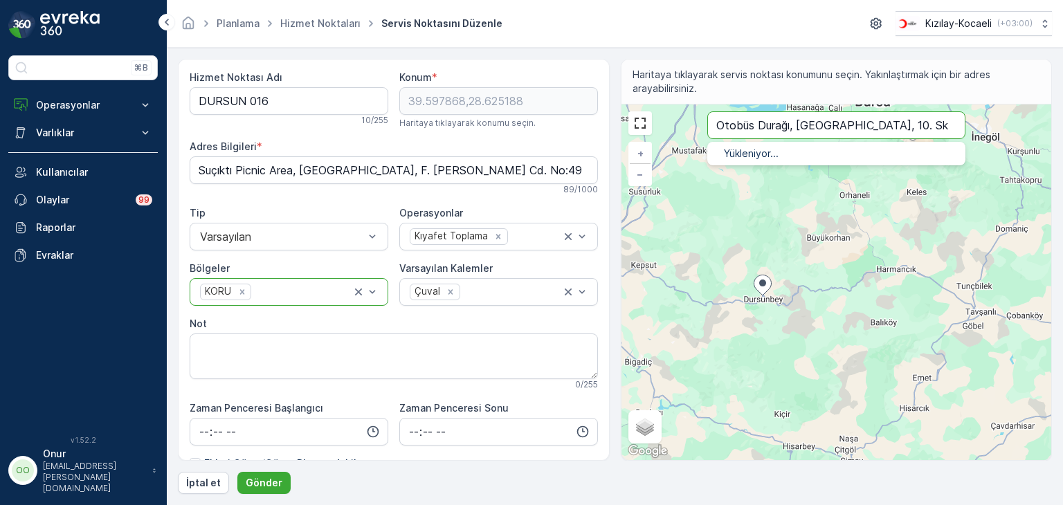
type input "Otobüs Durağı, Atakent, 10. Sk"
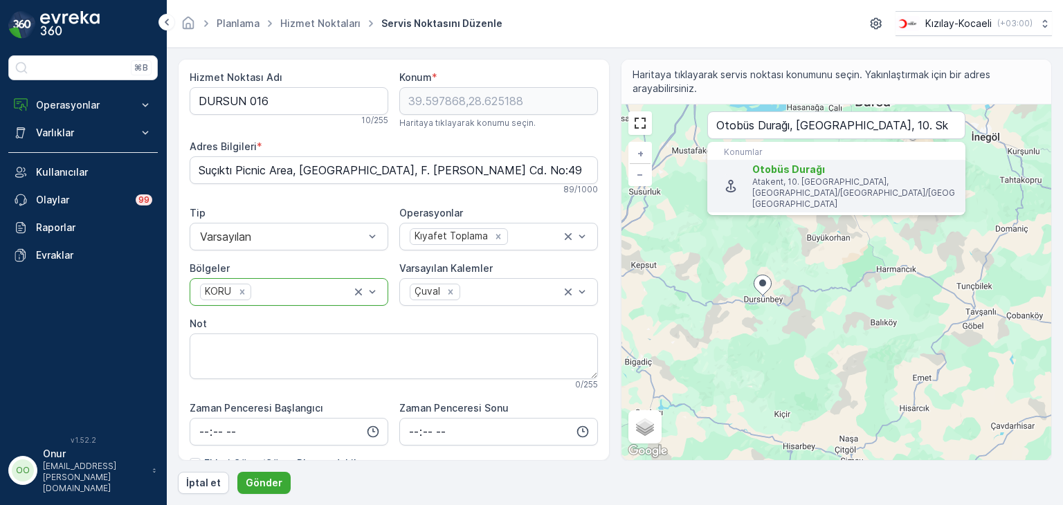
click at [833, 177] on p "Atakent, 10. Sk., Çalıca/Çınarcık/Yalova, Türkiye" at bounding box center [853, 192] width 202 height 33
type input "40.641778,29.154741"
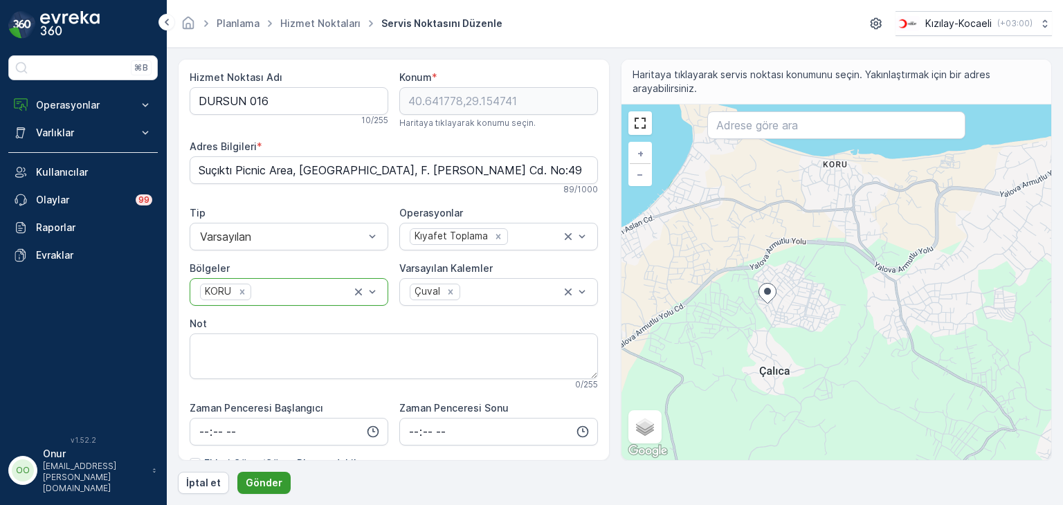
click at [270, 481] on p "Gönder" at bounding box center [264, 483] width 37 height 14
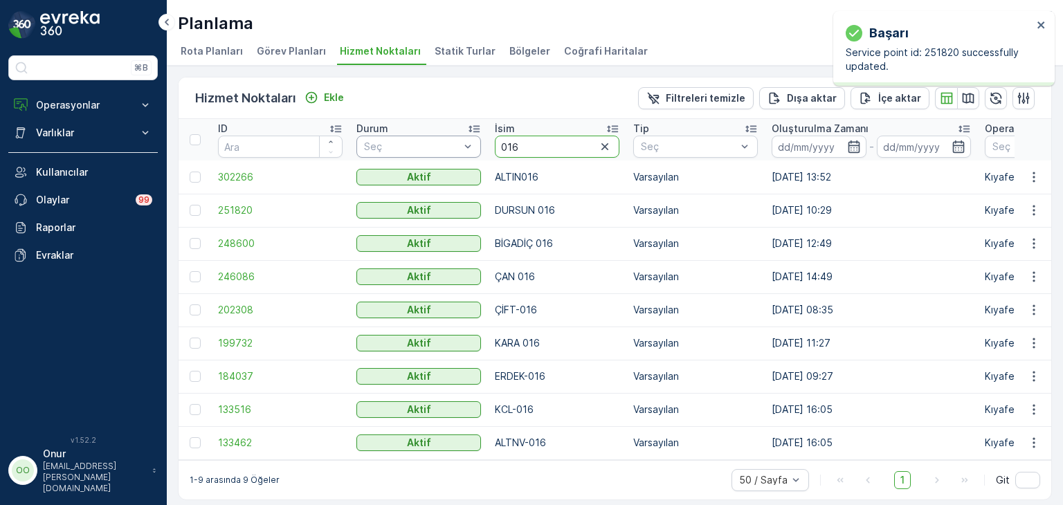
drag, startPoint x: 518, startPoint y: 152, endPoint x: 473, endPoint y: 149, distance: 45.0
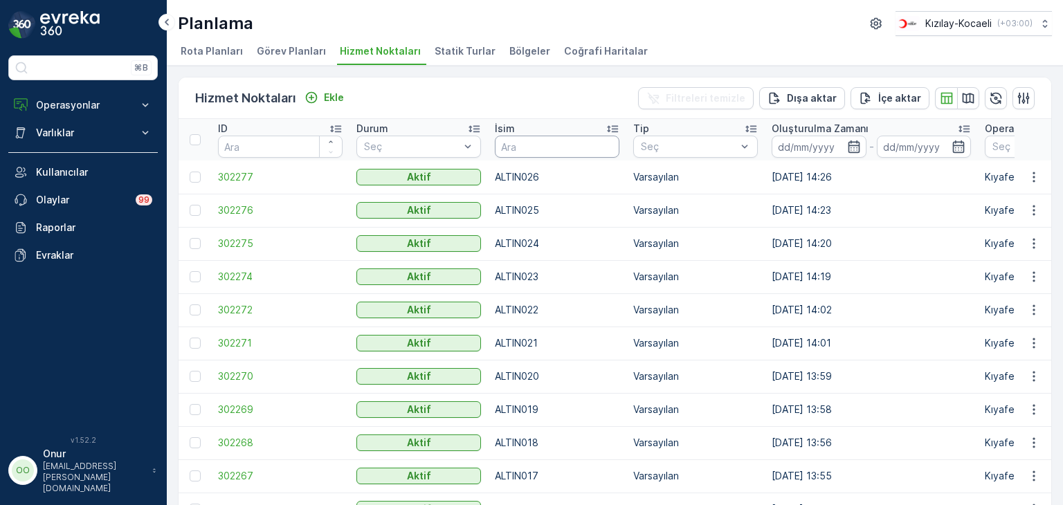
click at [531, 150] on input "text" at bounding box center [557, 147] width 125 height 22
type input "013"
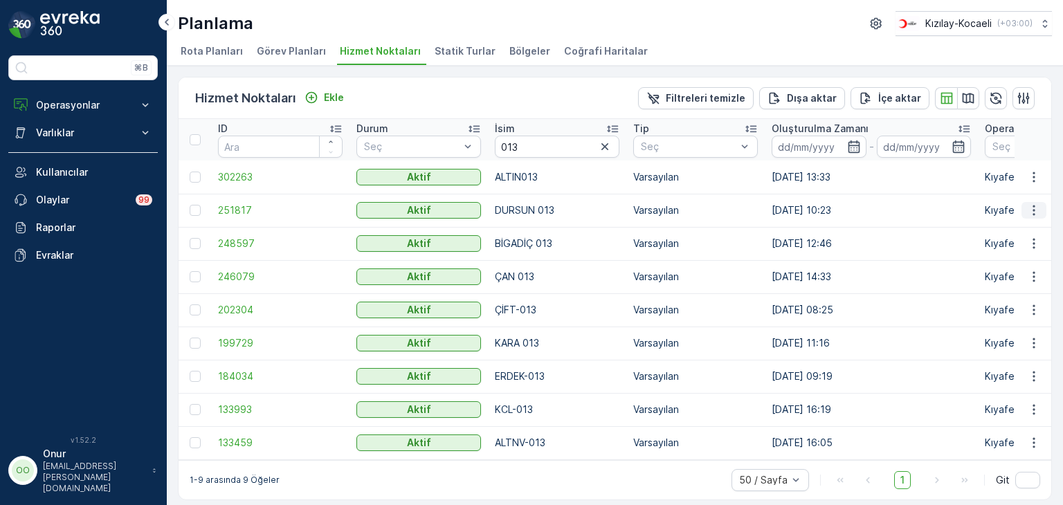
click at [1030, 211] on icon "button" at bounding box center [1034, 210] width 14 height 14
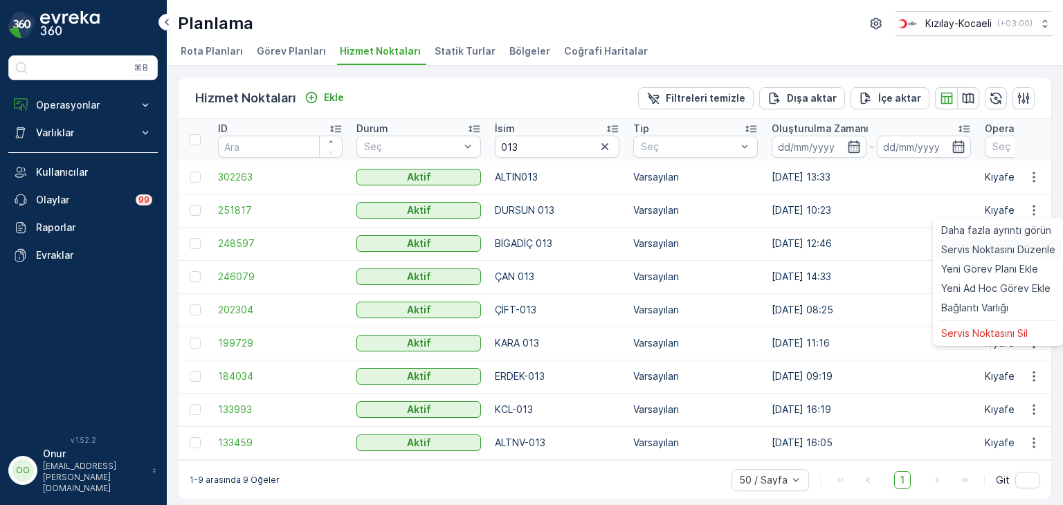
click at [997, 252] on span "Servis Noktasını Düzenle" at bounding box center [998, 250] width 114 height 14
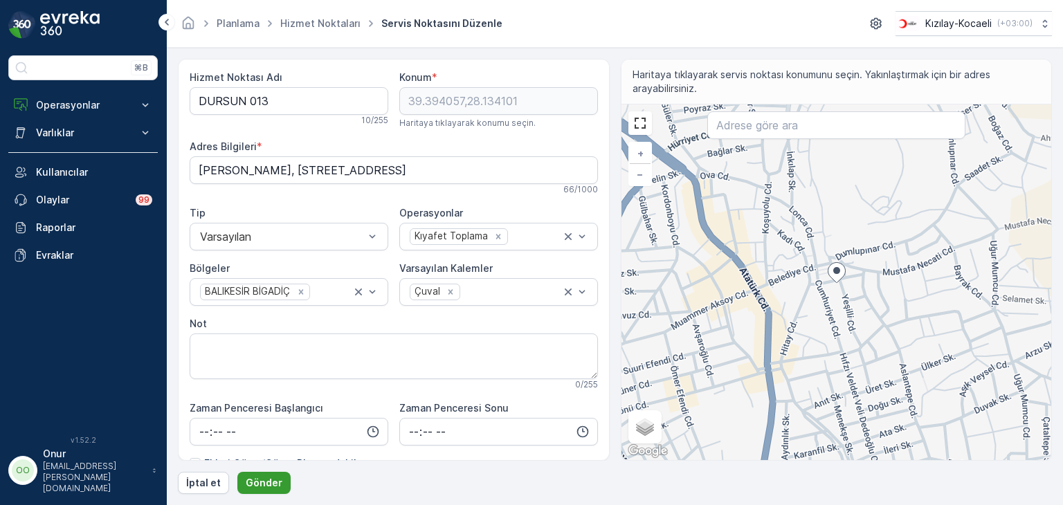
click at [275, 479] on p "Gönder" at bounding box center [264, 483] width 37 height 14
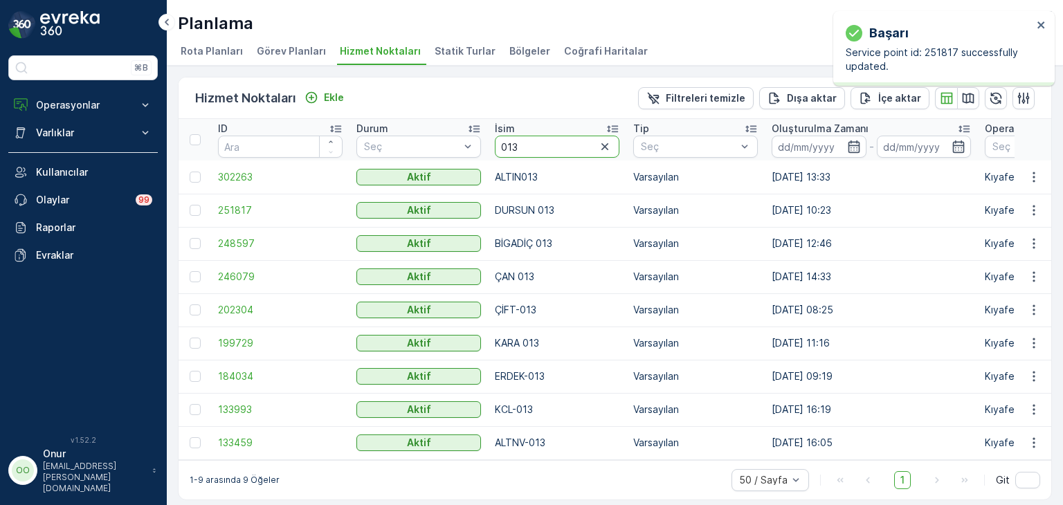
drag, startPoint x: 539, startPoint y: 139, endPoint x: 491, endPoint y: 138, distance: 48.4
click at [491, 138] on th "İsim 013" at bounding box center [557, 140] width 138 height 42
type input "001"
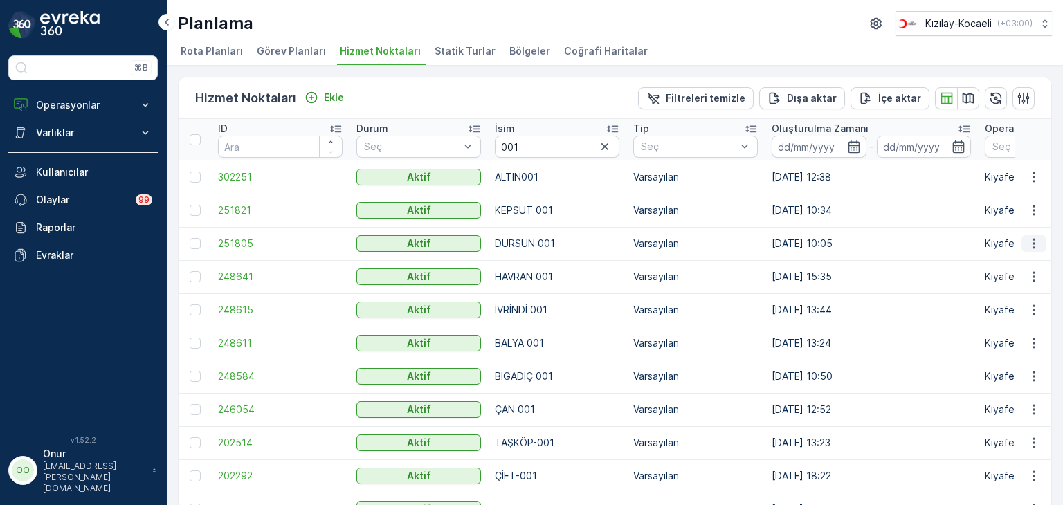
click at [1023, 247] on button "button" at bounding box center [1033, 243] width 25 height 17
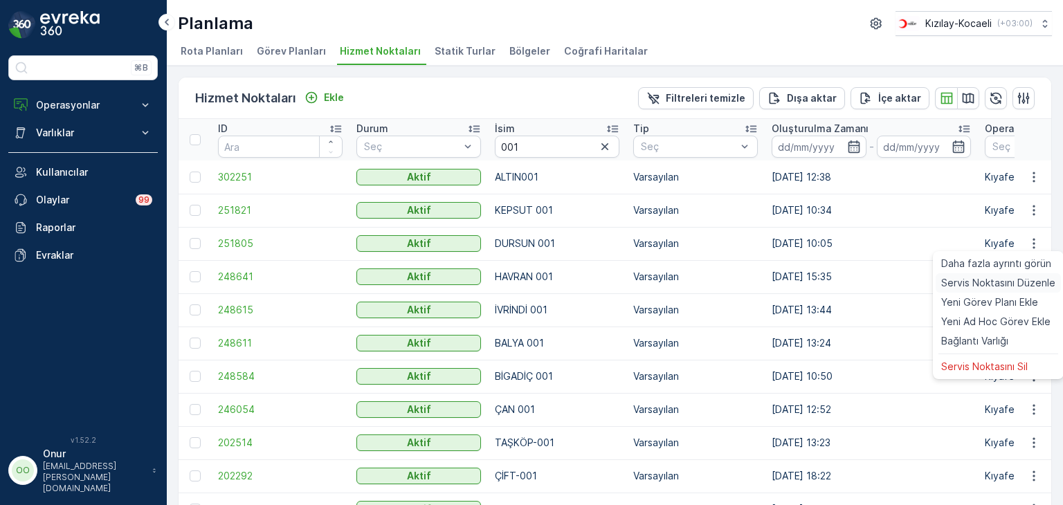
click at [999, 284] on span "Servis Noktasını Düzenle" at bounding box center [998, 283] width 114 height 14
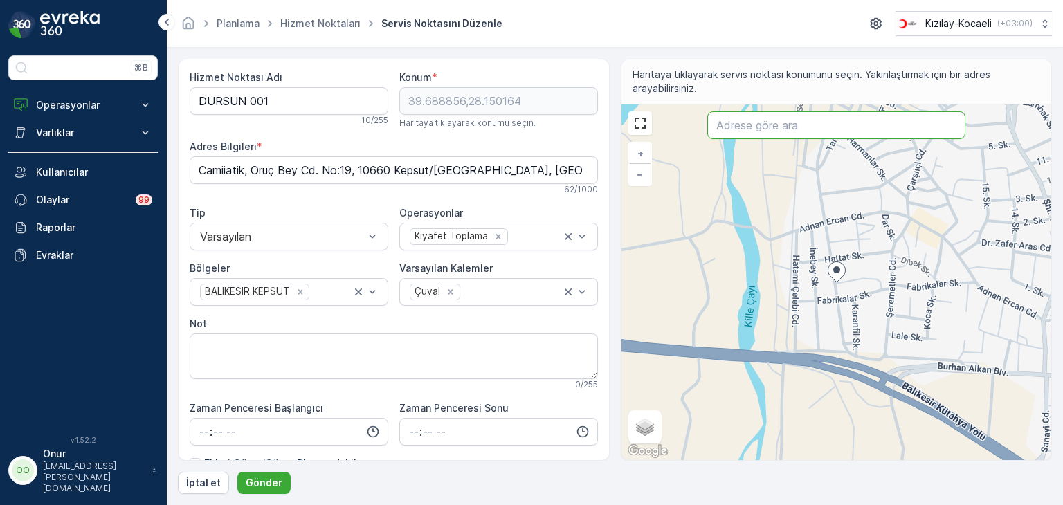
click at [733, 131] on input "text" at bounding box center [836, 125] width 258 height 28
paste input "Oruç Bey Cd. No:19"
type input "Oruç Bey Cd. No:19"
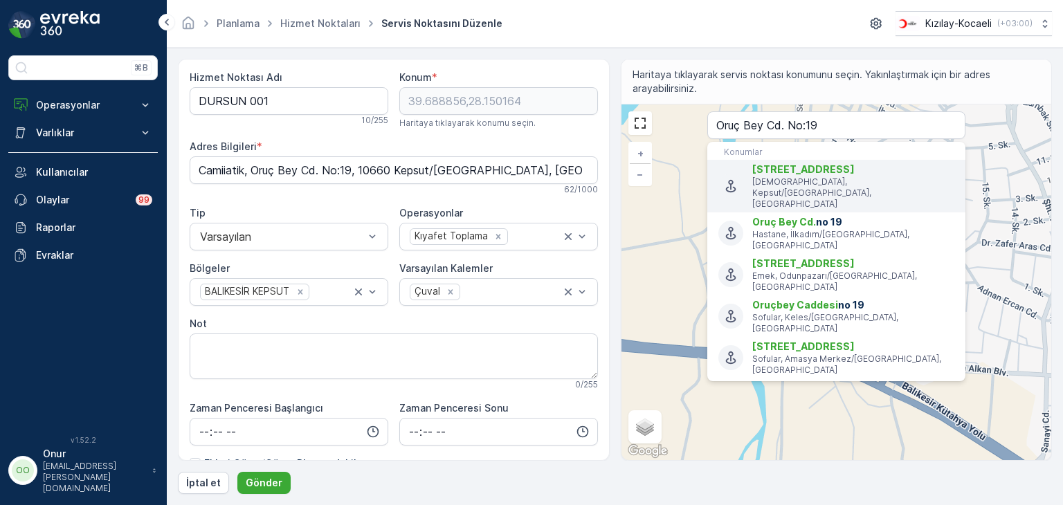
click at [810, 170] on span "Oruç Bey Cd. no 19" at bounding box center [803, 169] width 102 height 12
type input "39.688865,28.150166"
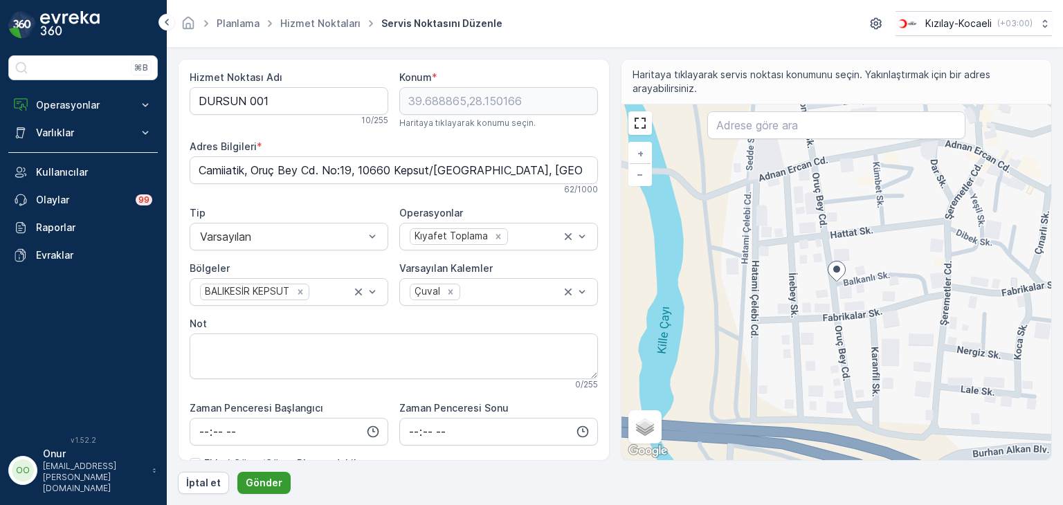
click at [270, 482] on p "Gönder" at bounding box center [264, 483] width 37 height 14
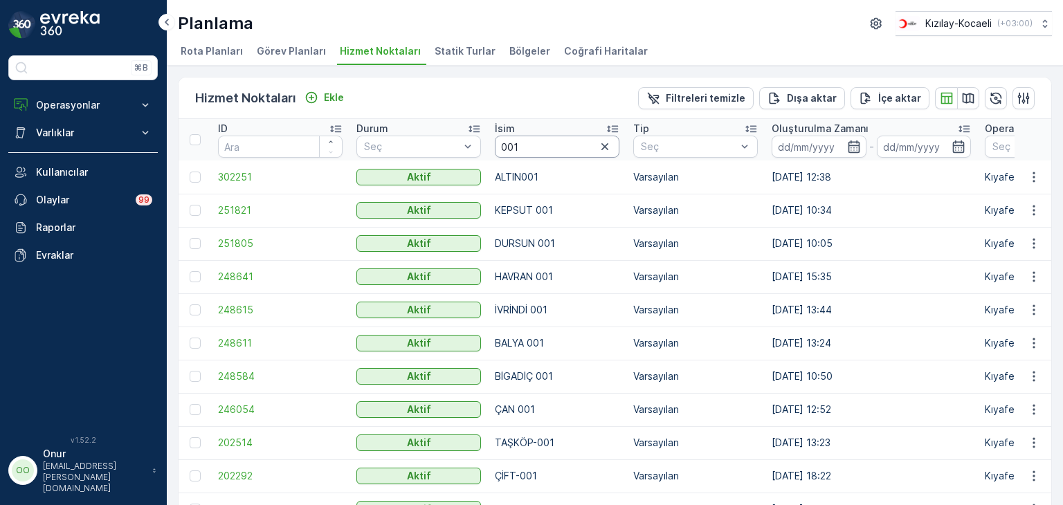
click at [545, 139] on input "001" at bounding box center [557, 147] width 125 height 22
type input "014"
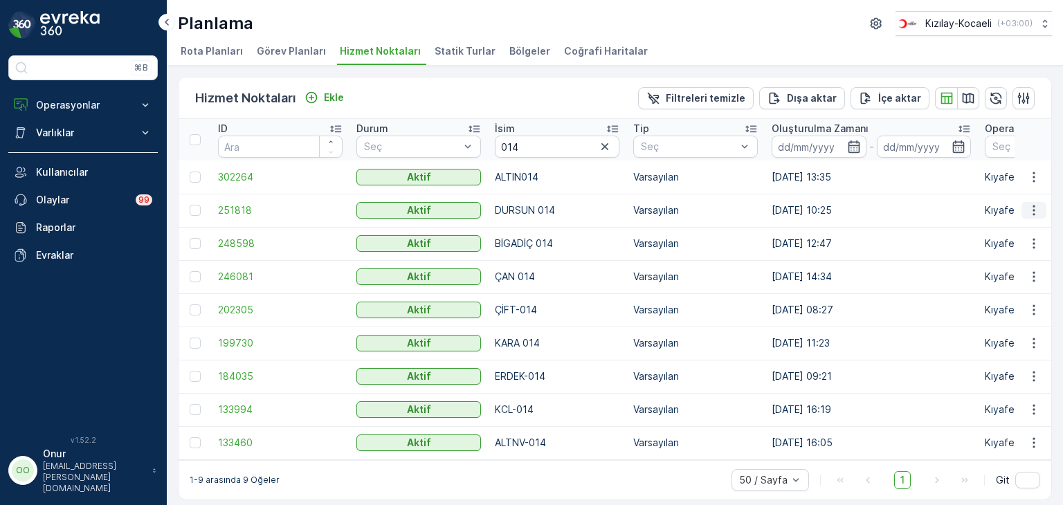
click at [1028, 210] on icon "button" at bounding box center [1034, 210] width 14 height 14
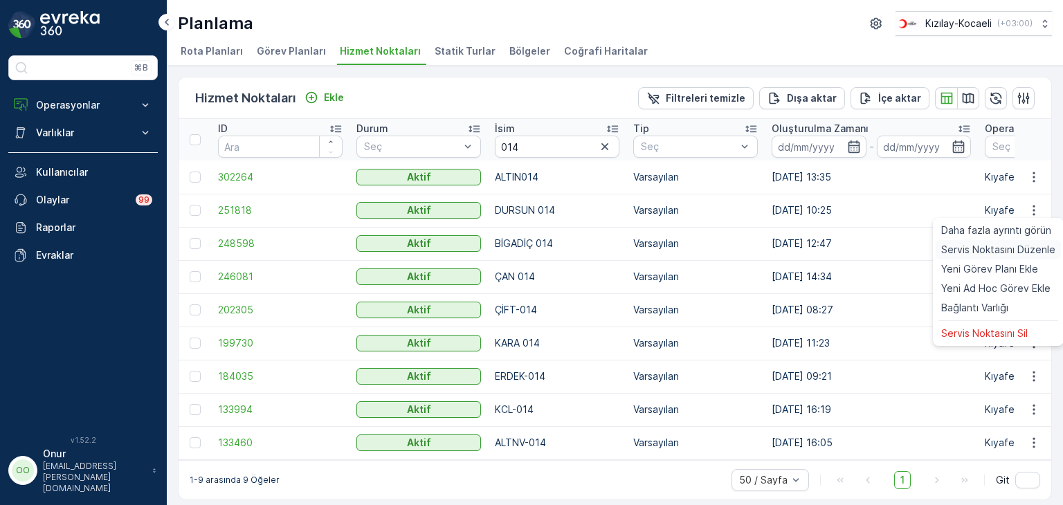
click at [997, 255] on span "Servis Noktasını Düzenle" at bounding box center [998, 250] width 114 height 14
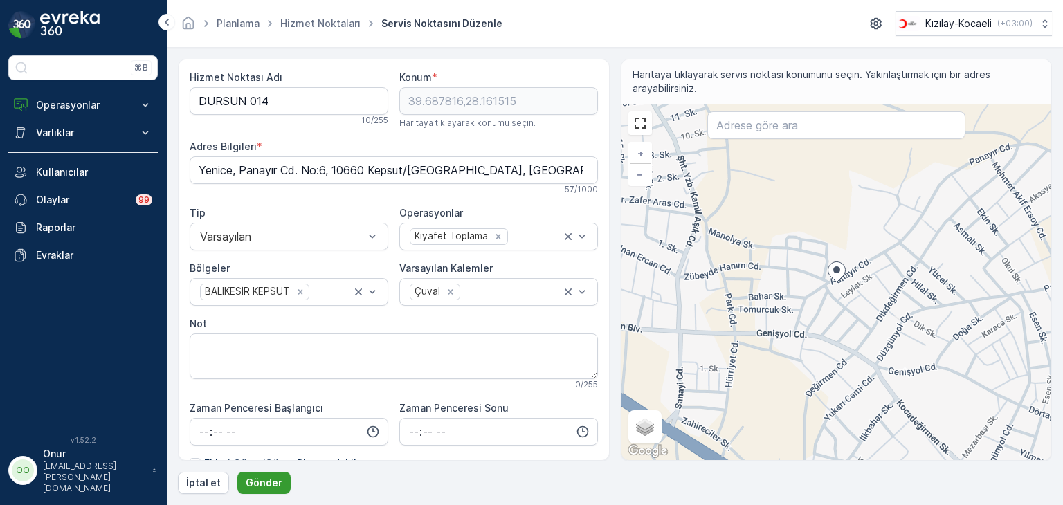
click at [266, 480] on p "Gönder" at bounding box center [264, 483] width 37 height 14
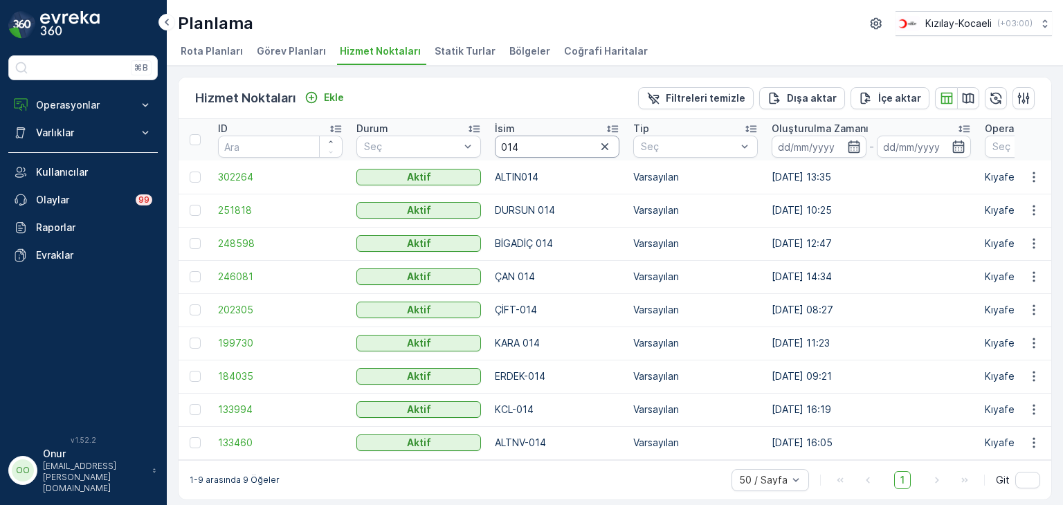
click at [533, 150] on input "014" at bounding box center [557, 147] width 125 height 22
type input "003"
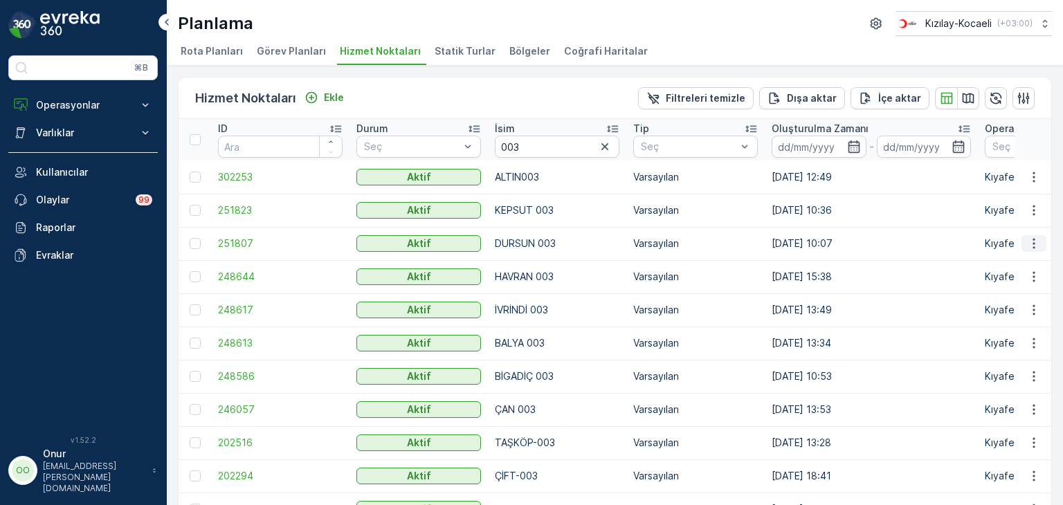
click at [1027, 242] on icon "button" at bounding box center [1034, 244] width 14 height 14
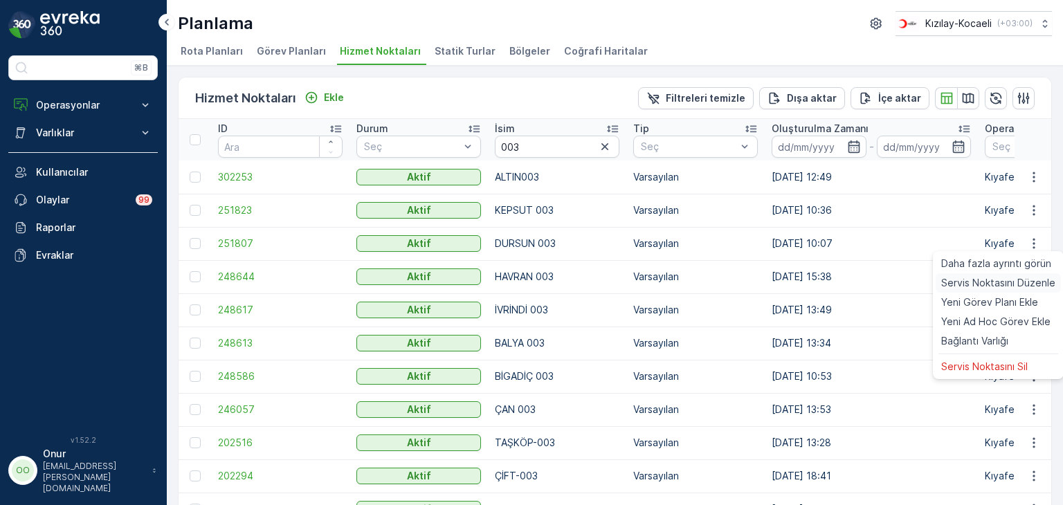
click at [1003, 278] on span "Servis Noktasını Düzenle" at bounding box center [998, 283] width 114 height 14
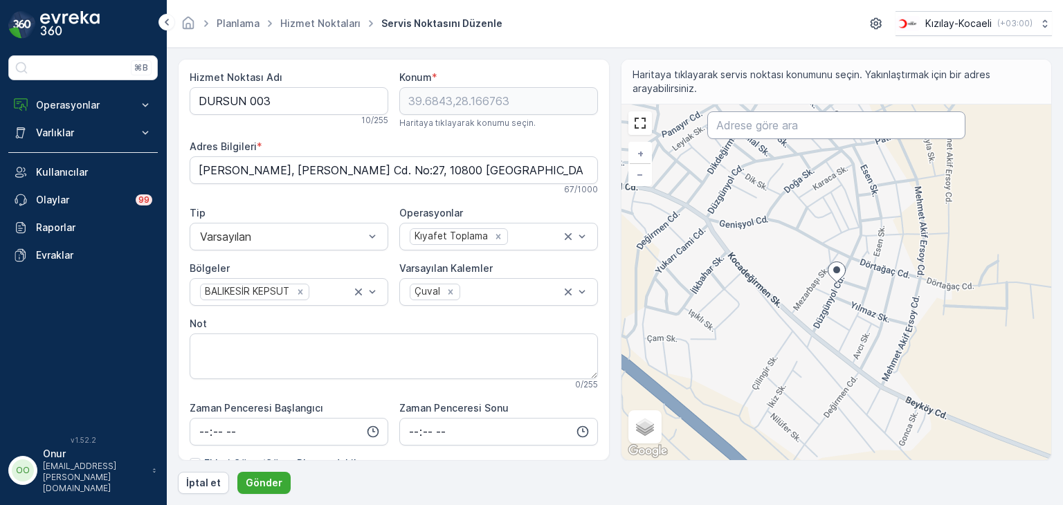
click at [765, 125] on input "text" at bounding box center [836, 125] width 258 height 28
paste input "Düzgünyol Cd. No:68"
type input "Düzgünyol Cd. No:68"
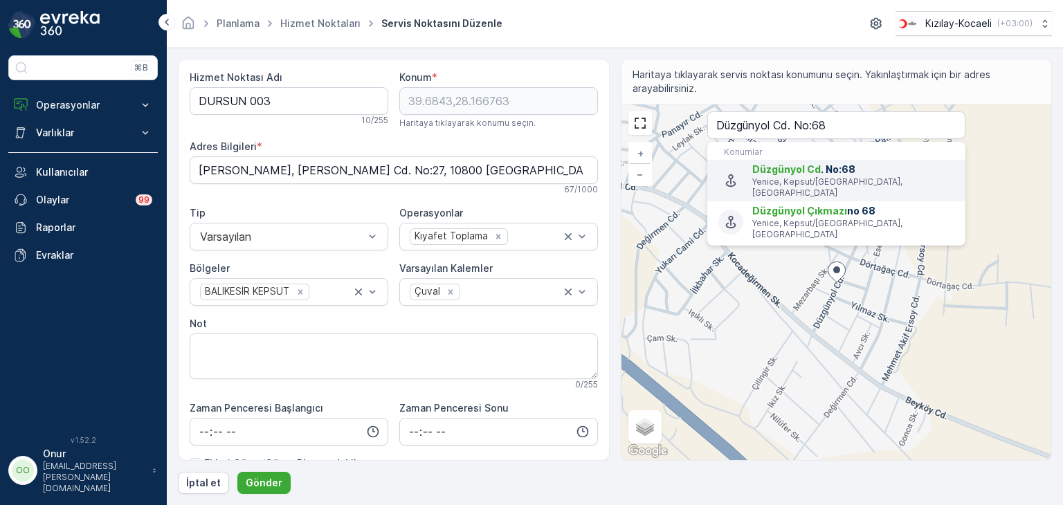
click at [794, 171] on span "Düzgünyol Cd" at bounding box center [786, 169] width 69 height 12
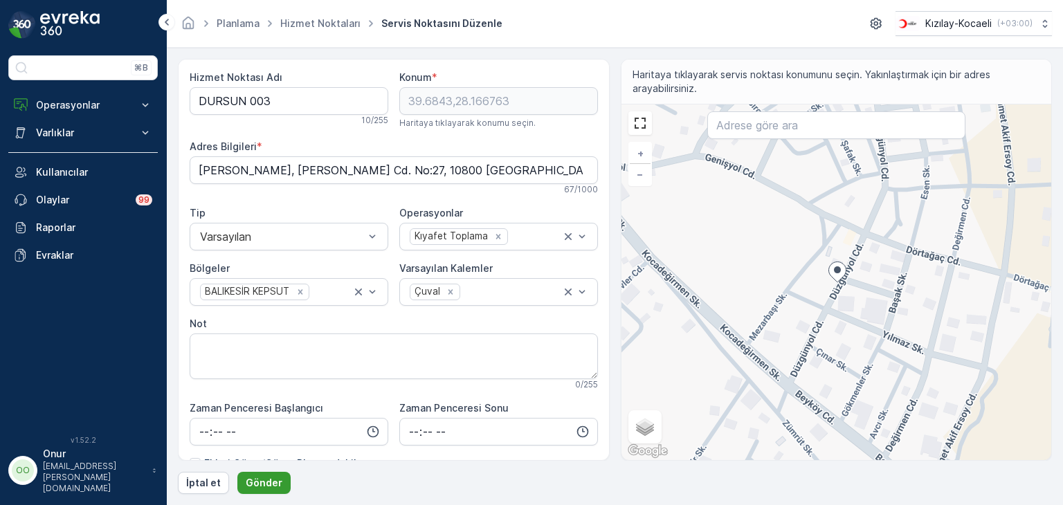
click at [266, 480] on p "Gönder" at bounding box center [264, 483] width 37 height 14
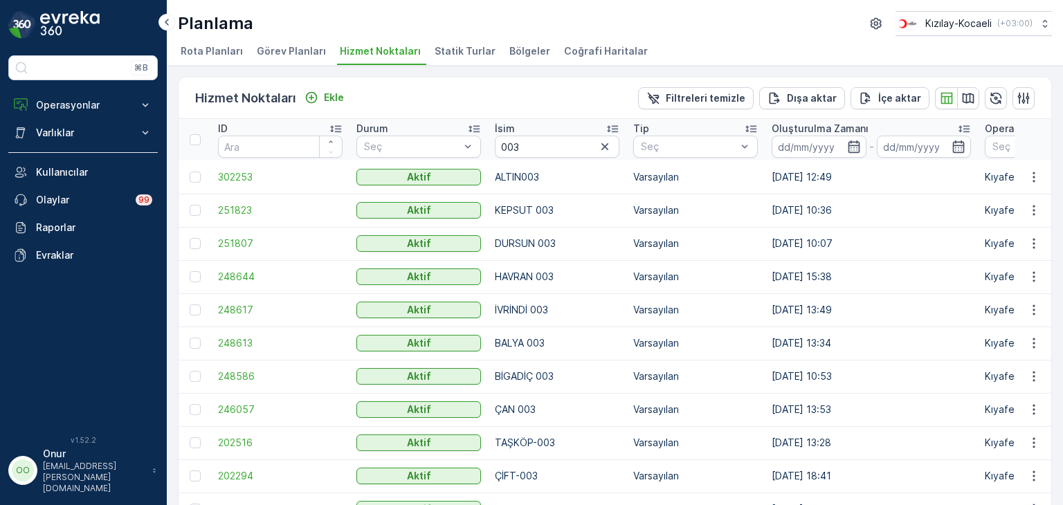
click at [440, 48] on span "Statik Turlar" at bounding box center [465, 51] width 61 height 14
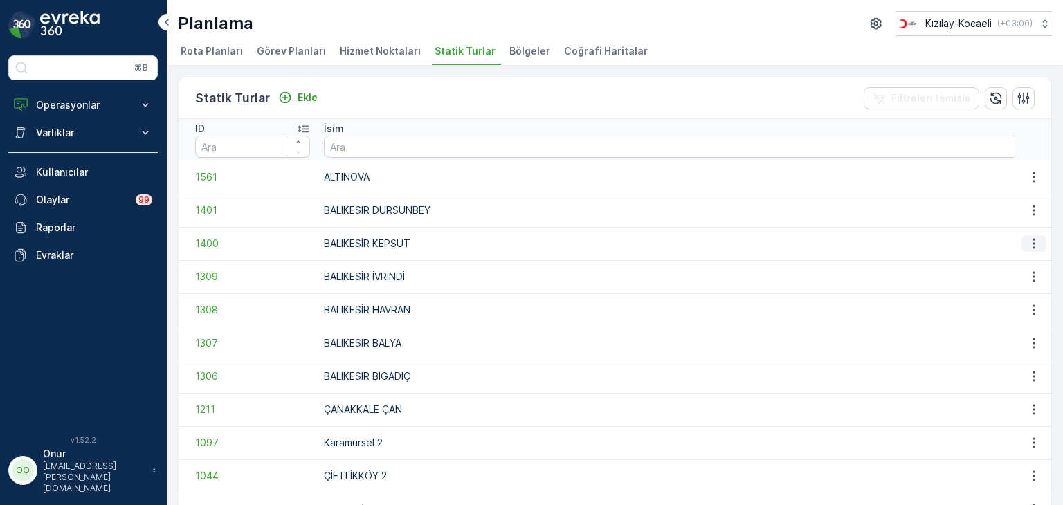
click at [1031, 244] on icon "button" at bounding box center [1034, 244] width 14 height 14
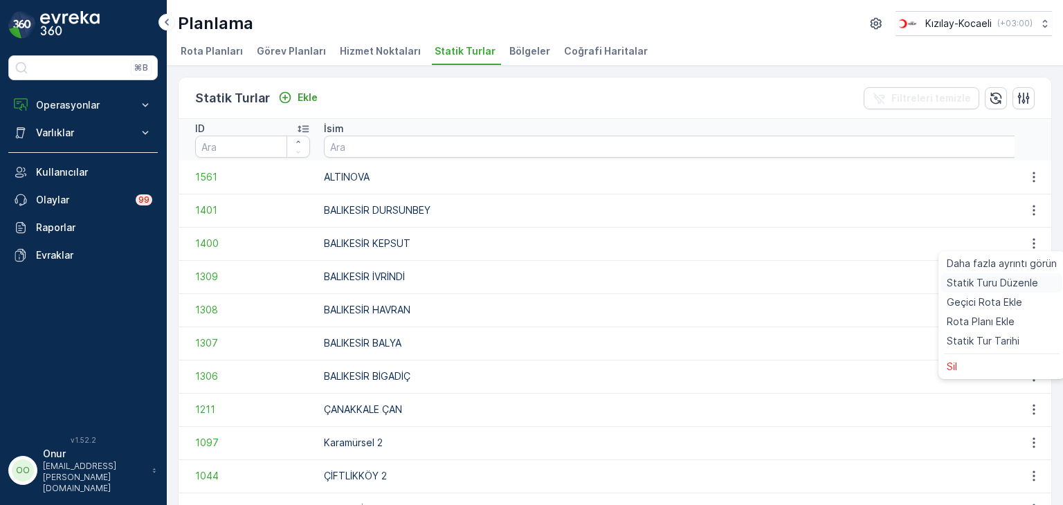
click at [1003, 280] on span "Statik Turu Düzenle" at bounding box center [992, 283] width 91 height 14
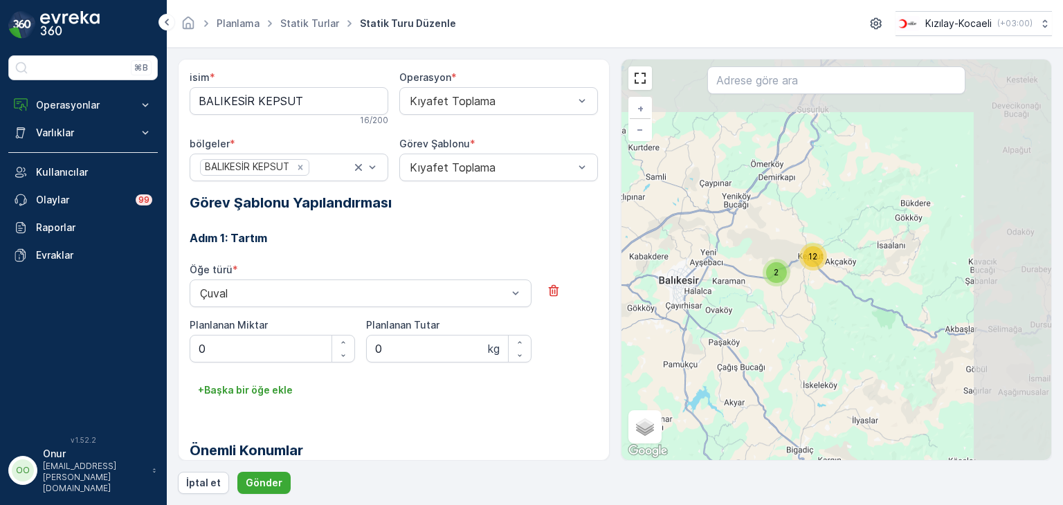
drag, startPoint x: 877, startPoint y: 220, endPoint x: 610, endPoint y: 314, distance: 282.6
click at [612, 313] on div "isim * BALIKESİR KEPSUT 16 / 200 Operasyon * Kıyafet Toplama bölgeler * BALIKES…" at bounding box center [615, 260] width 874 height 402
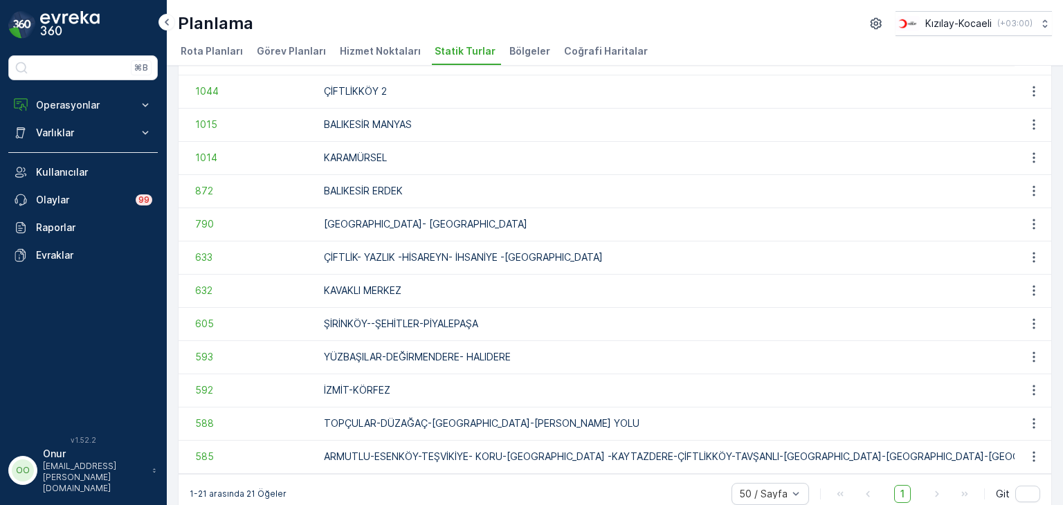
scroll to position [410, 0]
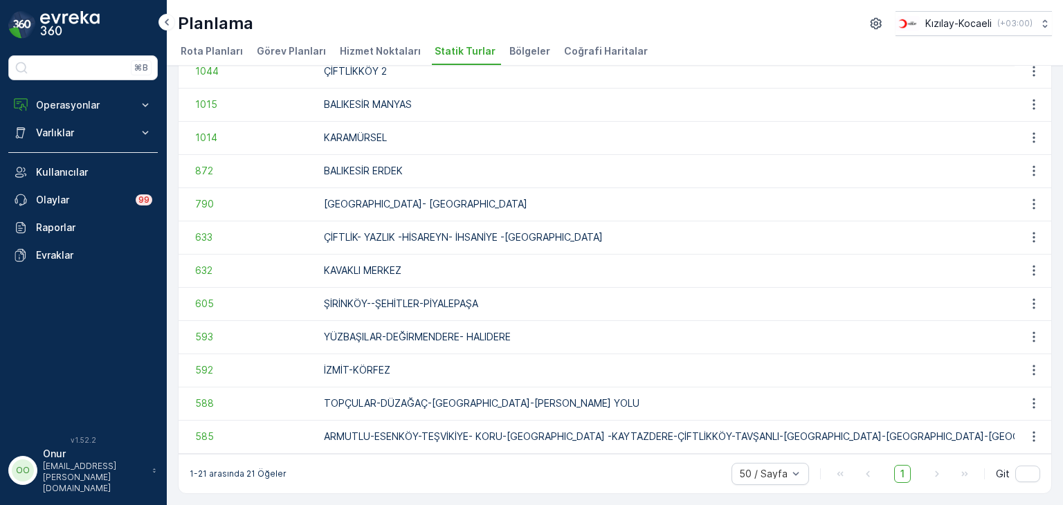
click at [349, 57] on span "Hizmet Noktaları" at bounding box center [380, 51] width 81 height 14
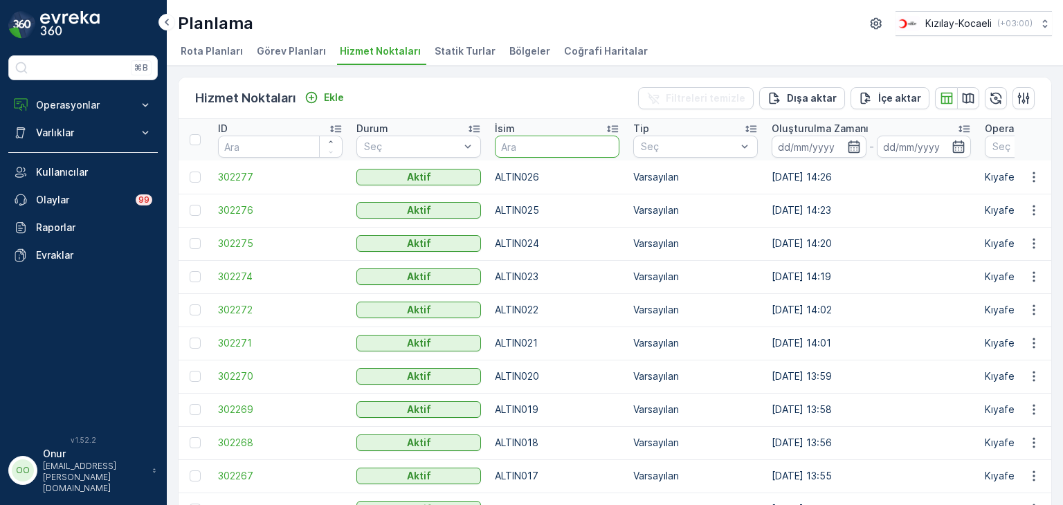
click at [531, 147] on input "text" at bounding box center [557, 147] width 125 height 22
type input "015"
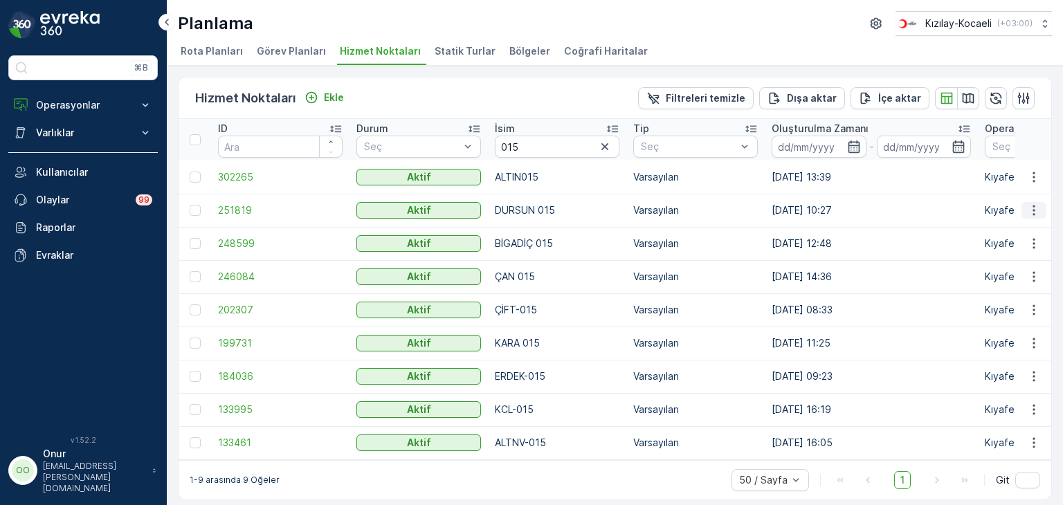
click at [1032, 208] on icon "button" at bounding box center [1034, 210] width 14 height 14
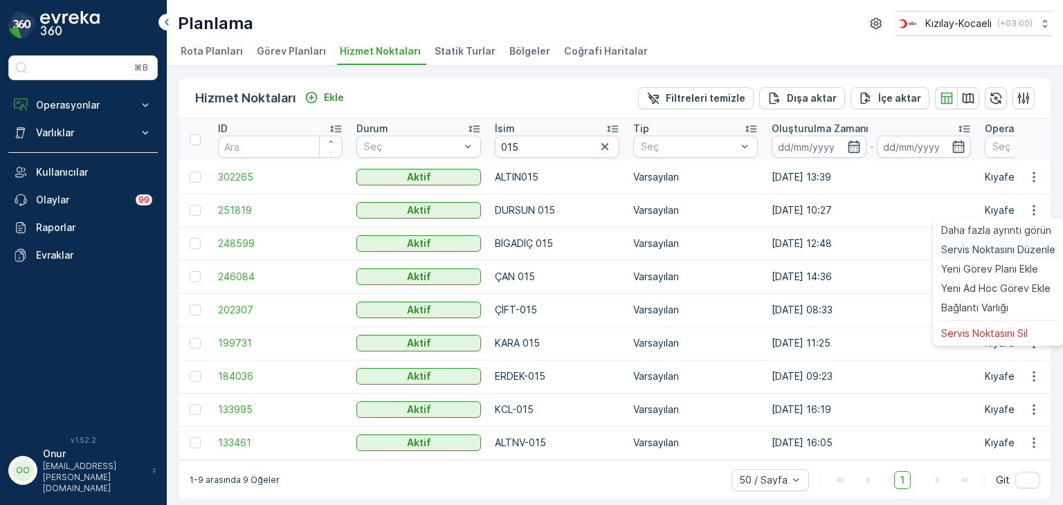
click at [1001, 248] on span "Servis Noktasını Düzenle" at bounding box center [998, 250] width 114 height 14
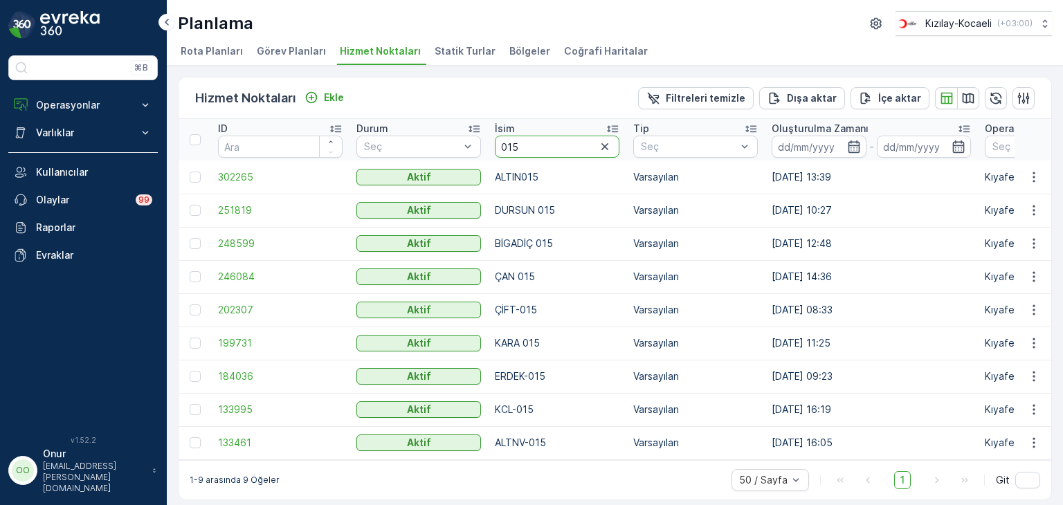
click at [540, 152] on input "015" at bounding box center [557, 147] width 125 height 22
type input "003"
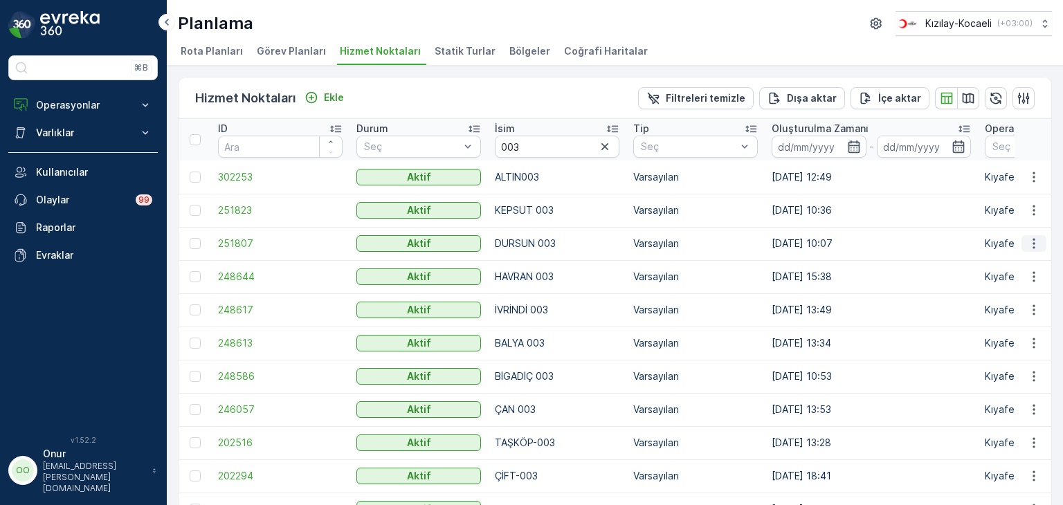
click at [1033, 242] on icon "button" at bounding box center [1034, 244] width 2 height 10
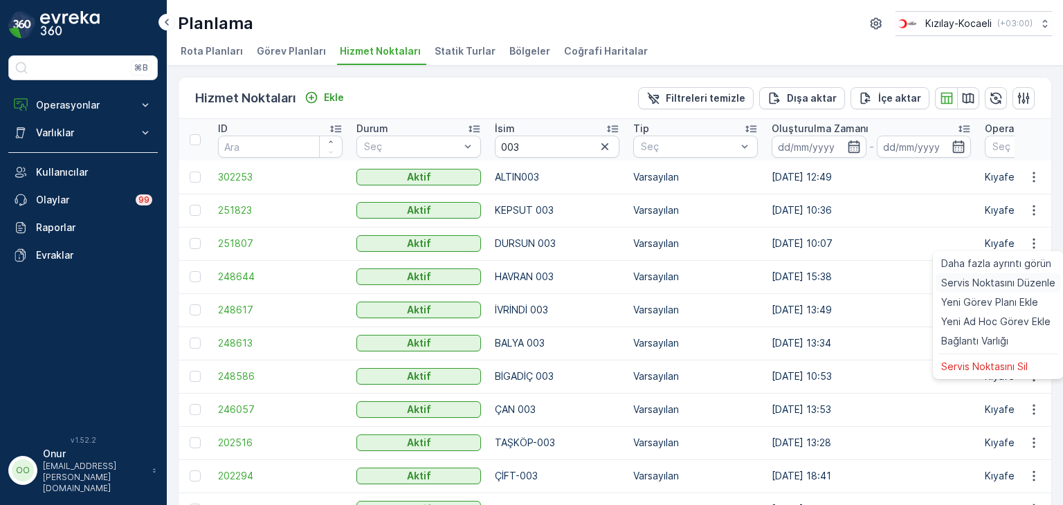
click at [1002, 284] on span "Servis Noktasını Düzenle" at bounding box center [998, 283] width 114 height 14
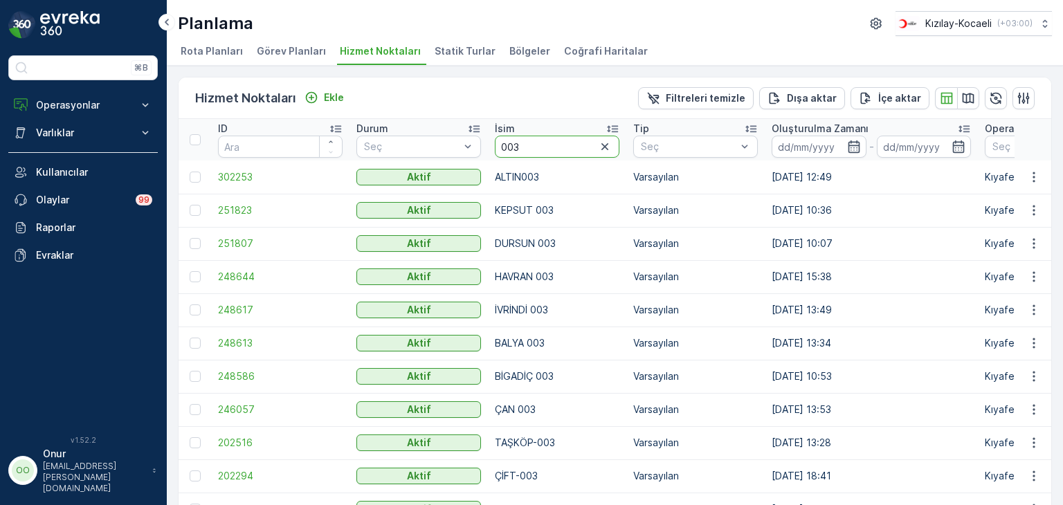
click at [522, 141] on input "003" at bounding box center [557, 147] width 125 height 22
type input "014"
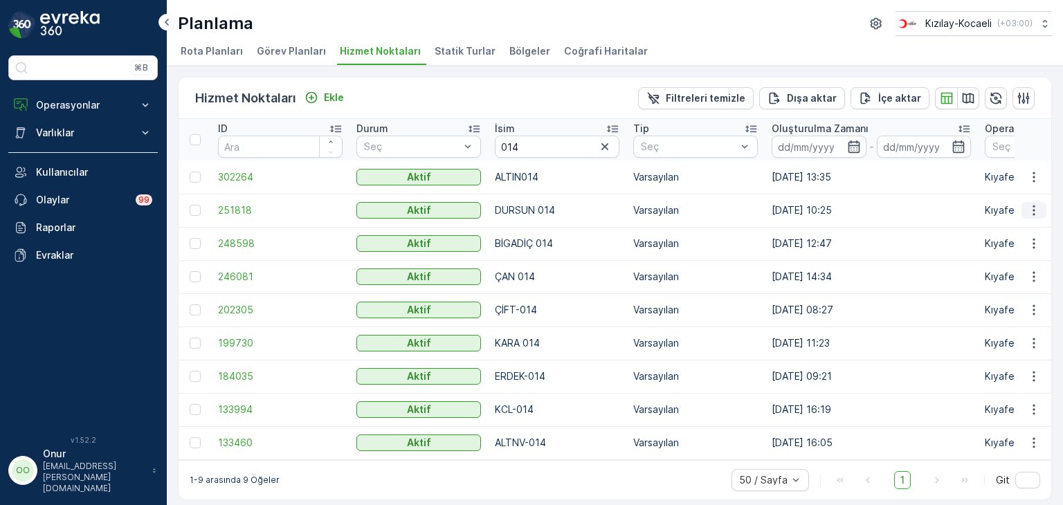
click at [1039, 210] on button "button" at bounding box center [1033, 210] width 25 height 17
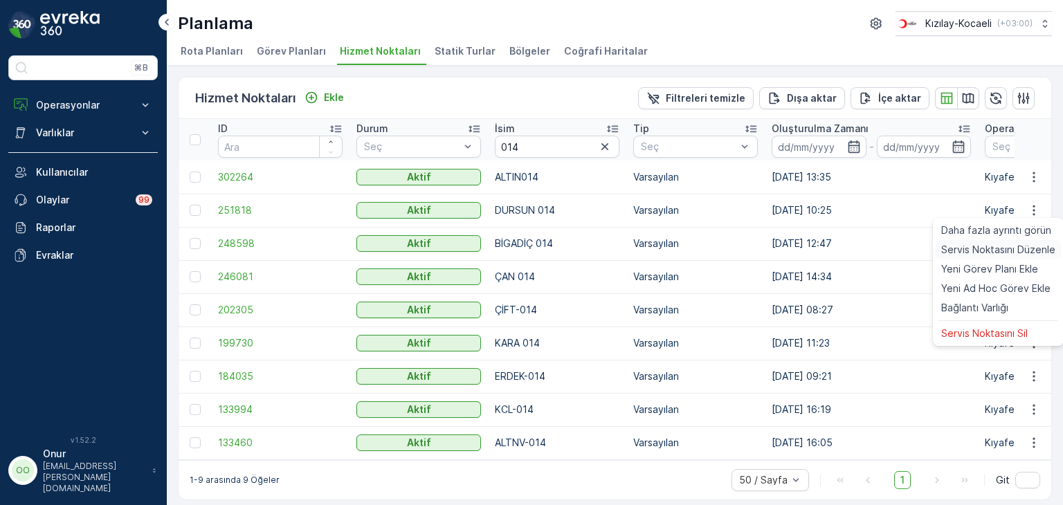
click at [1004, 250] on span "Servis Noktasını Düzenle" at bounding box center [998, 250] width 114 height 14
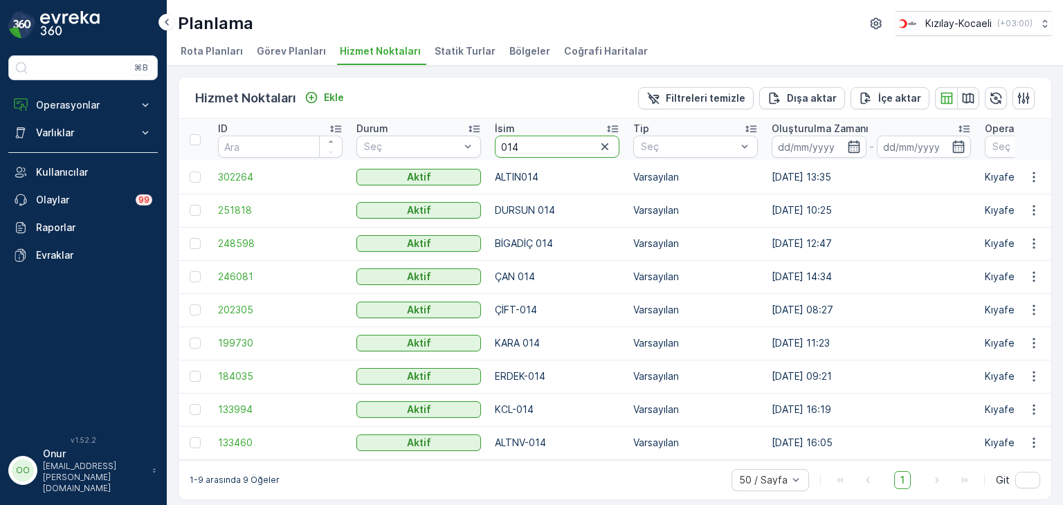
click at [540, 137] on input "014" at bounding box center [557, 147] width 125 height 22
type input "004"
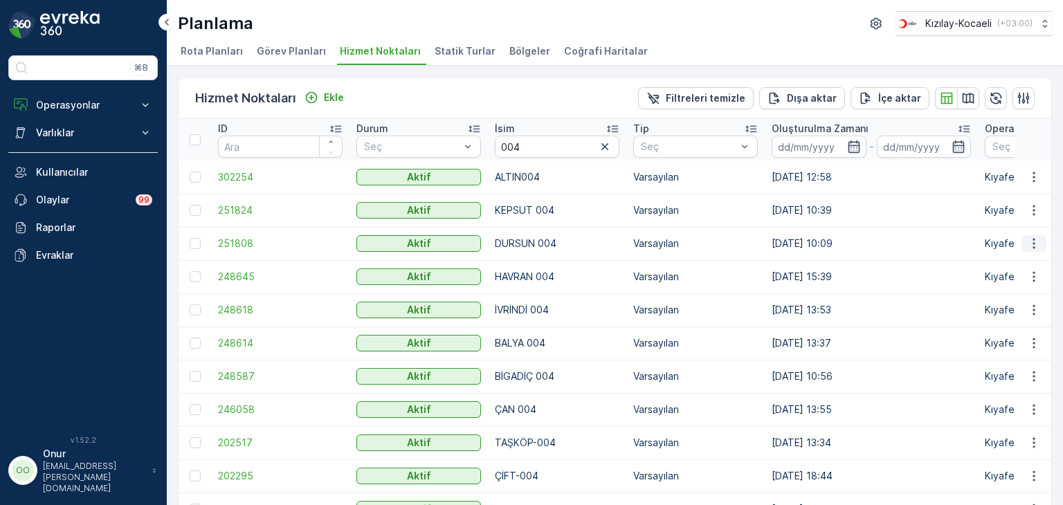
click at [1032, 242] on icon "button" at bounding box center [1034, 244] width 14 height 14
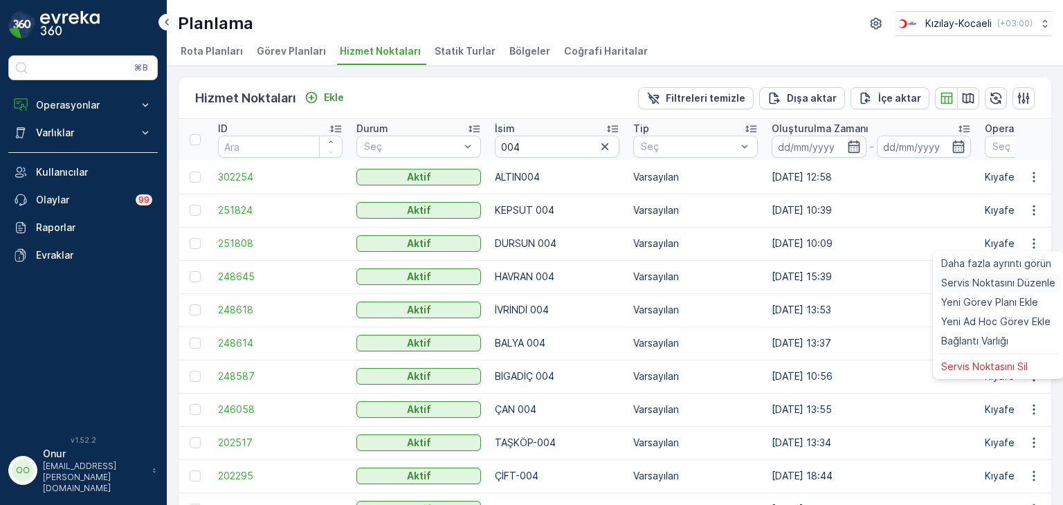
click at [1020, 280] on span "Servis Noktasını Düzenle" at bounding box center [998, 283] width 114 height 14
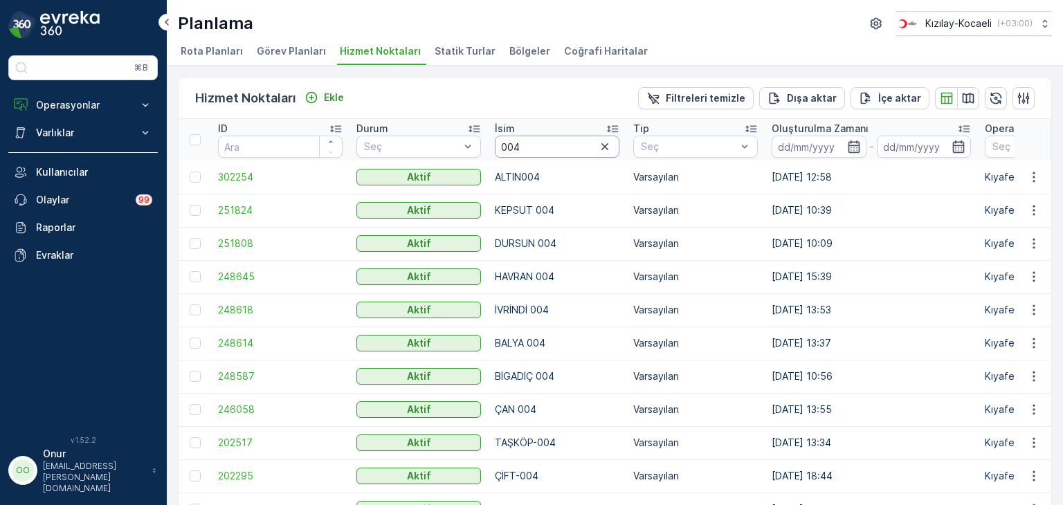
click at [538, 139] on input "004" at bounding box center [557, 147] width 125 height 22
type input "001"
click at [1037, 242] on icon "button" at bounding box center [1034, 244] width 14 height 14
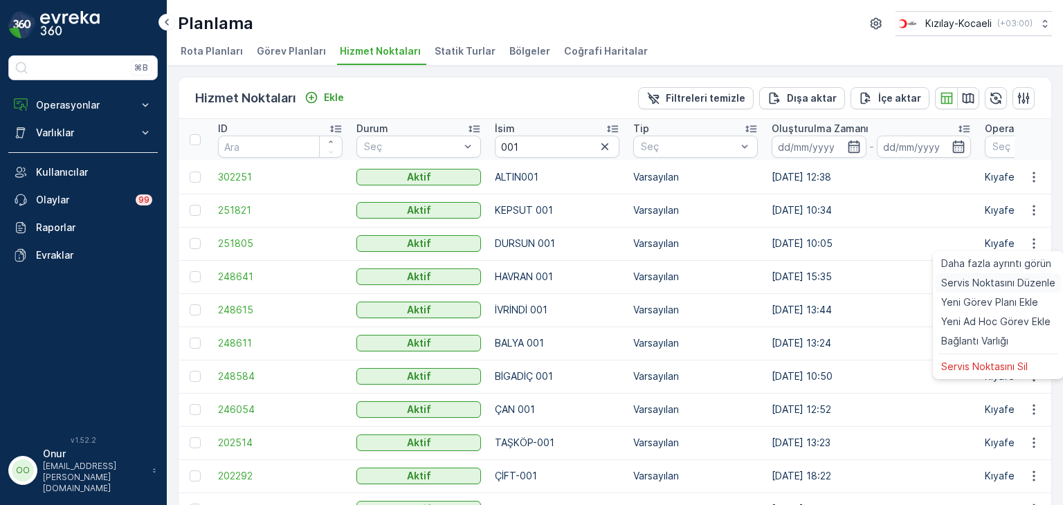
click at [1010, 279] on span "Servis Noktasını Düzenle" at bounding box center [998, 283] width 114 height 14
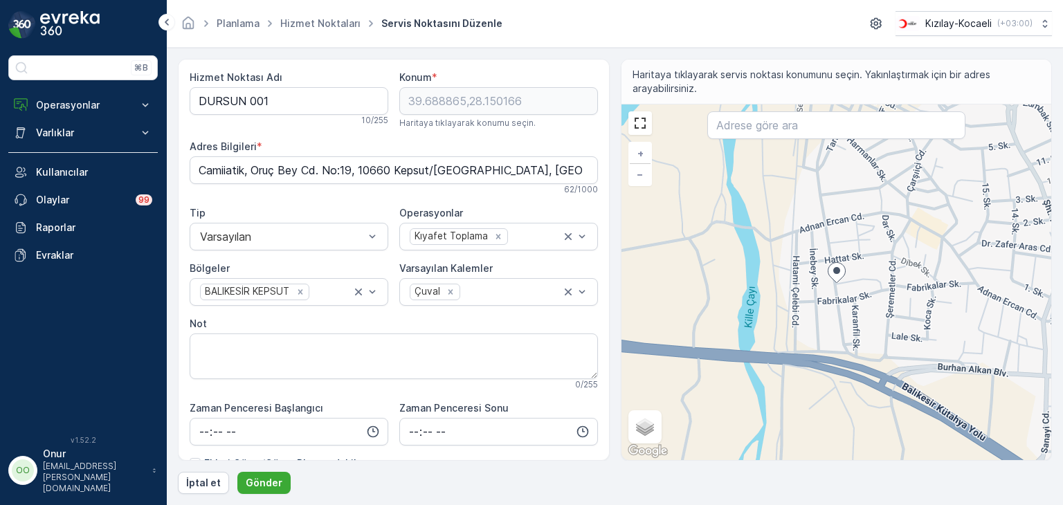
scroll to position [69, 0]
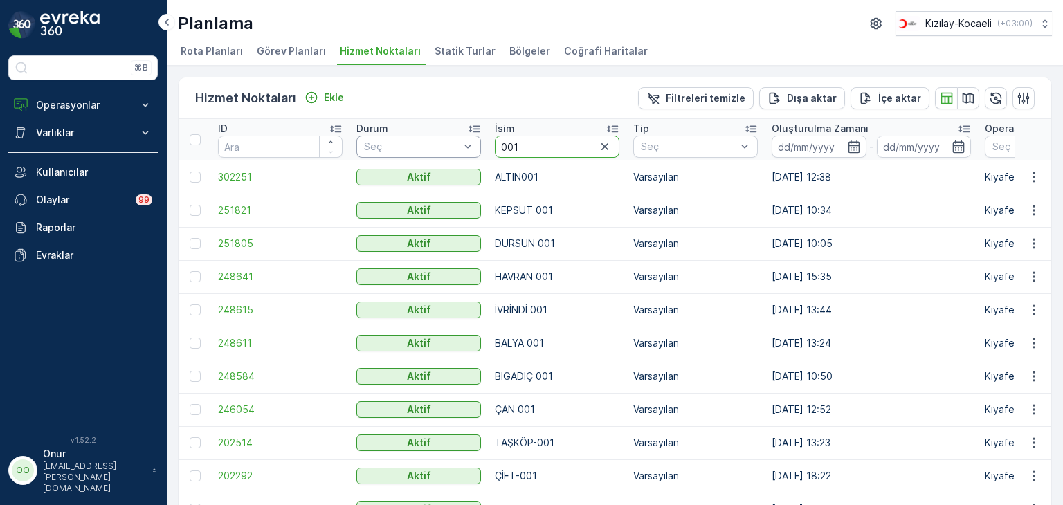
drag, startPoint x: 534, startPoint y: 145, endPoint x: 446, endPoint y: 150, distance: 88.8
click at [525, 148] on input "text" at bounding box center [557, 147] width 125 height 22
type input "001"
drag, startPoint x: 522, startPoint y: 147, endPoint x: 431, endPoint y: 152, distance: 91.5
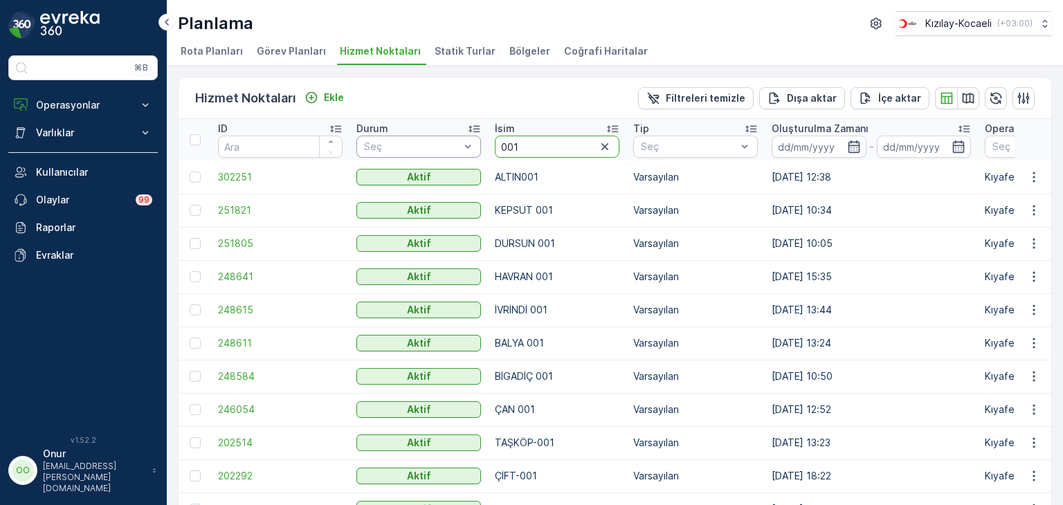
type input "001"
click at [1034, 208] on icon "button" at bounding box center [1034, 210] width 14 height 14
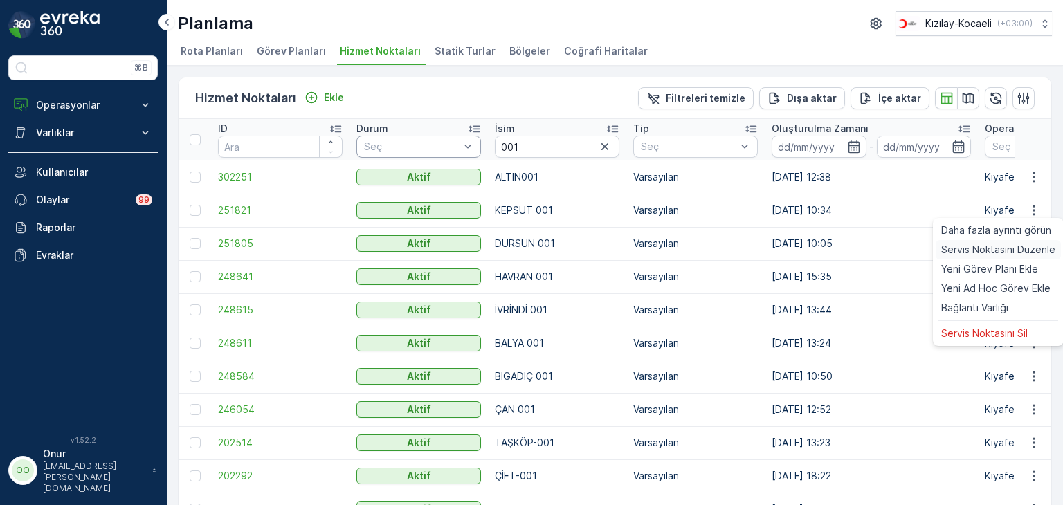
click at [1006, 254] on span "Servis Noktasını Düzenle" at bounding box center [998, 250] width 114 height 14
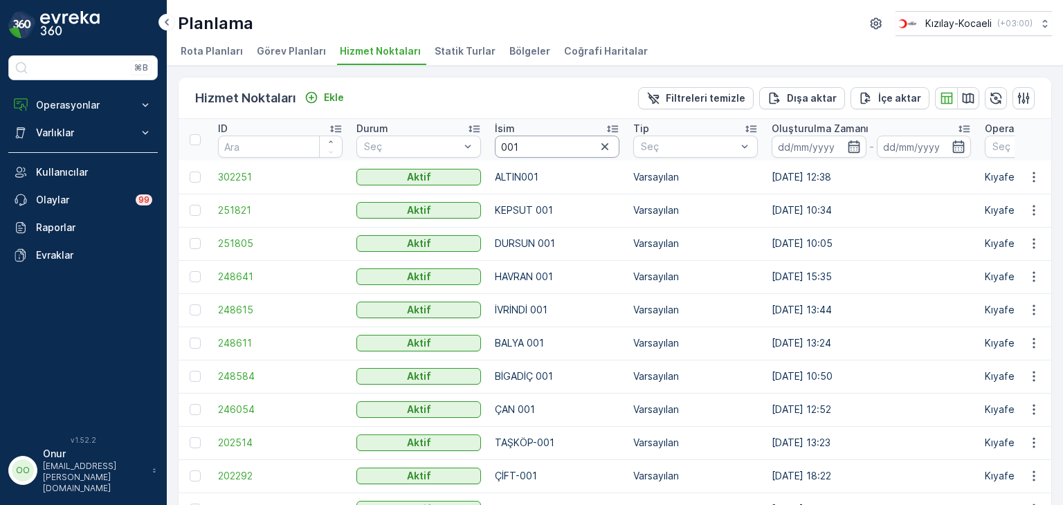
click at [545, 145] on input "001" at bounding box center [557, 147] width 125 height 22
type input "002"
click at [1028, 208] on icon "button" at bounding box center [1034, 210] width 14 height 14
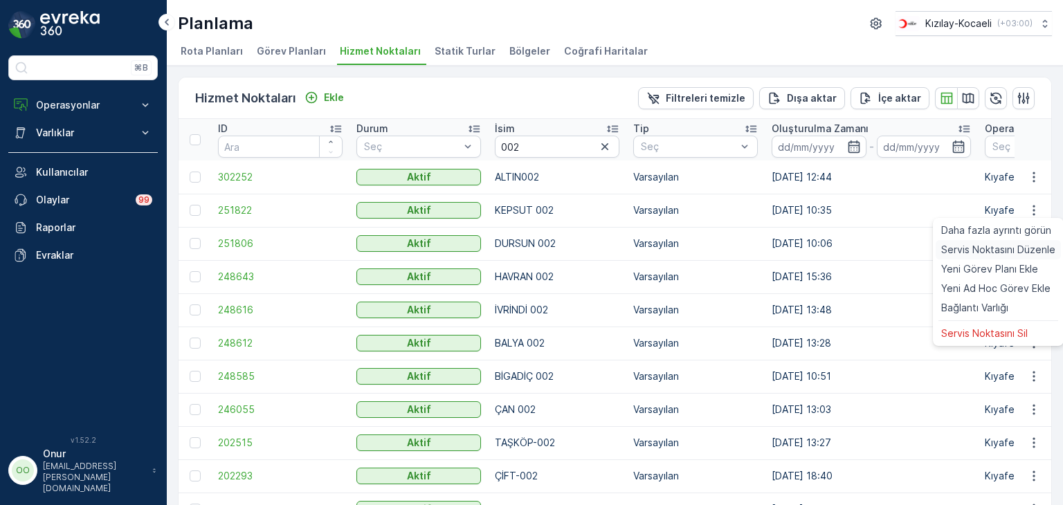
click at [1006, 248] on span "Servis Noktasını Düzenle" at bounding box center [998, 250] width 114 height 14
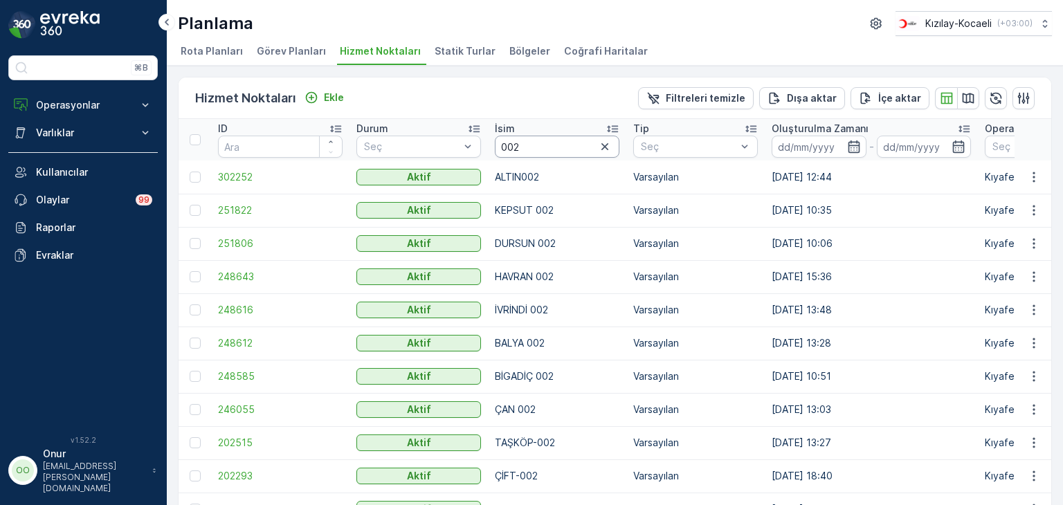
click at [547, 146] on input "002" at bounding box center [557, 147] width 125 height 22
type input "003"
click at [1032, 206] on icon "button" at bounding box center [1034, 210] width 14 height 14
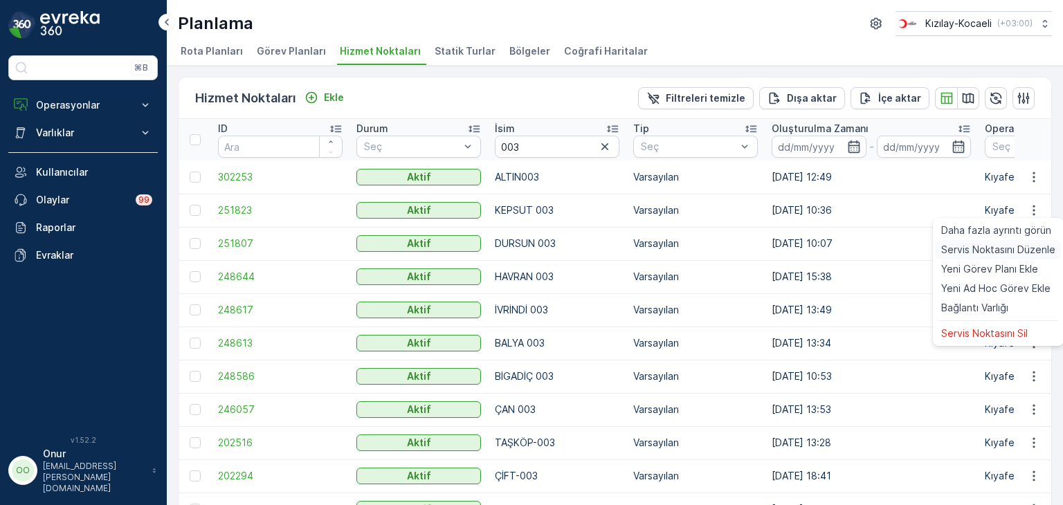
click at [1003, 244] on span "Servis Noktasını Düzenle" at bounding box center [998, 250] width 114 height 14
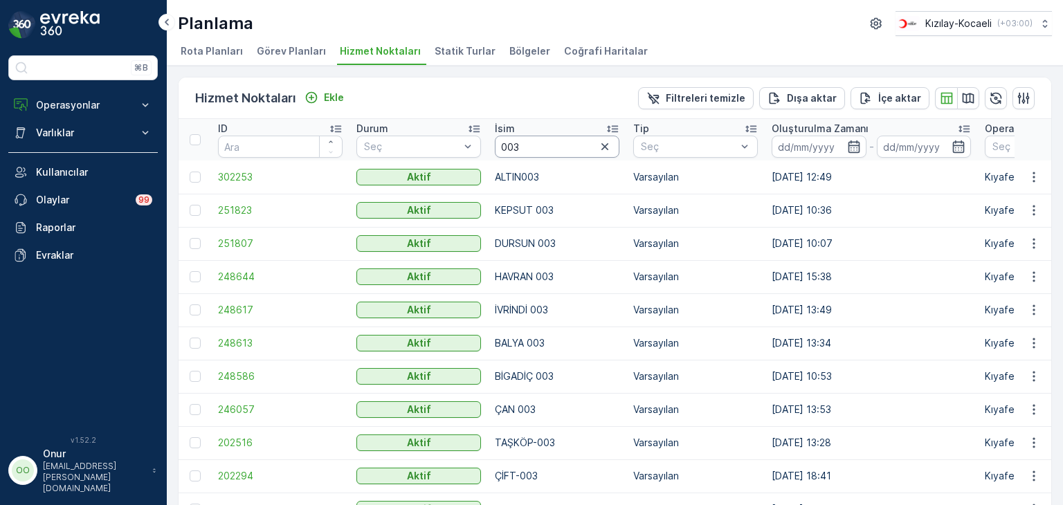
click at [554, 150] on input "003" at bounding box center [557, 147] width 125 height 22
type input "004"
click at [1027, 205] on icon "button" at bounding box center [1034, 210] width 14 height 14
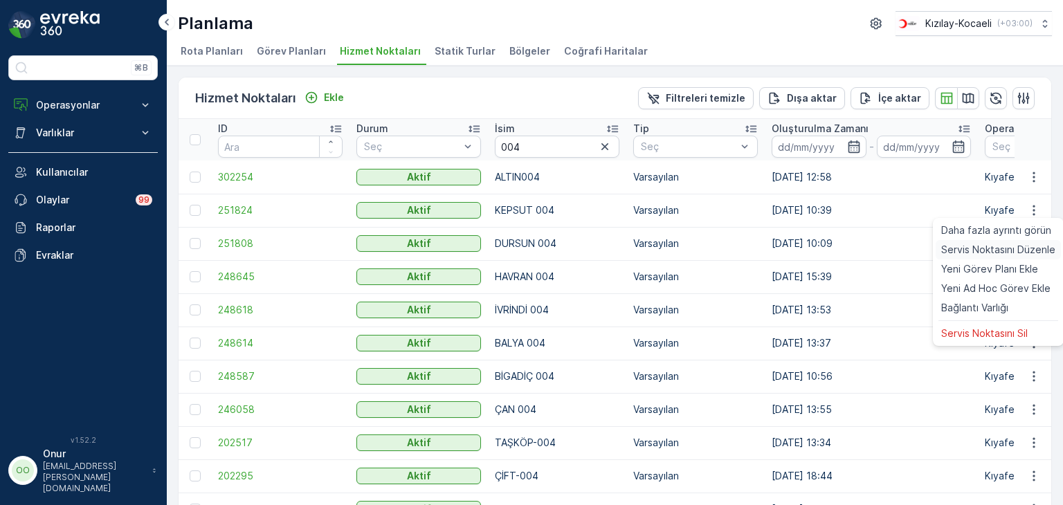
click at [1000, 242] on div "Servis Noktasını Düzenle" at bounding box center [998, 249] width 125 height 19
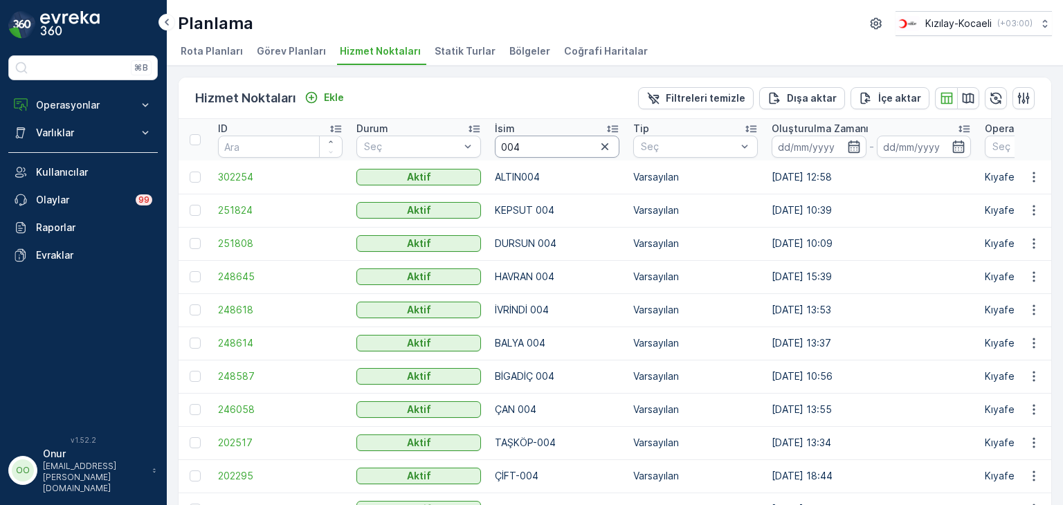
click at [529, 142] on input "004" at bounding box center [557, 147] width 125 height 22
type input "005"
click at [1037, 213] on icon "button" at bounding box center [1034, 210] width 14 height 14
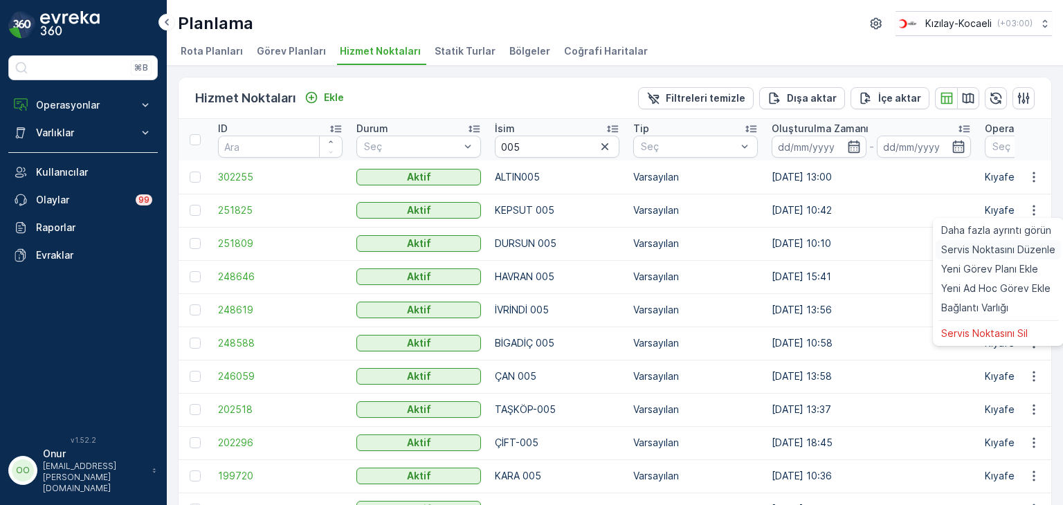
click at [999, 247] on span "Servis Noktasını Düzenle" at bounding box center [998, 250] width 114 height 14
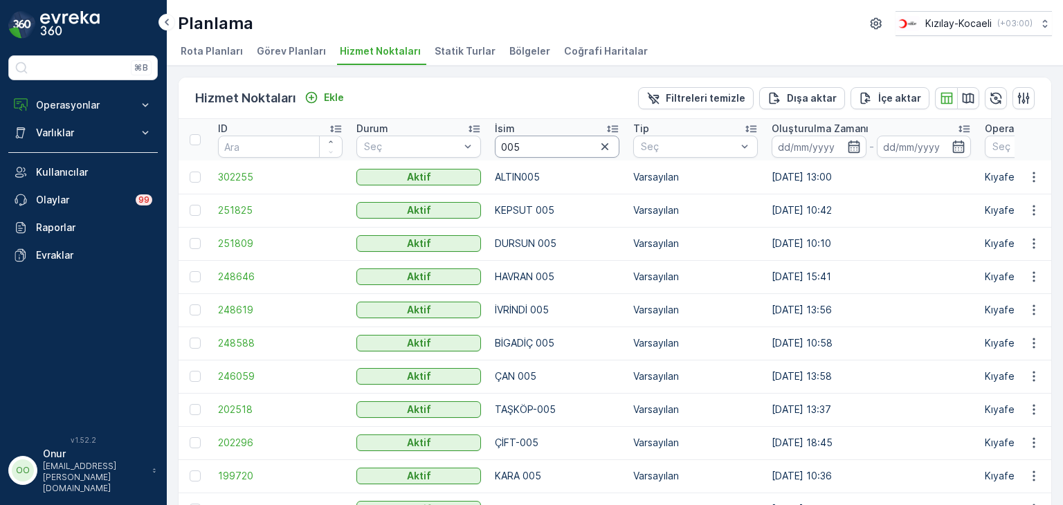
click at [536, 137] on input "005" at bounding box center [557, 147] width 125 height 22
type input "006"
click at [1037, 208] on icon "button" at bounding box center [1034, 210] width 14 height 14
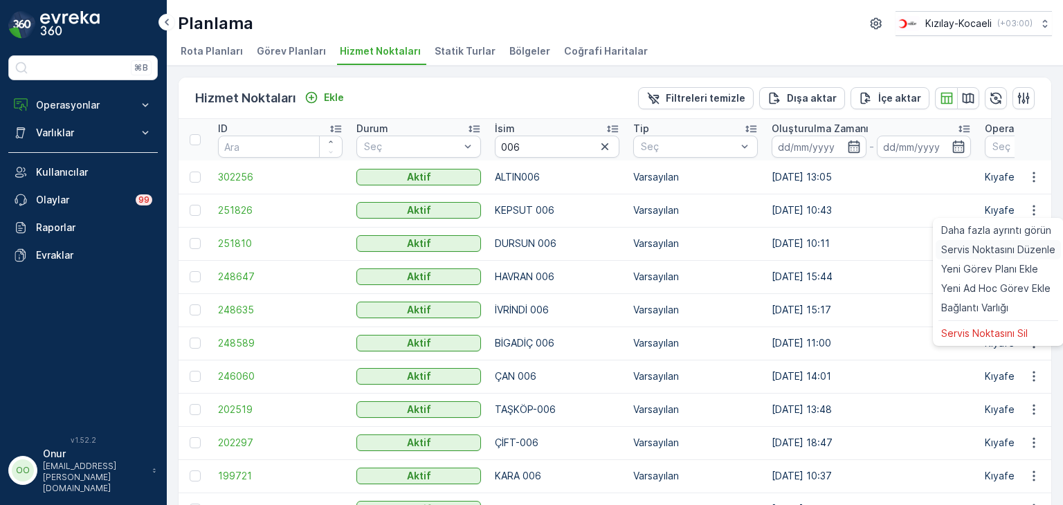
click at [1012, 248] on span "Servis Noktasını Düzenle" at bounding box center [998, 250] width 114 height 14
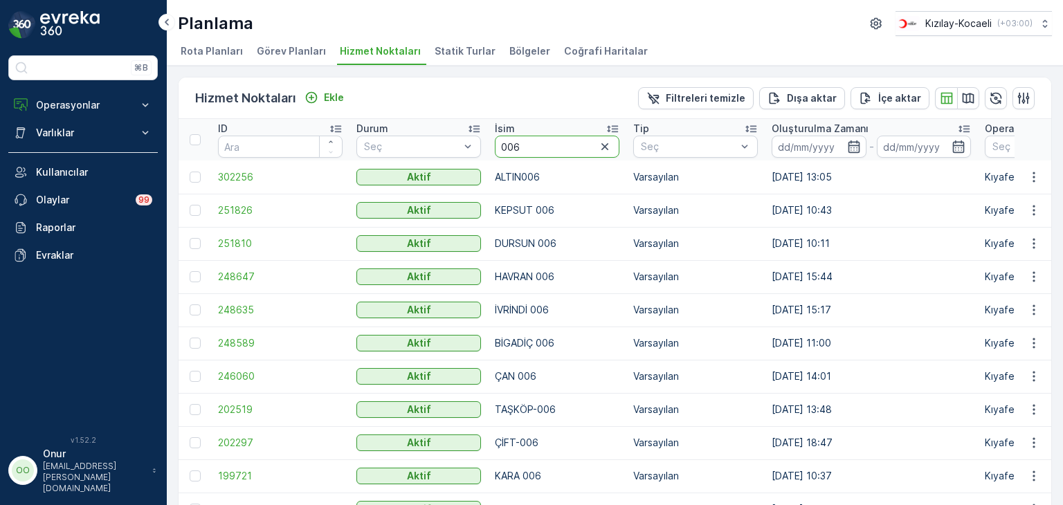
click at [533, 144] on input "006" at bounding box center [557, 147] width 125 height 22
type input "007"
click at [1035, 209] on icon "button" at bounding box center [1034, 210] width 14 height 14
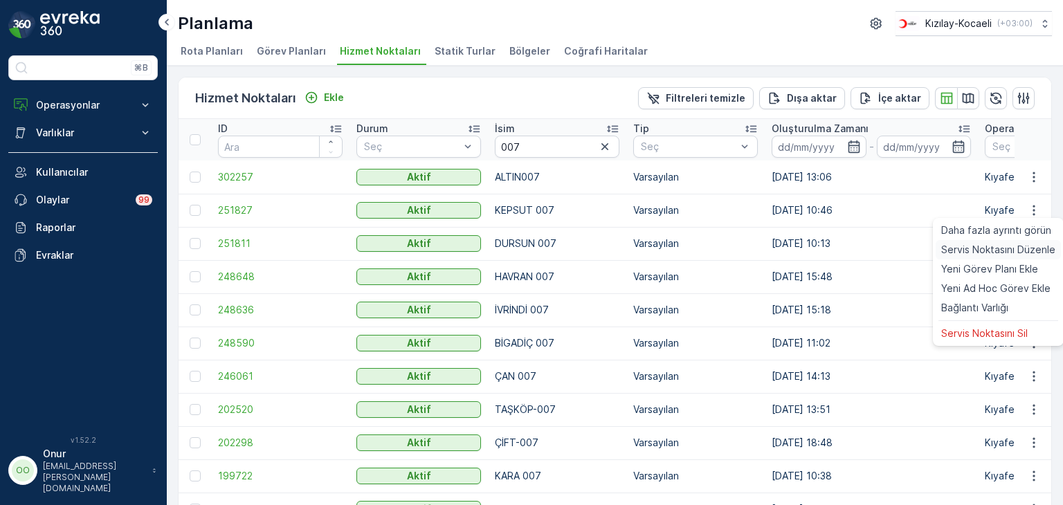
click at [1010, 244] on span "Servis Noktasını Düzenle" at bounding box center [998, 250] width 114 height 14
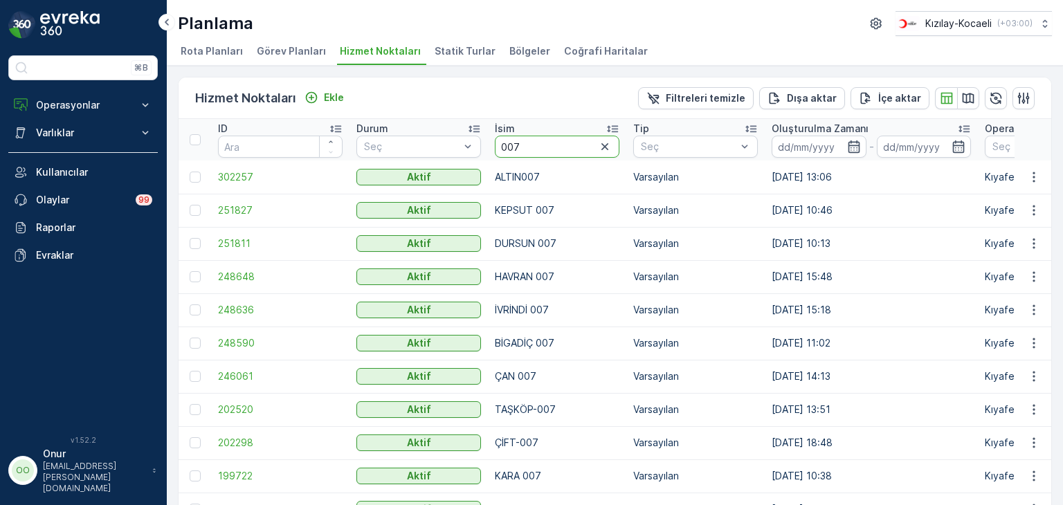
click at [534, 145] on input "007" at bounding box center [557, 147] width 125 height 22
type input "005"
click at [1041, 207] on button "button" at bounding box center [1033, 210] width 25 height 17
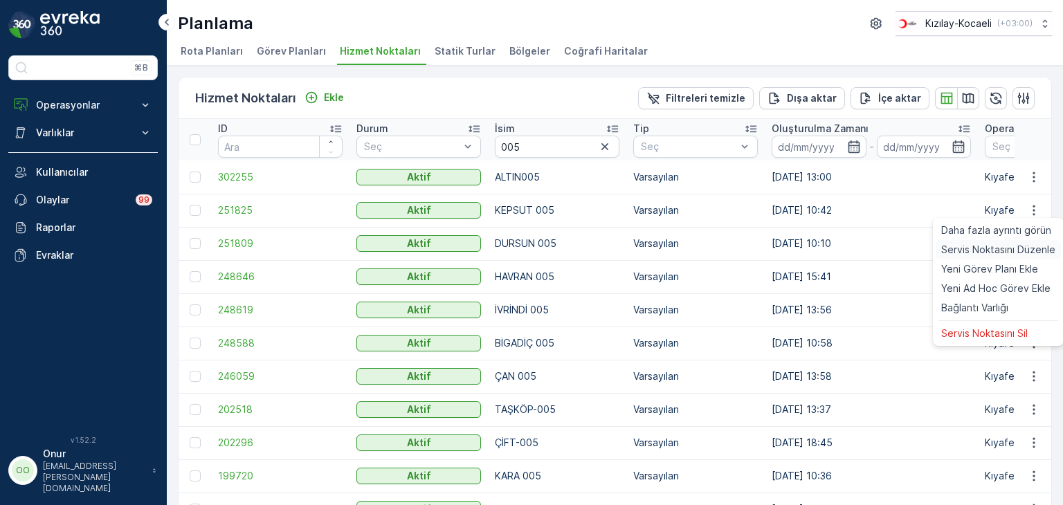
click at [1009, 253] on span "Servis Noktasını Düzenle" at bounding box center [998, 250] width 114 height 14
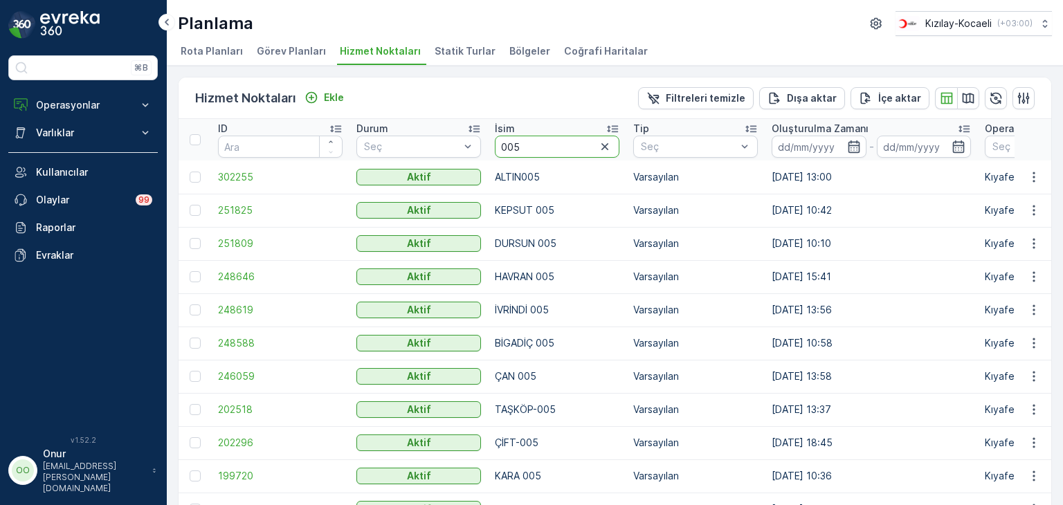
click at [534, 141] on input "005" at bounding box center [557, 147] width 125 height 22
type input "008"
click at [1035, 216] on icon "button" at bounding box center [1034, 210] width 14 height 14
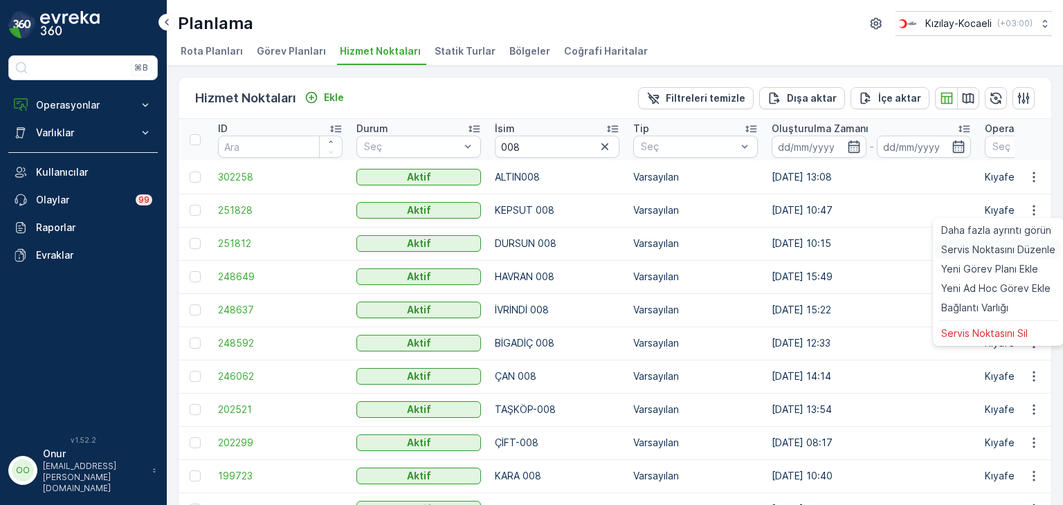
click at [1014, 249] on span "Servis Noktasını Düzenle" at bounding box center [998, 250] width 114 height 14
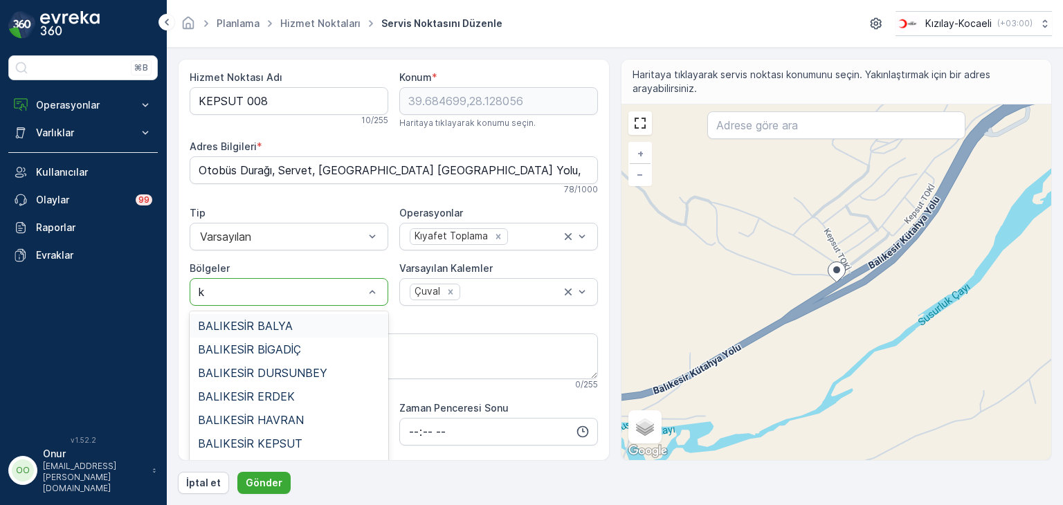
type input "ke"
click at [304, 442] on div "BALIKESİR KEPSUT" at bounding box center [289, 443] width 182 height 12
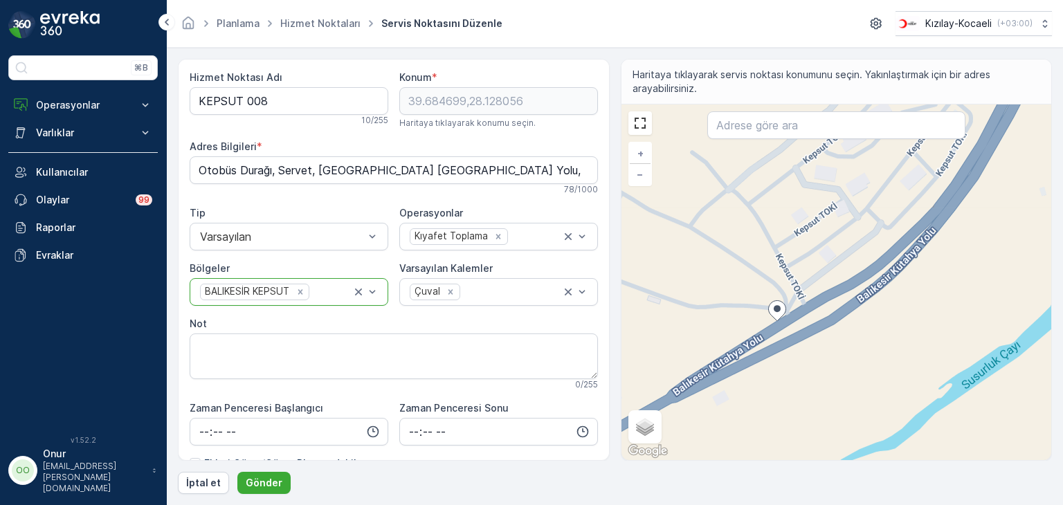
drag, startPoint x: 810, startPoint y: 318, endPoint x: 750, endPoint y: 384, distance: 88.7
click at [750, 384] on div "+ − Uydu Yol haritası Arazi Karışık Leaflet Klavye kısayolları Harita Verileri …" at bounding box center [836, 282] width 430 height 356
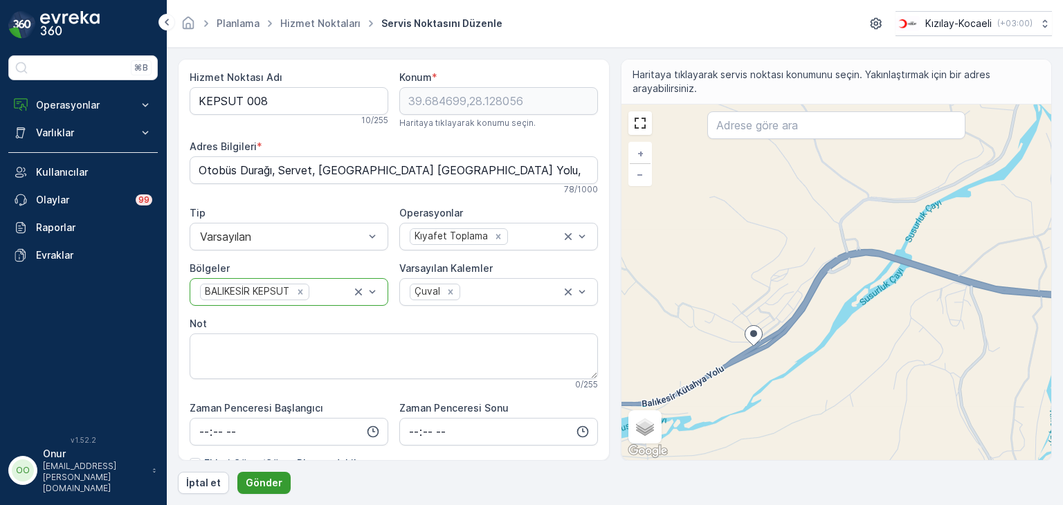
click at [269, 484] on p "Gönder" at bounding box center [264, 483] width 37 height 14
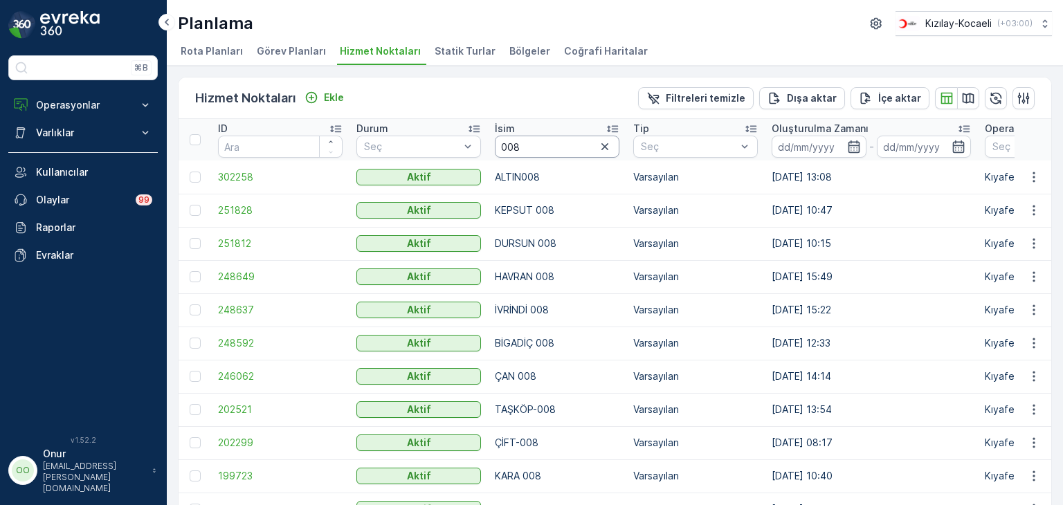
click at [543, 141] on input "008" at bounding box center [557, 147] width 125 height 22
type input "009"
click at [1033, 214] on icon "button" at bounding box center [1034, 211] width 2 height 10
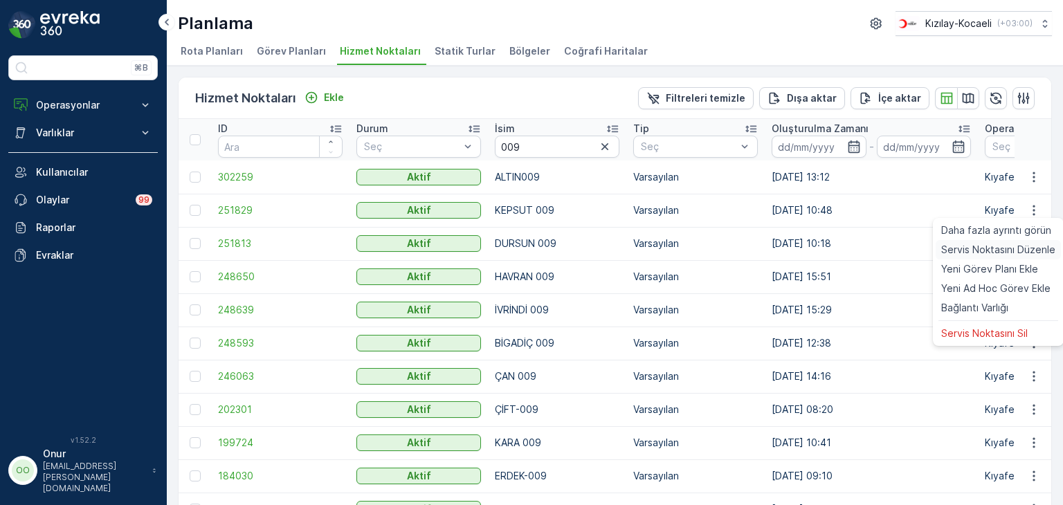
click at [1007, 245] on span "Servis Noktasını Düzenle" at bounding box center [998, 250] width 114 height 14
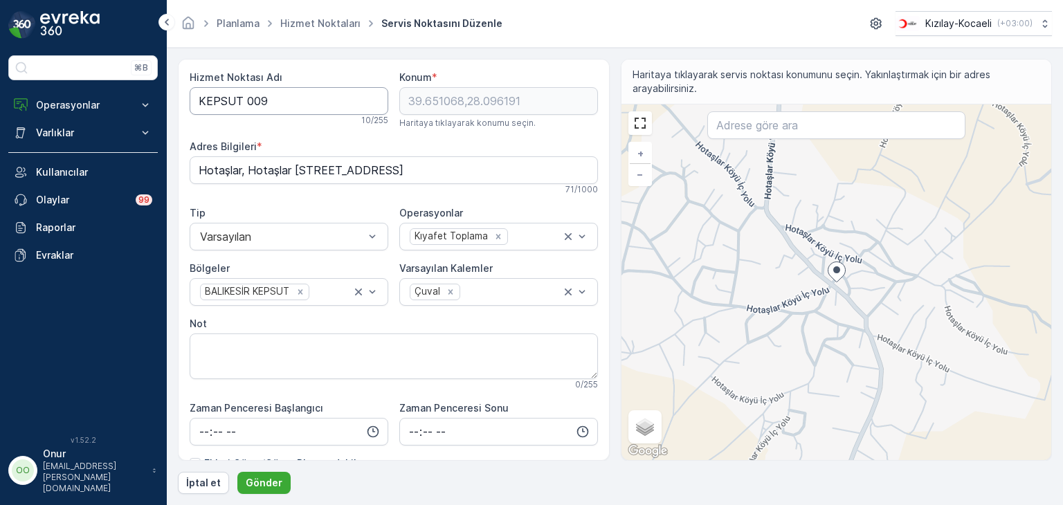
click at [292, 102] on Adı "KEPSUT 009" at bounding box center [289, 101] width 199 height 28
type Adı "KEPSUT 010"
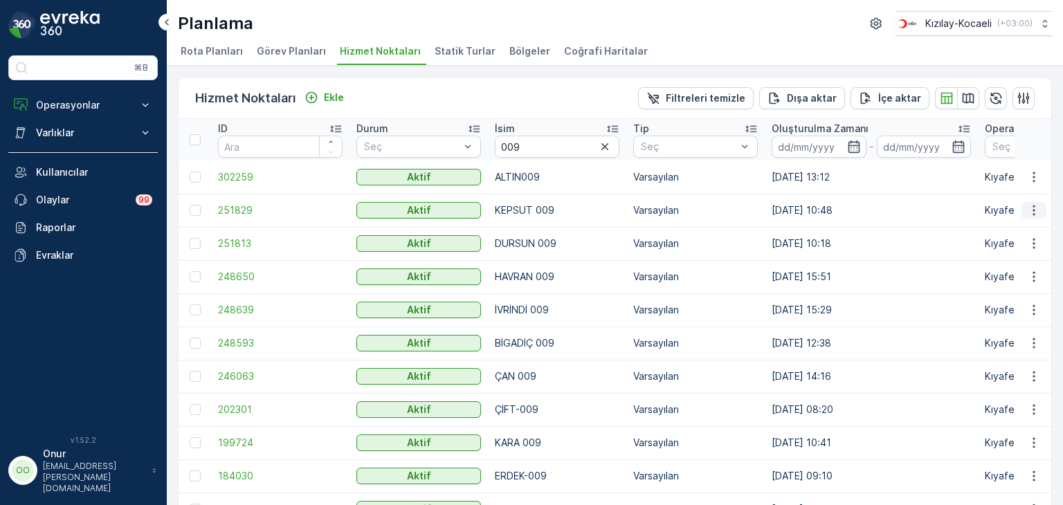
click at [1030, 212] on icon "button" at bounding box center [1034, 210] width 14 height 14
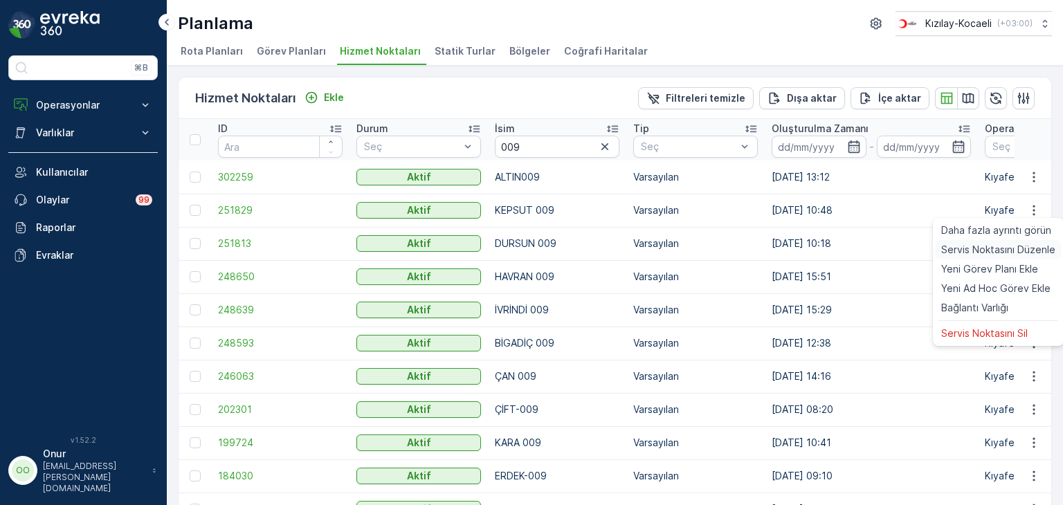
click at [992, 248] on span "Servis Noktasını Düzenle" at bounding box center [998, 250] width 114 height 14
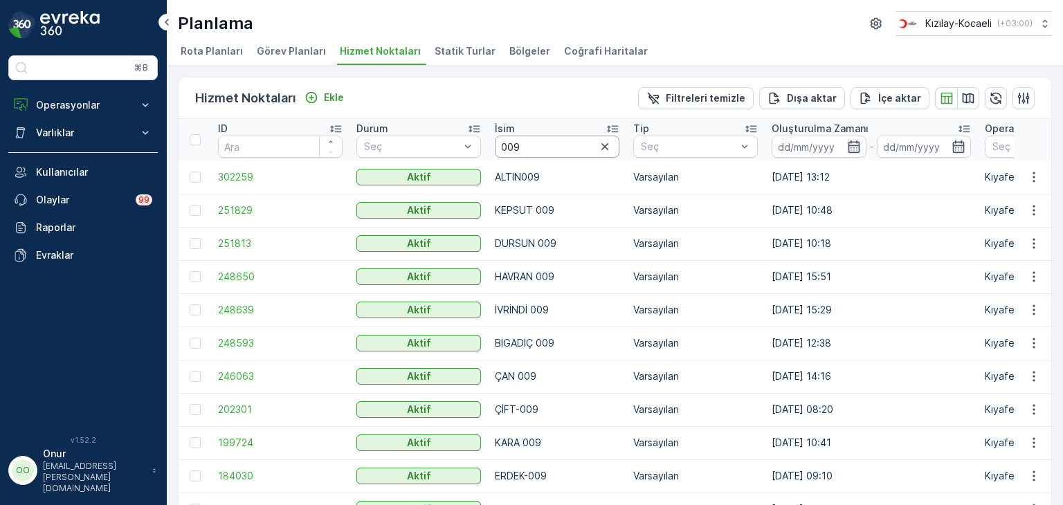
click at [548, 153] on input "009" at bounding box center [557, 147] width 125 height 22
type input "00"
click at [538, 147] on input "0" at bounding box center [557, 147] width 125 height 22
type input "010"
click at [1027, 208] on icon "button" at bounding box center [1034, 210] width 14 height 14
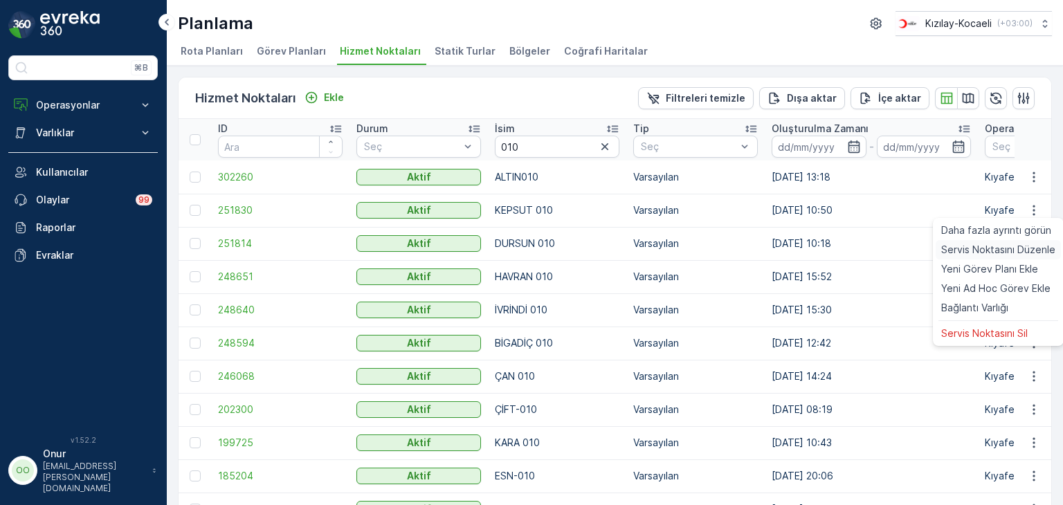
click at [1021, 244] on span "Servis Noktasını Düzenle" at bounding box center [998, 250] width 114 height 14
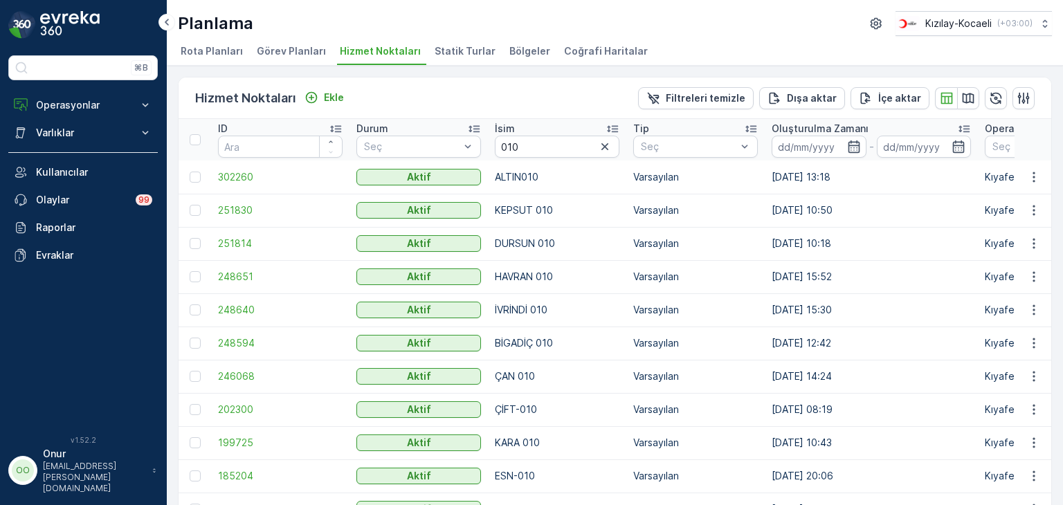
click at [465, 56] on span "Statik Turlar" at bounding box center [465, 51] width 61 height 14
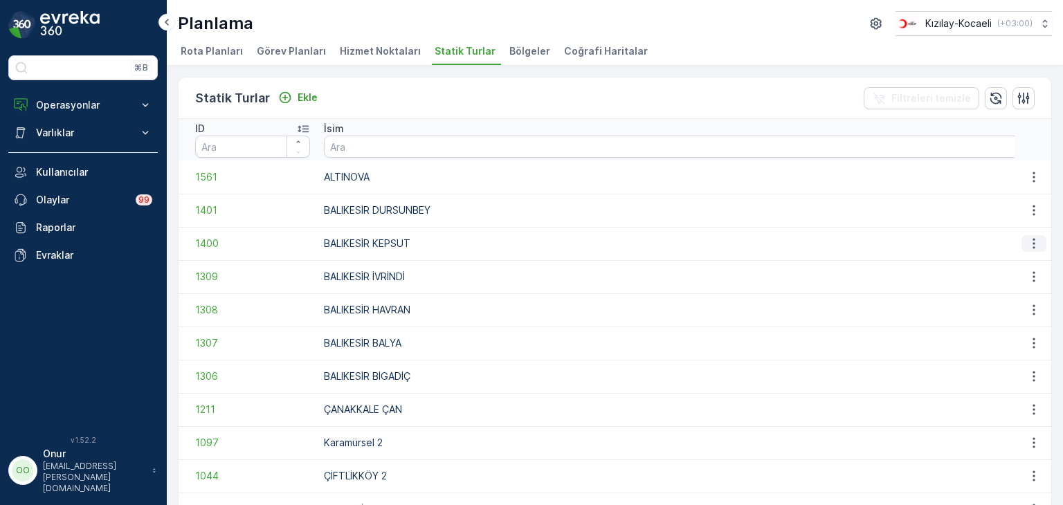
click at [1031, 237] on icon "button" at bounding box center [1034, 244] width 14 height 14
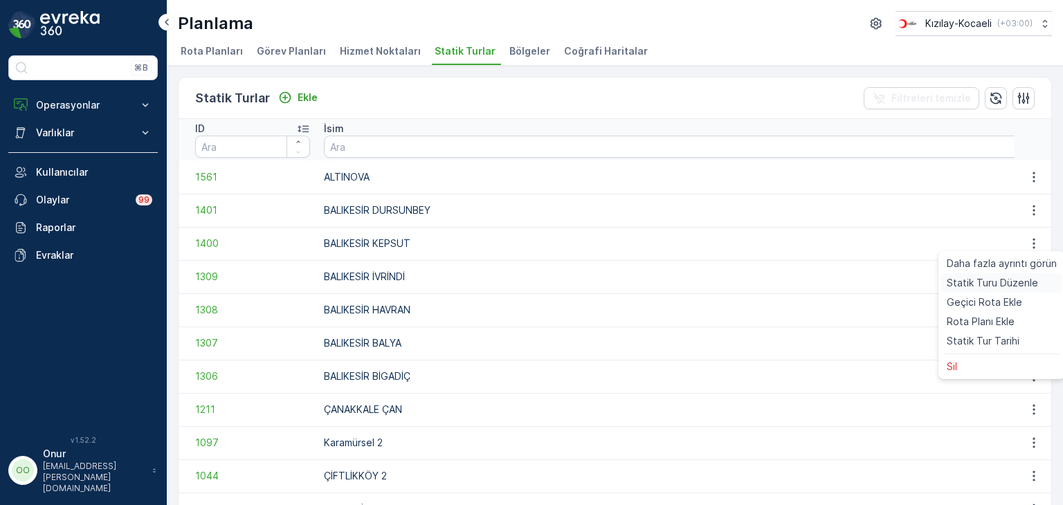
click at [1004, 280] on span "Statik Turu Düzenle" at bounding box center [992, 283] width 91 height 14
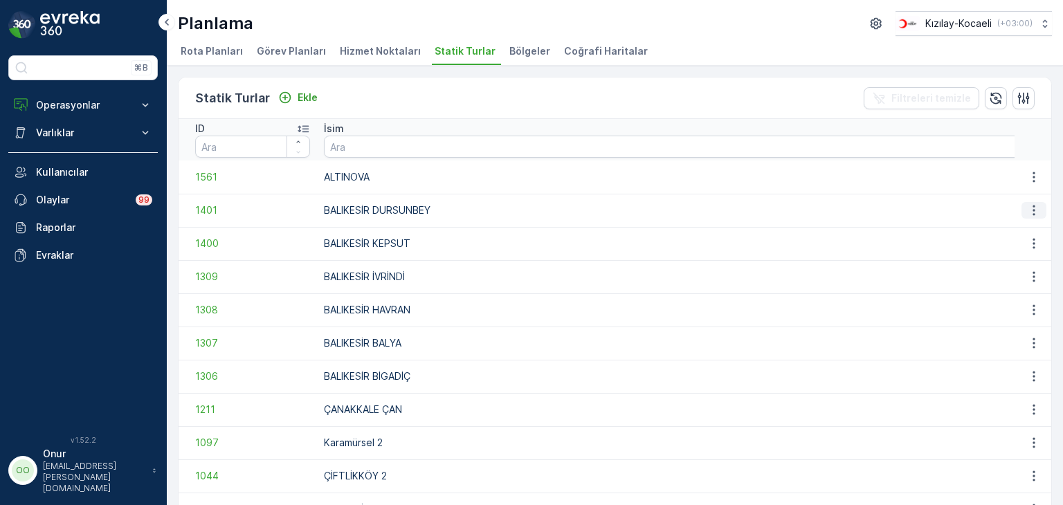
click at [1034, 208] on icon "button" at bounding box center [1034, 210] width 14 height 14
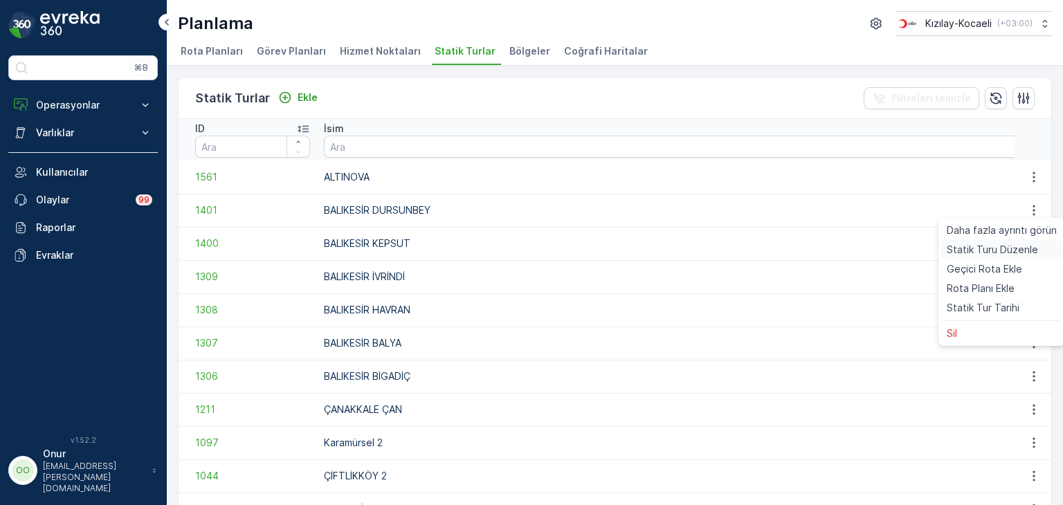
click at [1008, 244] on span "Statik Turu Düzenle" at bounding box center [992, 250] width 91 height 14
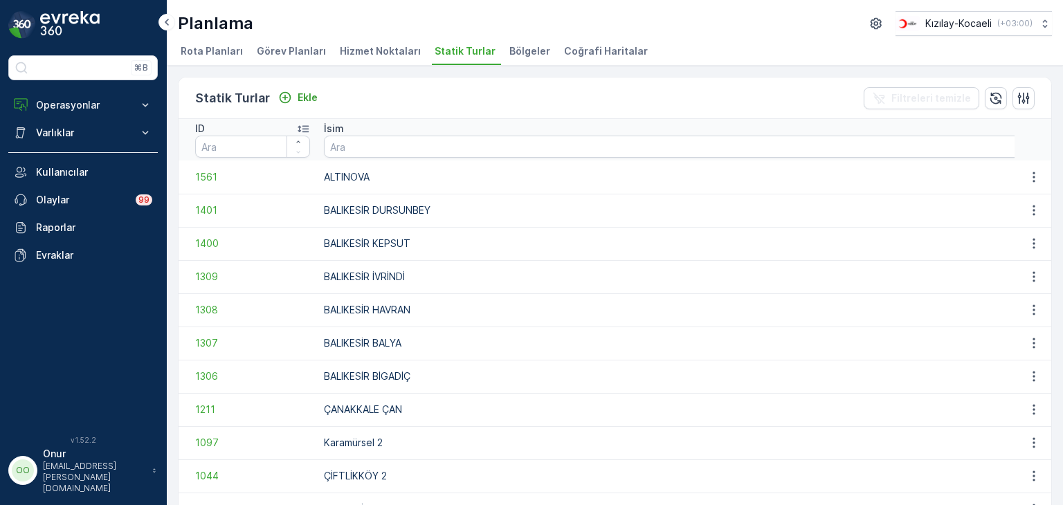
click at [365, 54] on span "Hizmet Noktaları" at bounding box center [380, 51] width 81 height 14
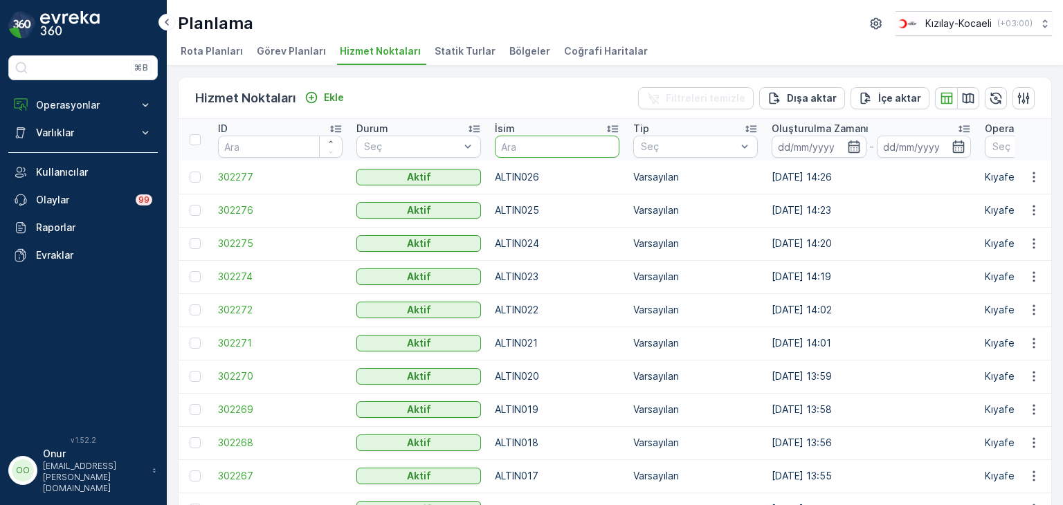
click at [529, 150] on input "text" at bounding box center [557, 147] width 125 height 22
type input "008"
click at [1033, 239] on icon "button" at bounding box center [1034, 244] width 2 height 10
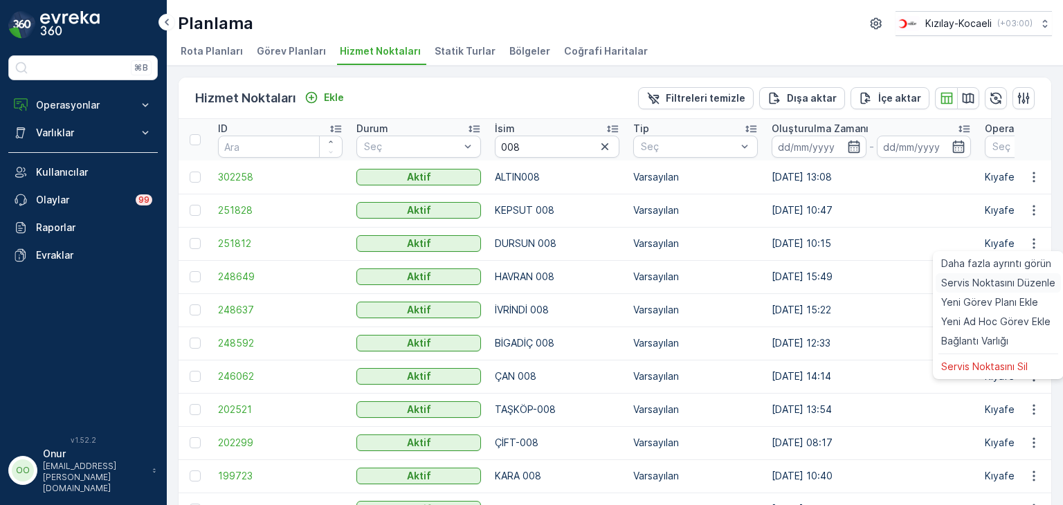
click at [1010, 276] on span "Servis Noktasını Düzenle" at bounding box center [998, 283] width 114 height 14
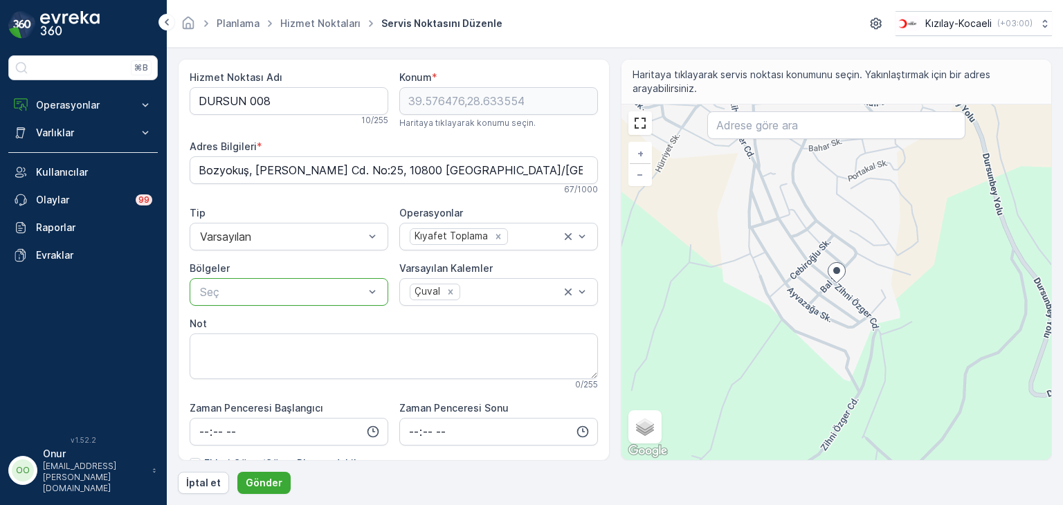
click at [358, 296] on div at bounding box center [282, 292] width 167 height 12
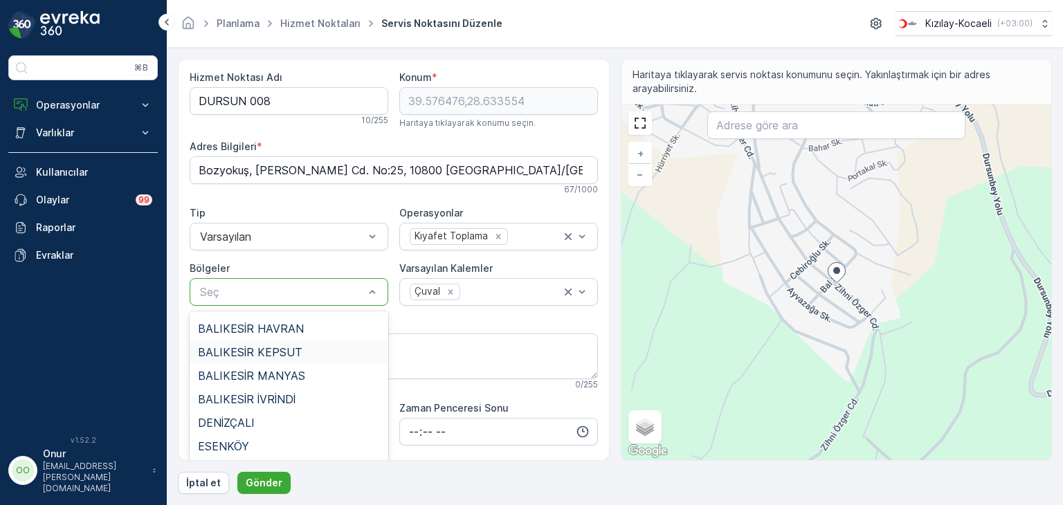
scroll to position [69, 0]
click at [293, 332] on span "BALIKESİR BİGADİÇ" at bounding box center [249, 327] width 103 height 12
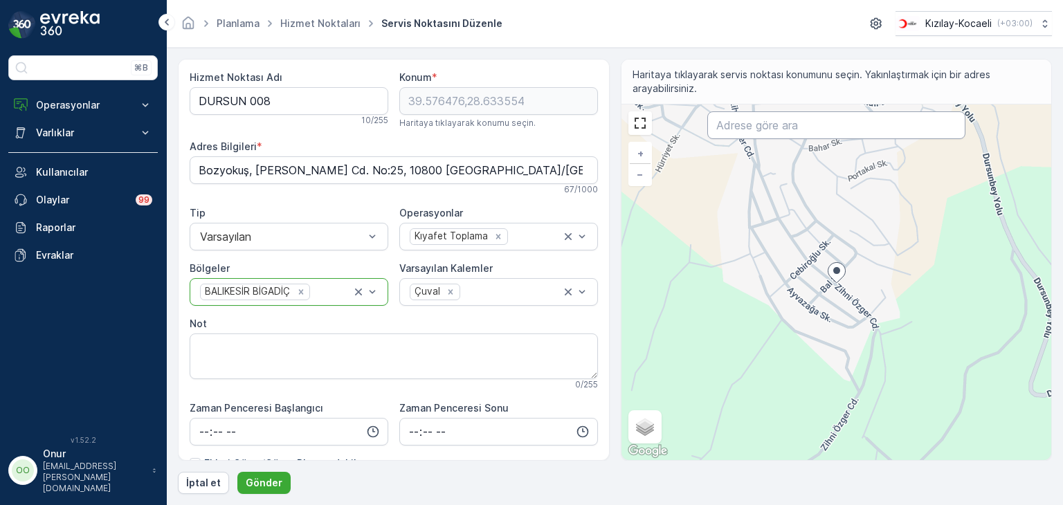
click at [745, 130] on input "text" at bounding box center [836, 125] width 258 height 28
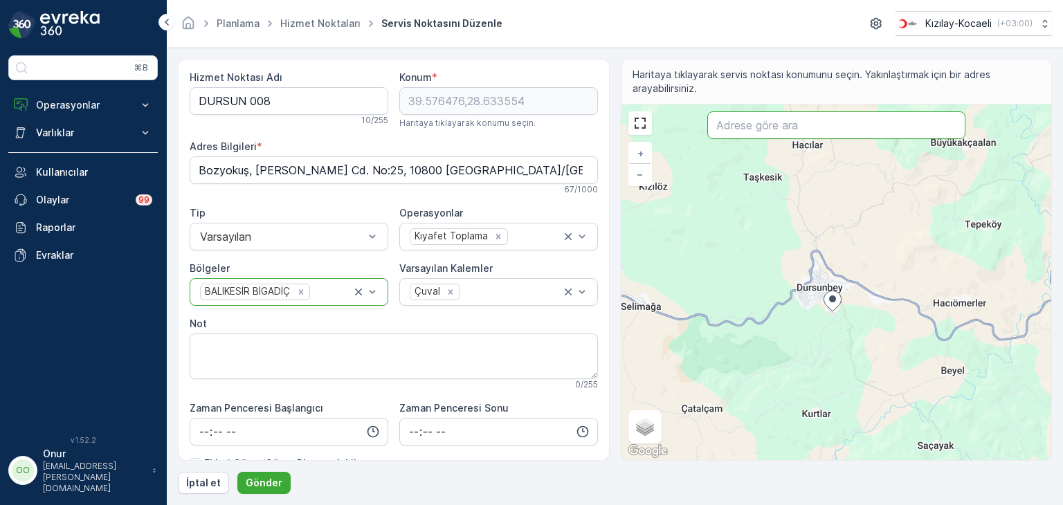
click at [752, 131] on input "text" at bounding box center [836, 125] width 258 height 28
type input "bigadiç"
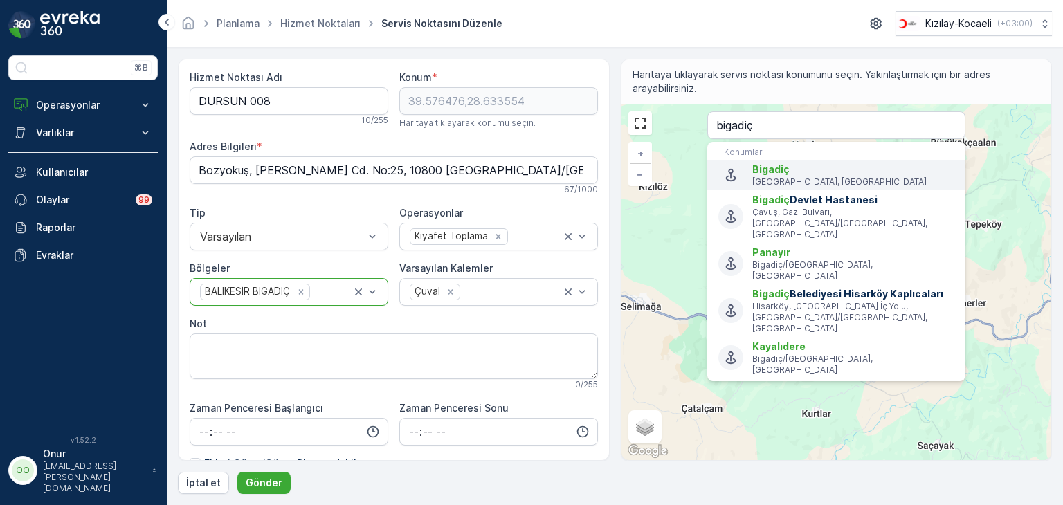
click at [776, 167] on span "Bigadiç" at bounding box center [770, 169] width 37 height 12
type input "39.393883,28.131544"
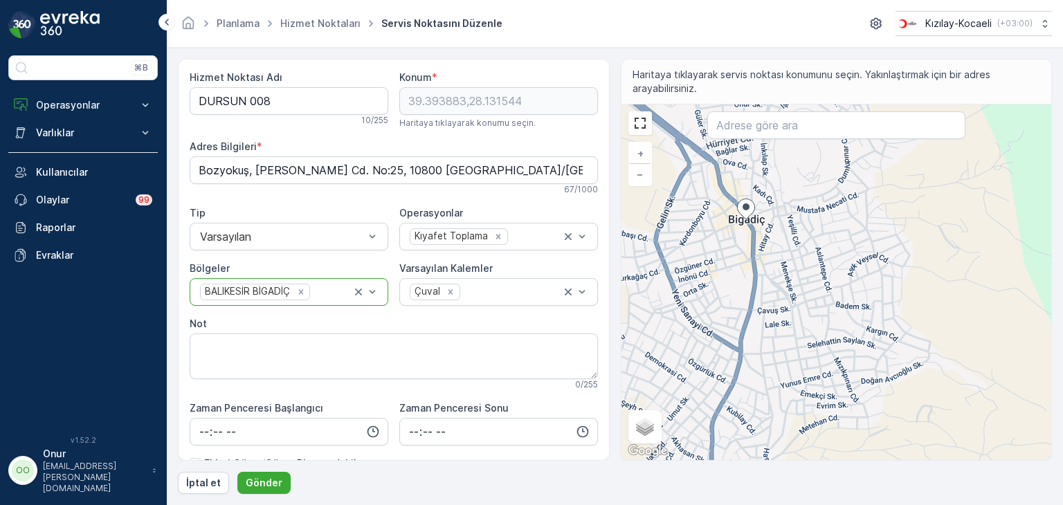
drag, startPoint x: 809, startPoint y: 374, endPoint x: 761, endPoint y: 299, distance: 89.3
click at [761, 299] on div "+ − Uydu Yol haritası Arazi Karışık Leaflet Klavye kısayolları Harita Verileri …" at bounding box center [836, 282] width 430 height 356
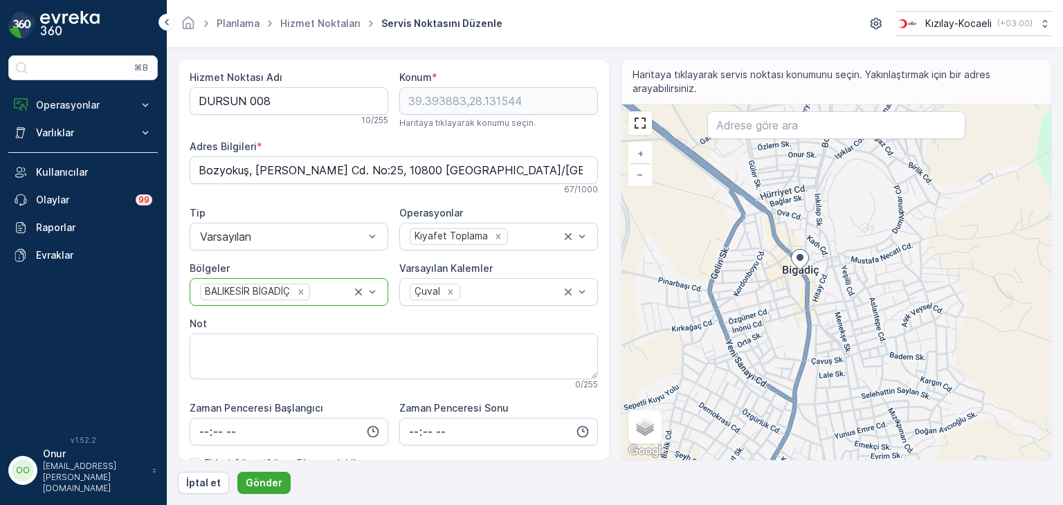
drag, startPoint x: 741, startPoint y: 251, endPoint x: 796, endPoint y: 342, distance: 105.9
click at [796, 342] on div "+ − Uydu Yol haritası Arazi Karışık Leaflet Klavye kısayolları Harita Verileri …" at bounding box center [836, 282] width 430 height 356
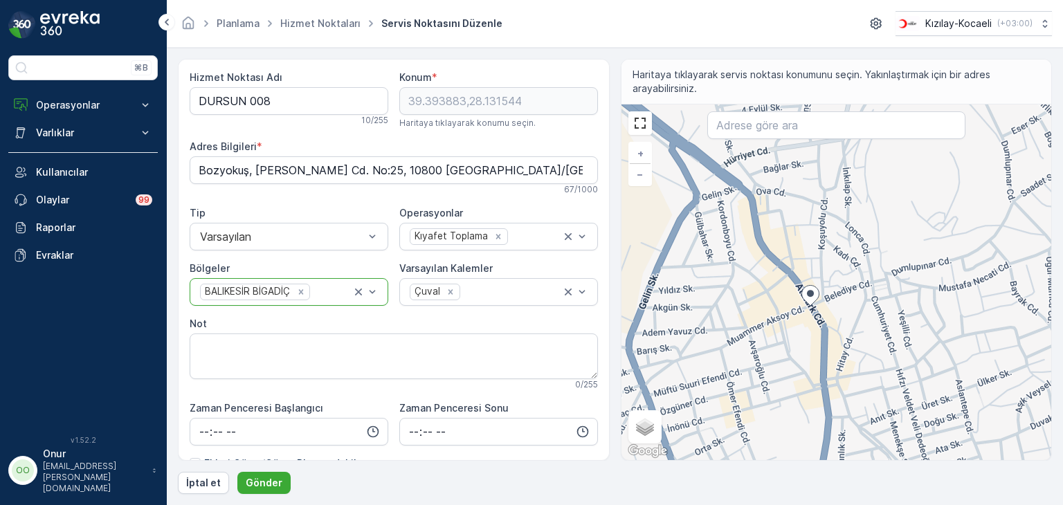
drag, startPoint x: 814, startPoint y: 297, endPoint x: 815, endPoint y: 319, distance: 22.2
click at [815, 319] on div "+ − Uydu Yol haritası Arazi Karışık Leaflet Klavye kısayolları Harita Verileri …" at bounding box center [836, 282] width 430 height 356
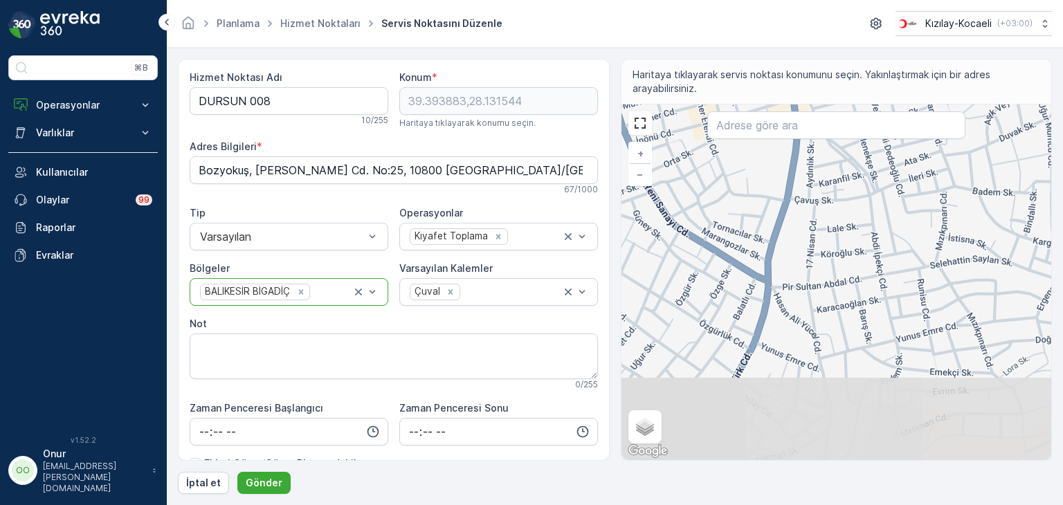
drag, startPoint x: 831, startPoint y: 385, endPoint x: 743, endPoint y: 153, distance: 248.6
click at [743, 153] on div "+ − Uydu Yol haritası Arazi Karışık Leaflet Klavye kısayolları Harita Verileri …" at bounding box center [836, 282] width 430 height 356
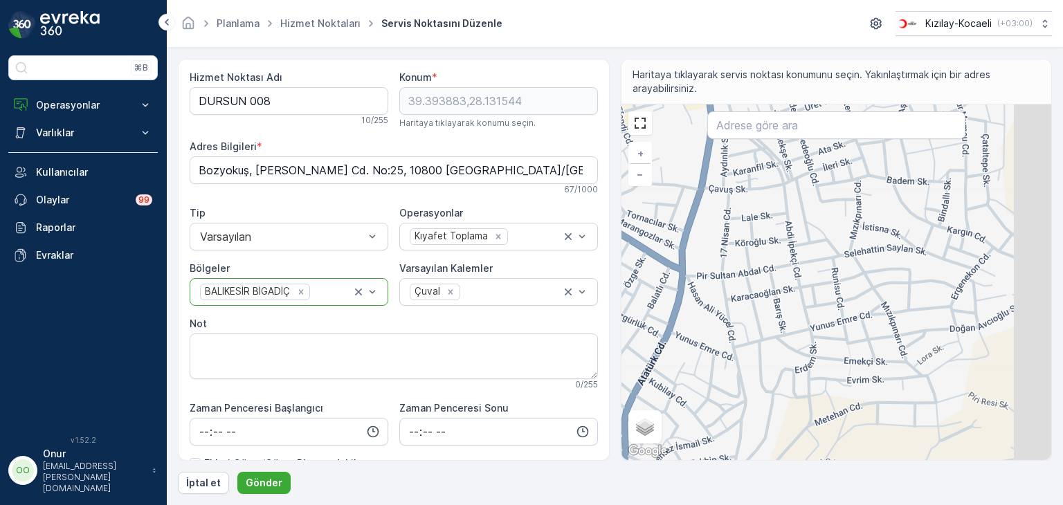
drag, startPoint x: 893, startPoint y: 306, endPoint x: 806, endPoint y: 294, distance: 88.0
click at [806, 294] on div "+ − Uydu Yol haritası Arazi Karışık Leaflet Klavye kısayolları Harita Verileri …" at bounding box center [836, 282] width 430 height 356
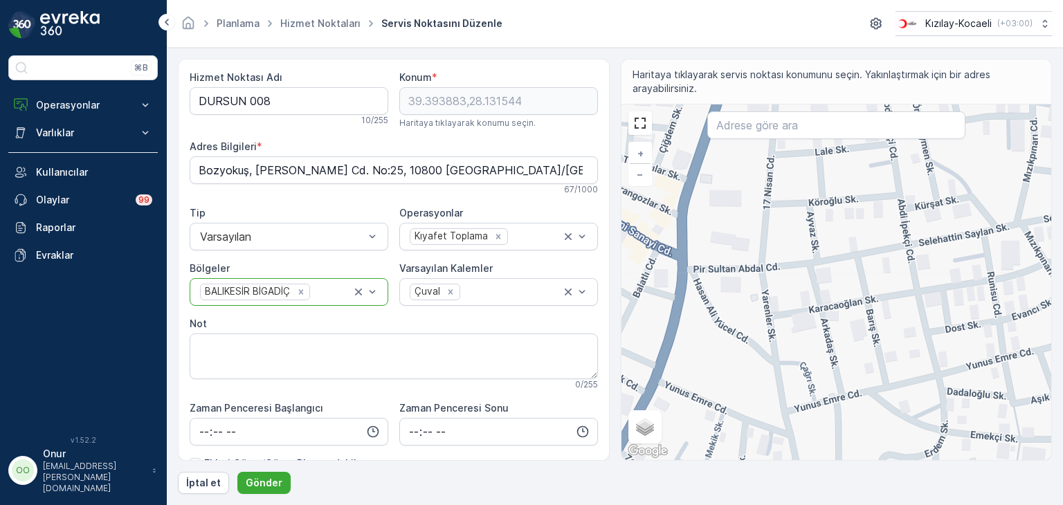
drag, startPoint x: 706, startPoint y: 336, endPoint x: 817, endPoint y: 339, distance: 111.5
click at [817, 339] on div "+ − Uydu Yol haritası Arazi Karışık Leaflet Klavye kısayolları Harita Verileri …" at bounding box center [836, 282] width 430 height 356
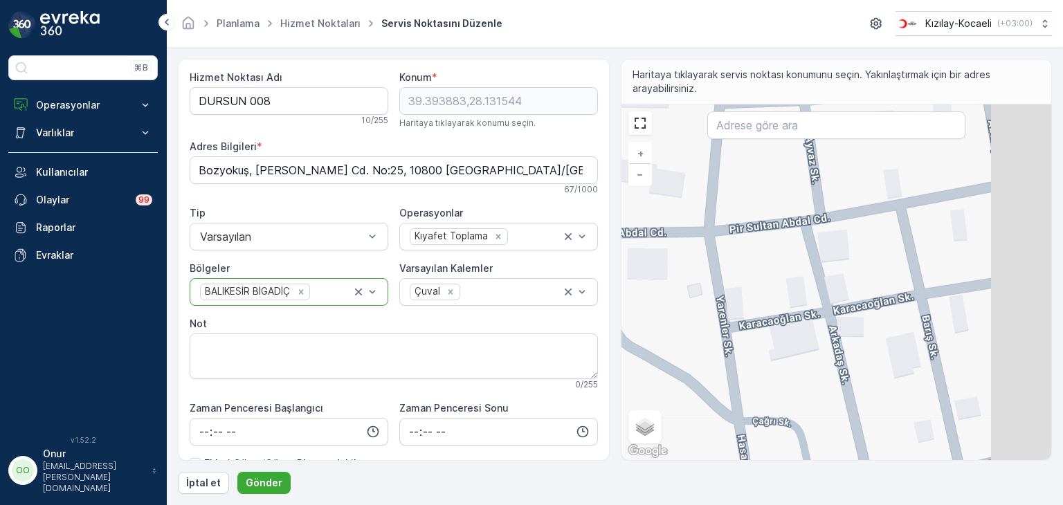
drag, startPoint x: 747, startPoint y: 307, endPoint x: 680, endPoint y: 309, distance: 67.2
click at [680, 309] on div "+ − Uydu Yol haritası Arazi Karışık Leaflet Klavye kısayolları Harita Verileri …" at bounding box center [836, 282] width 430 height 356
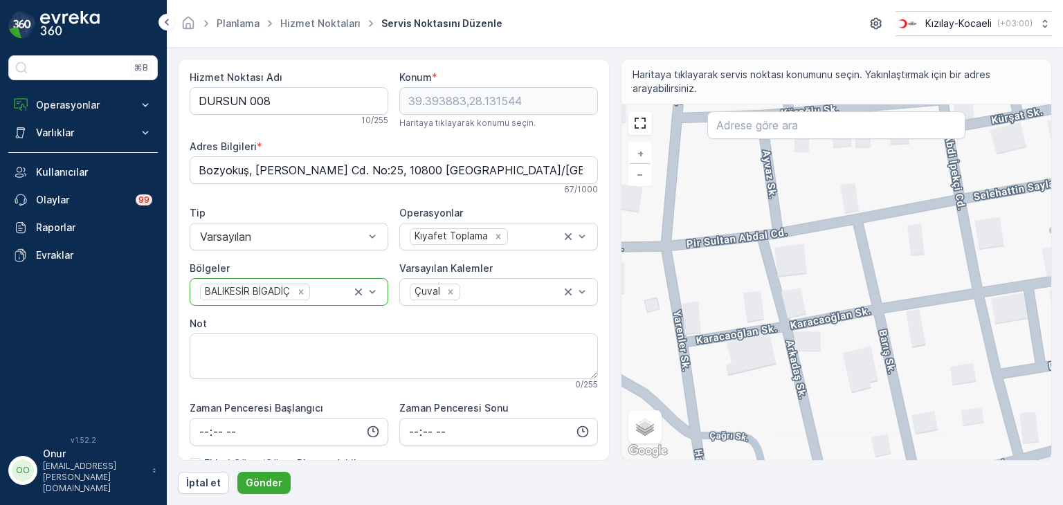
drag, startPoint x: 836, startPoint y: 287, endPoint x: 801, endPoint y: 304, distance: 39.6
click at [801, 304] on div "+ − Uydu Yol haritası Arazi Karışık Leaflet Klavye kısayolları Harita Verileri …" at bounding box center [836, 282] width 430 height 356
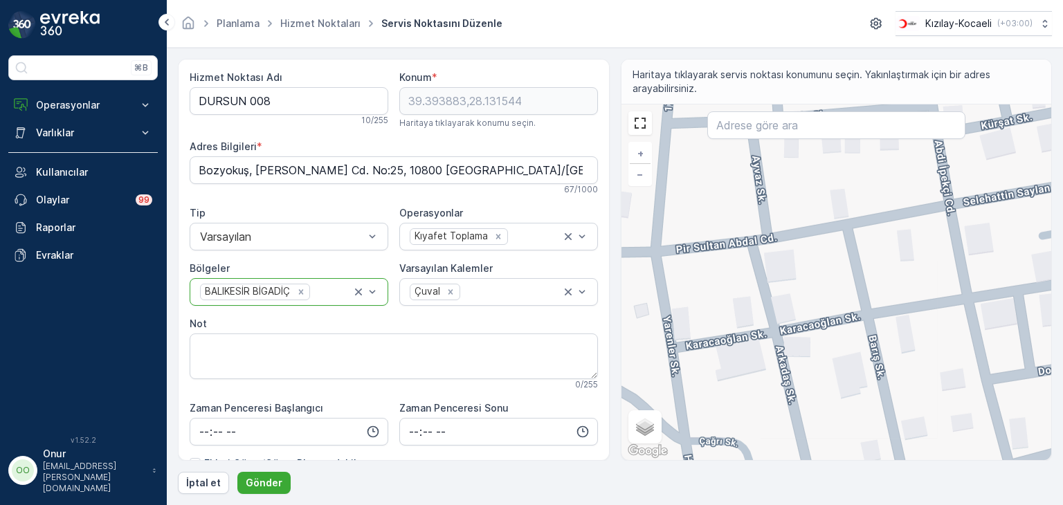
click at [884, 244] on div "+ − Uydu Yol haritası Arazi Karışık Leaflet Klavye kısayolları Harita Verileri …" at bounding box center [836, 282] width 430 height 356
type input "39.38748532943836,28.13419892535885"
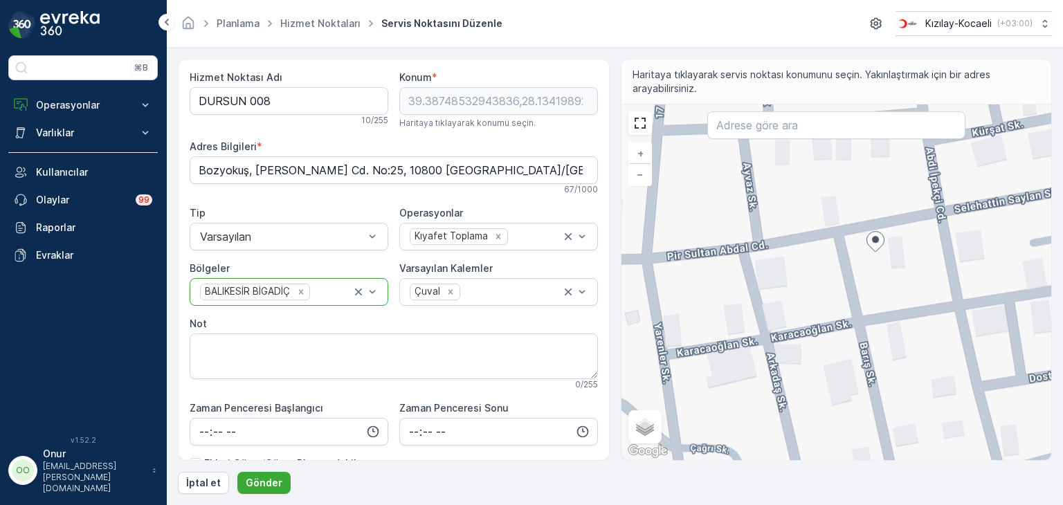
type Bilgileri "Servi, Pir Sultan Abdal Cd. No:16, 10440 Bigadiç/Balıkesir, Türkiye"
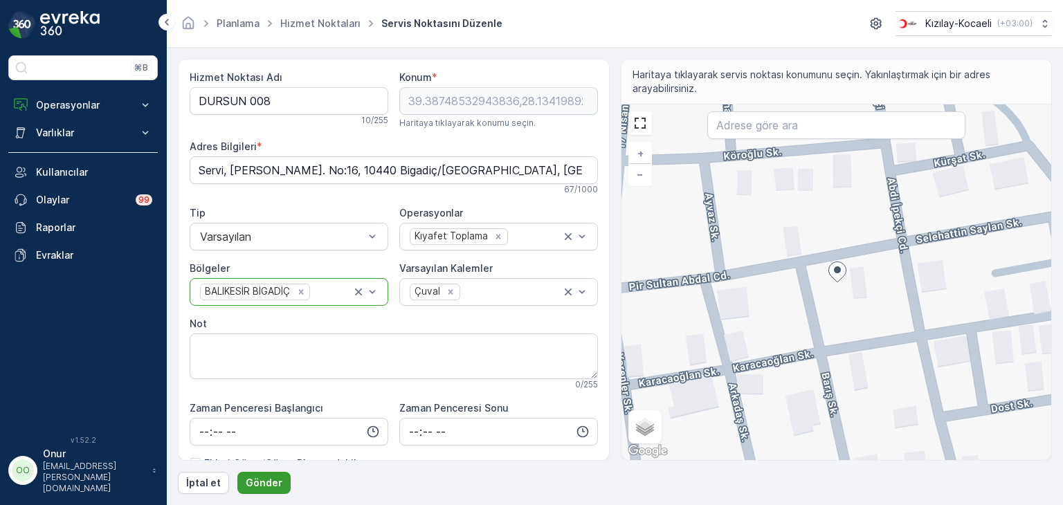
click at [279, 482] on button "Gönder" at bounding box center [263, 483] width 53 height 22
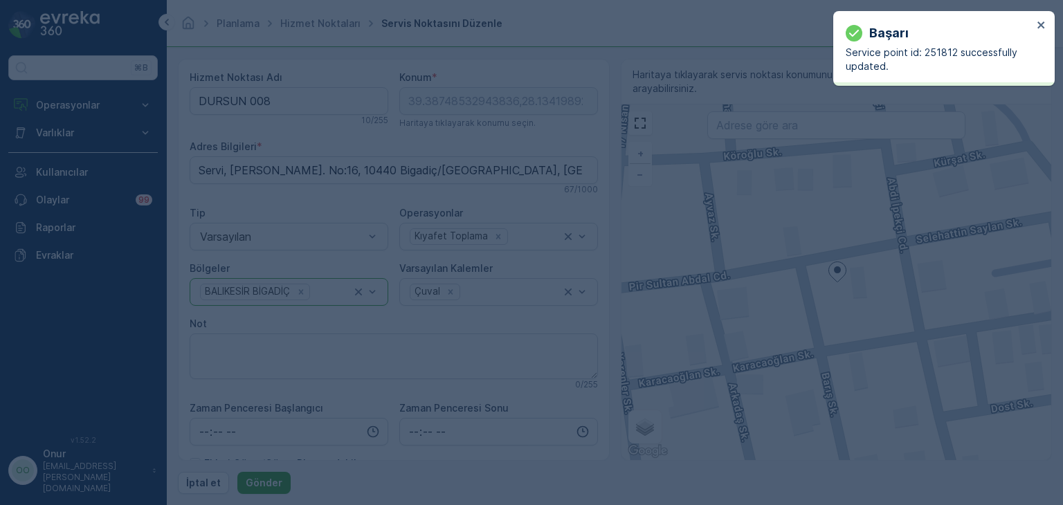
type input "39.387485,28.134199"
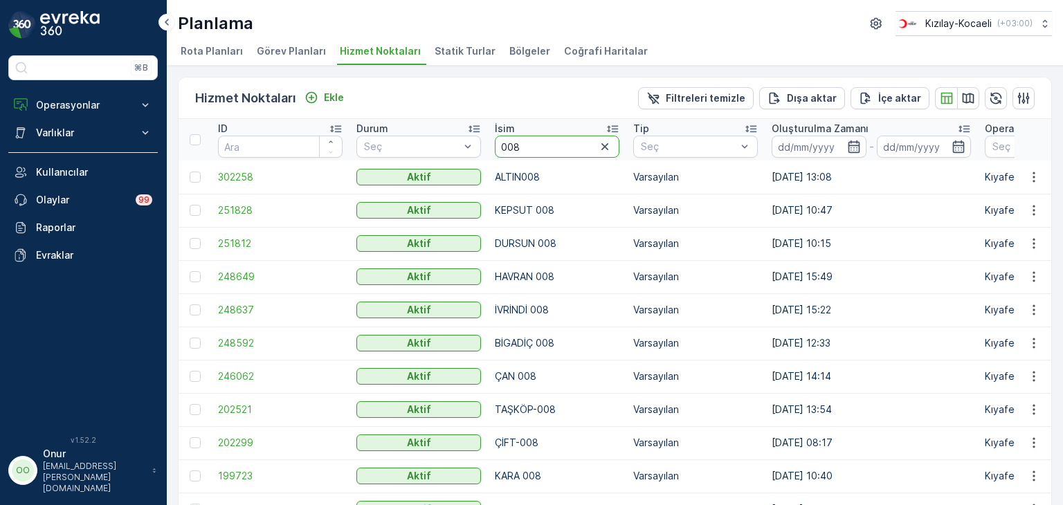
drag, startPoint x: 533, startPoint y: 147, endPoint x: 443, endPoint y: 132, distance: 91.2
type input "245"
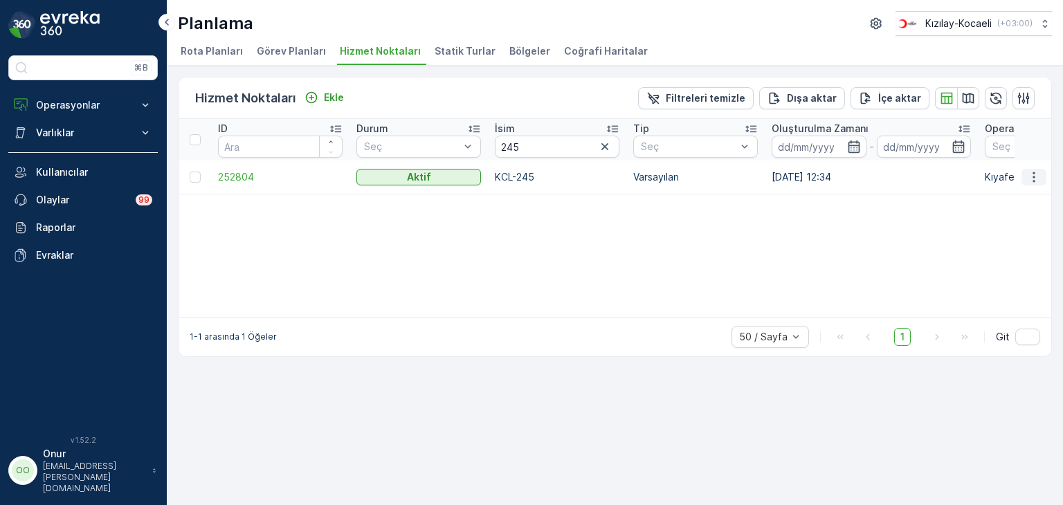
click at [1035, 179] on icon "button" at bounding box center [1034, 177] width 14 height 14
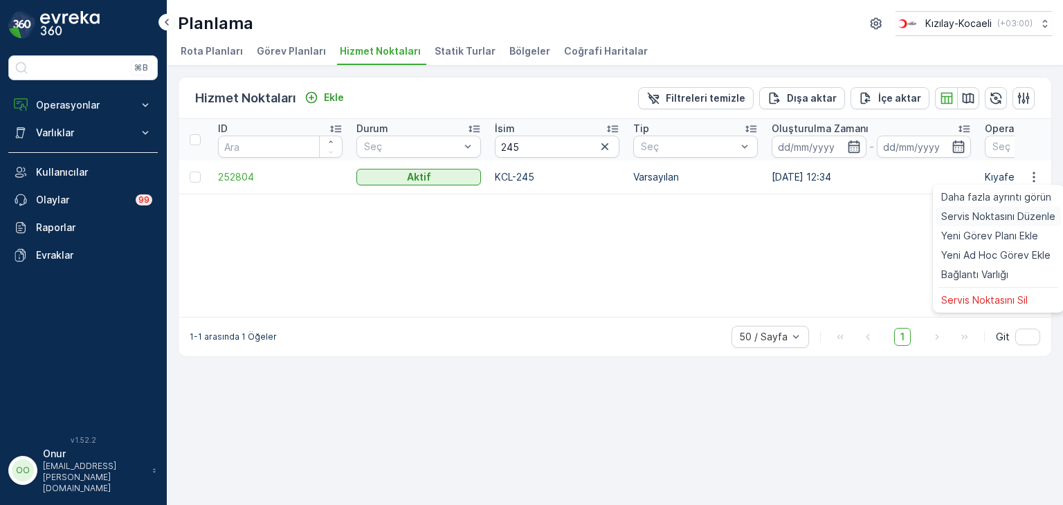
click at [1008, 217] on span "Servis Noktasını Düzenle" at bounding box center [998, 217] width 114 height 14
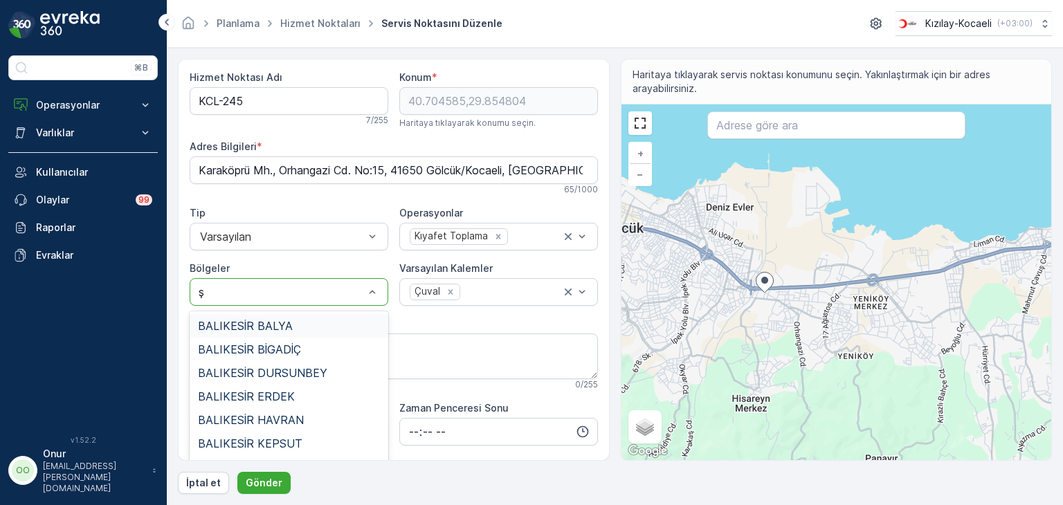
type input "şi"
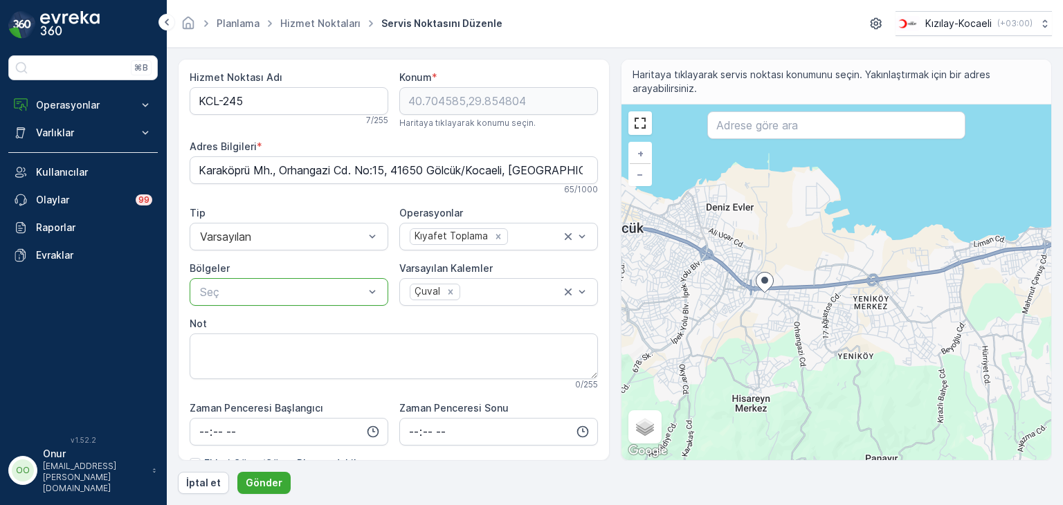
drag, startPoint x: 251, startPoint y: 297, endPoint x: 176, endPoint y: 289, distance: 74.5
click at [176, 289] on form "Hizmet Noktası Adı KCL-245 7 / 255 Konum * 40.704585,29.854804 Haritaya tıklaya…" at bounding box center [615, 276] width 896 height 457
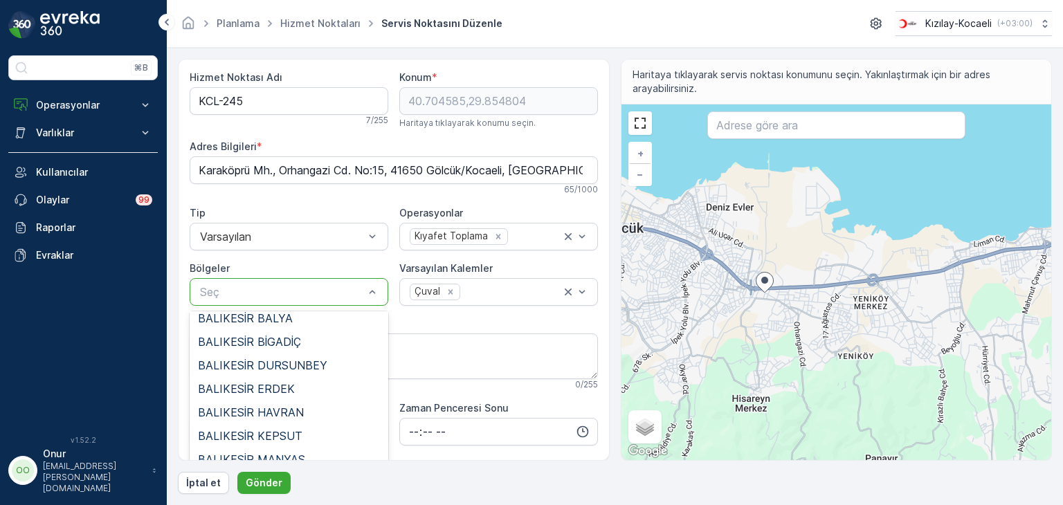
scroll to position [0, 0]
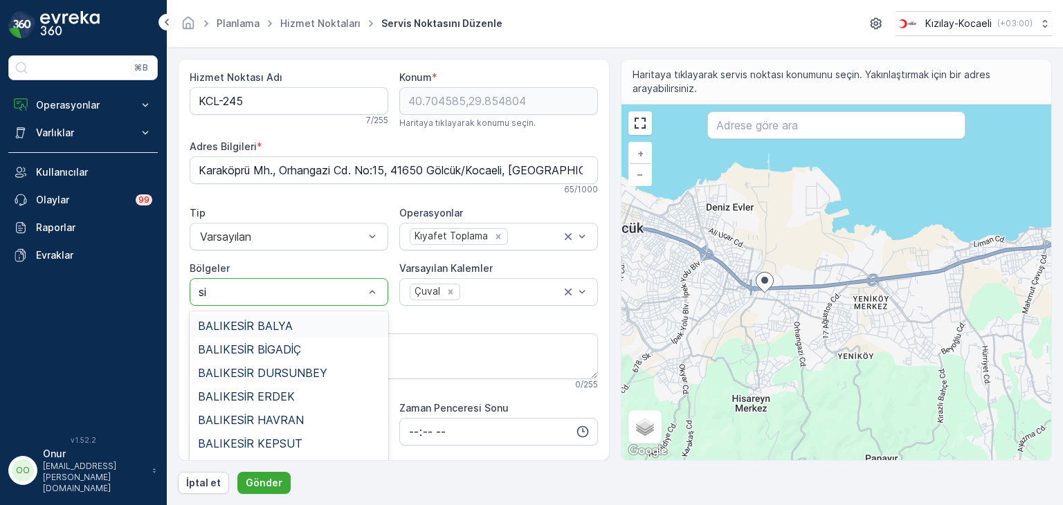
type input "s"
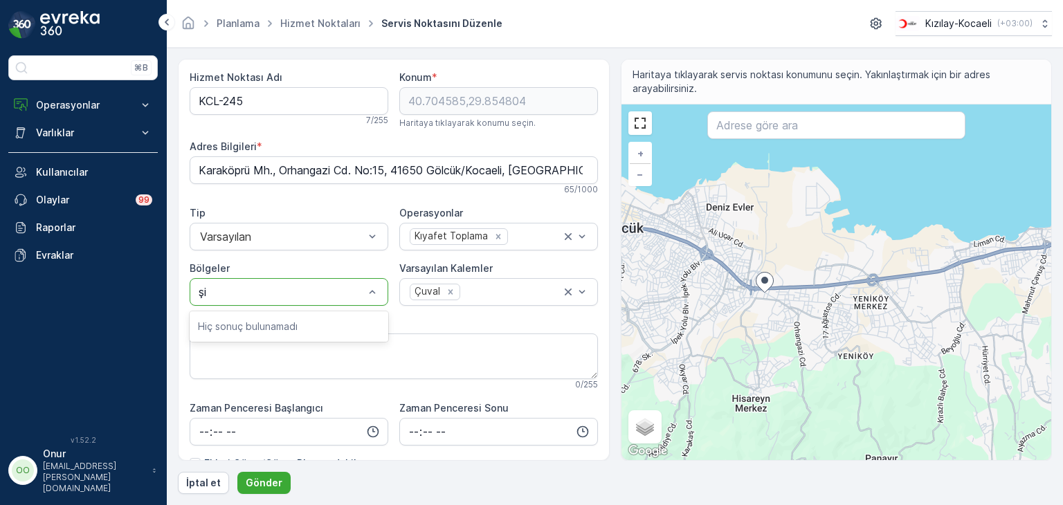
type input "ş"
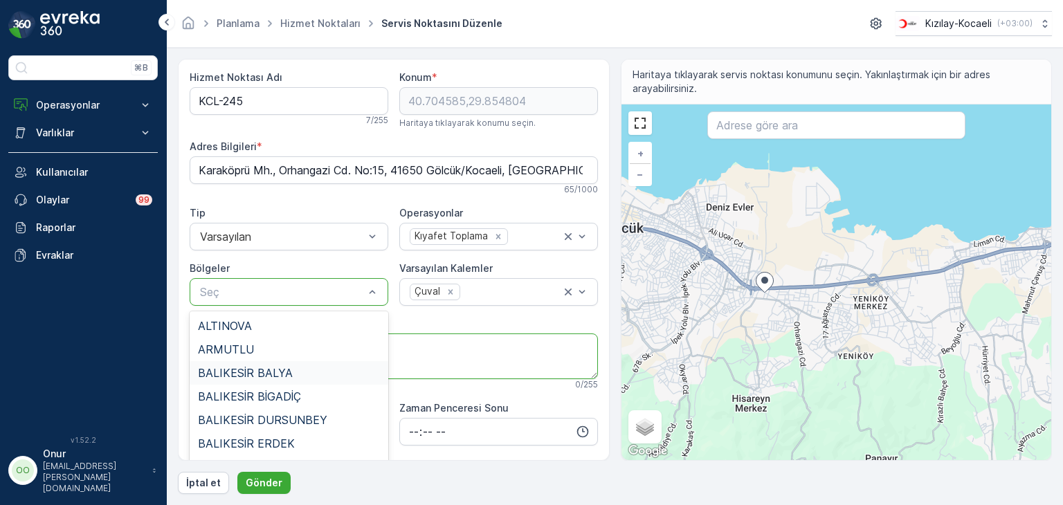
click at [479, 343] on textarea "Not" at bounding box center [394, 357] width 408 height 46
click at [485, 322] on div "Not" at bounding box center [394, 324] width 408 height 14
click at [496, 321] on div "Not" at bounding box center [394, 324] width 408 height 14
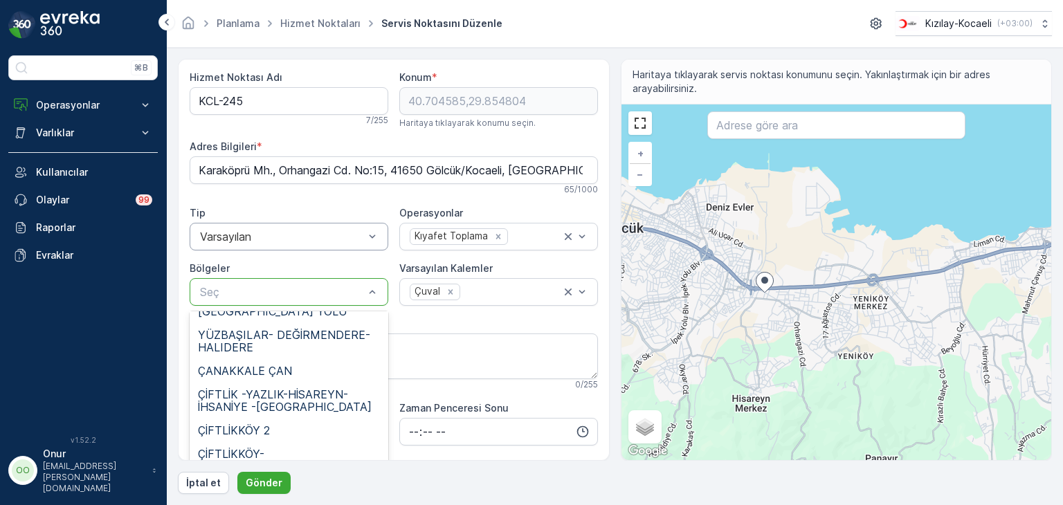
scroll to position [608, 0]
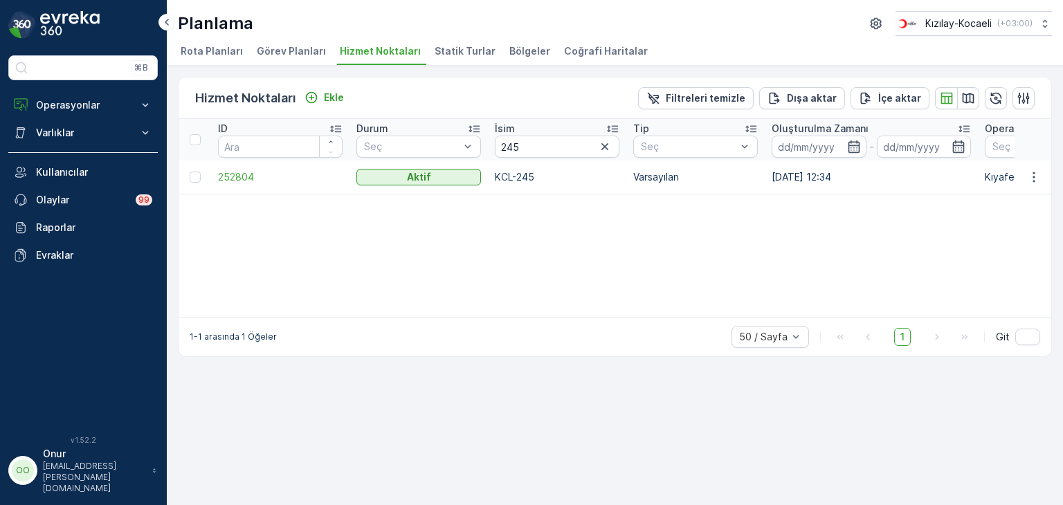
click at [435, 51] on span "Statik Turlar" at bounding box center [465, 51] width 61 height 14
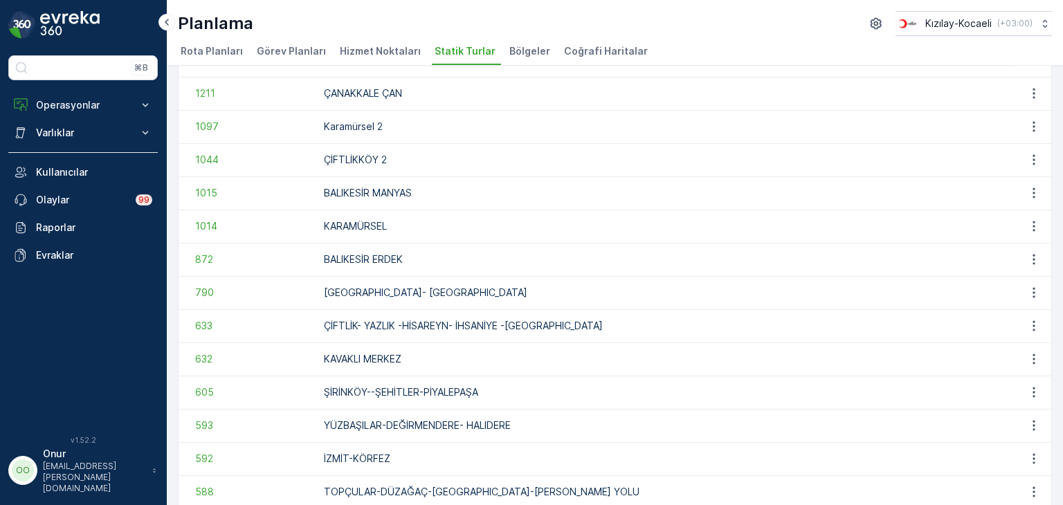
scroll to position [346, 0]
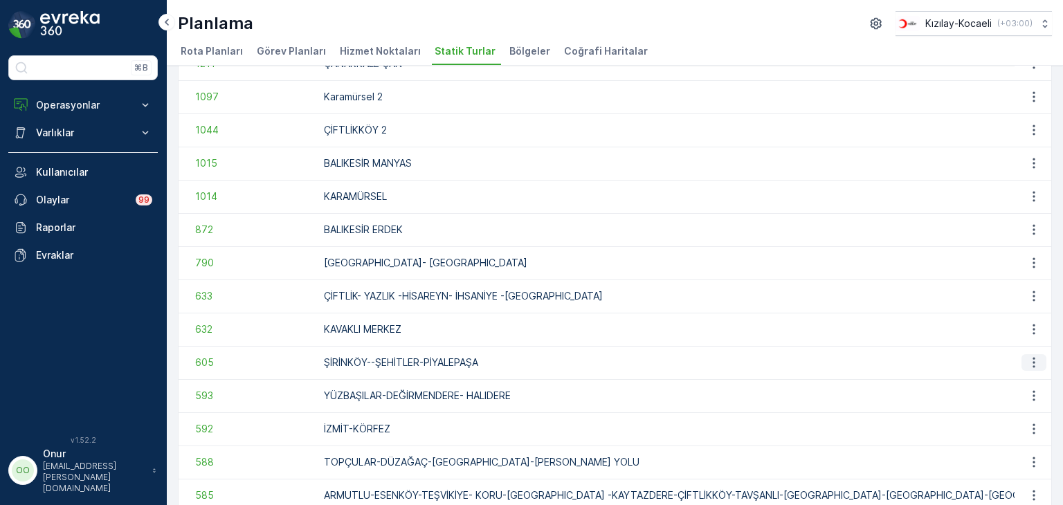
click at [1035, 361] on icon "button" at bounding box center [1034, 363] width 14 height 14
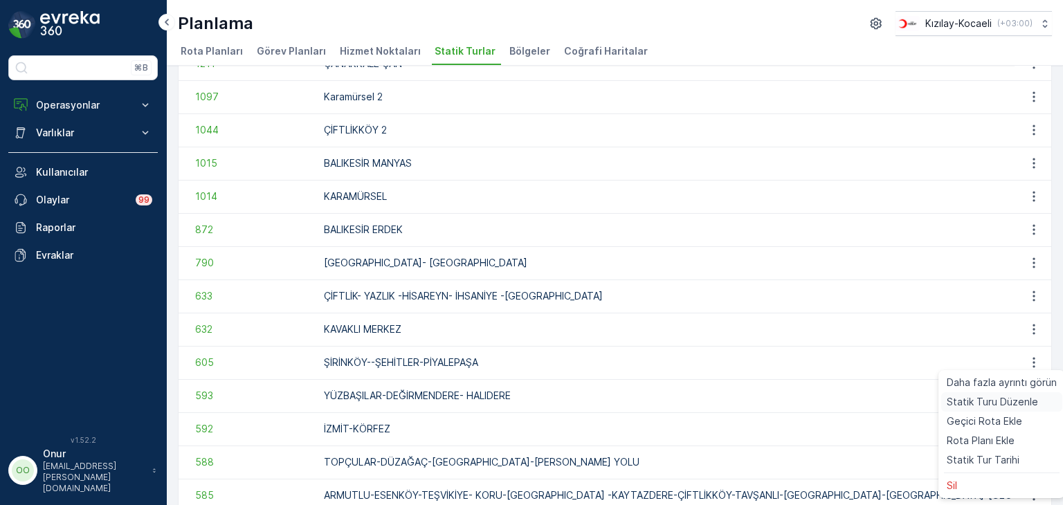
click at [1006, 398] on span "Statik Turu Düzenle" at bounding box center [992, 402] width 91 height 14
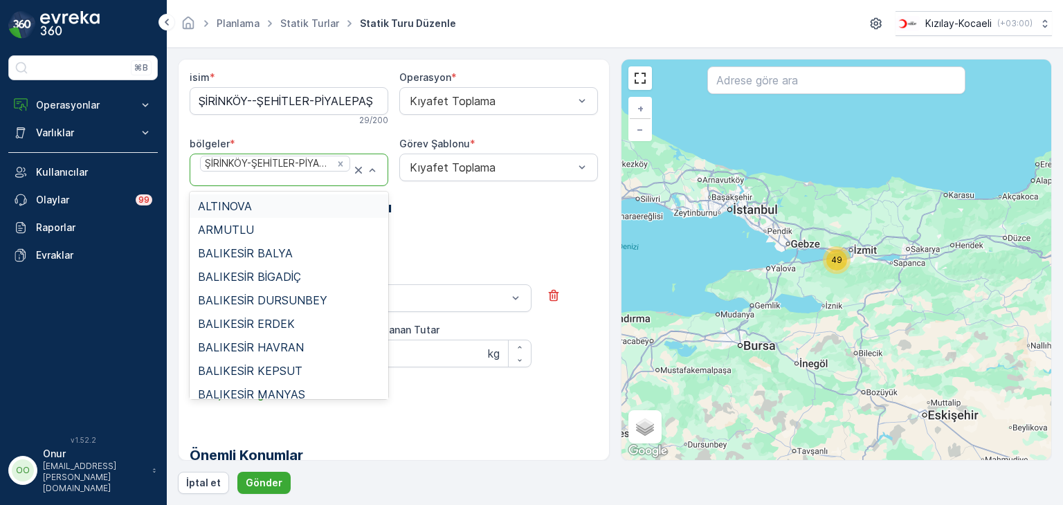
click at [446, 213] on h2 "Görev Şablonu Yapılandırması" at bounding box center [394, 207] width 408 height 21
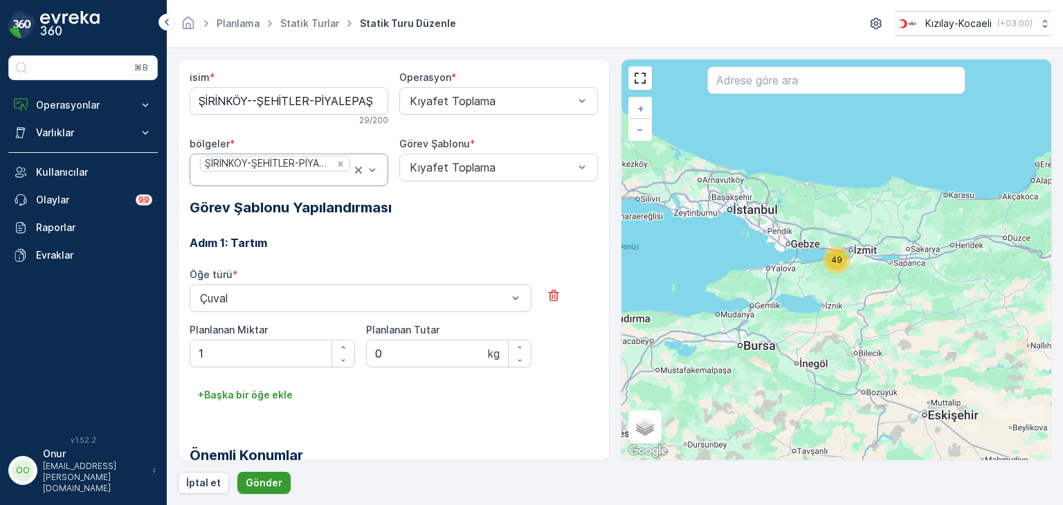
click at [260, 482] on p "Gönder" at bounding box center [264, 483] width 37 height 14
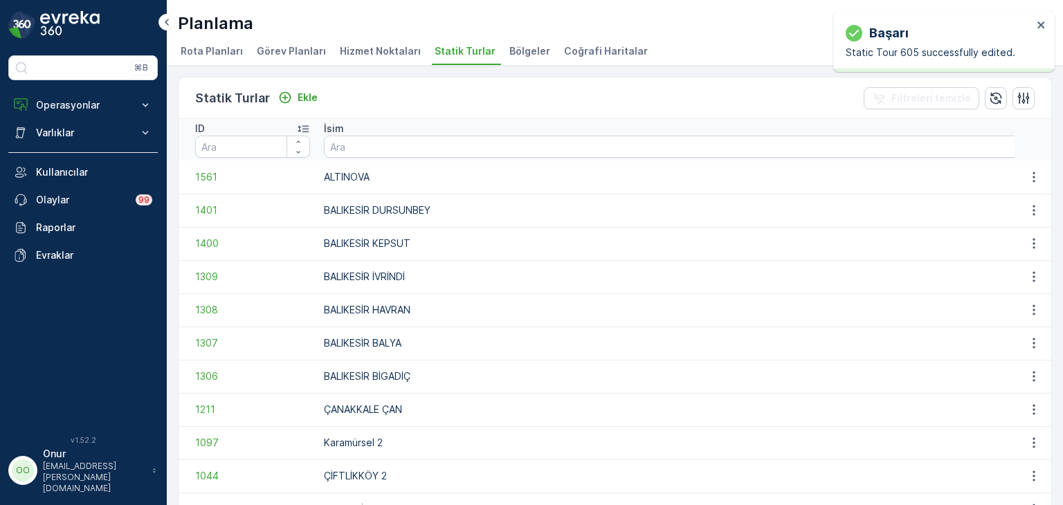
click at [367, 52] on span "Hizmet Noktaları" at bounding box center [380, 51] width 81 height 14
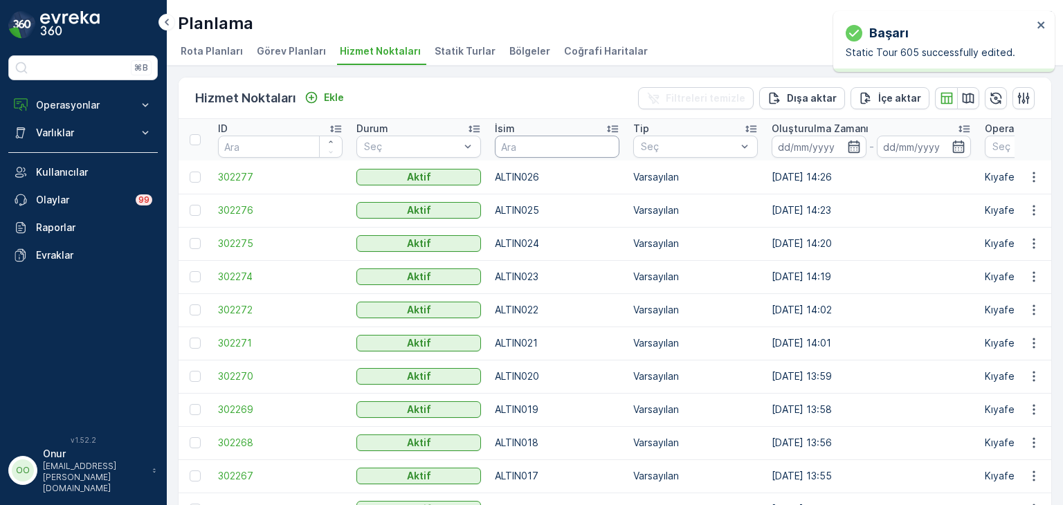
click at [545, 152] on input "text" at bounding box center [557, 147] width 125 height 22
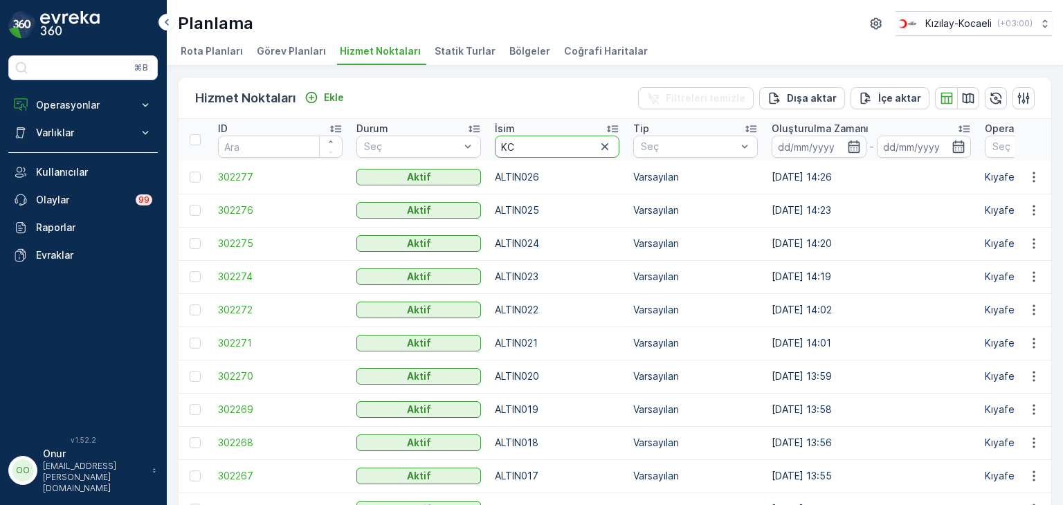
type input "KCL"
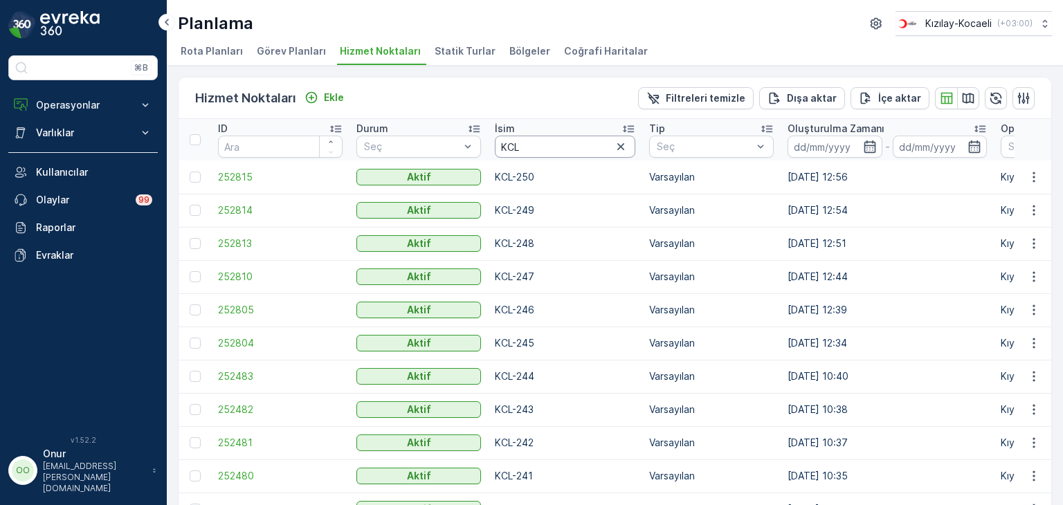
click at [538, 142] on input "KCL" at bounding box center [565, 147] width 140 height 22
type input "K"
type input "245"
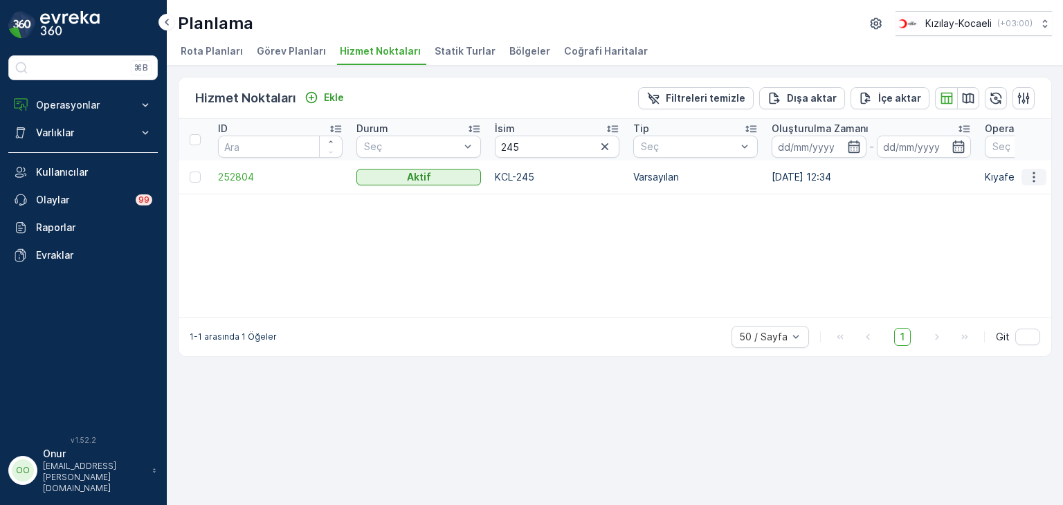
click at [1035, 172] on icon "button" at bounding box center [1034, 177] width 2 height 10
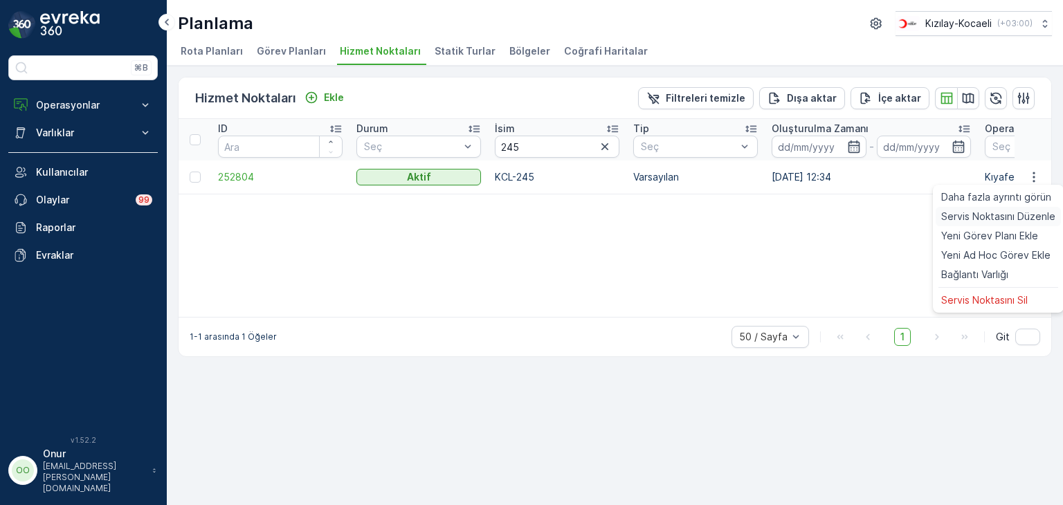
click at [985, 217] on span "Servis Noktasını Düzenle" at bounding box center [998, 217] width 114 height 14
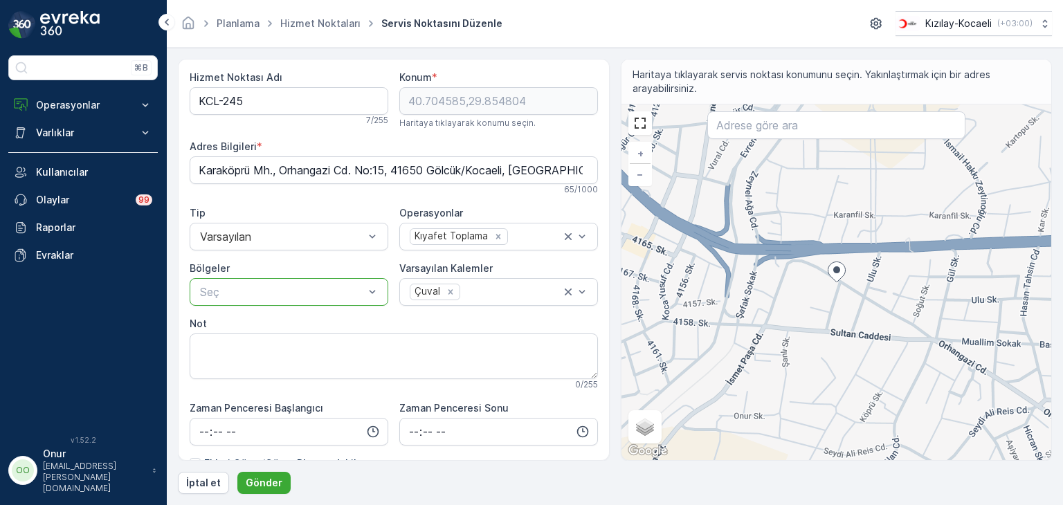
click at [350, 294] on div at bounding box center [282, 292] width 167 height 12
click at [294, 287] on div at bounding box center [282, 292] width 167 height 12
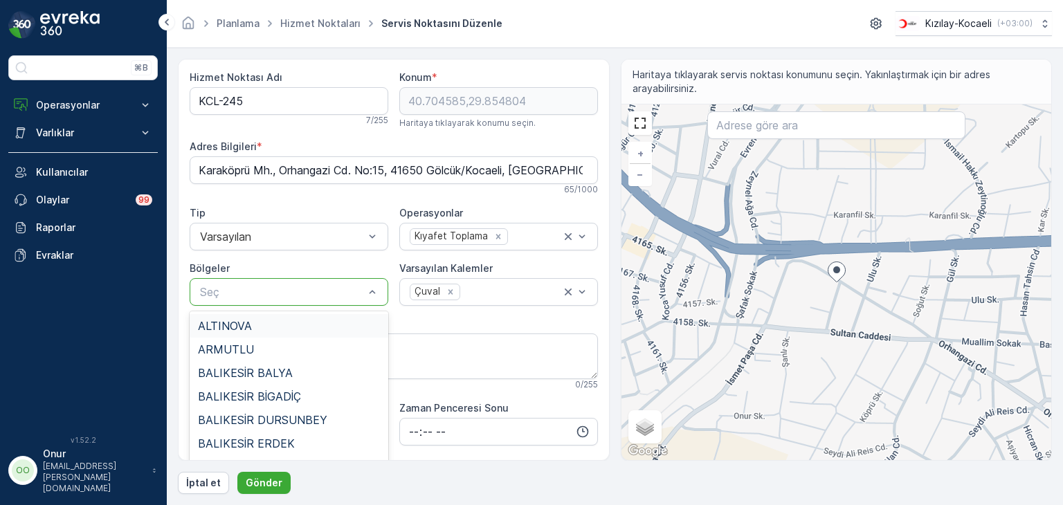
click at [294, 288] on div at bounding box center [282, 292] width 167 height 12
type input "ŞİRİ"
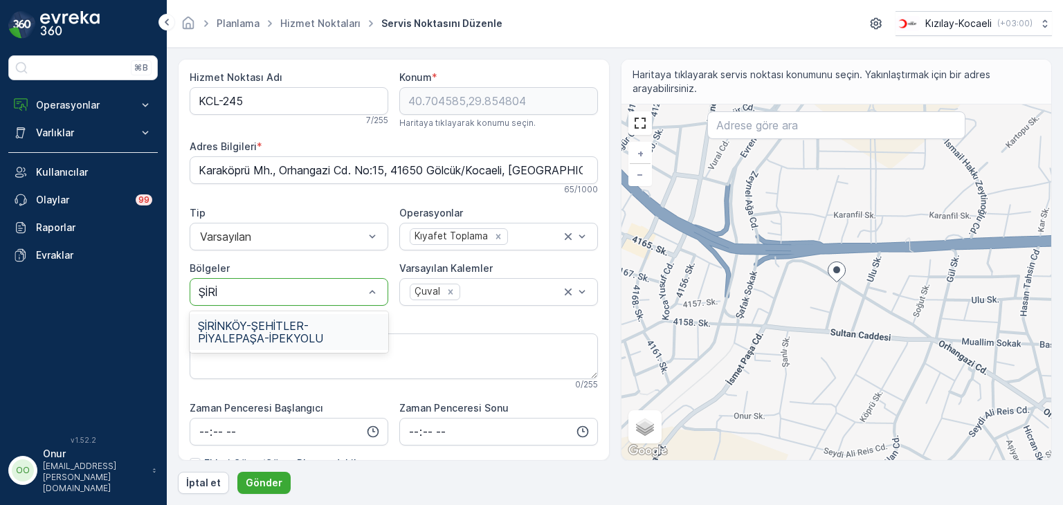
click at [299, 320] on span "ŞİRİNKÖY-ŞEHİTLER-PİYALEPAŞA-İPEKYOLU" at bounding box center [289, 332] width 182 height 25
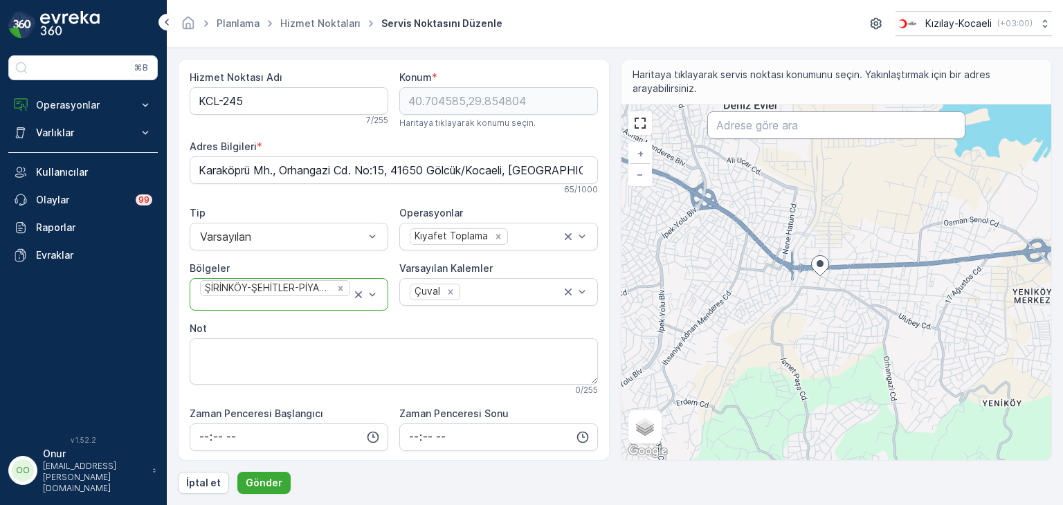
click at [783, 134] on input "text" at bounding box center [836, 125] width 258 height 28
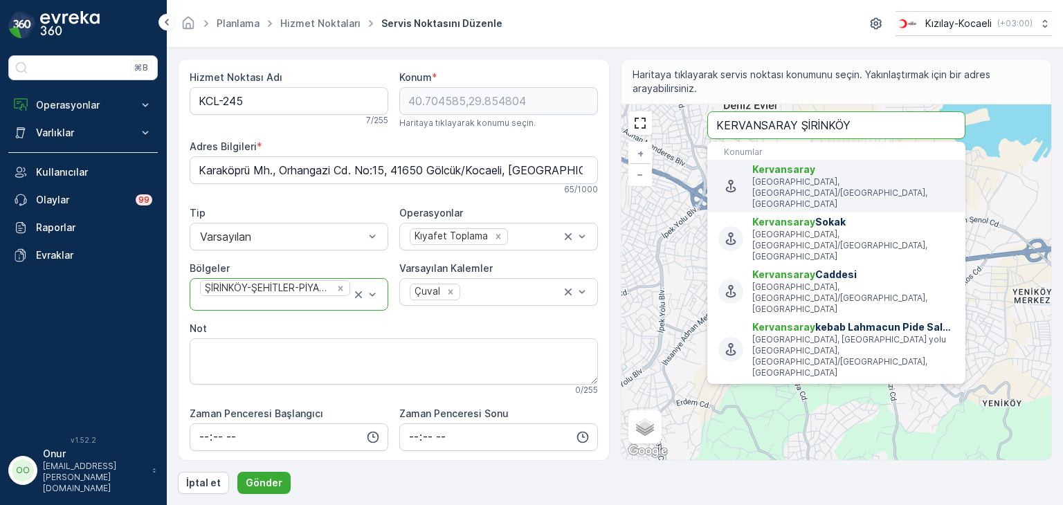
type input "KERVANSARAY ŞİRİNKÖY"
click at [848, 171] on span "Kervansaray" at bounding box center [853, 170] width 202 height 14
type input "40.6946586,29.8272814"
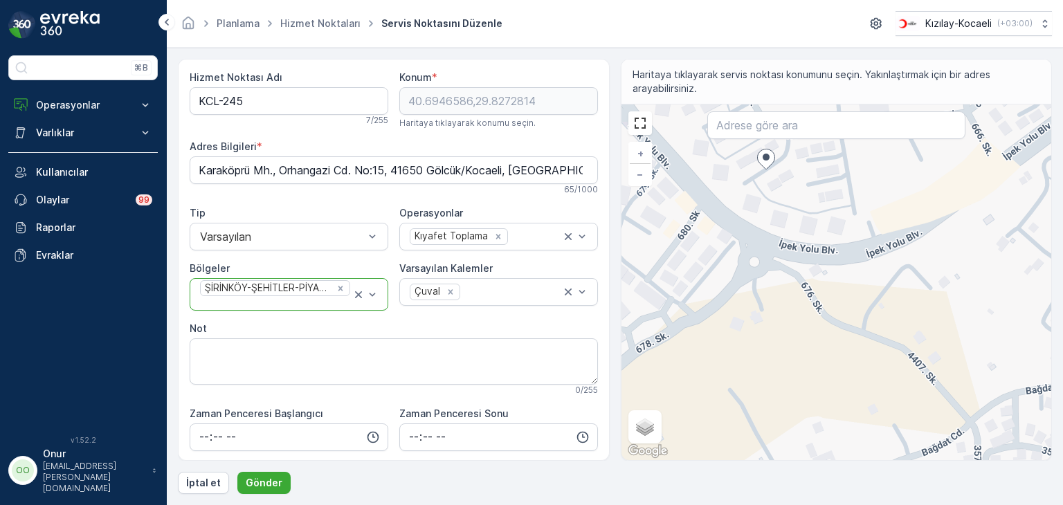
click at [708, 289] on div "+ − Uydu Yol haritası Arazi Karışık Leaflet Klavye kısayolları Harita Verileri …" at bounding box center [836, 282] width 430 height 356
type input "40.69323905778551,29.82638654944389"
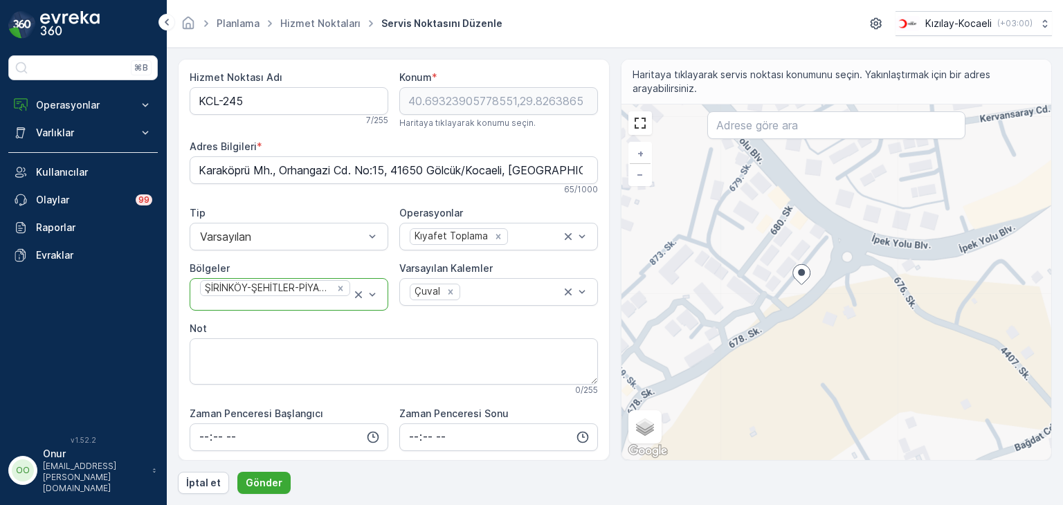
type Bilgileri "Mehmet Akif bekiroğlu parkı, Şirinköy, 678. Sk., 41650 Gölcük/Kocaeli, Türkiye"
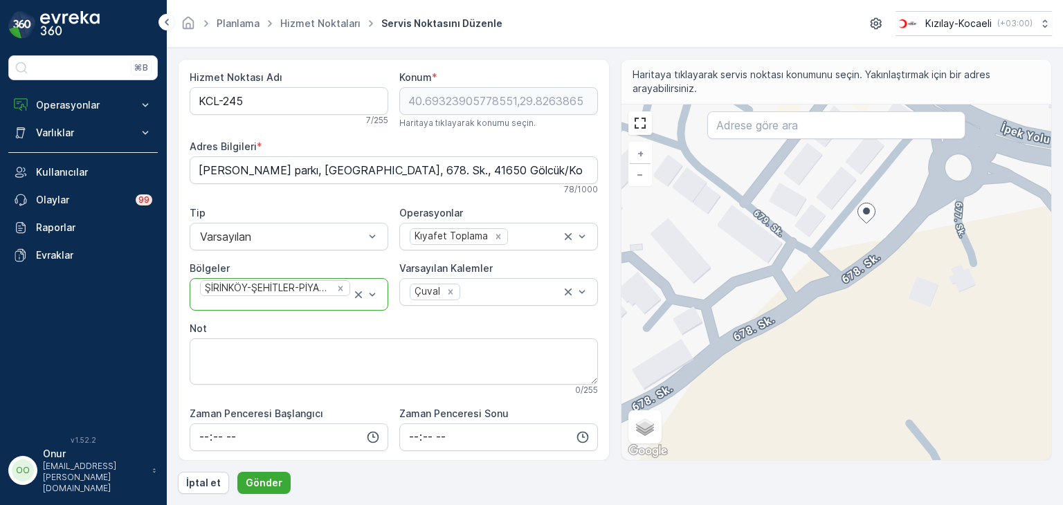
click at [816, 247] on div "+ − Uydu Yol haritası Arazi Karışık Leaflet Klavye kısayolları Harita Verileri …" at bounding box center [836, 282] width 430 height 356
type input "40.69309721986388,29.82599658231758"
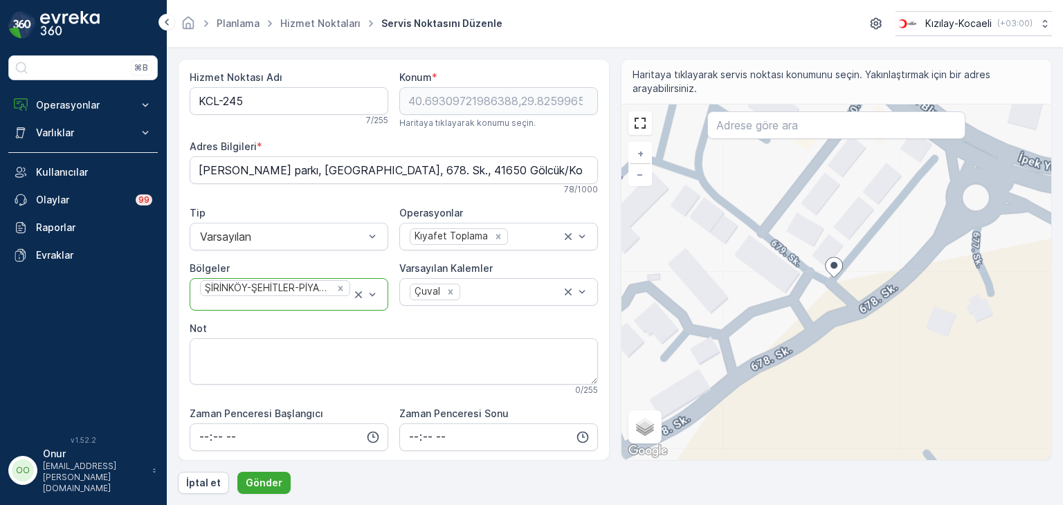
type Bilgileri "Şirinköy, 679. Sk. No:4, 41030 Gölcük/Kocaeli, Türkiye"
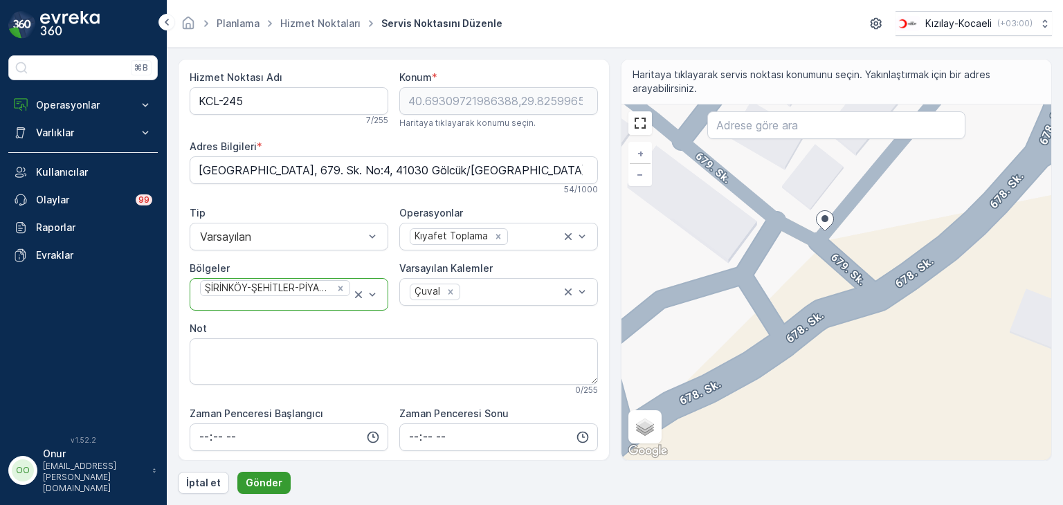
click at [266, 481] on p "Gönder" at bounding box center [264, 483] width 37 height 14
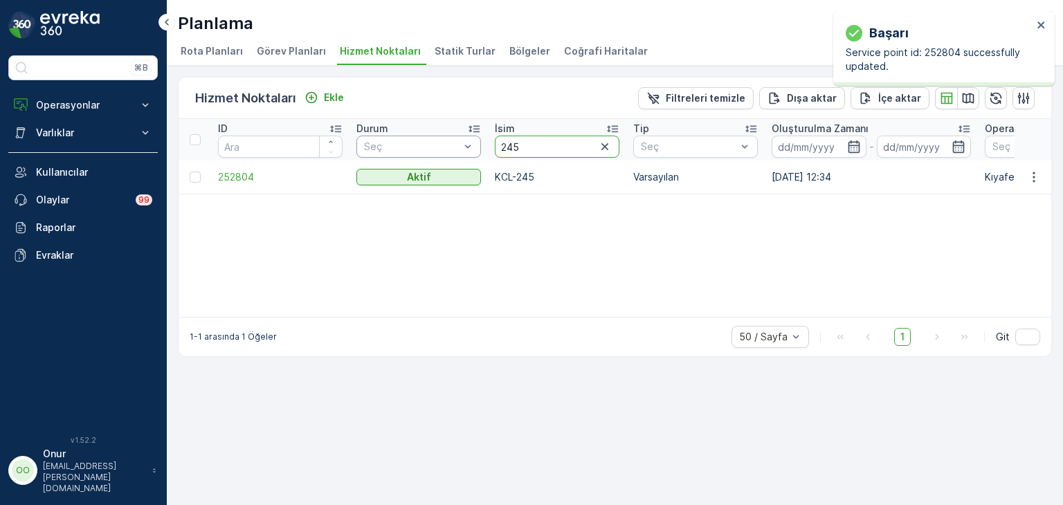
drag, startPoint x: 534, startPoint y: 145, endPoint x: 462, endPoint y: 141, distance: 71.4
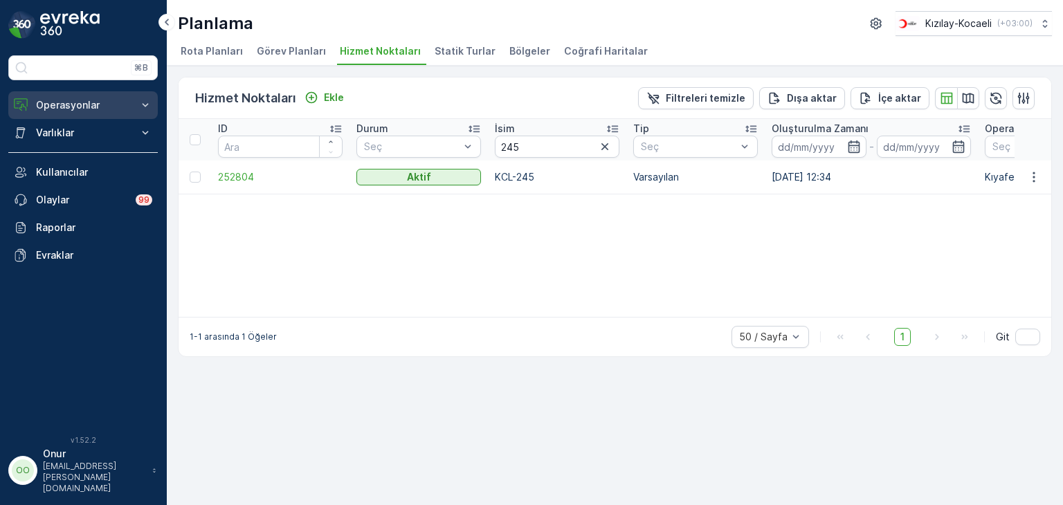
click at [79, 107] on p "Operasyonlar" at bounding box center [83, 105] width 94 height 14
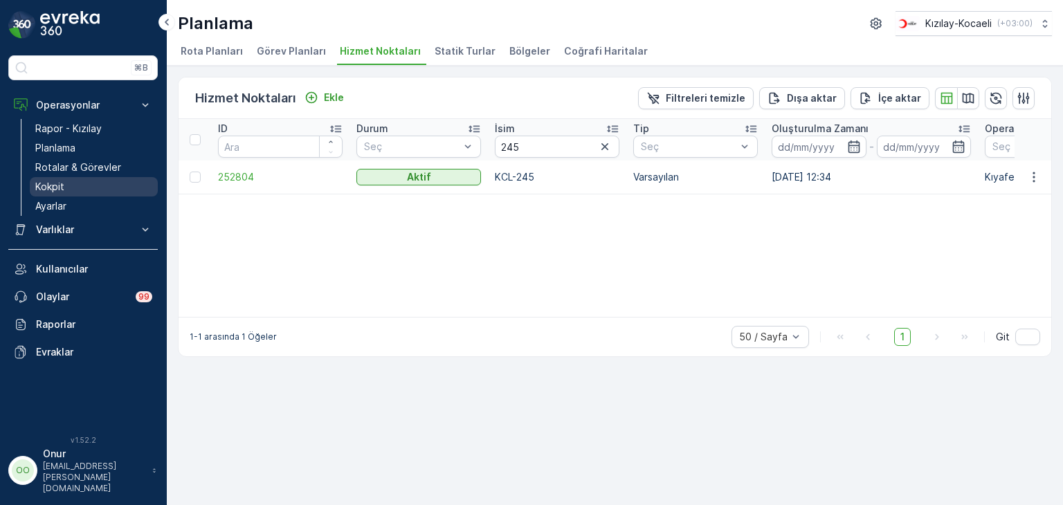
click at [59, 192] on p "Kokpit" at bounding box center [49, 187] width 29 height 14
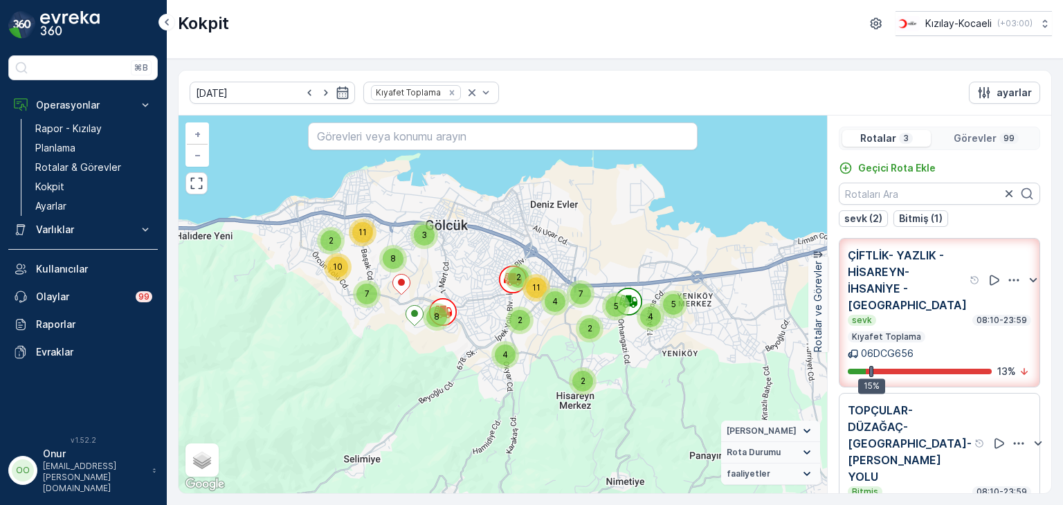
click at [1007, 280] on icon "button" at bounding box center [1014, 280] width 14 height 14
click at [983, 303] on span "Daha fazla ayrıntı görün" at bounding box center [986, 300] width 110 height 14
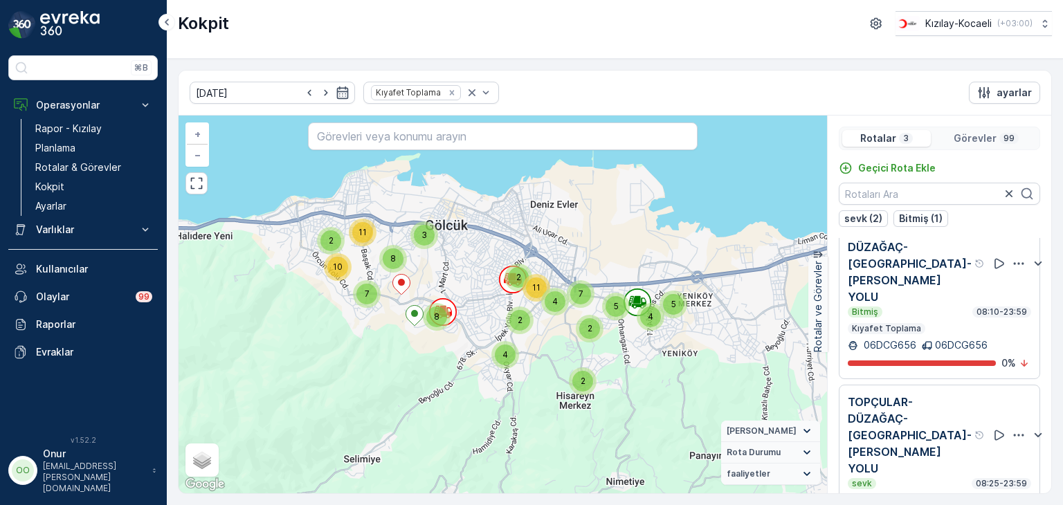
scroll to position [34, 0]
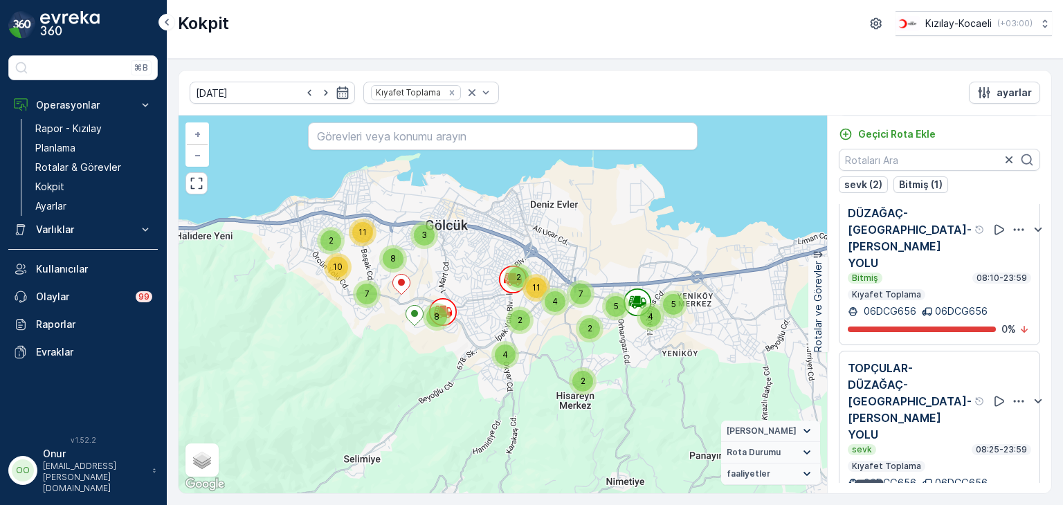
click at [1012, 394] on icon "button" at bounding box center [1019, 401] width 14 height 14
click at [1012, 223] on icon "button" at bounding box center [1019, 230] width 14 height 14
click at [1012, 394] on icon "button" at bounding box center [1019, 401] width 14 height 14
click at [992, 422] on span "Daha fazla ayrıntı görün" at bounding box center [986, 429] width 110 height 14
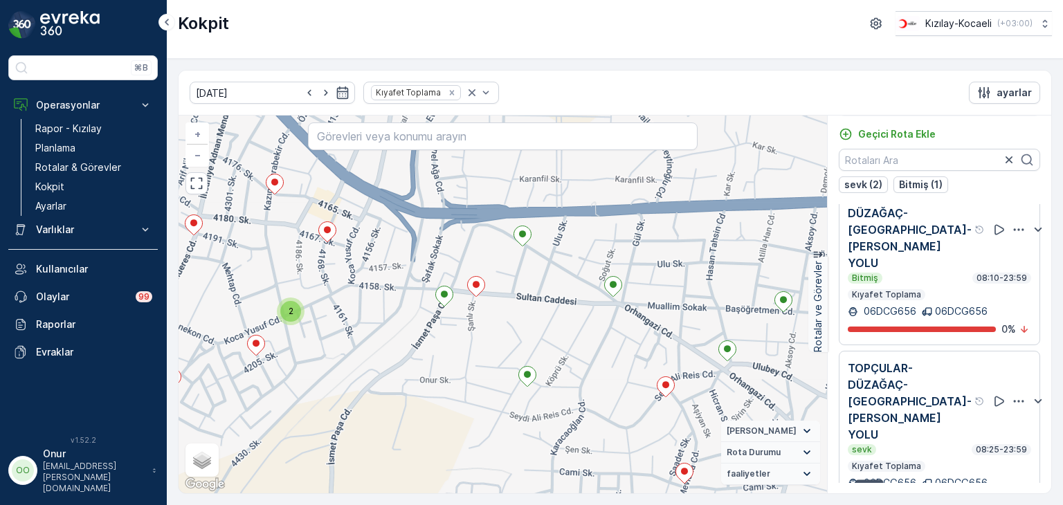
drag, startPoint x: 466, startPoint y: 239, endPoint x: 462, endPoint y: 315, distance: 76.2
click at [462, 315] on div "2 2 + − Uydu Yol haritası Arazi Karışık Leaflet Klavye kısayolları Harita Veril…" at bounding box center [503, 305] width 648 height 378
